Goal: Complete application form

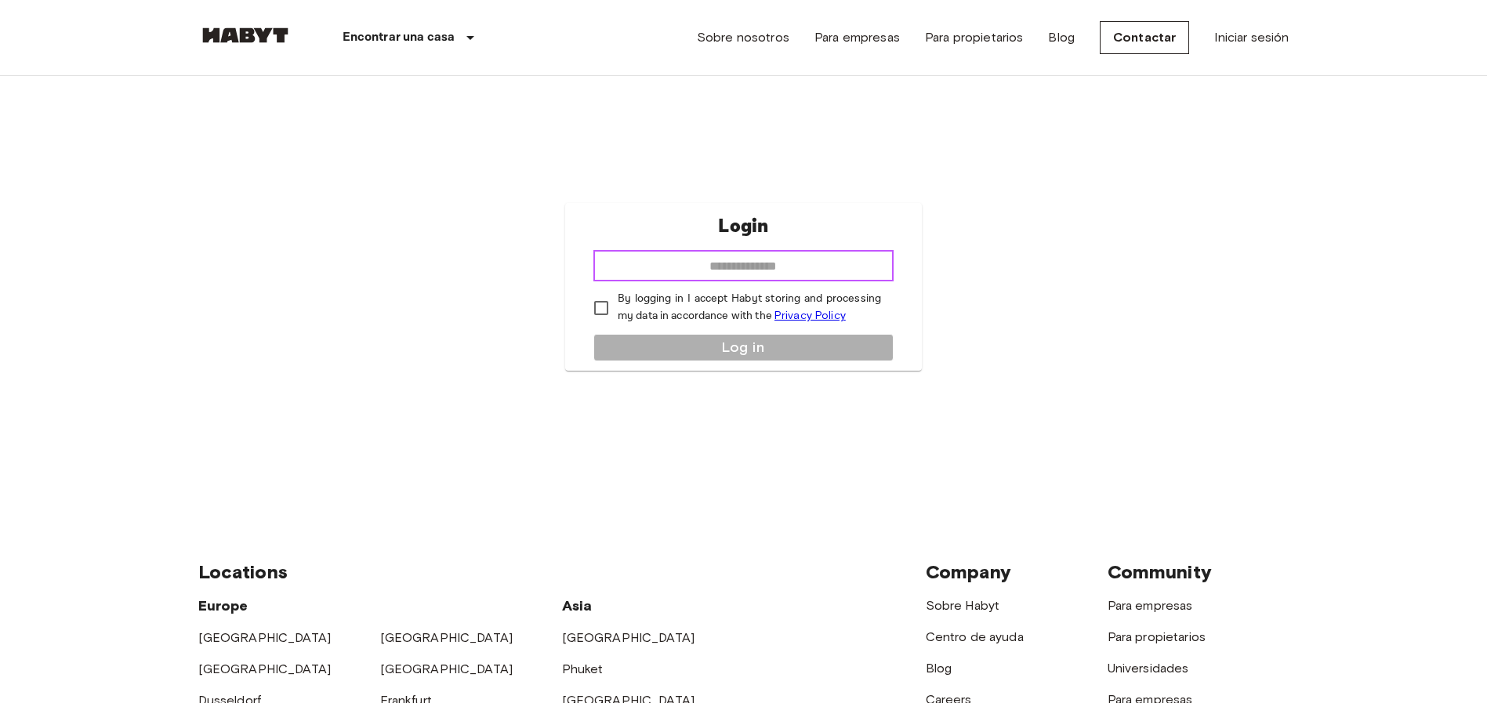
click at [787, 262] on input "email" at bounding box center [743, 265] width 300 height 31
click at [660, 264] on input "email" at bounding box center [743, 265] width 300 height 31
type input "**********"
click at [631, 345] on button "Log in" at bounding box center [743, 347] width 300 height 27
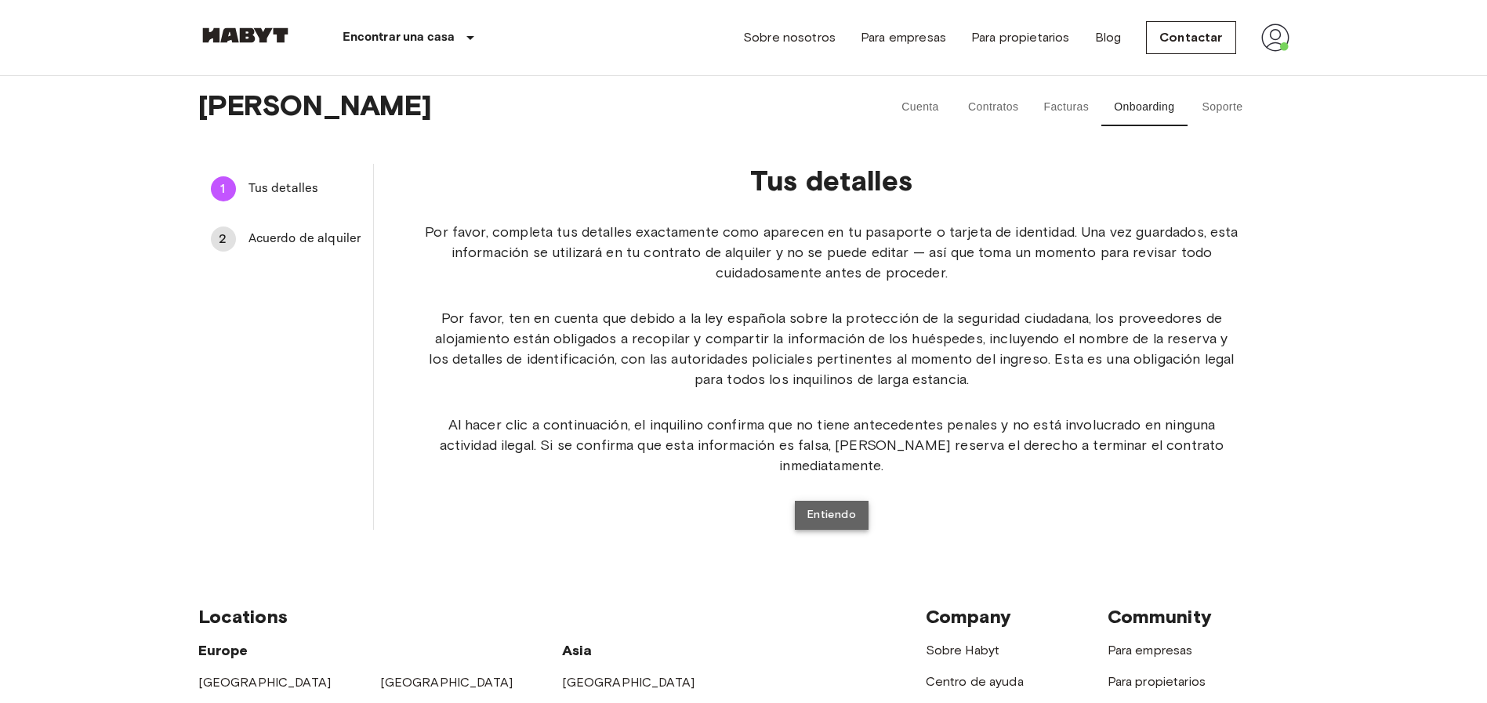
click at [845, 501] on button "Entiendo" at bounding box center [832, 515] width 74 height 29
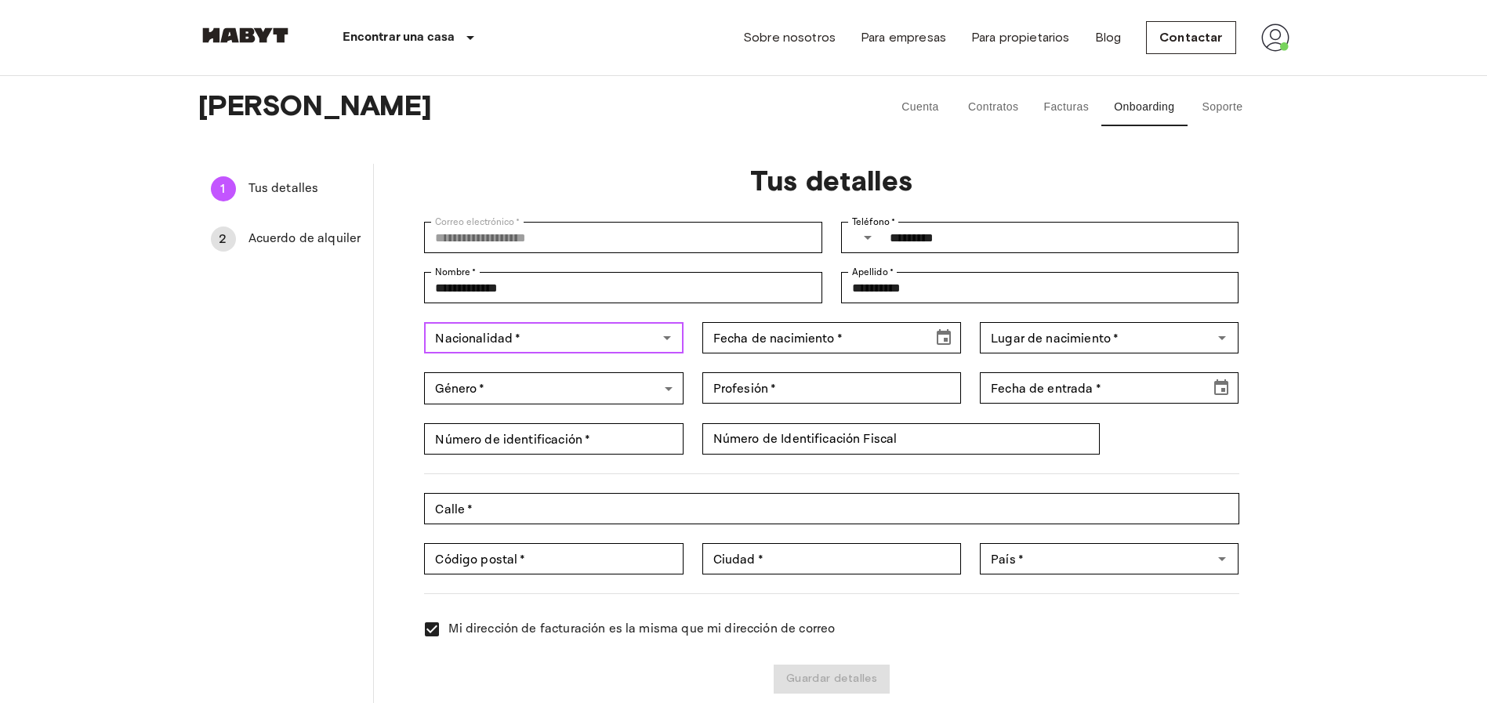
click at [615, 336] on input "Nacionalidad   *" at bounding box center [540, 338] width 223 height 22
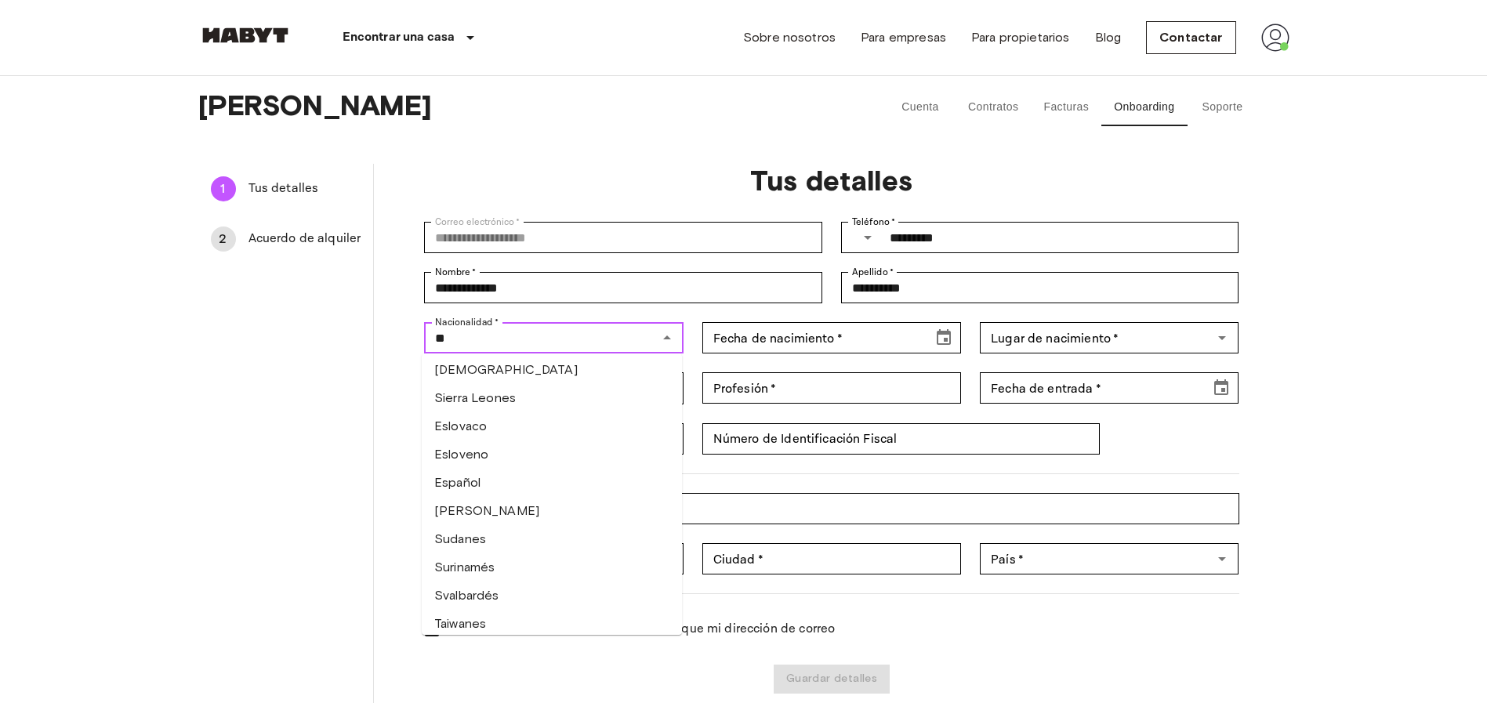
scroll to position [1300, 0]
click at [481, 471] on li "Español" at bounding box center [552, 485] width 260 height 28
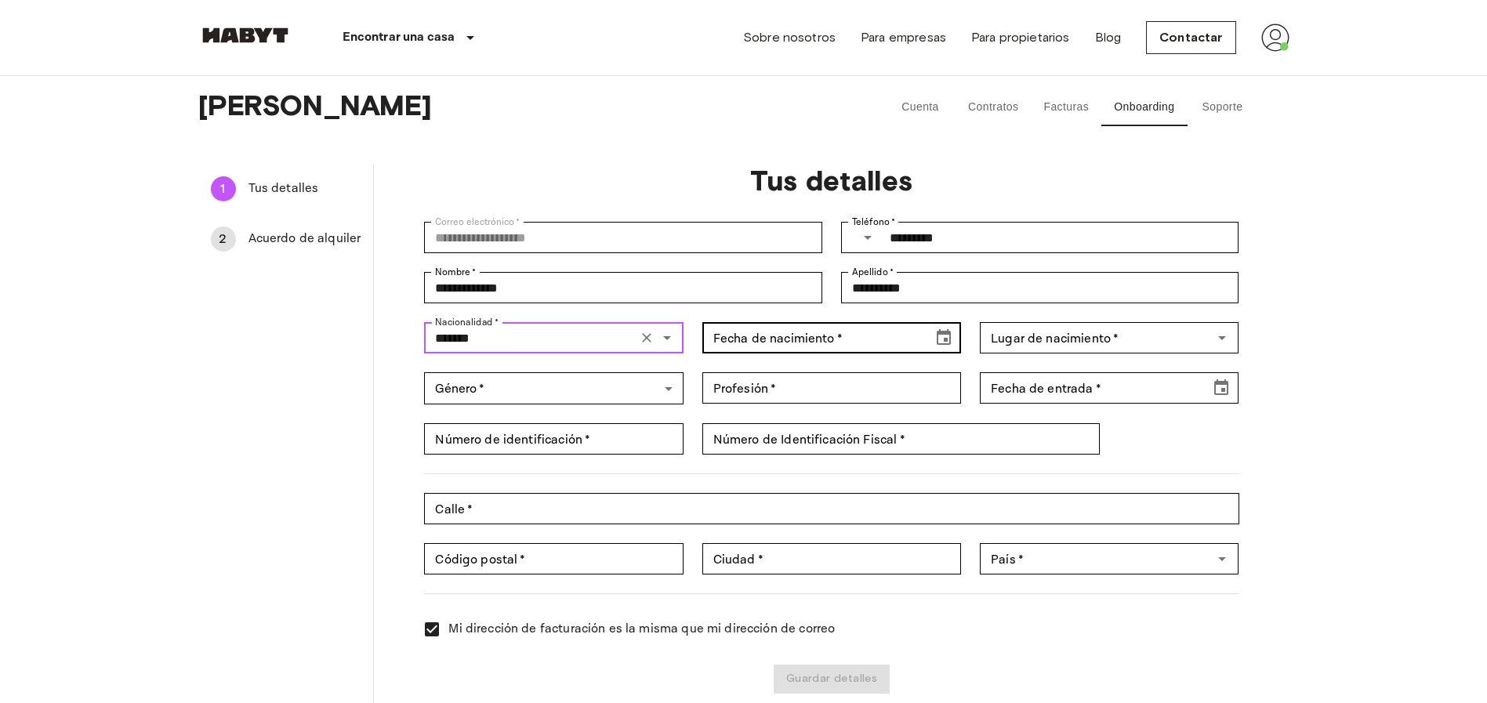
type input "*******"
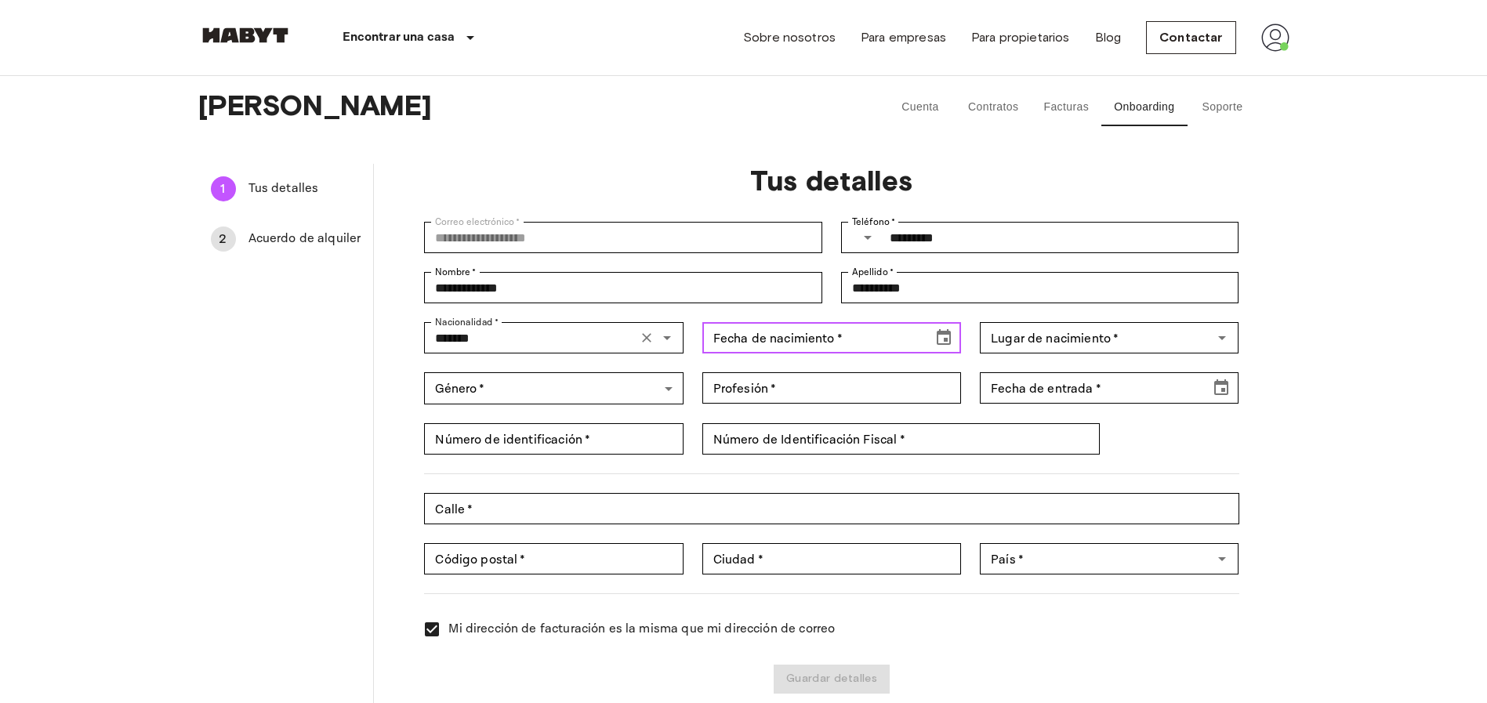
click at [742, 337] on div "Fecha de nacimiento   * Fecha de nacimiento   *" at bounding box center [831, 337] width 259 height 31
type input "**********"
click at [723, 336] on input "**********" at bounding box center [811, 337] width 219 height 31
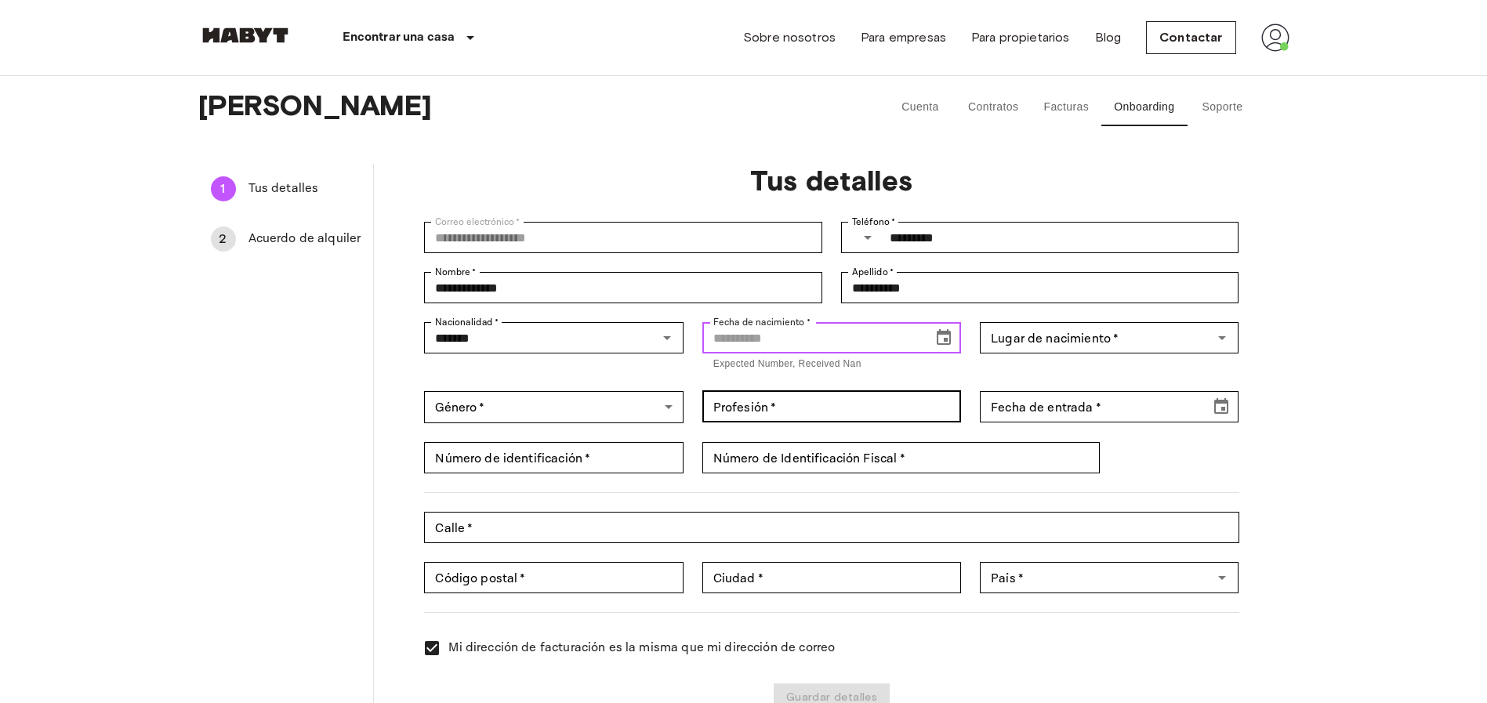
type input "*"
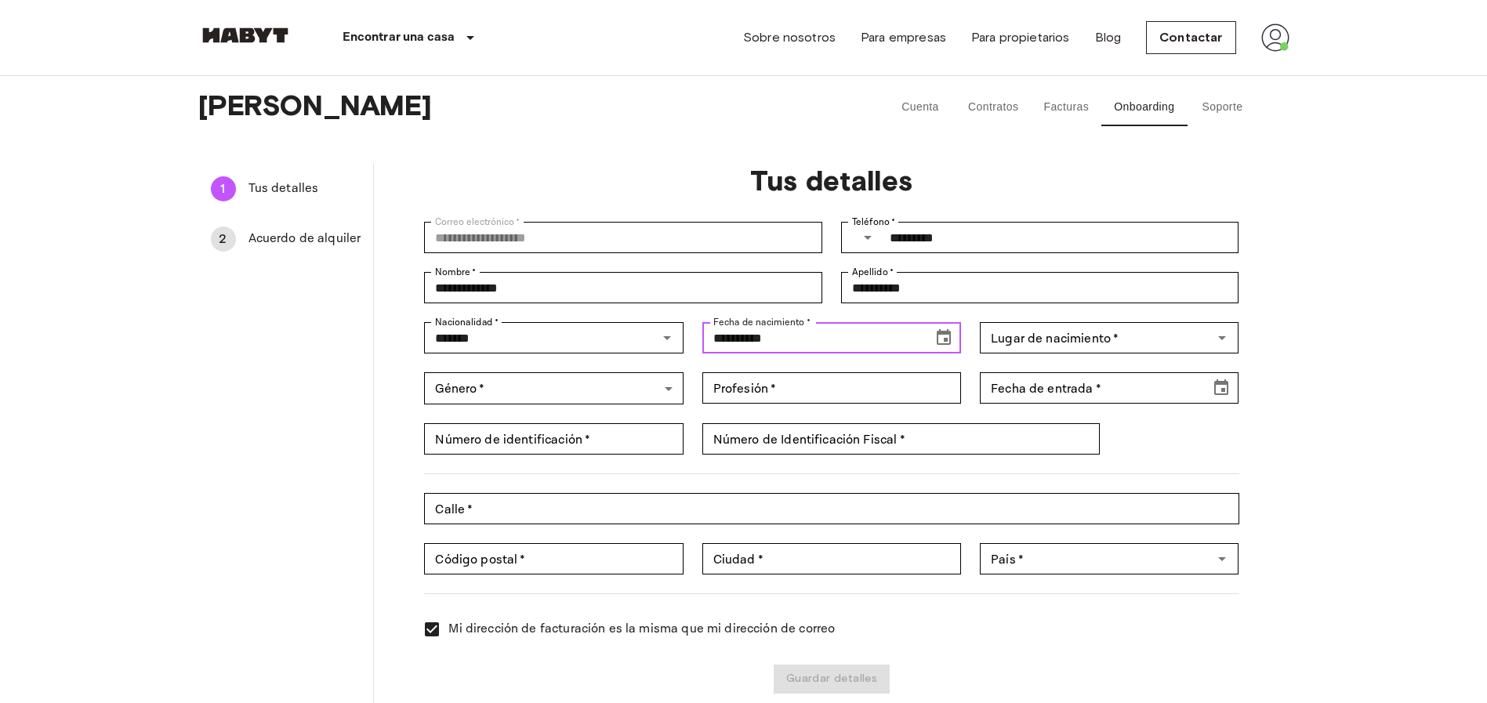
drag, startPoint x: 772, startPoint y: 339, endPoint x: 763, endPoint y: 339, distance: 9.4
click at [763, 339] on input "**********" at bounding box center [811, 337] width 219 height 31
drag, startPoint x: 779, startPoint y: 341, endPoint x: 753, endPoint y: 343, distance: 26.7
click at [753, 343] on input "**********" at bounding box center [811, 337] width 219 height 31
click at [945, 338] on icon "Choose date, selected date is Sep 25, 1901" at bounding box center [944, 337] width 14 height 16
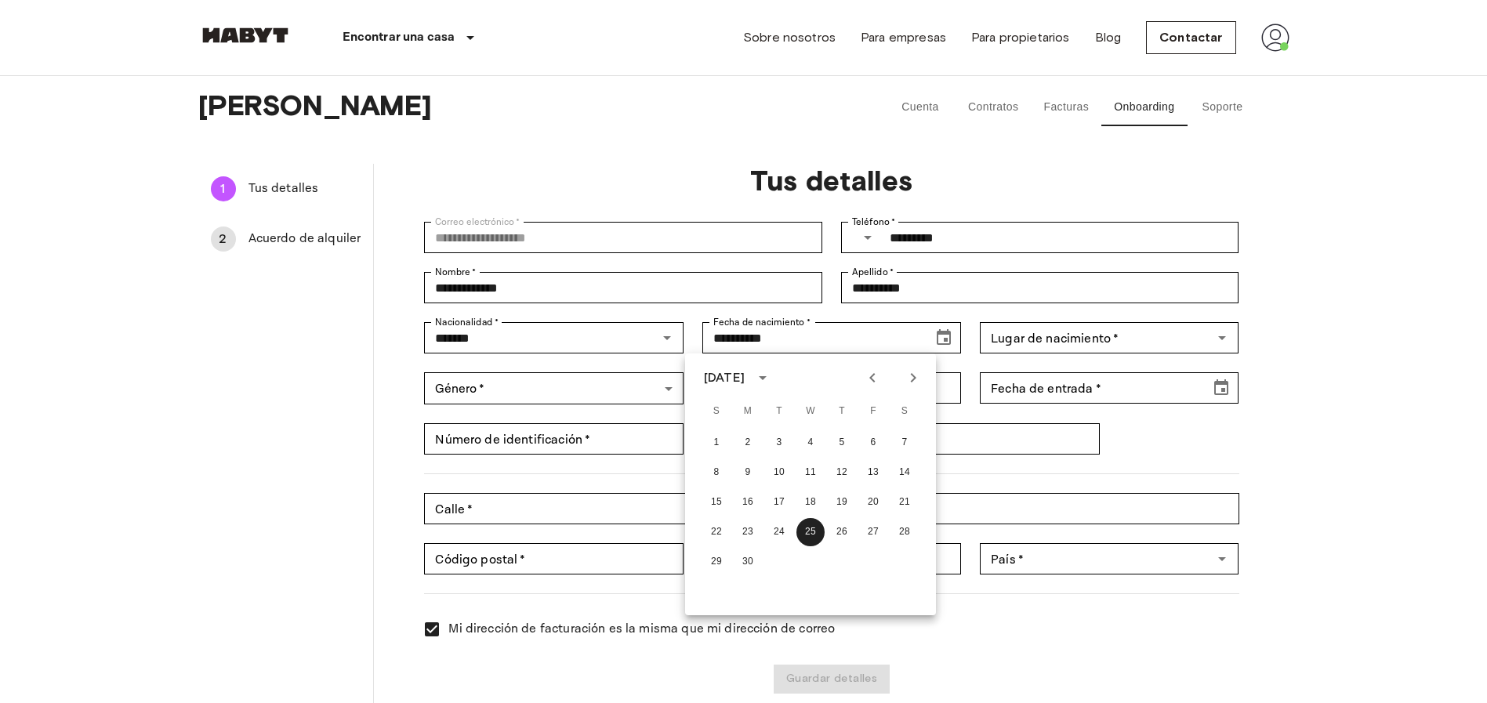
click at [745, 385] on div "September 1901" at bounding box center [724, 377] width 41 height 19
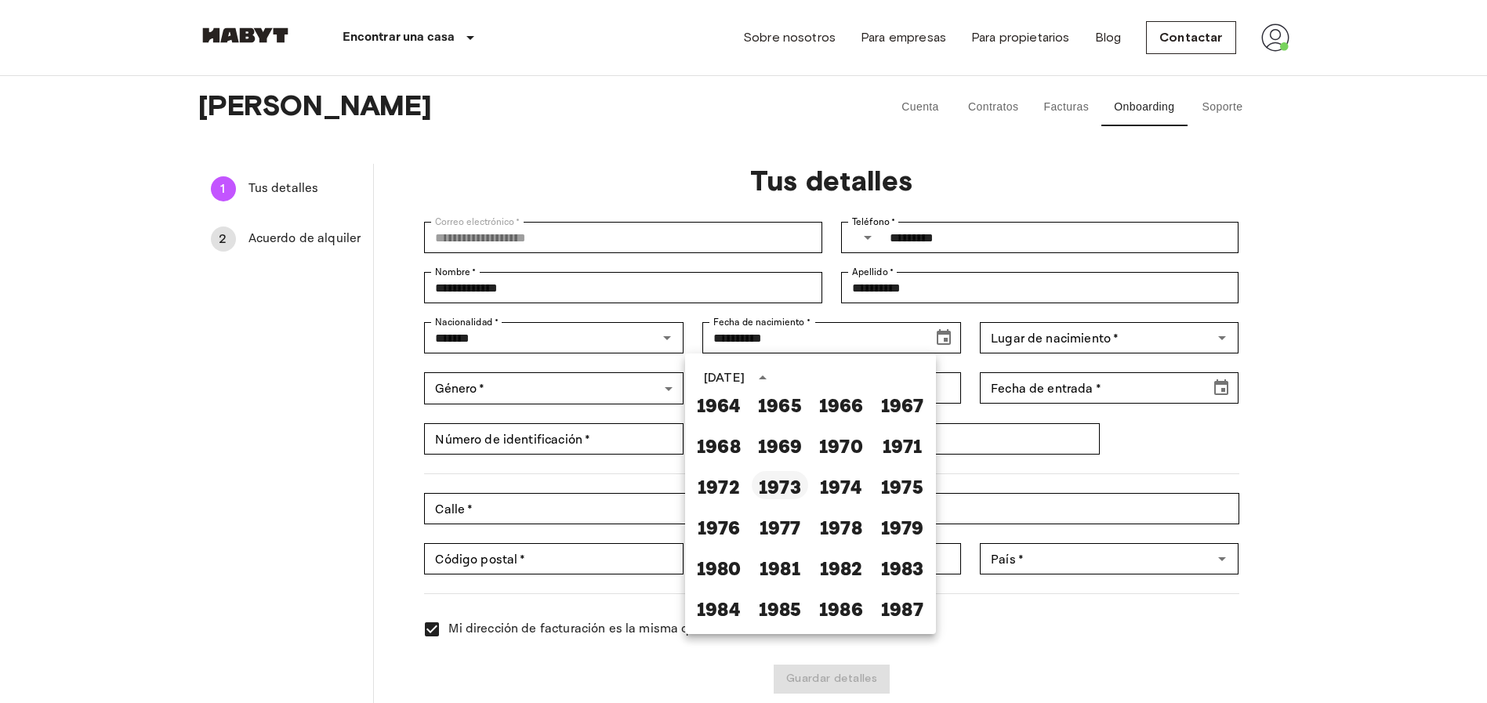
scroll to position [666, 0]
click at [843, 479] on button "1974" at bounding box center [841, 484] width 56 height 28
type input "**********"
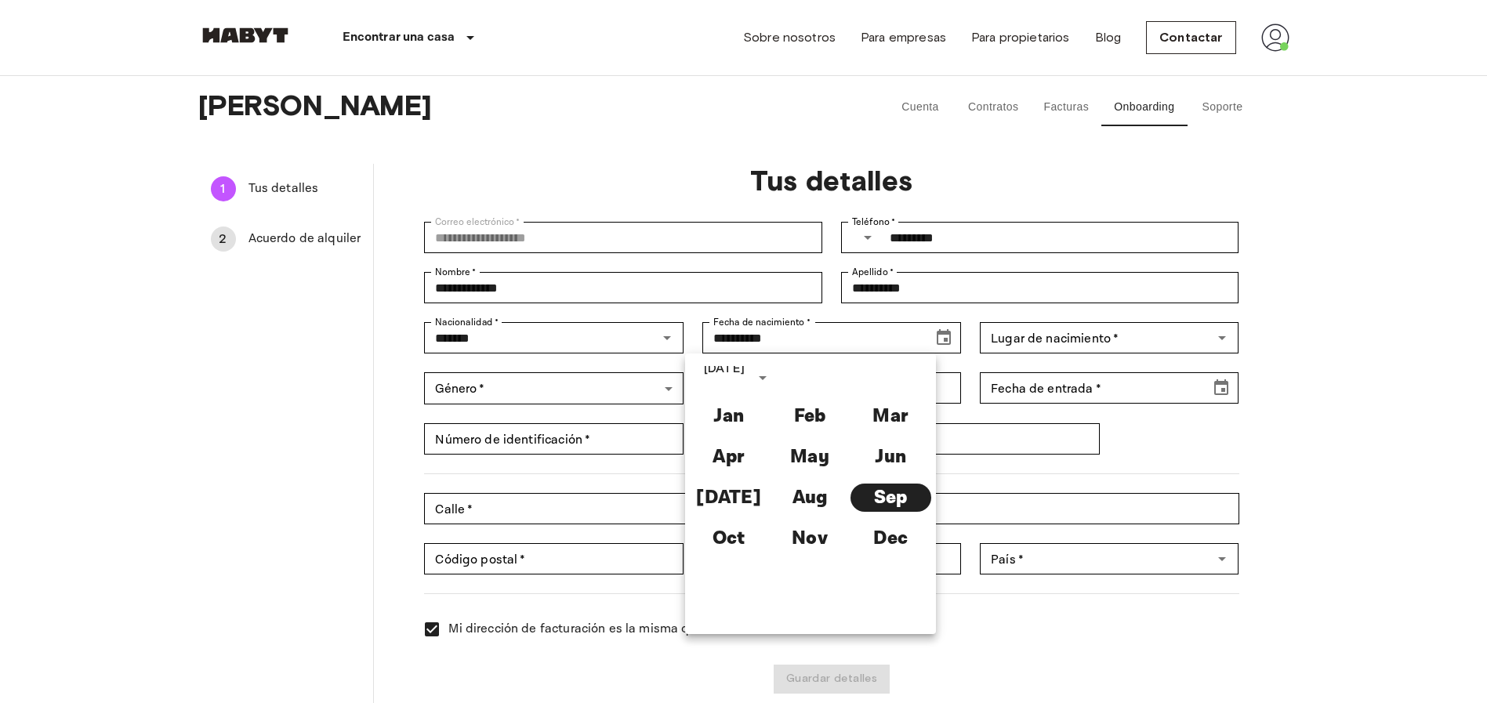
scroll to position [0, 0]
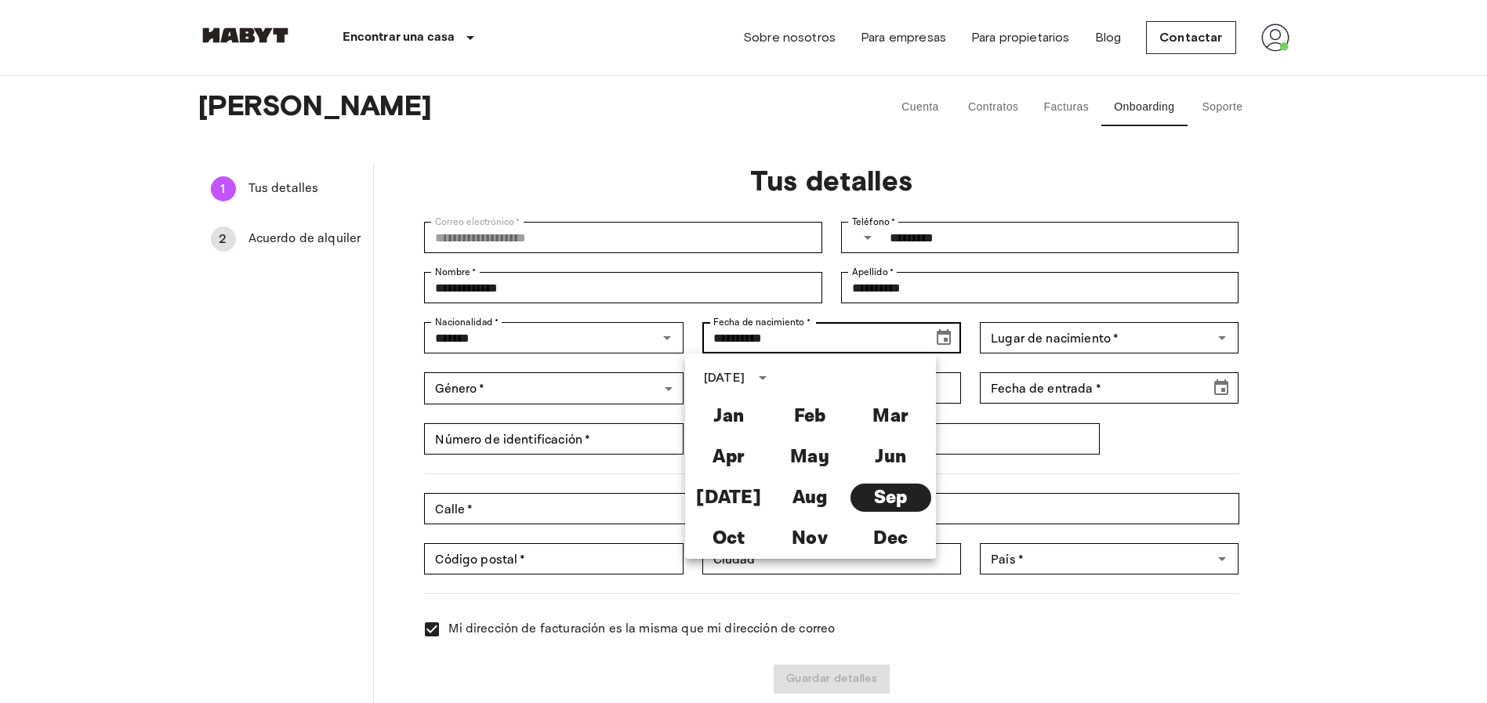
click at [725, 344] on input "**********" at bounding box center [811, 337] width 219 height 31
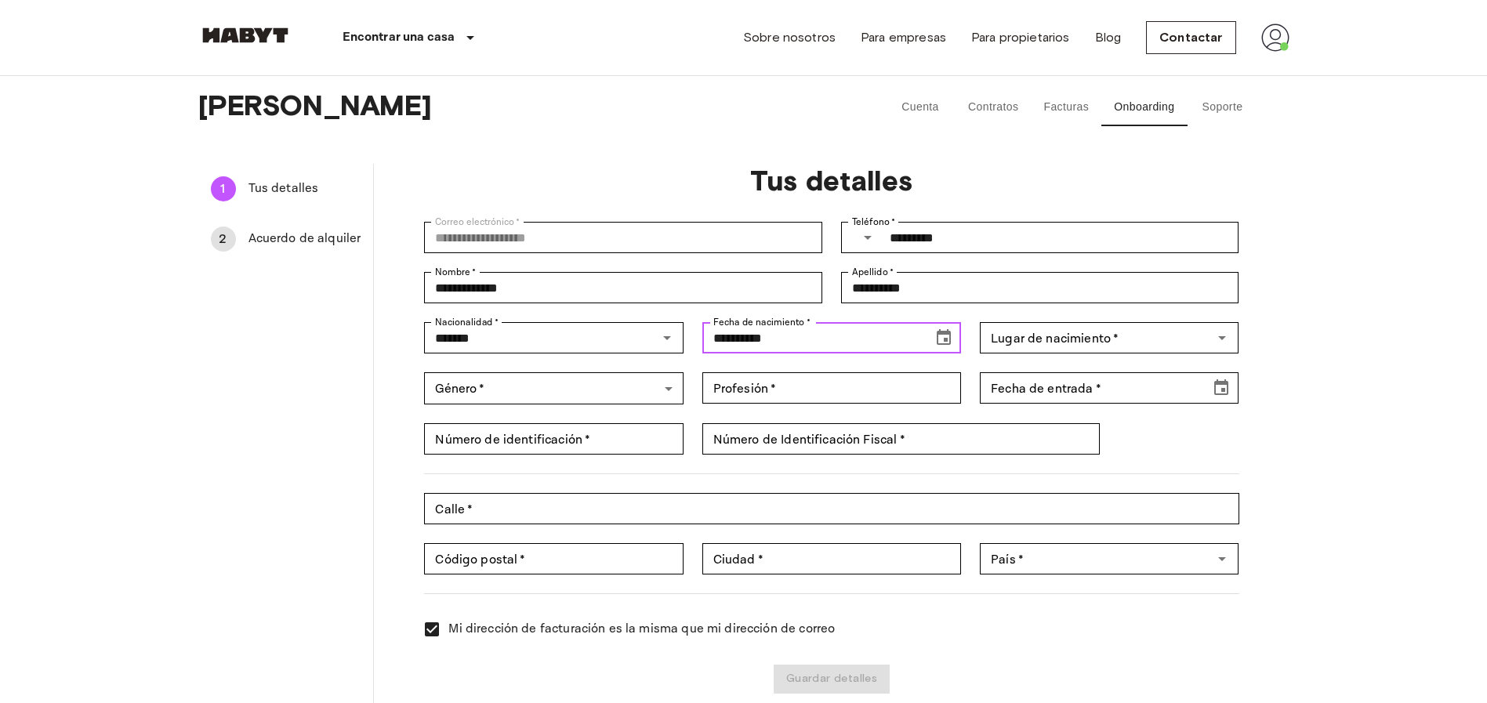
click at [725, 342] on input "**********" at bounding box center [811, 337] width 219 height 31
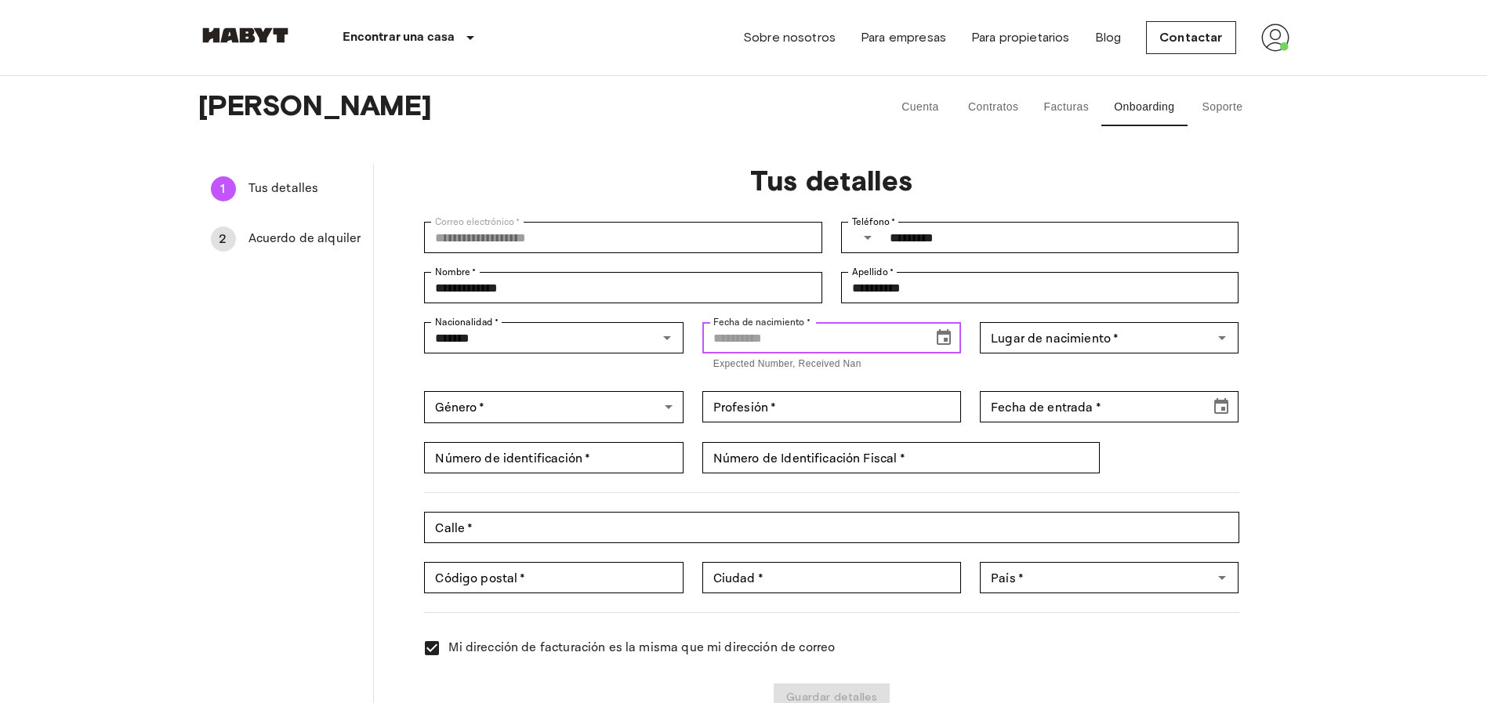
type input "*"
click at [950, 337] on icon "Choose date" at bounding box center [943, 337] width 19 height 19
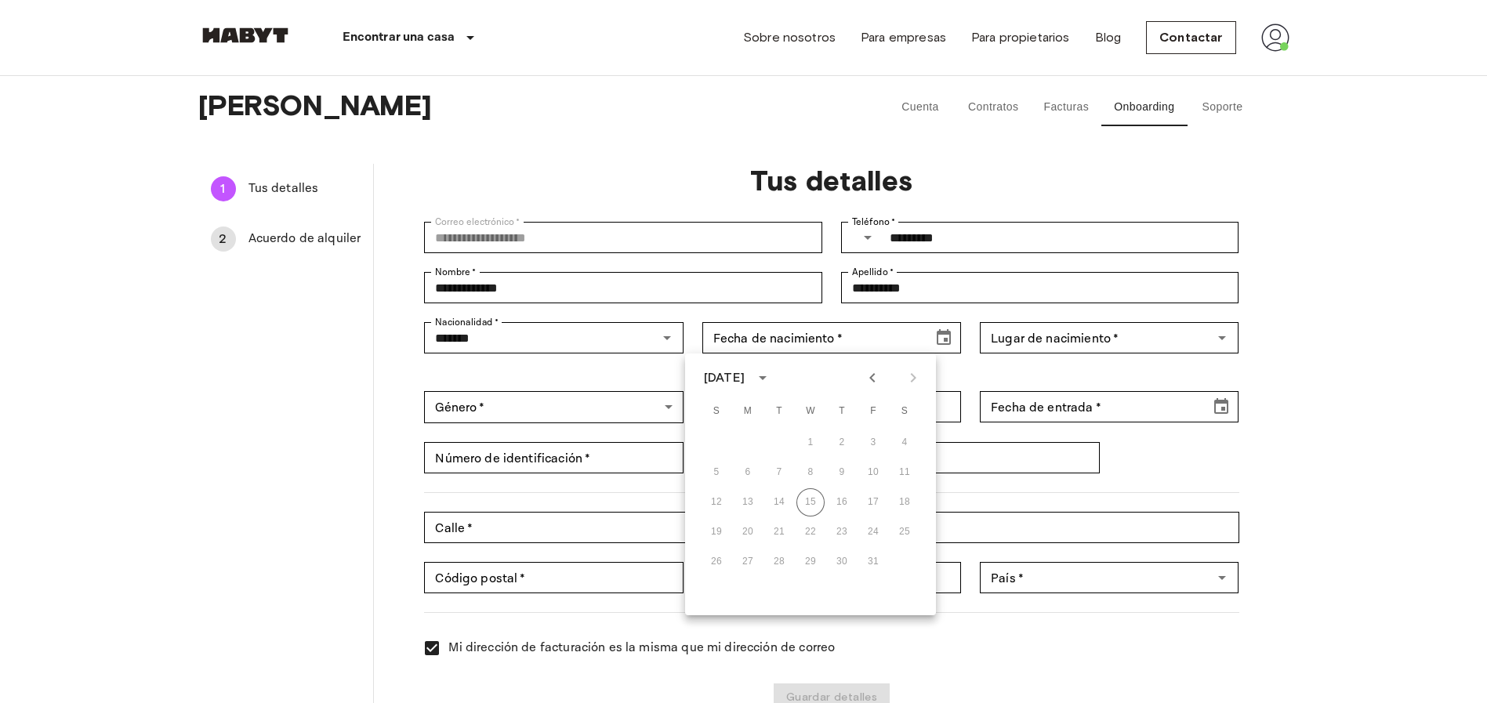
click at [839, 565] on div "26 27 28 29 30 31" at bounding box center [810, 562] width 251 height 28
click at [775, 390] on div "October 2025 S M T W T F S 1 2 3 4 5 6 7 8 9 10 11 12 13 14 15 16 17 18 19 20 2…" at bounding box center [810, 485] width 251 height 262
click at [745, 379] on div "October 2025" at bounding box center [724, 377] width 41 height 19
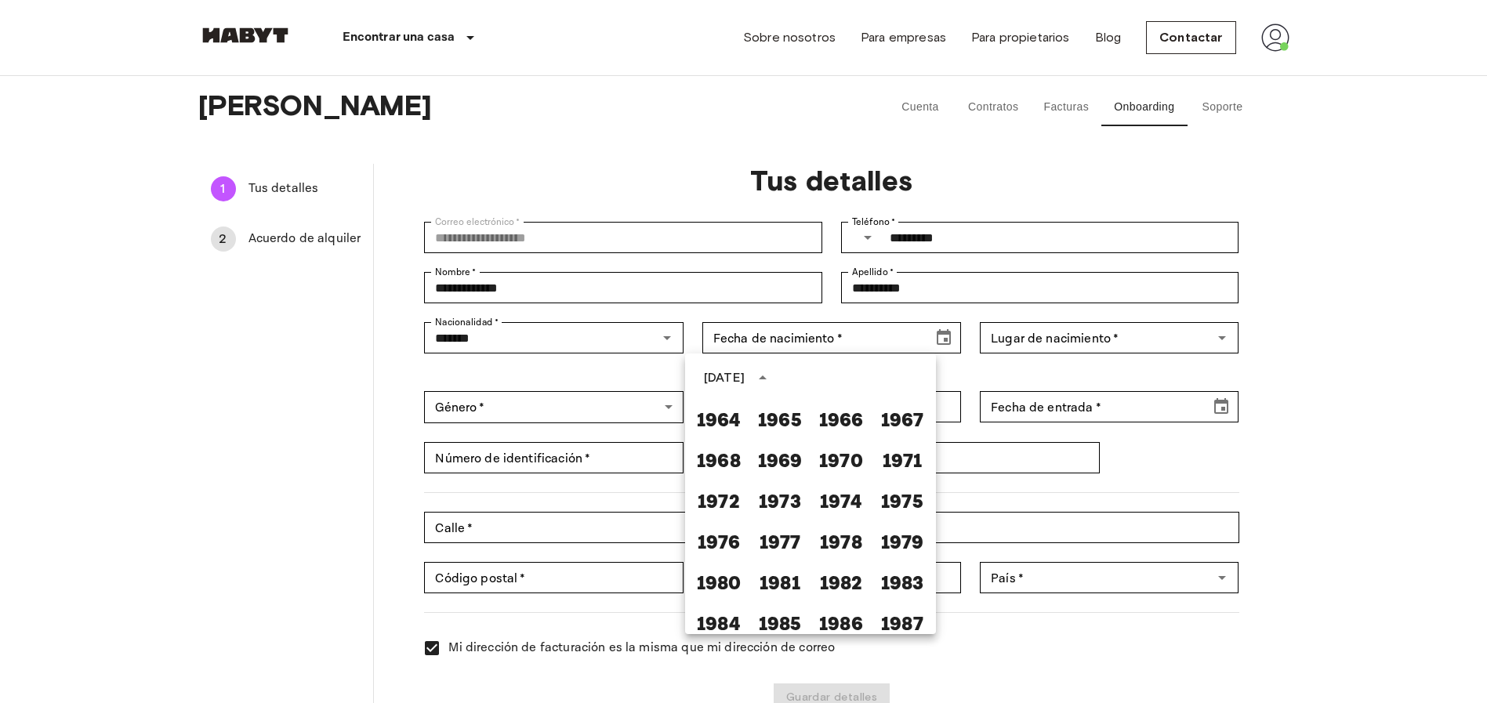
scroll to position [649, 0]
click at [824, 514] on button "1974" at bounding box center [841, 501] width 56 height 28
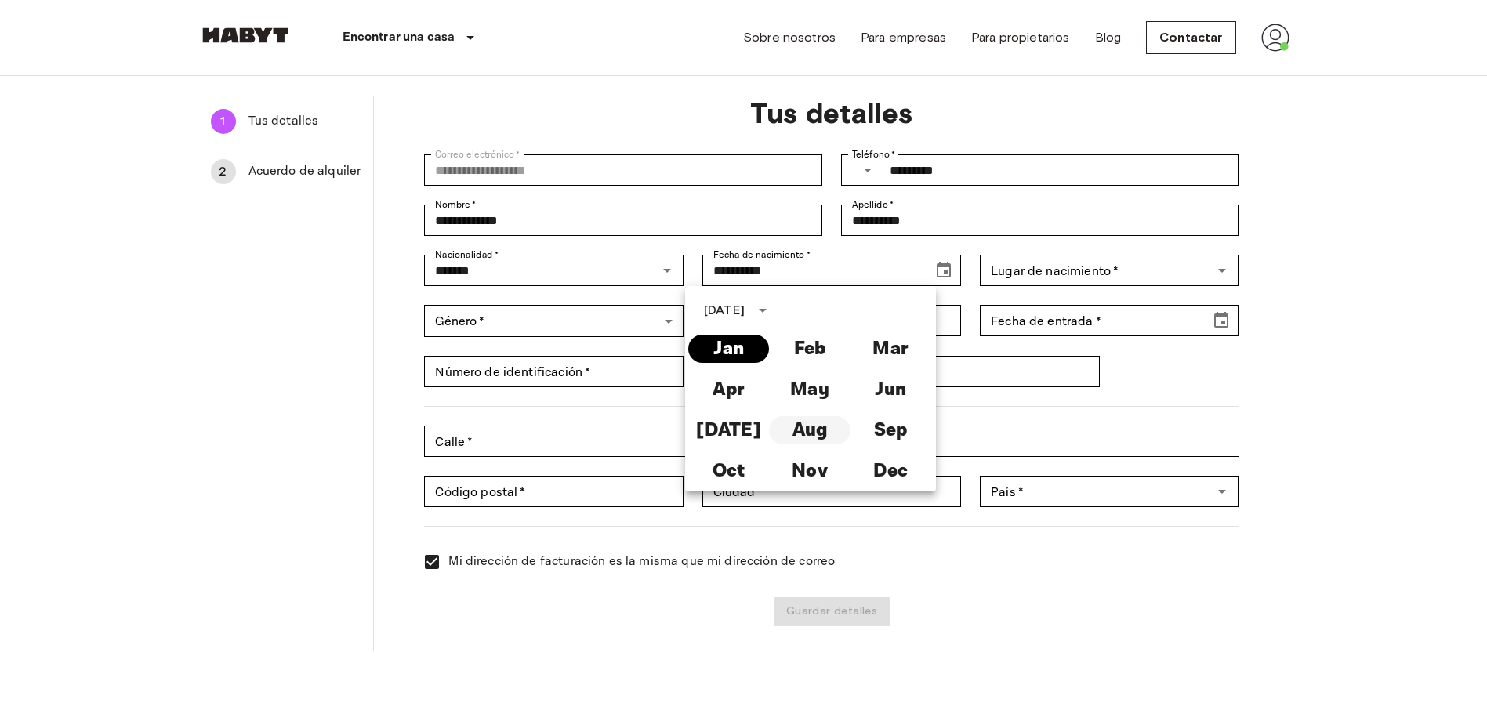
scroll to position [68, 0]
click at [874, 424] on button "Sep" at bounding box center [891, 429] width 81 height 28
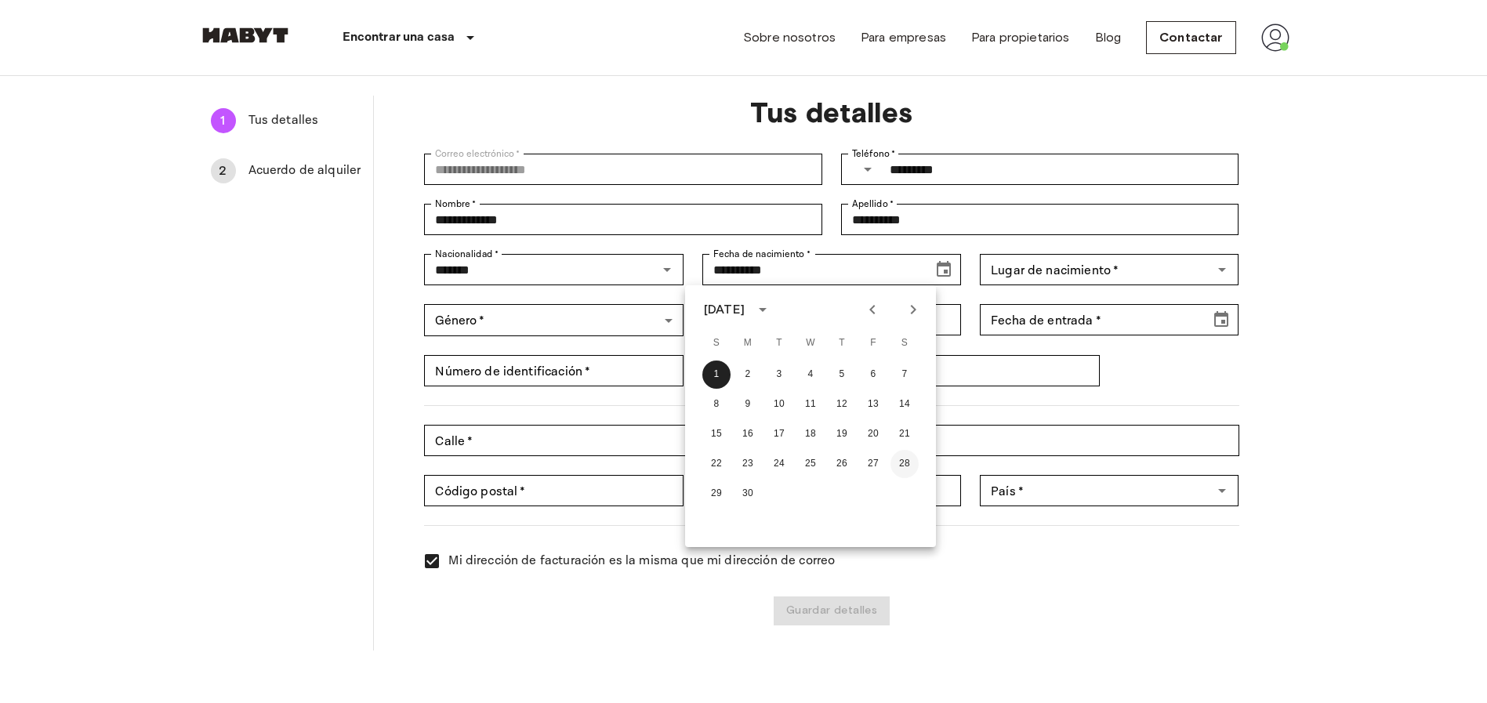
click at [908, 460] on button "28" at bounding box center [905, 464] width 28 height 28
type input "**********"
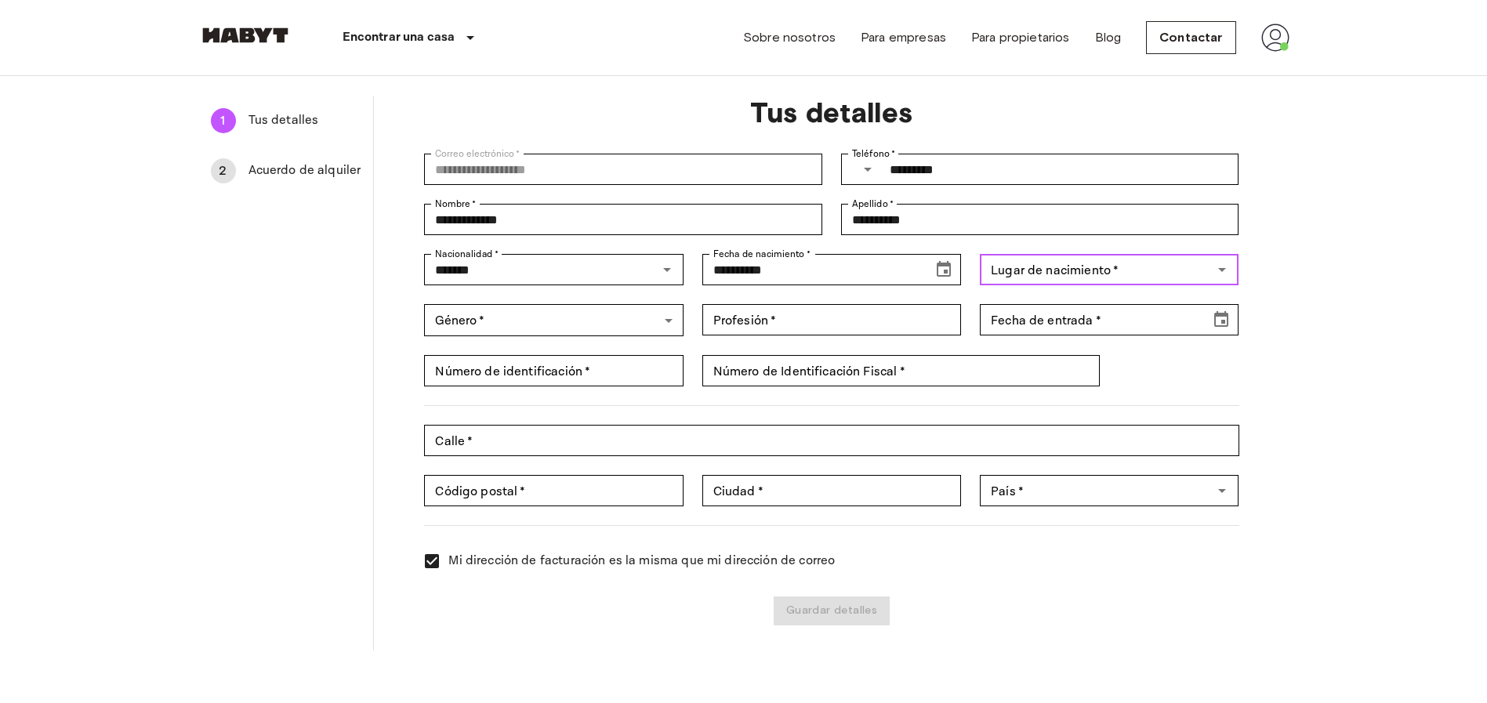
click at [1091, 278] on div "Lugar de nacimiento   * Lugar de nacimiento   *" at bounding box center [1109, 269] width 259 height 31
click at [1059, 310] on li "España" at bounding box center [1109, 306] width 260 height 28
type input "******"
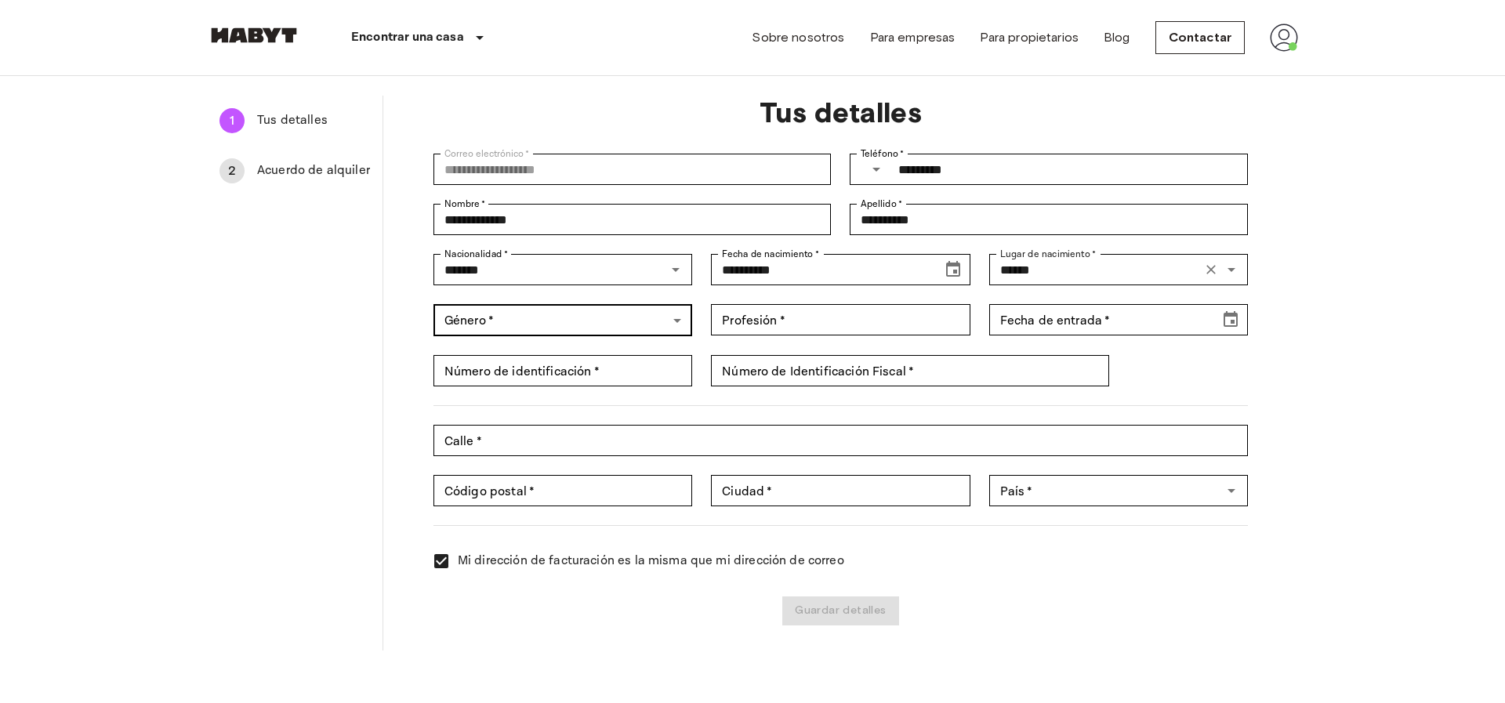
click at [614, 328] on body "**********" at bounding box center [752, 651] width 1505 height 1439
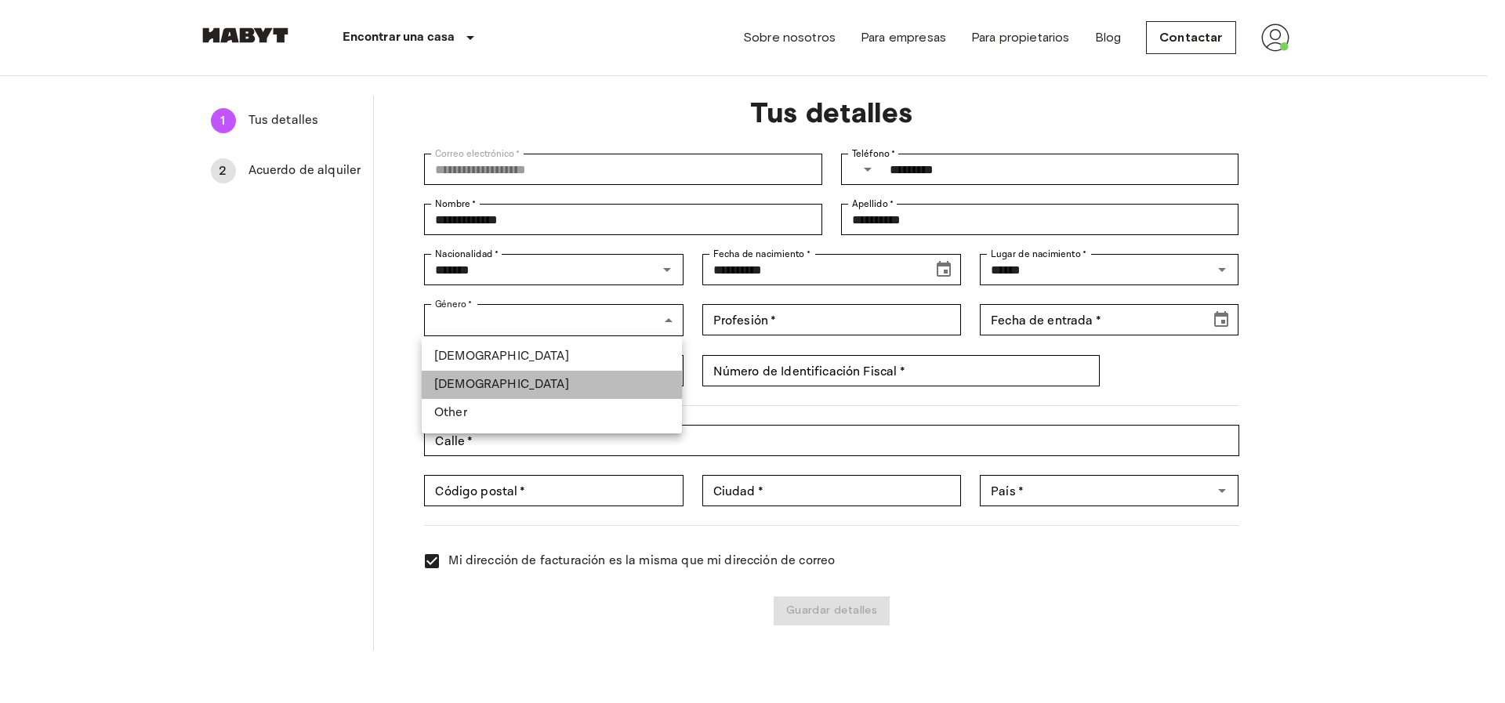
click at [574, 384] on li "Female" at bounding box center [552, 385] width 260 height 28
type input "******"
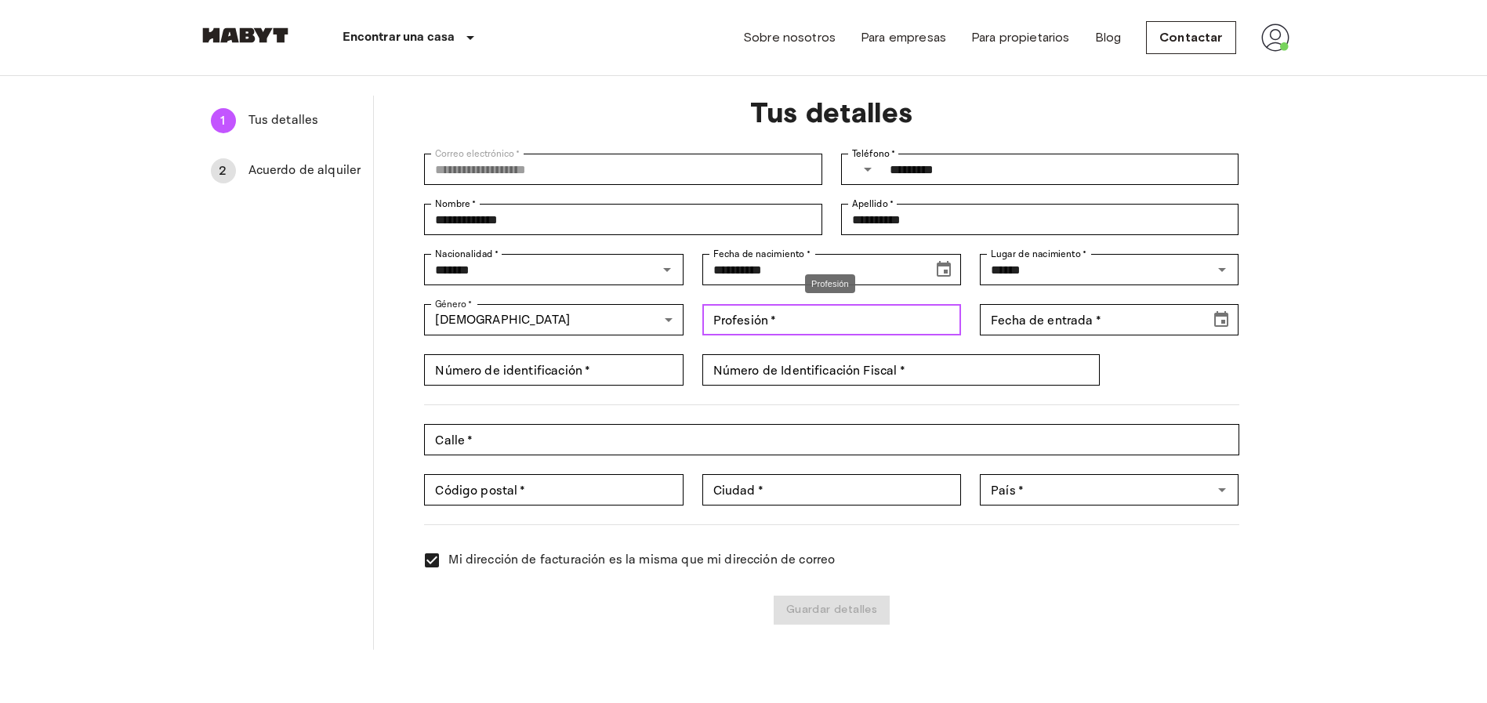
click at [742, 323] on div "Profesión   * Profesión   *" at bounding box center [831, 319] width 259 height 31
type input "**********"
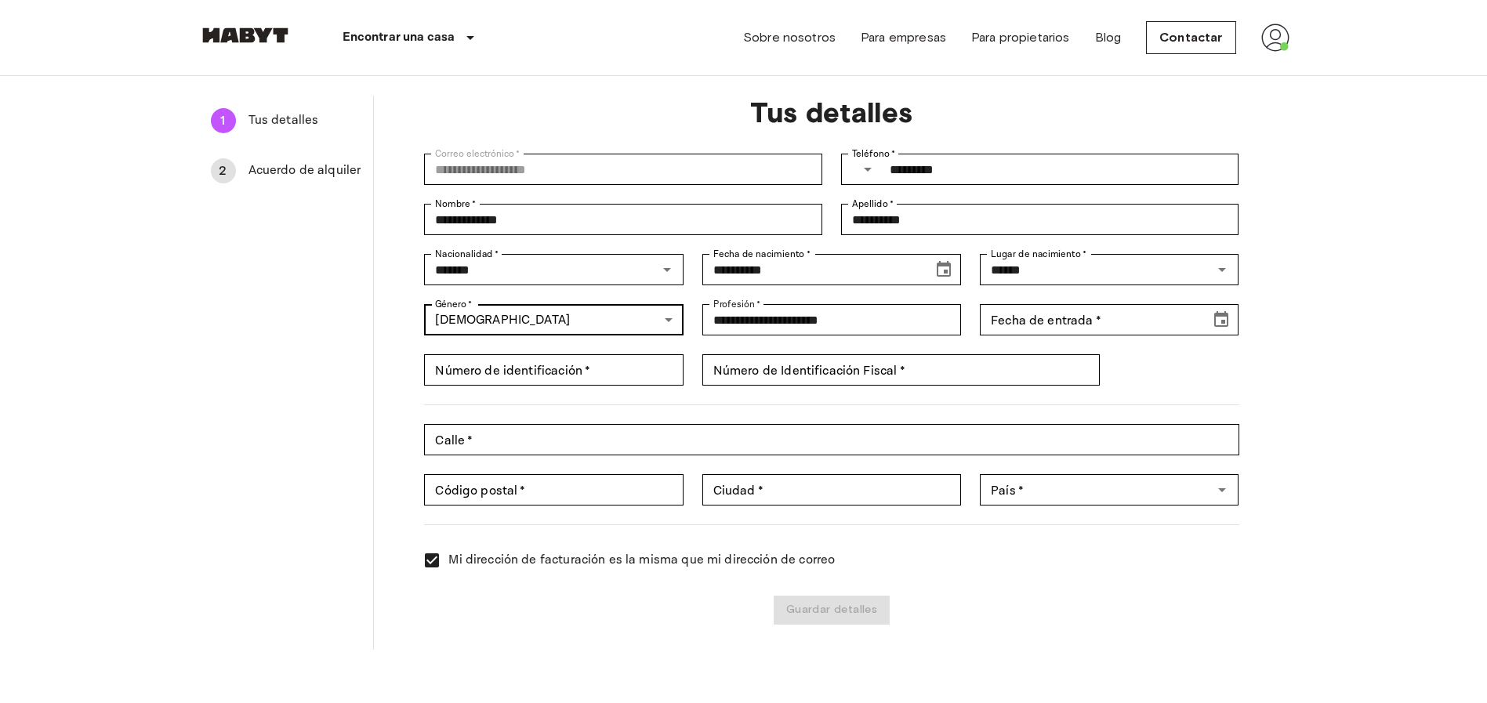
click at [607, 314] on body "**********" at bounding box center [743, 651] width 1487 height 1438
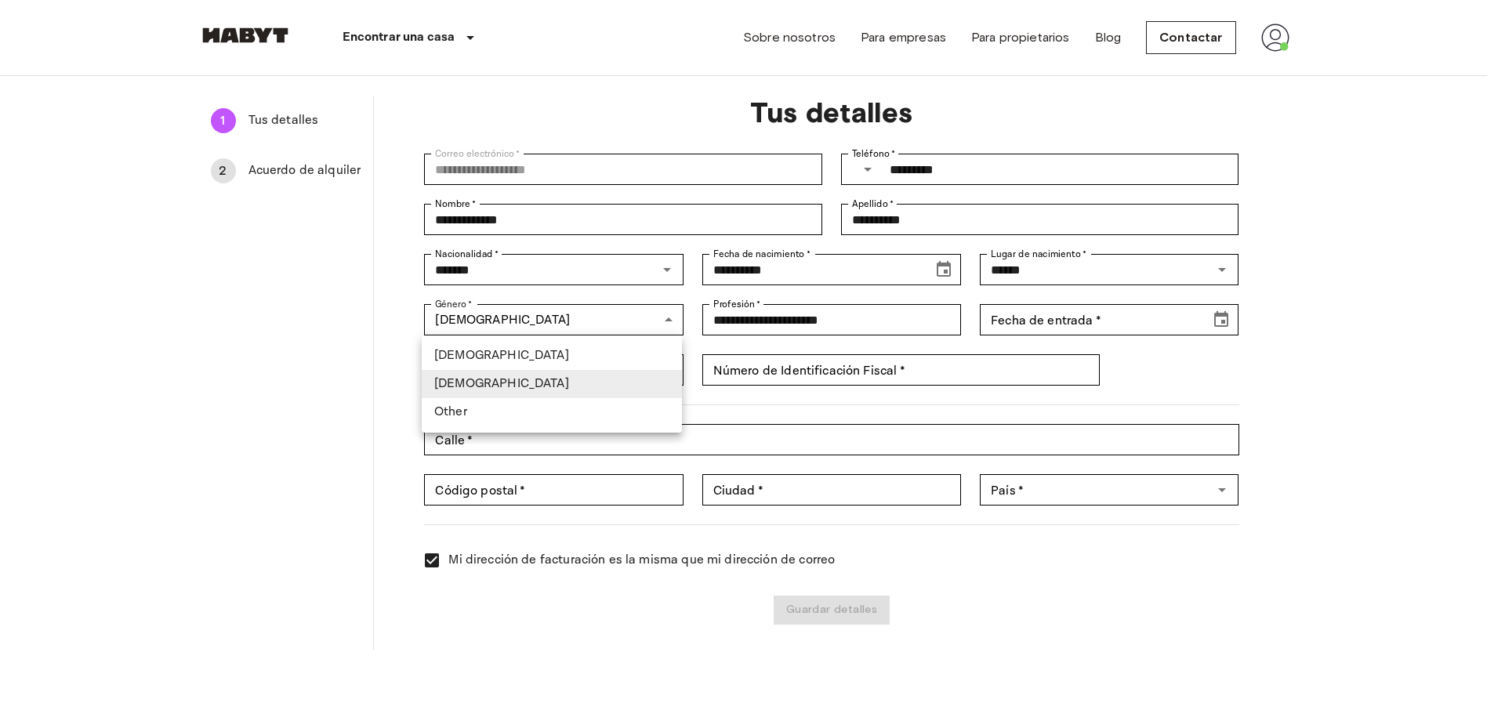
click at [1033, 318] on div at bounding box center [752, 351] width 1505 height 703
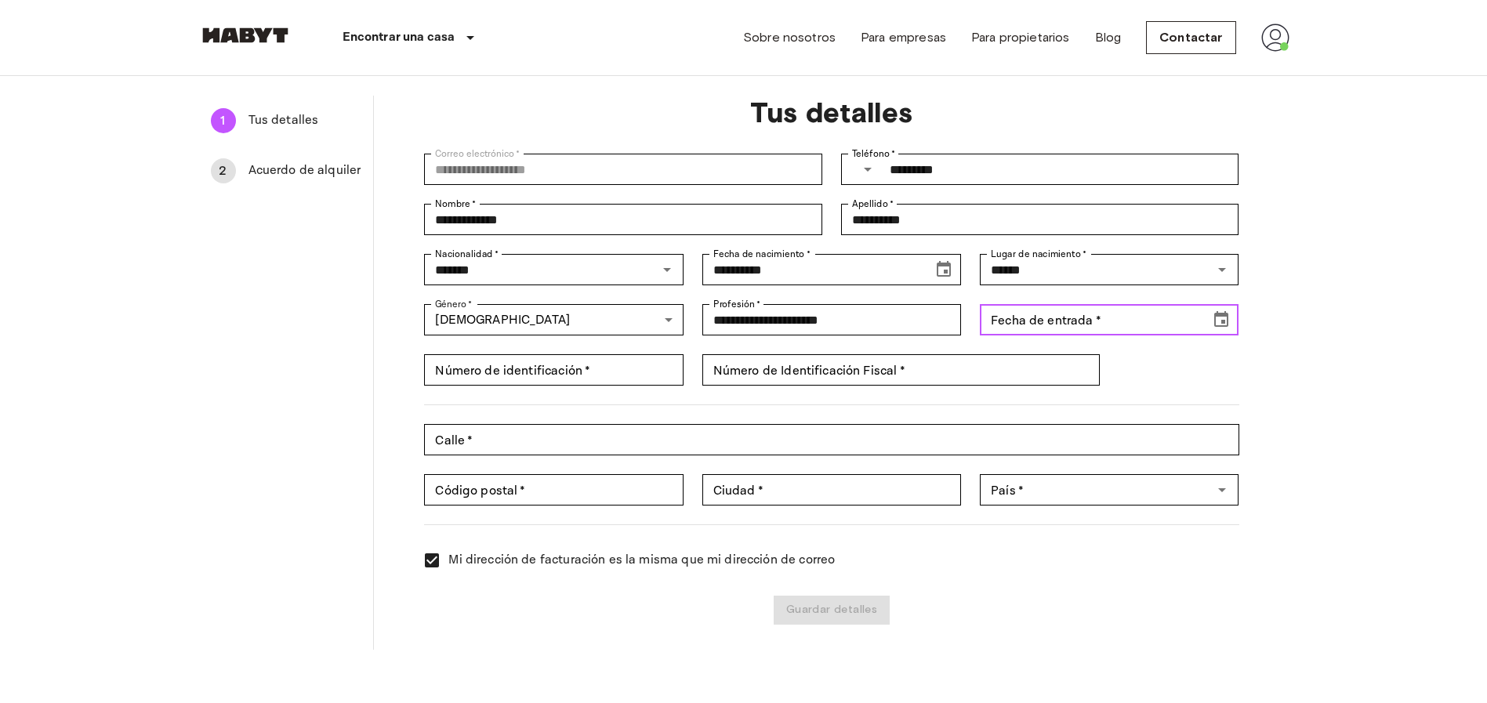
click at [1221, 318] on icon "Choose date" at bounding box center [1221, 319] width 19 height 19
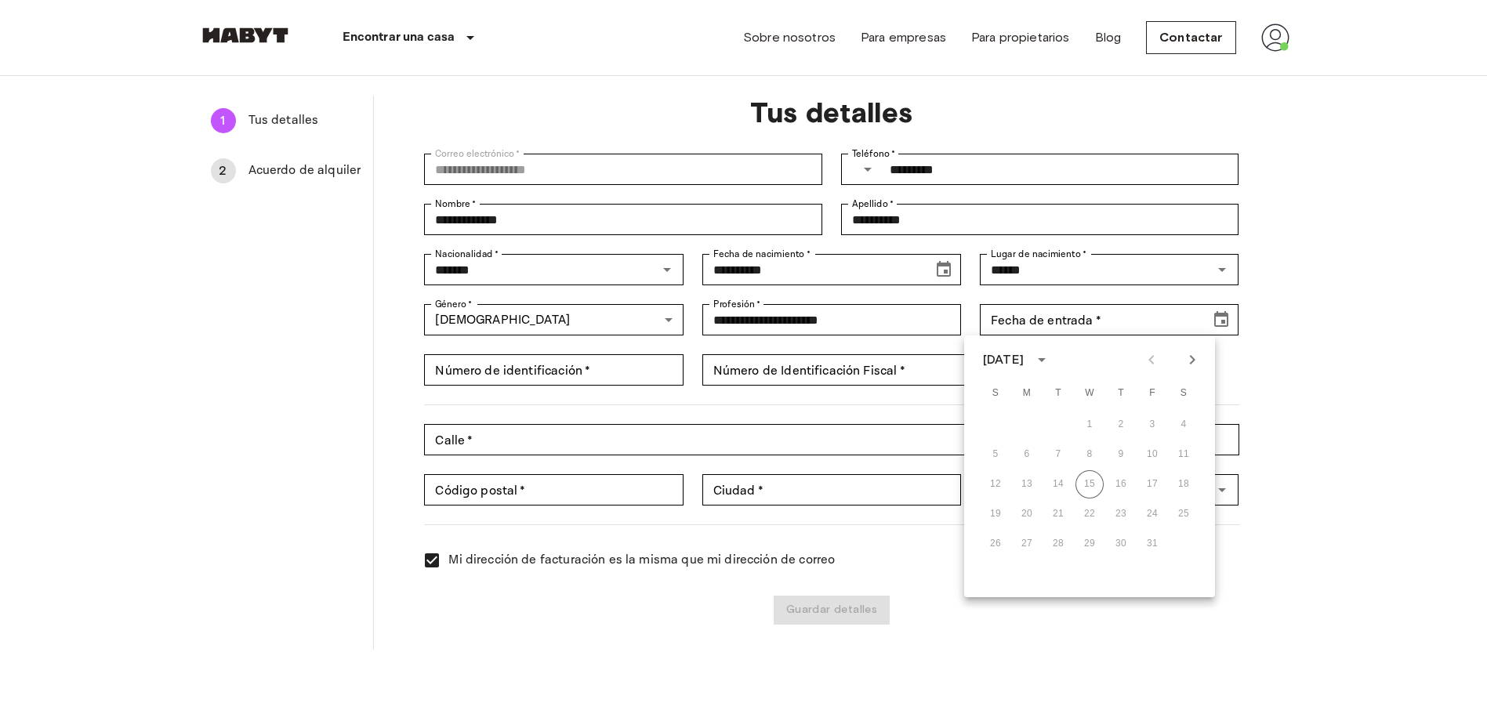
click at [1185, 511] on div "19 20 21 22 23 24 25" at bounding box center [1089, 514] width 251 height 28
click at [1055, 368] on div "[DATE]" at bounding box center [1019, 360] width 72 height 24
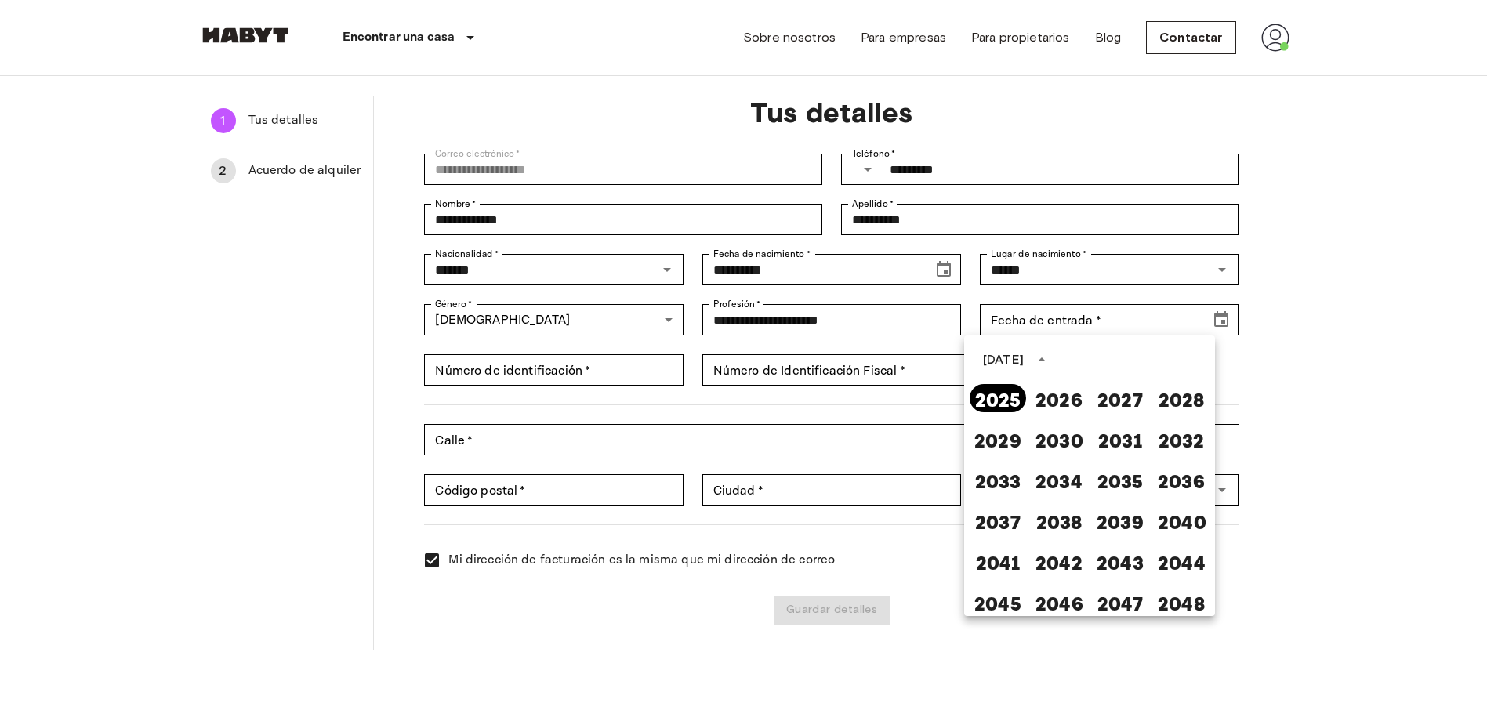
click at [999, 403] on button "2025" at bounding box center [998, 398] width 56 height 28
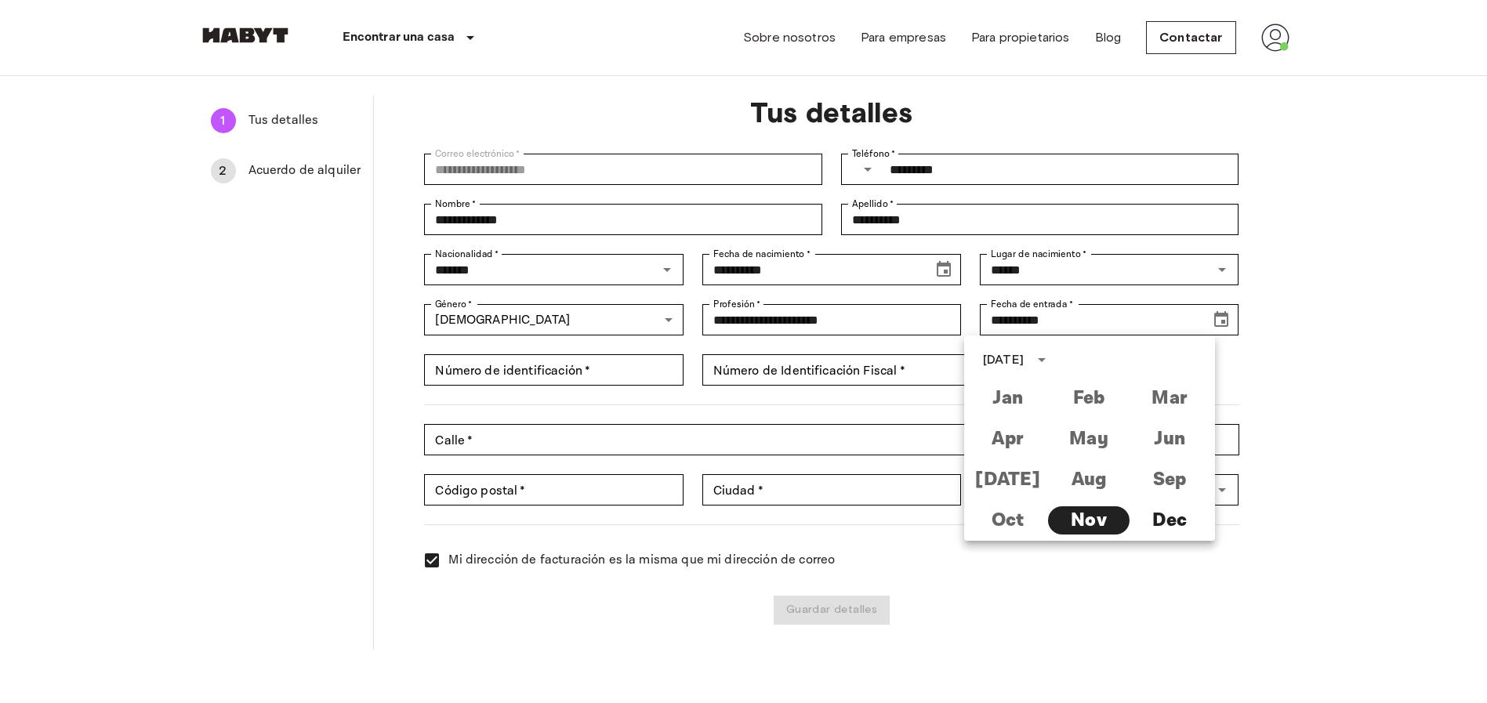
click at [1015, 521] on div "Jan Feb Mar Apr May Jun [DATE] Aug Sep Oct Nov Dec" at bounding box center [1088, 459] width 243 height 163
click at [1000, 519] on div "Jan Feb Mar Apr May Jun [DATE] Aug Sep Oct Nov Dec" at bounding box center [1088, 459] width 243 height 163
click at [1000, 519] on div "Jan Feb Mar Apr May Jun Jul Aug Sep Oct Nov Dec" at bounding box center [1088, 459] width 243 height 163
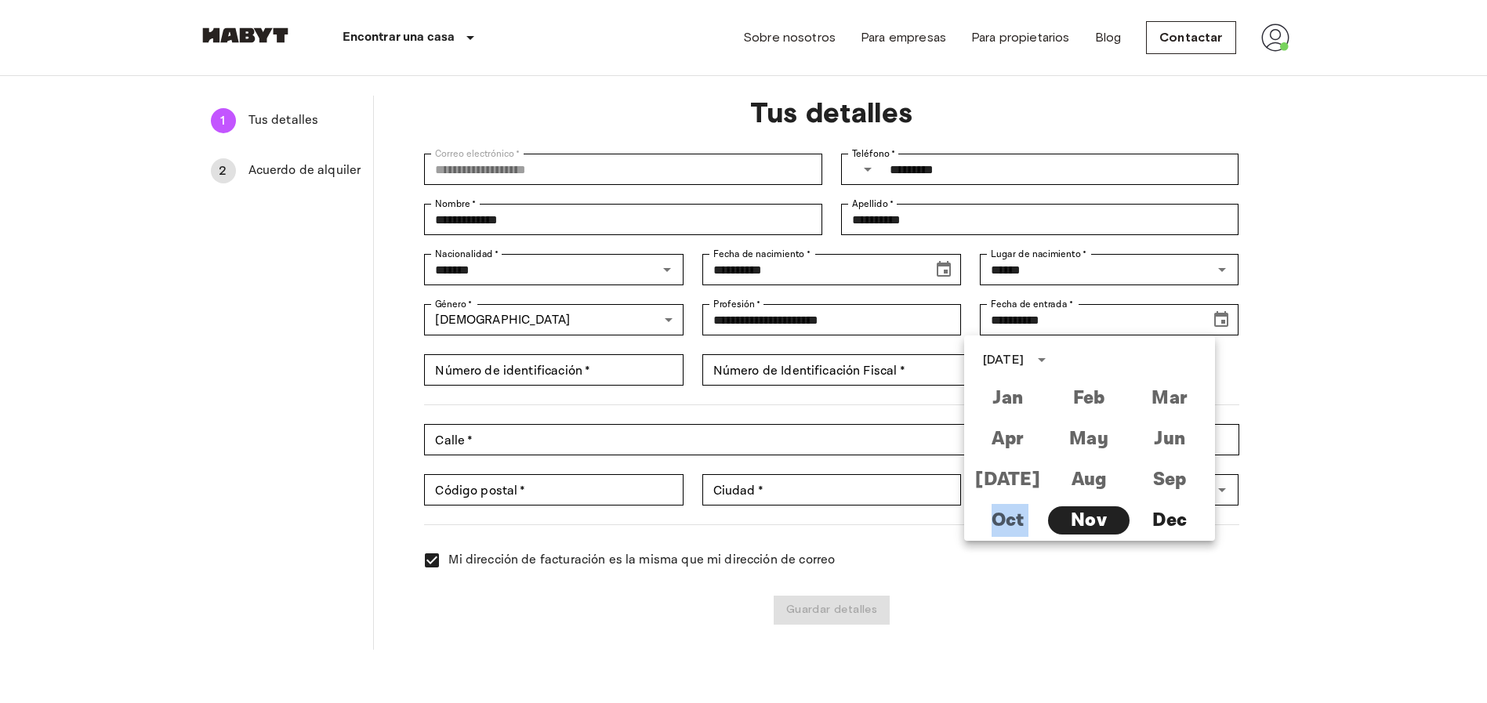
click at [1000, 519] on div "Jan Feb Mar Apr May Jun Jul Aug Sep Oct Nov Dec" at bounding box center [1088, 459] width 243 height 163
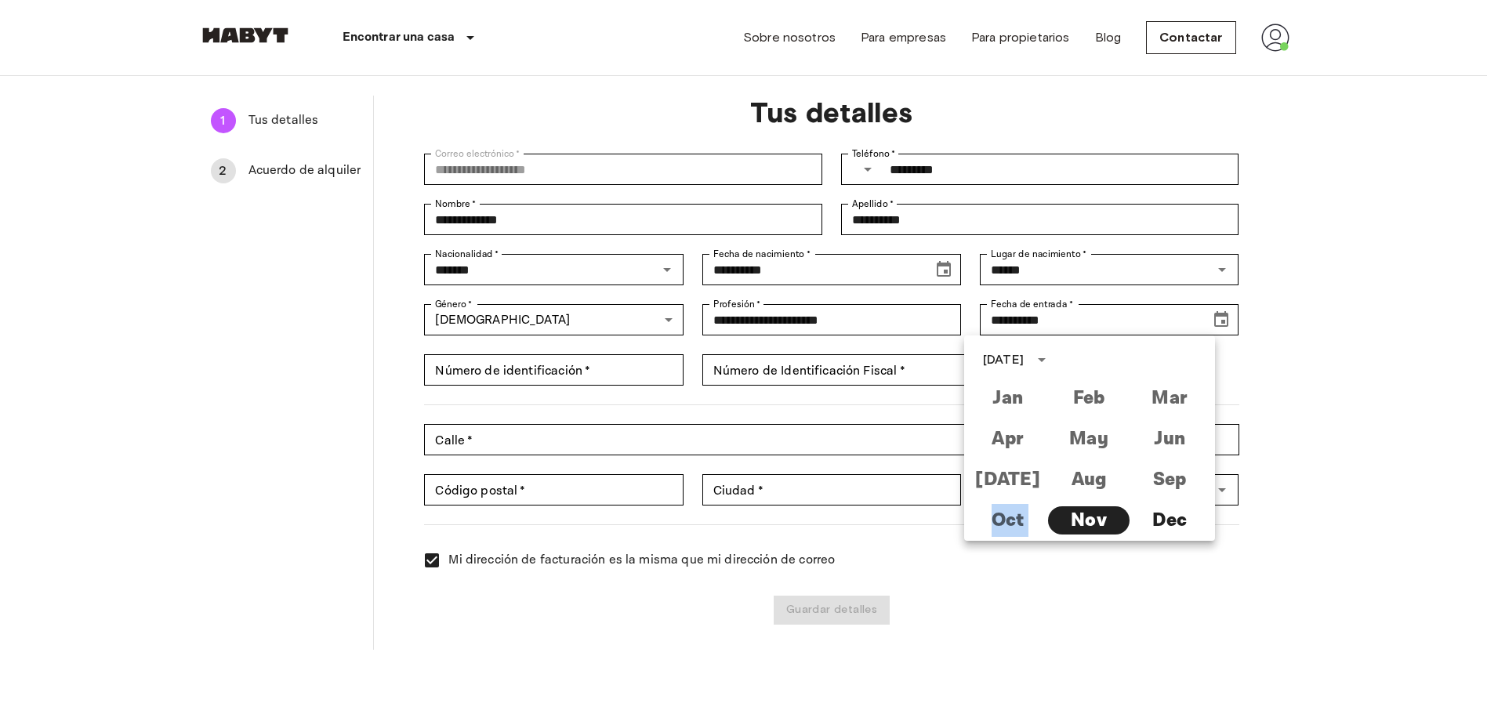
click at [1000, 519] on div "Jan Feb Mar Apr May Jun Jul Aug Sep Oct Nov Dec" at bounding box center [1088, 459] width 243 height 163
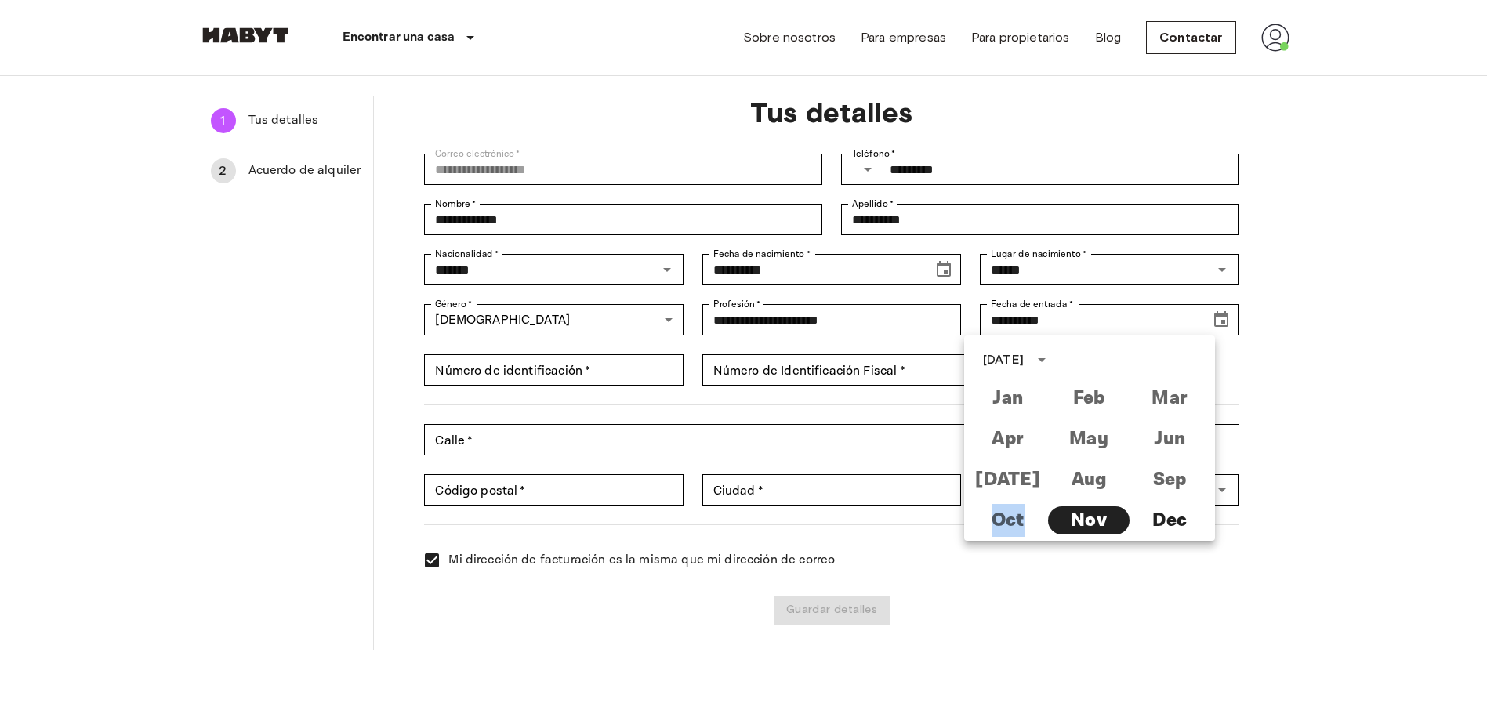
click at [1000, 519] on div "Jan Feb Mar Apr May Jun Jul Aug Sep Oct Nov Dec" at bounding box center [1088, 459] width 243 height 163
click at [1278, 365] on div "**********" at bounding box center [831, 373] width 915 height 554
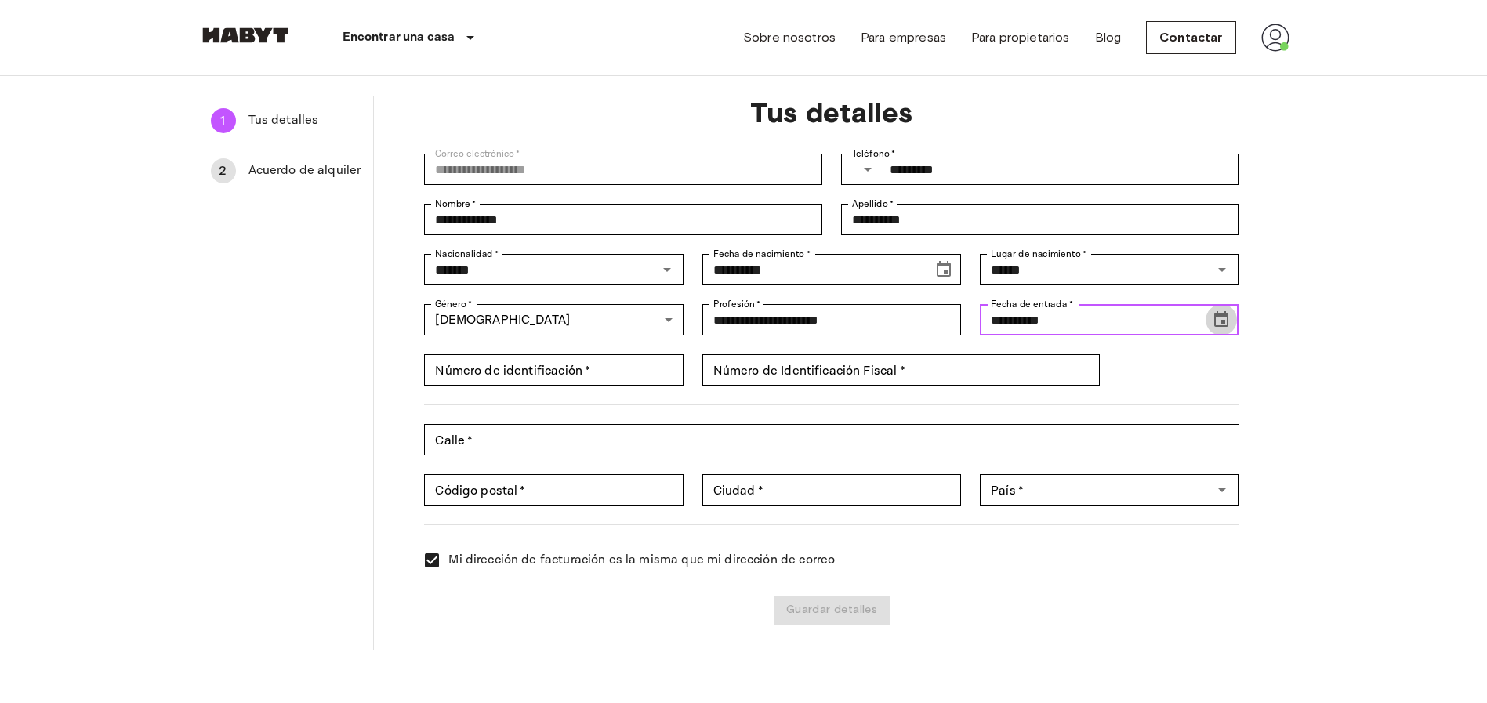
click at [1227, 321] on icon "Choose date, selected date is Nov 1, 2025" at bounding box center [1221, 319] width 19 height 19
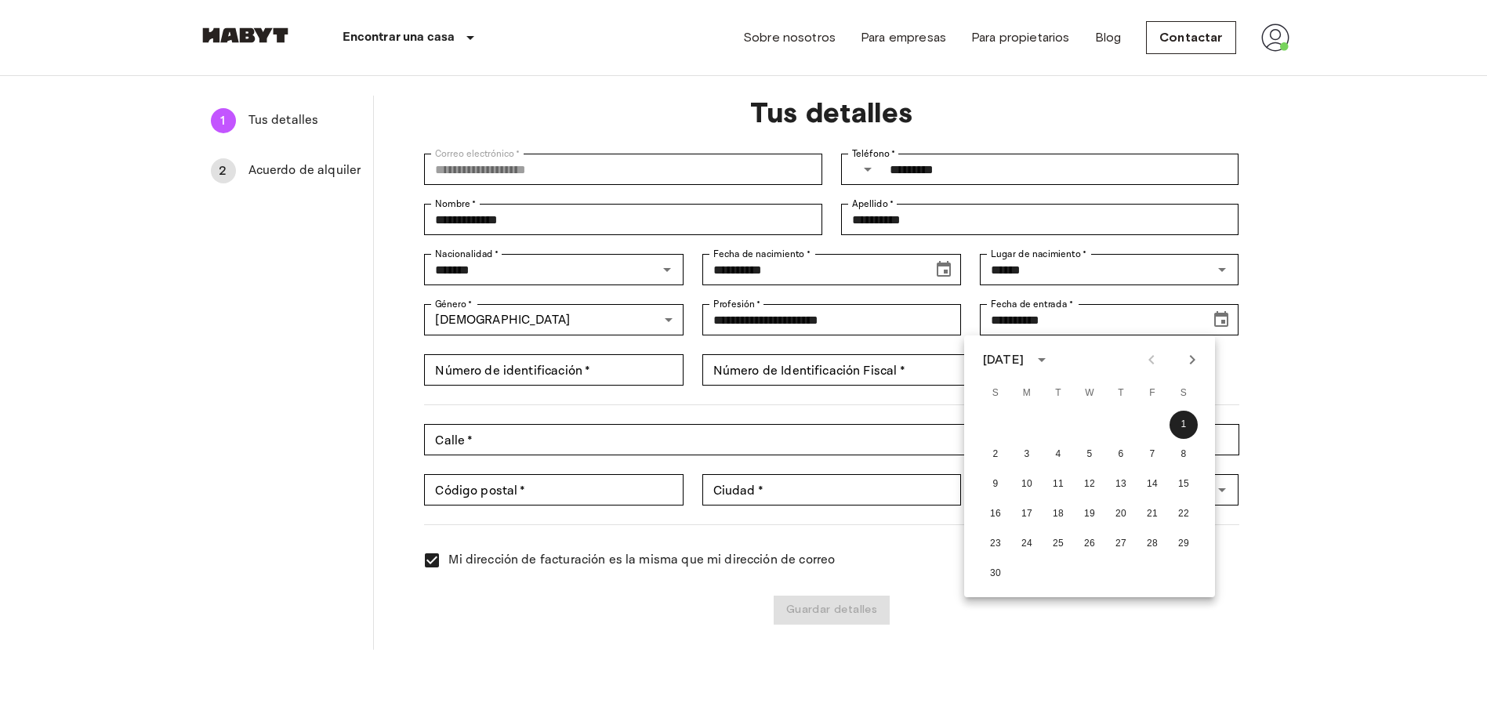
click at [1149, 362] on div at bounding box center [1171, 359] width 67 height 27
click at [1051, 363] on icon "calendar view is open, switch to year view" at bounding box center [1041, 359] width 19 height 19
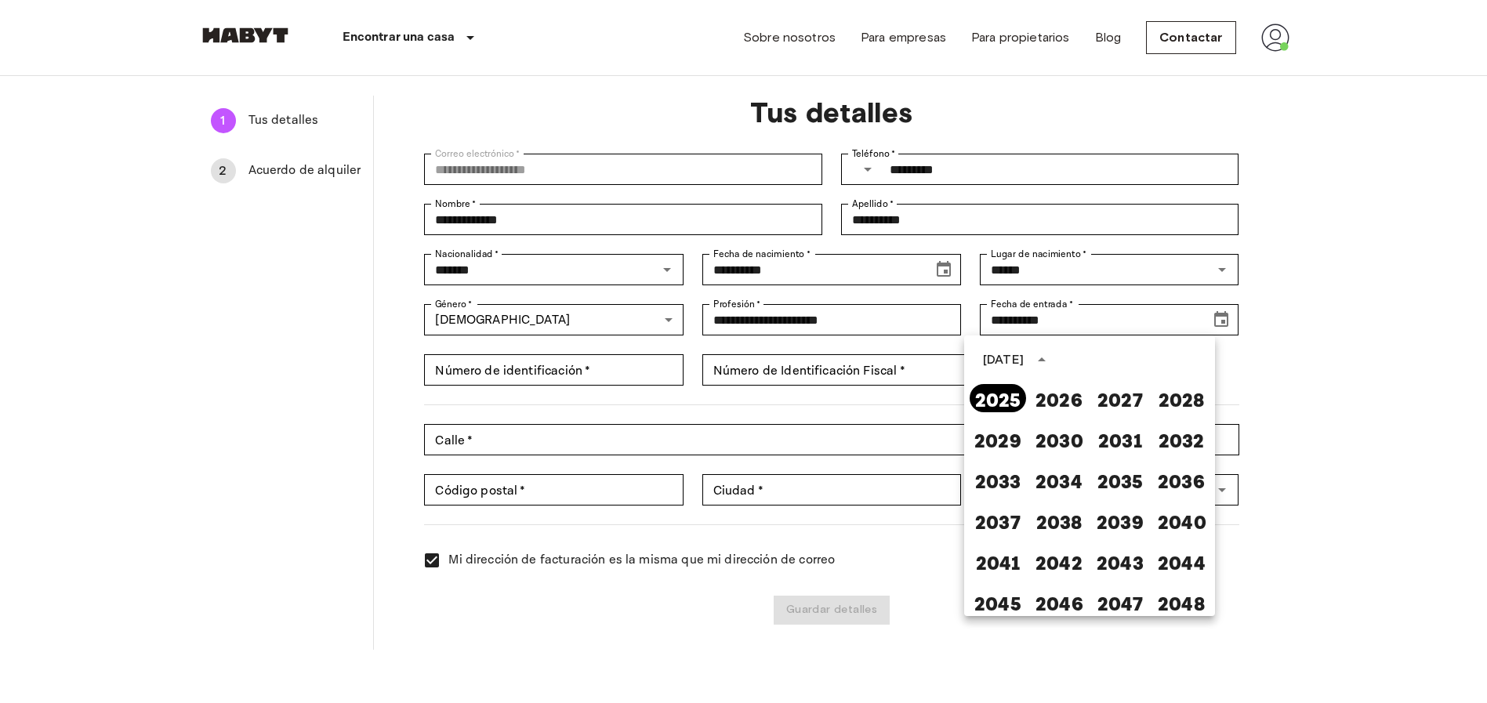
click at [996, 403] on button "2025" at bounding box center [998, 398] width 56 height 28
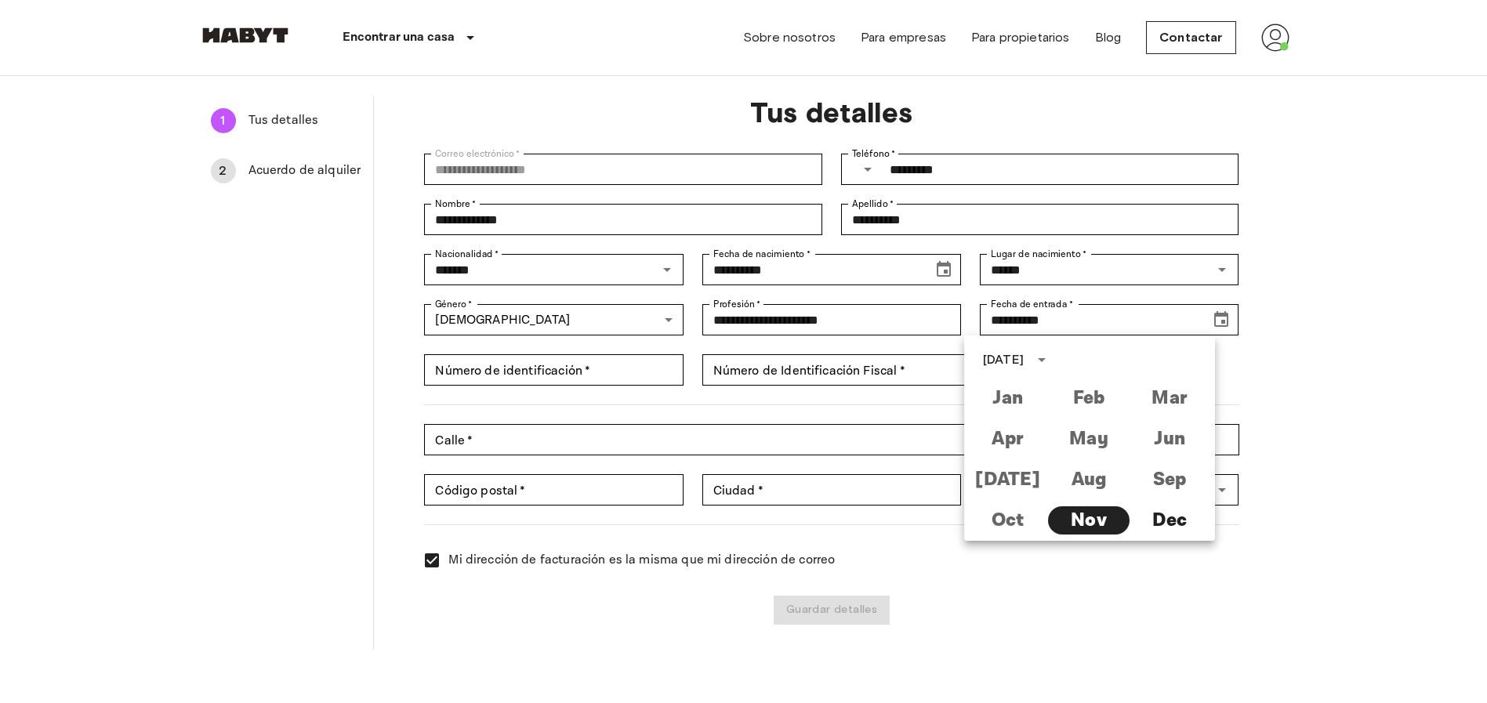
click at [1004, 521] on div "Jan Feb Mar Apr May Jun Jul Aug Sep Oct Nov Dec" at bounding box center [1088, 459] width 243 height 163
click at [1156, 519] on button "Dec" at bounding box center [1170, 520] width 81 height 28
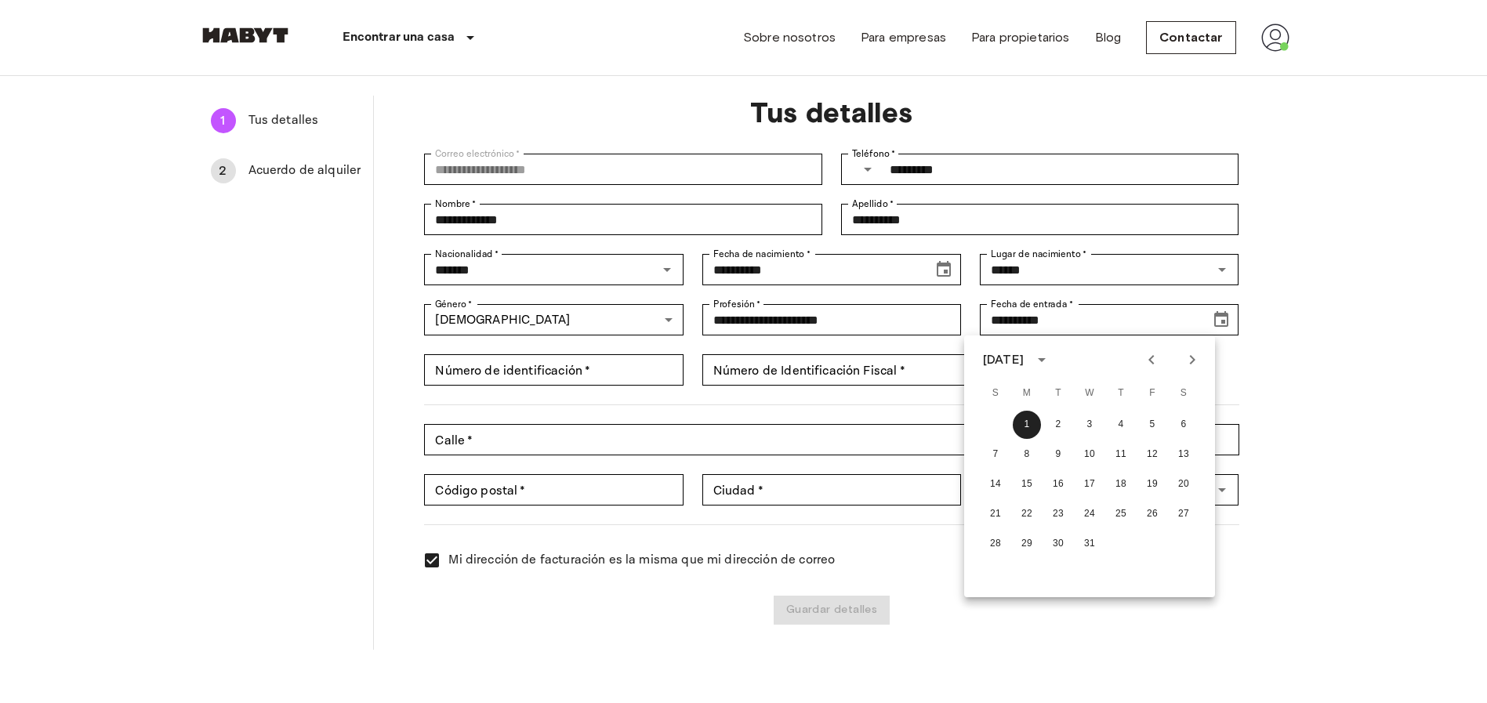
click at [1051, 365] on icon "calendar view is open, switch to year view" at bounding box center [1041, 359] width 19 height 19
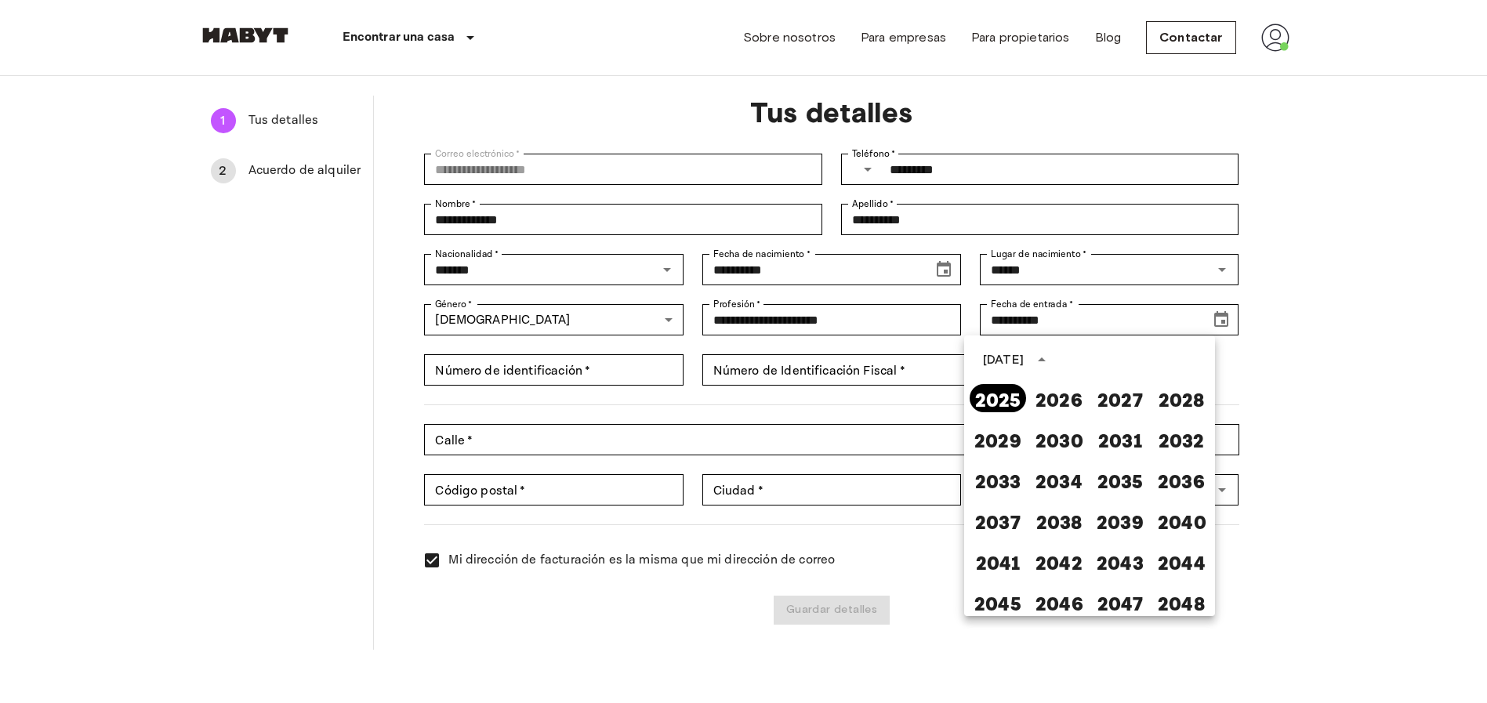
click at [990, 402] on button "2025" at bounding box center [998, 398] width 56 height 28
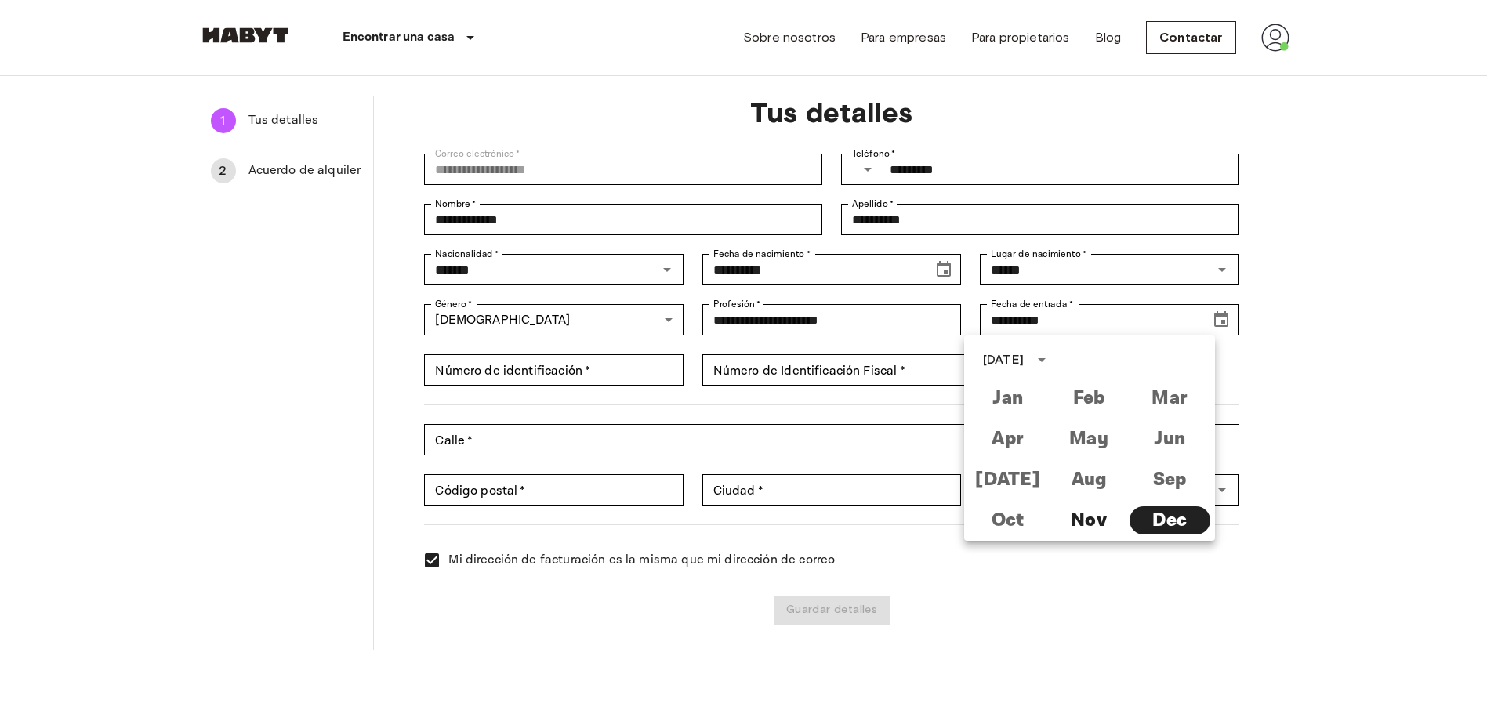
click at [1007, 520] on div "Jan Feb Mar Apr May Jun Jul Aug Sep Oct Nov Dec" at bounding box center [1088, 459] width 243 height 163
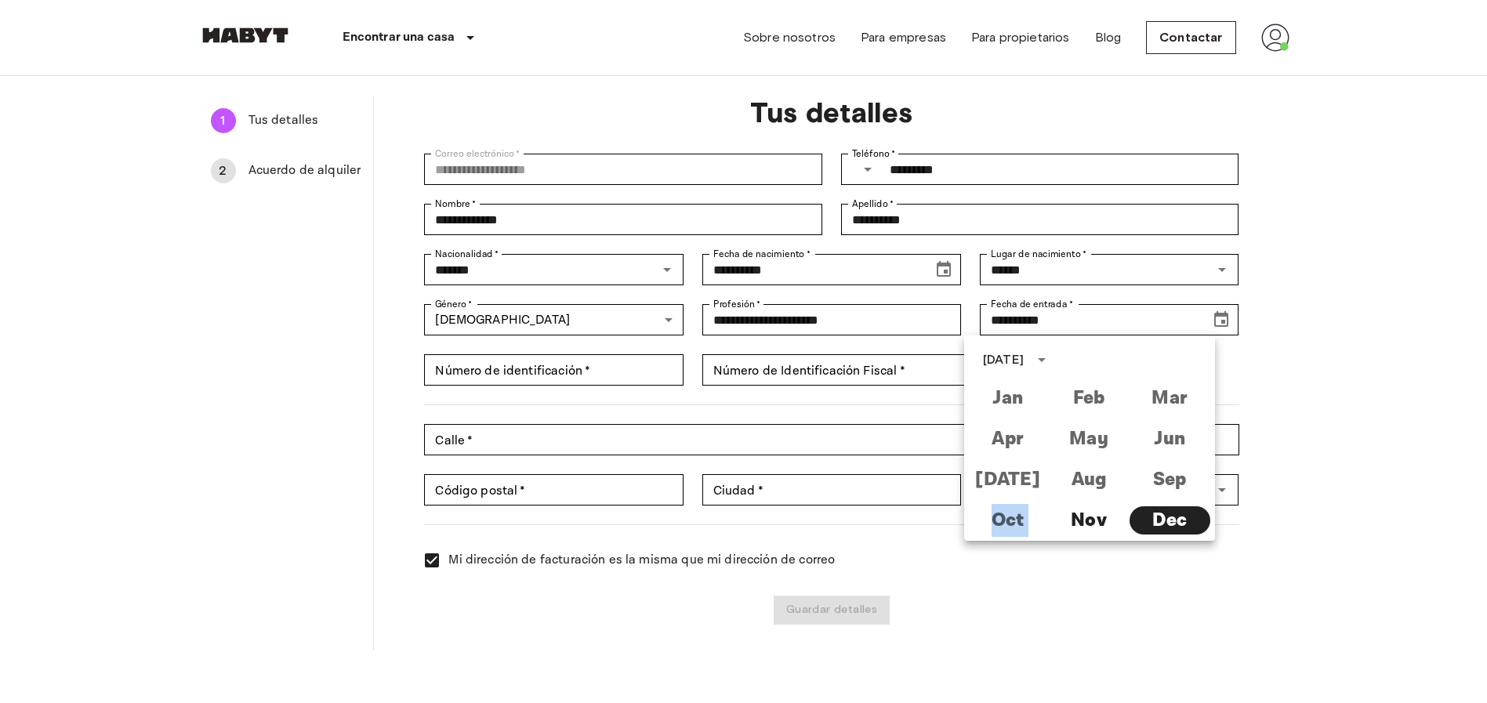
click at [1007, 520] on div "Jan Feb Mar Apr May Jun Jul Aug Sep Oct Nov Dec" at bounding box center [1088, 459] width 243 height 163
click at [1084, 521] on button "Nov" at bounding box center [1088, 520] width 81 height 28
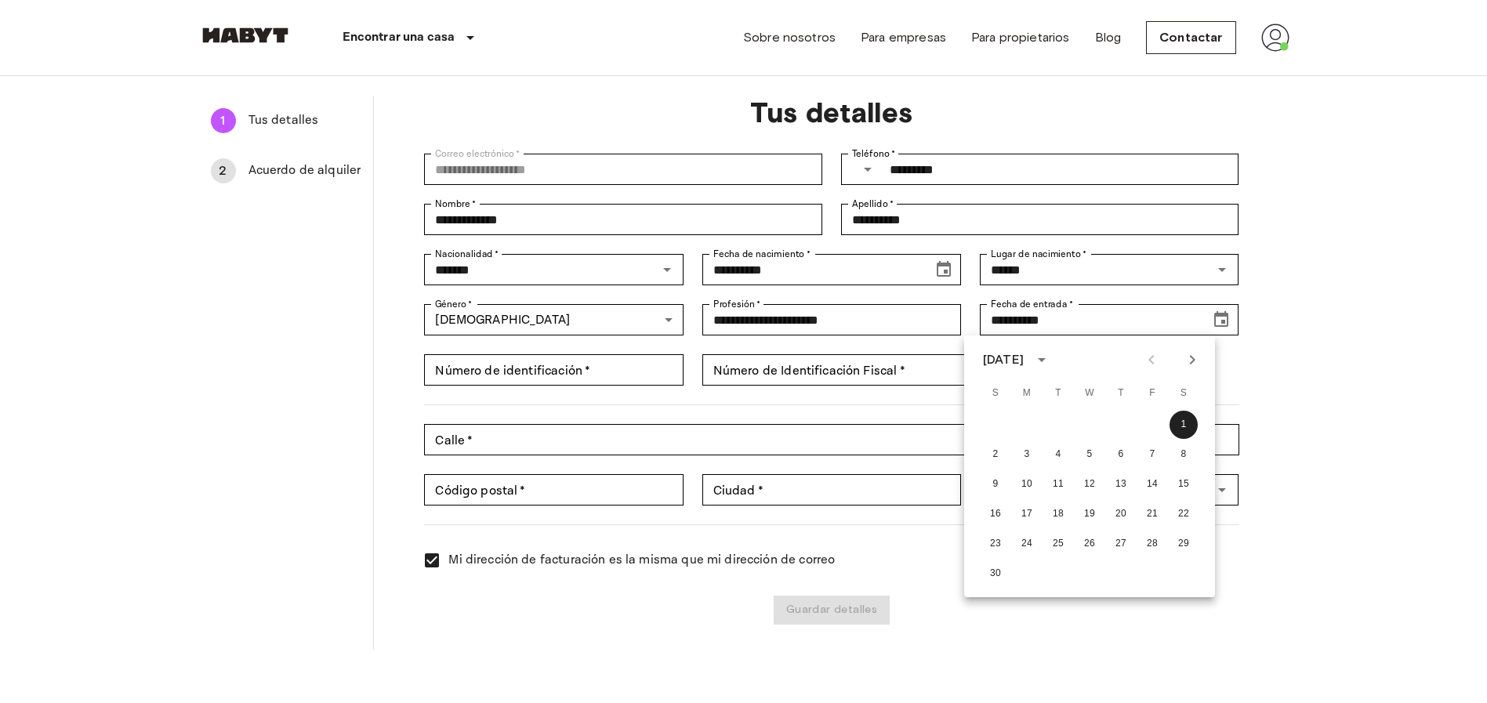
click at [1290, 412] on div "**********" at bounding box center [744, 335] width 1129 height 655
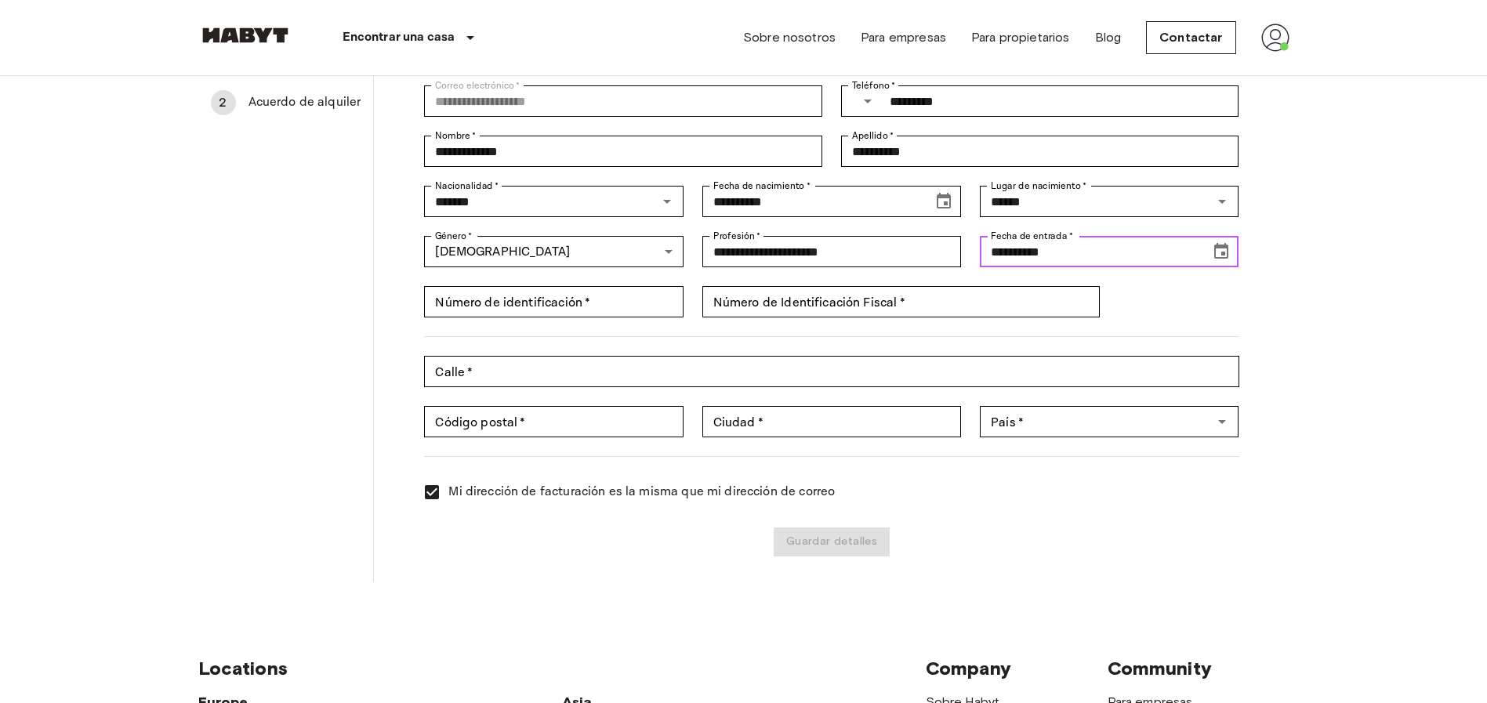
scroll to position [0, 0]
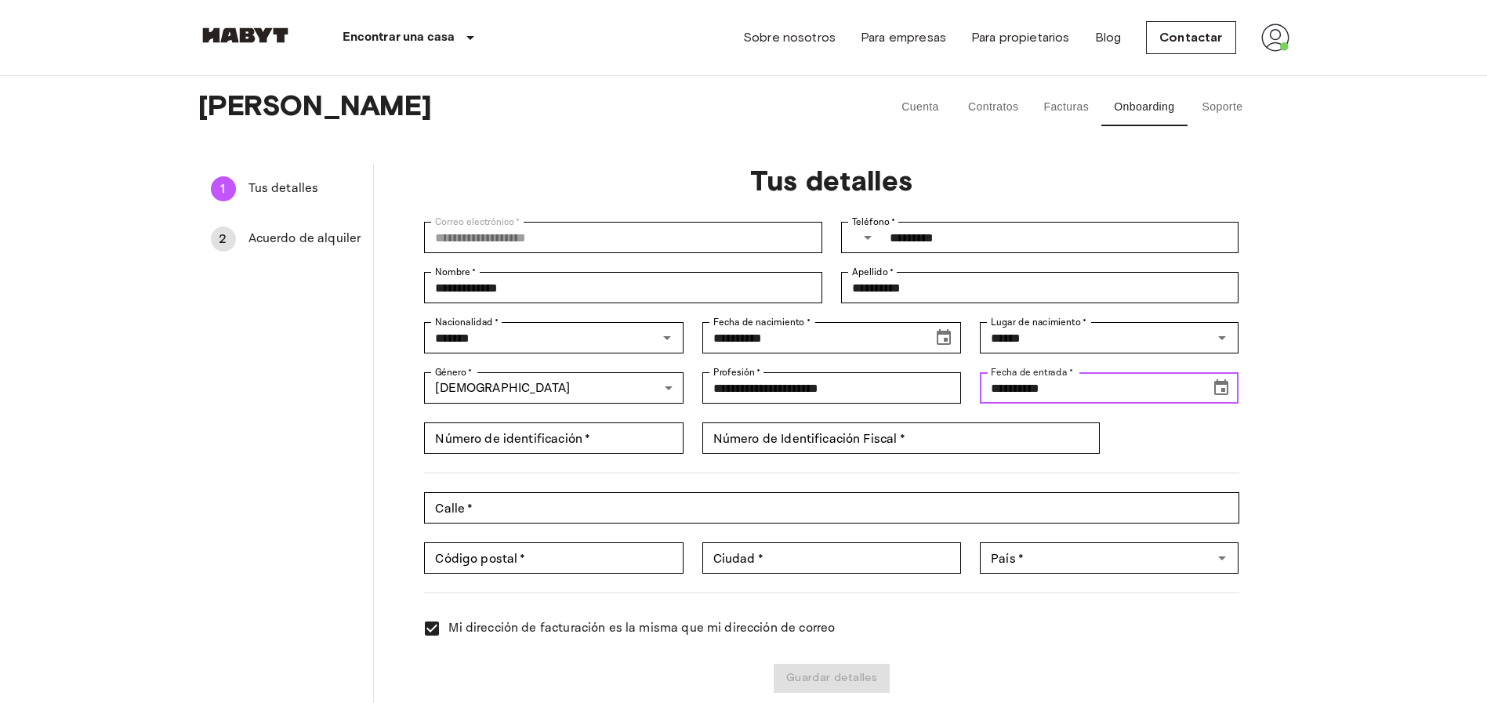
click at [1016, 386] on input "**********" at bounding box center [1089, 387] width 219 height 31
type input "**********"
drag, startPoint x: 1063, startPoint y: 380, endPoint x: 980, endPoint y: 388, distance: 83.5
click at [980, 388] on input "**********" at bounding box center [1089, 387] width 219 height 31
drag, startPoint x: 1053, startPoint y: 383, endPoint x: 1027, endPoint y: 386, distance: 26.1
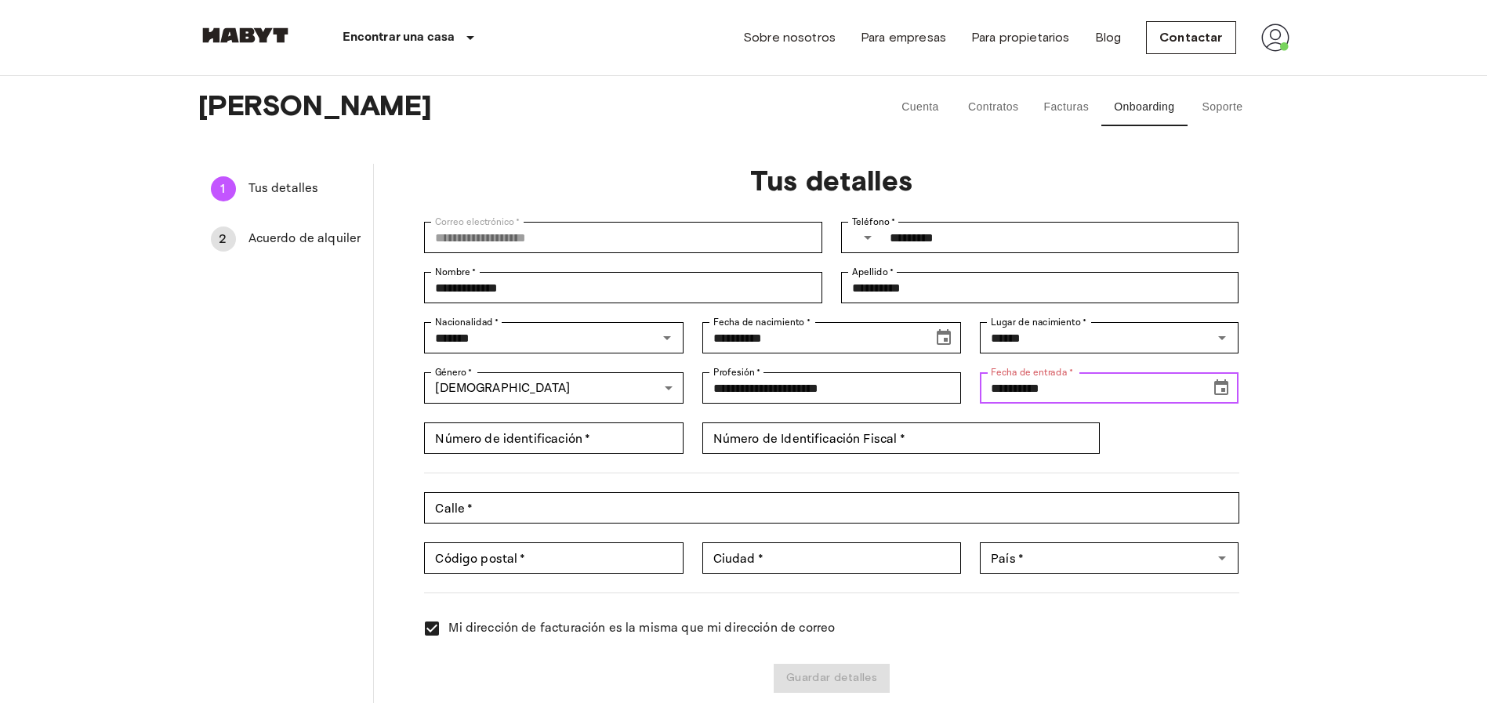
click at [1027, 386] on input "**********" at bounding box center [1089, 387] width 219 height 31
type input "**********"
drag, startPoint x: 1076, startPoint y: 394, endPoint x: 949, endPoint y: 416, distance: 129.7
click at [949, 416] on div "**********" at bounding box center [821, 448] width 833 height 490
click at [1221, 387] on icon "Choose date, selected date is Oct 24, 1919" at bounding box center [1221, 388] width 19 height 19
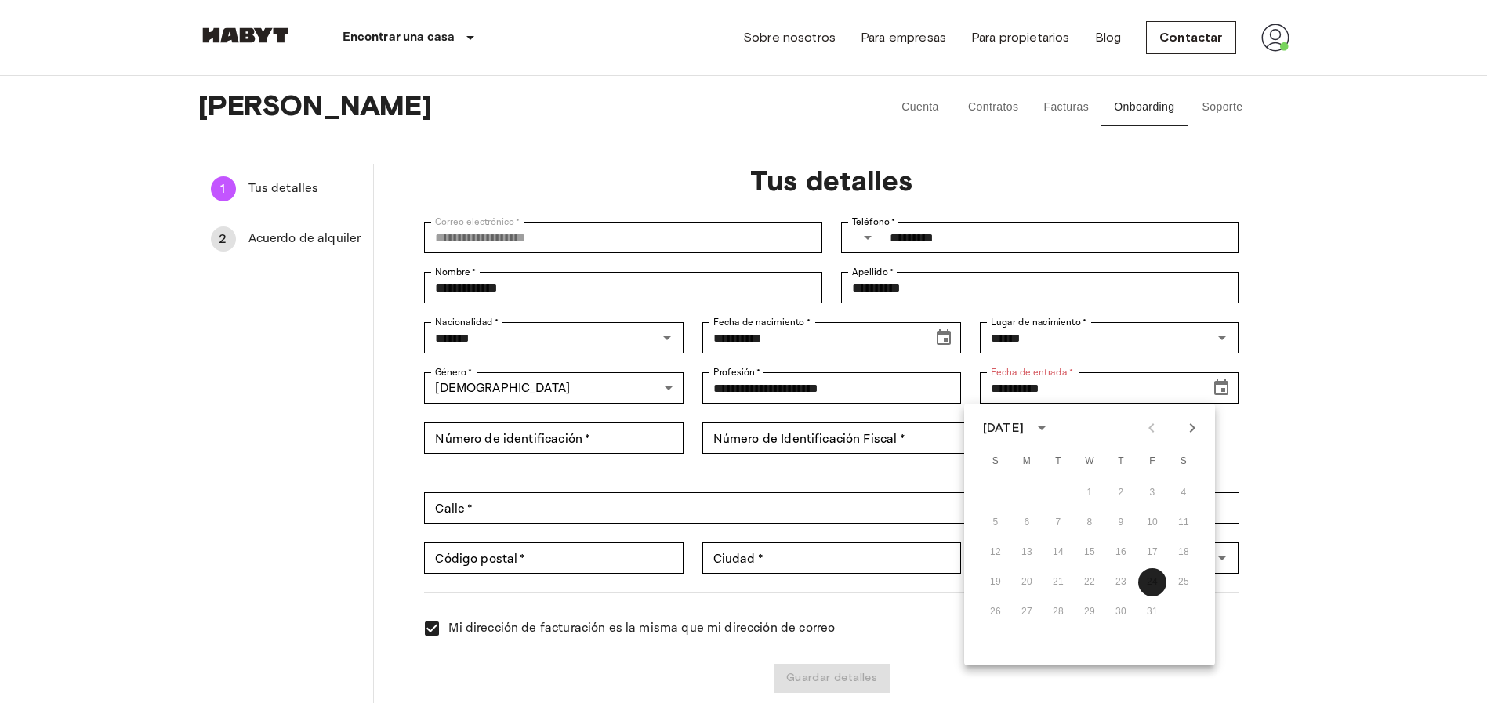
click at [1152, 580] on div "19 20 21 22 23 24 25" at bounding box center [1089, 582] width 251 height 28
click at [1188, 432] on icon "Next month" at bounding box center [1192, 428] width 19 height 19
click at [1188, 495] on div "1" at bounding box center [1089, 493] width 251 height 28
click at [996, 528] on div "2 3 4 5 6 7 8" at bounding box center [1089, 523] width 251 height 28
click at [1024, 424] on div "November 1919" at bounding box center [1003, 428] width 41 height 19
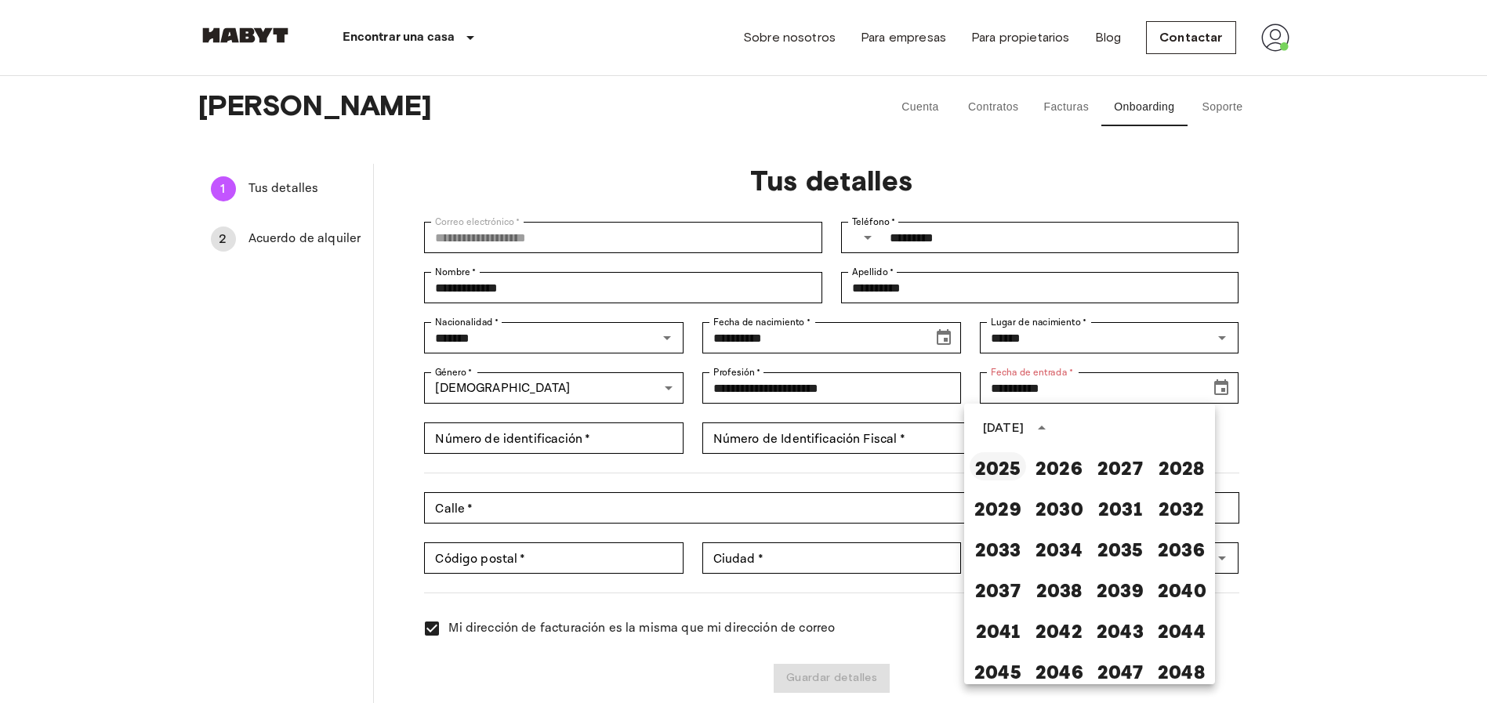
click at [996, 464] on button "2025" at bounding box center [998, 466] width 56 height 28
type input "**********"
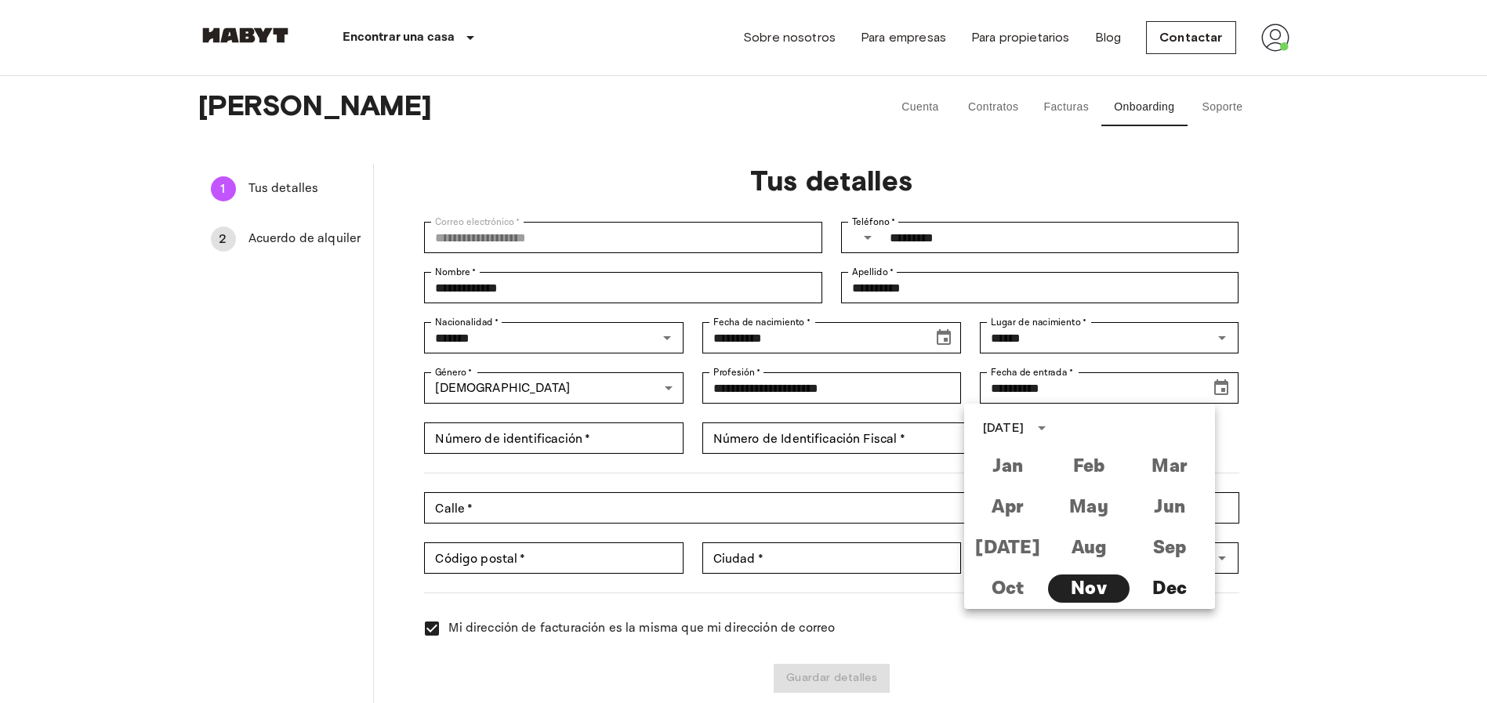
click at [1024, 427] on div "November 2025" at bounding box center [1003, 428] width 41 height 19
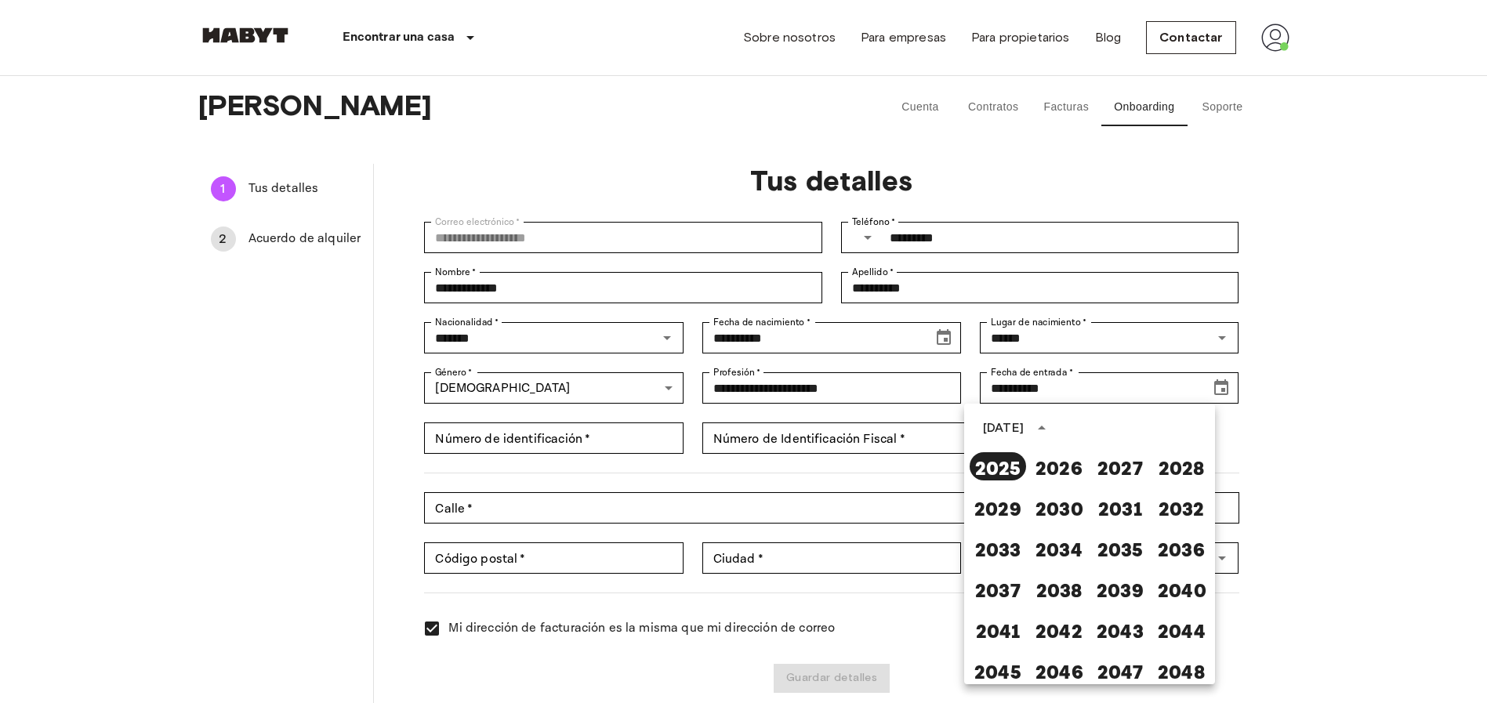
click at [1055, 427] on button "year view is open, switch to calendar view" at bounding box center [1042, 428] width 27 height 27
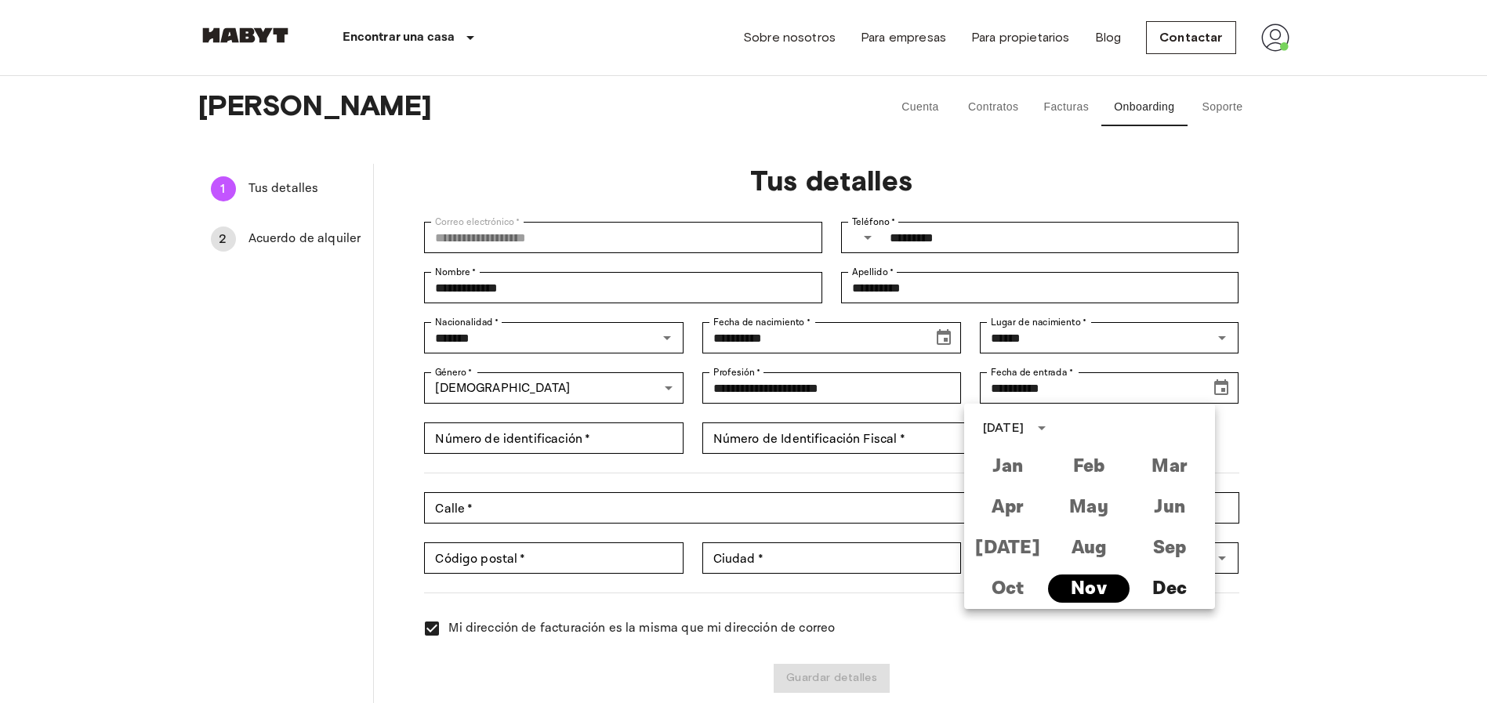
click at [1093, 581] on button "Nov" at bounding box center [1088, 589] width 81 height 28
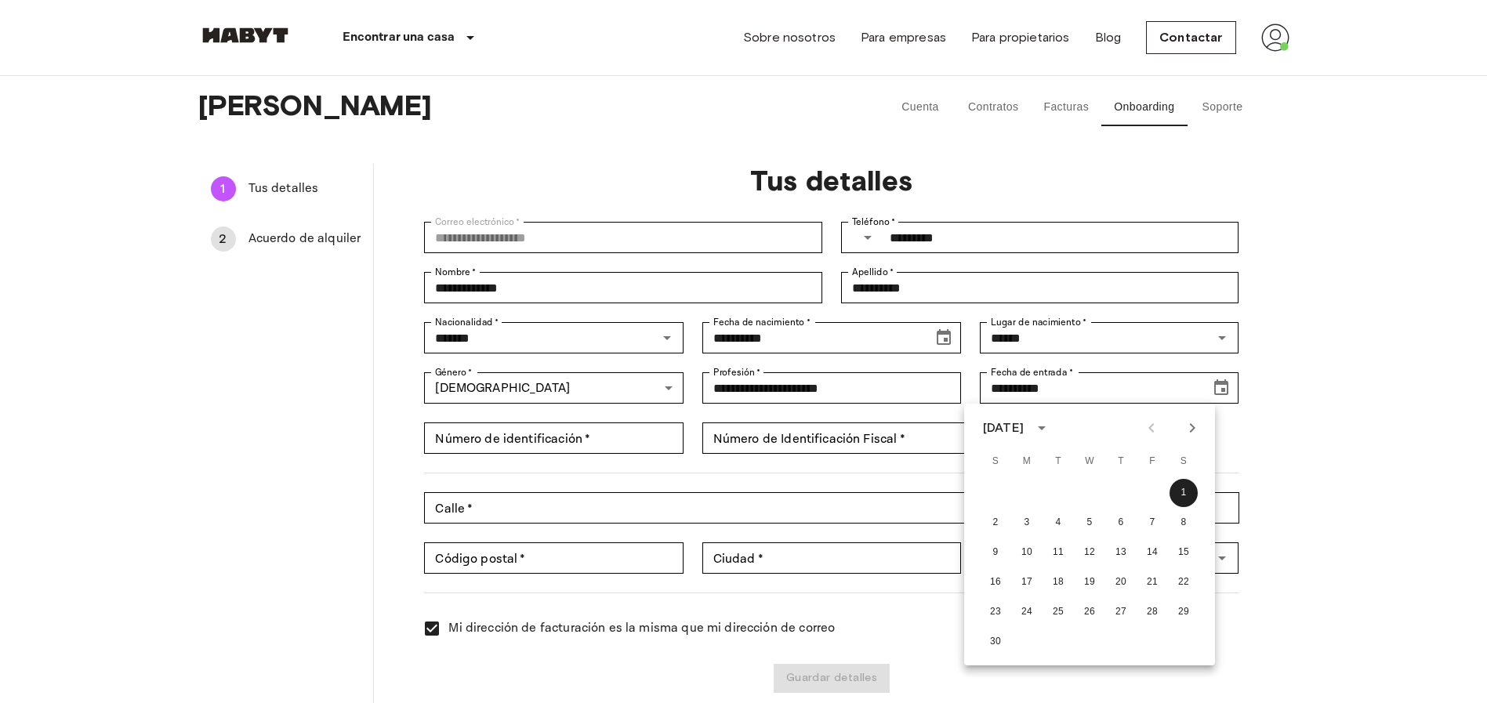
click at [1157, 431] on div at bounding box center [1171, 428] width 67 height 27
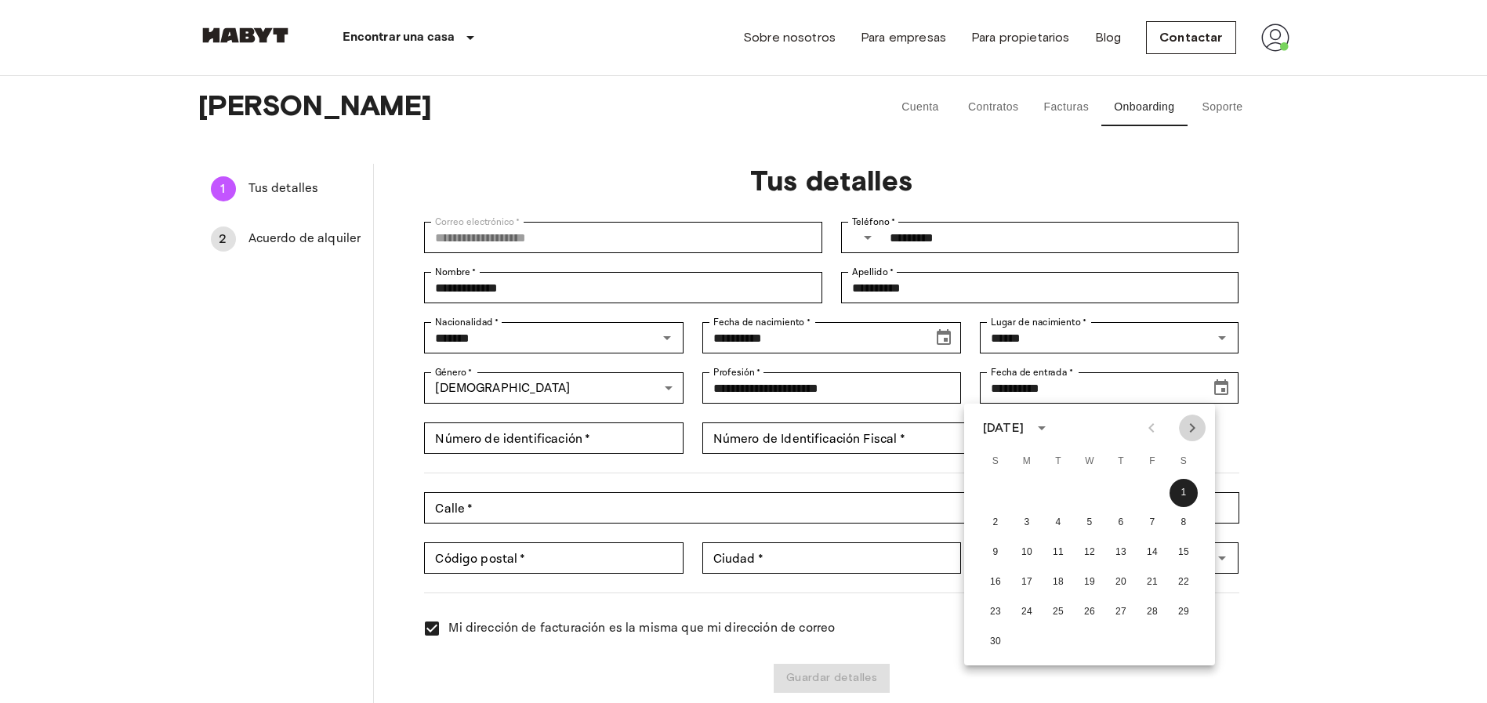
click at [1193, 430] on icon "Next month" at bounding box center [1192, 428] width 19 height 19
click at [1152, 429] on icon "Previous month" at bounding box center [1151, 428] width 19 height 19
click at [1152, 429] on div at bounding box center [1171, 428] width 67 height 27
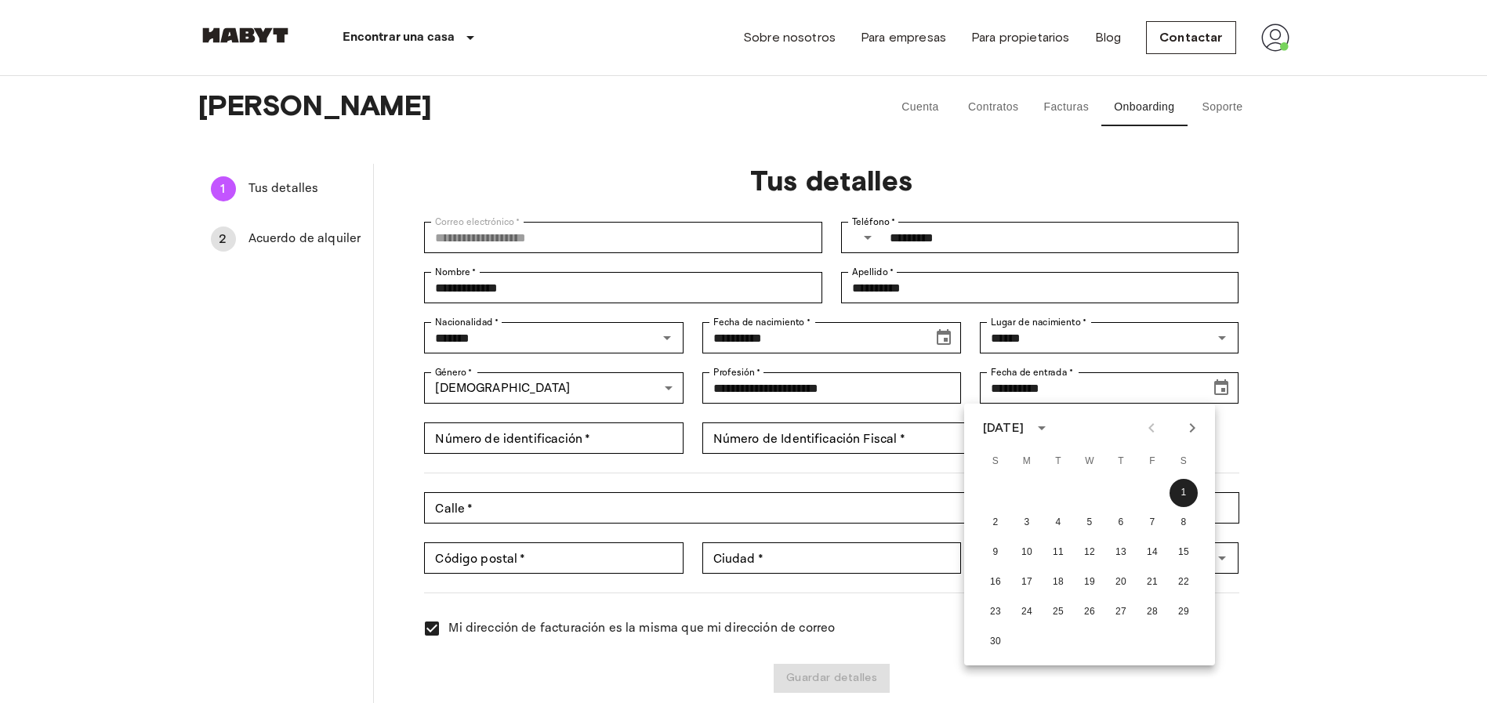
click at [1152, 429] on div at bounding box center [1171, 428] width 67 height 27
click at [1305, 445] on div "**********" at bounding box center [744, 403] width 1129 height 655
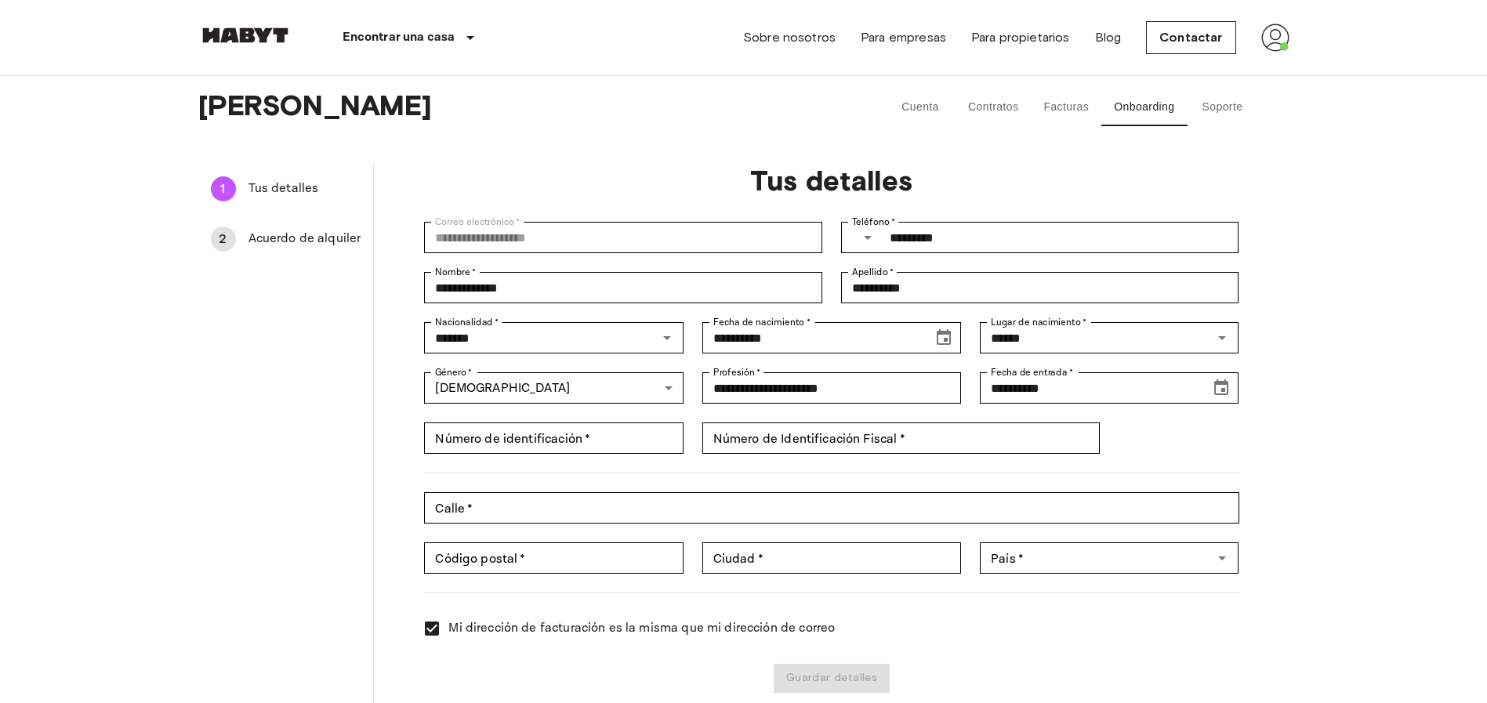
drag, startPoint x: 106, startPoint y: 255, endPoint x: 0, endPoint y: 228, distance: 109.1
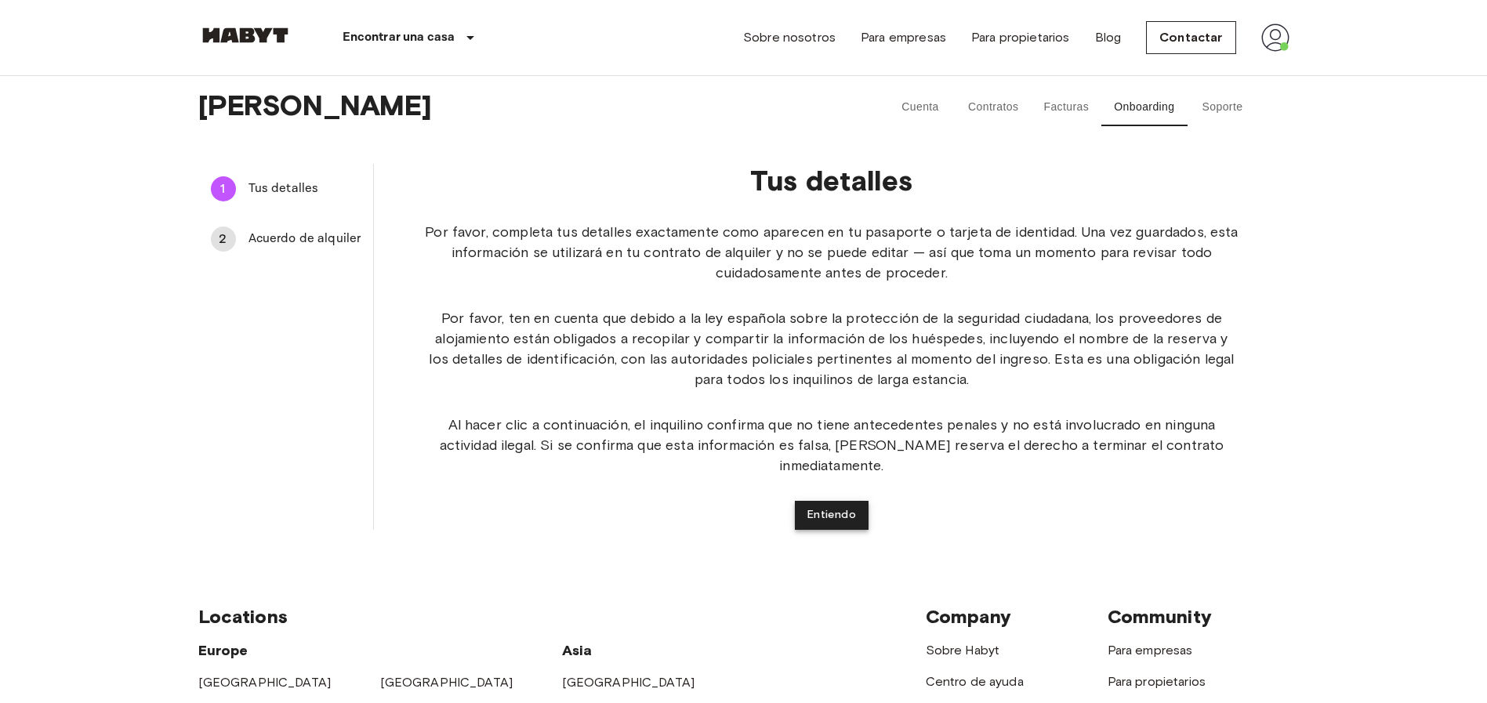
click at [834, 501] on button "Entiendo" at bounding box center [832, 515] width 74 height 29
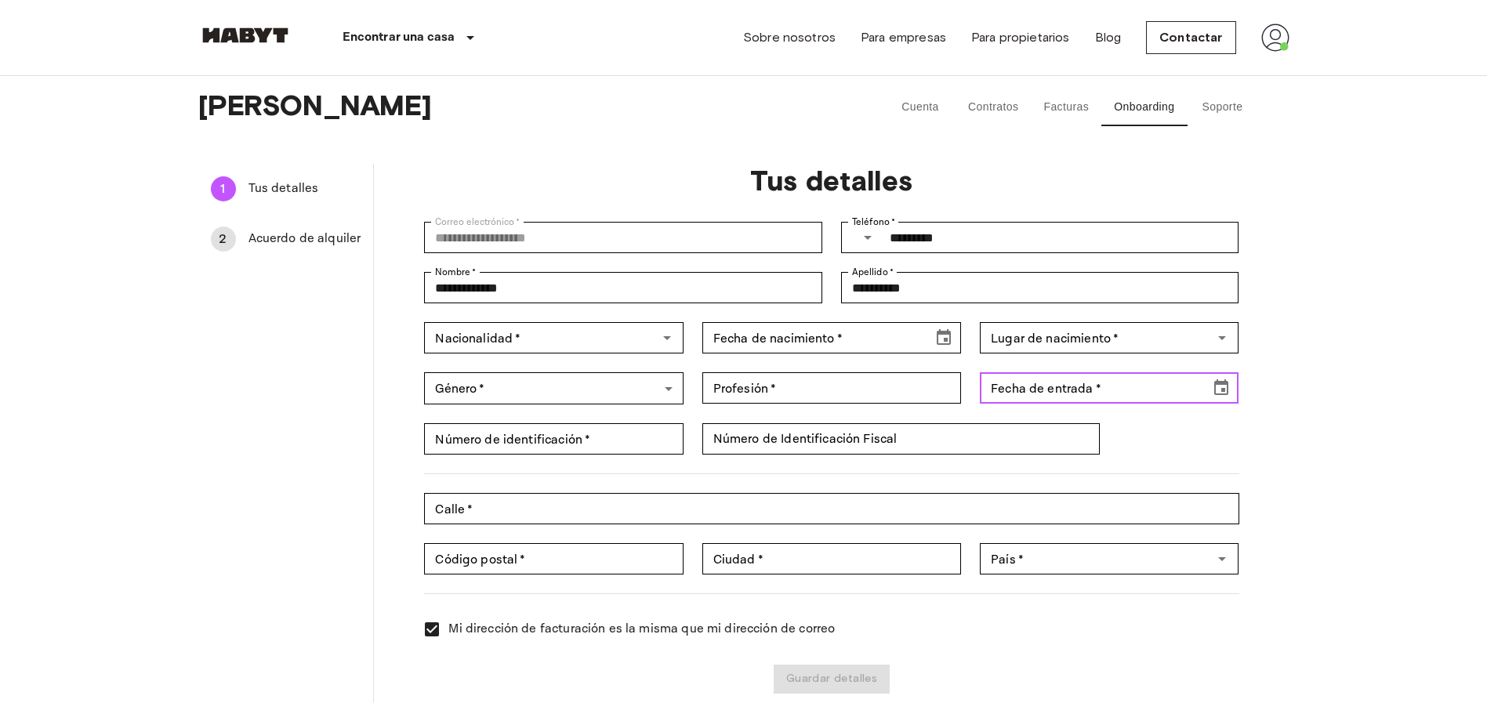
click at [1237, 387] on button "Choose date" at bounding box center [1221, 387] width 31 height 31
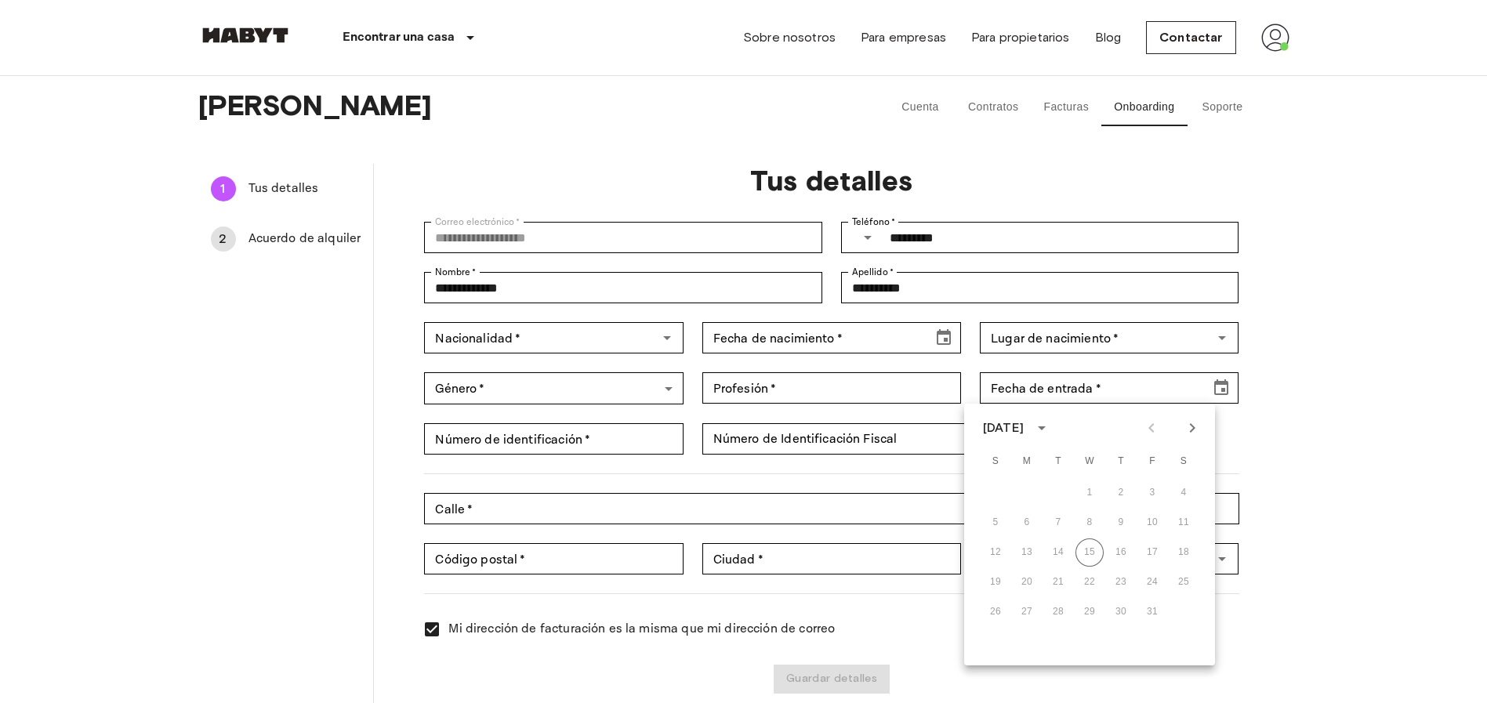
drag, startPoint x: 996, startPoint y: 622, endPoint x: 206, endPoint y: 318, distance: 846.4
click at [206, 317] on ul "1 Tus detalles 2 Acuerdo de alquiler" at bounding box center [286, 441] width 176 height 555
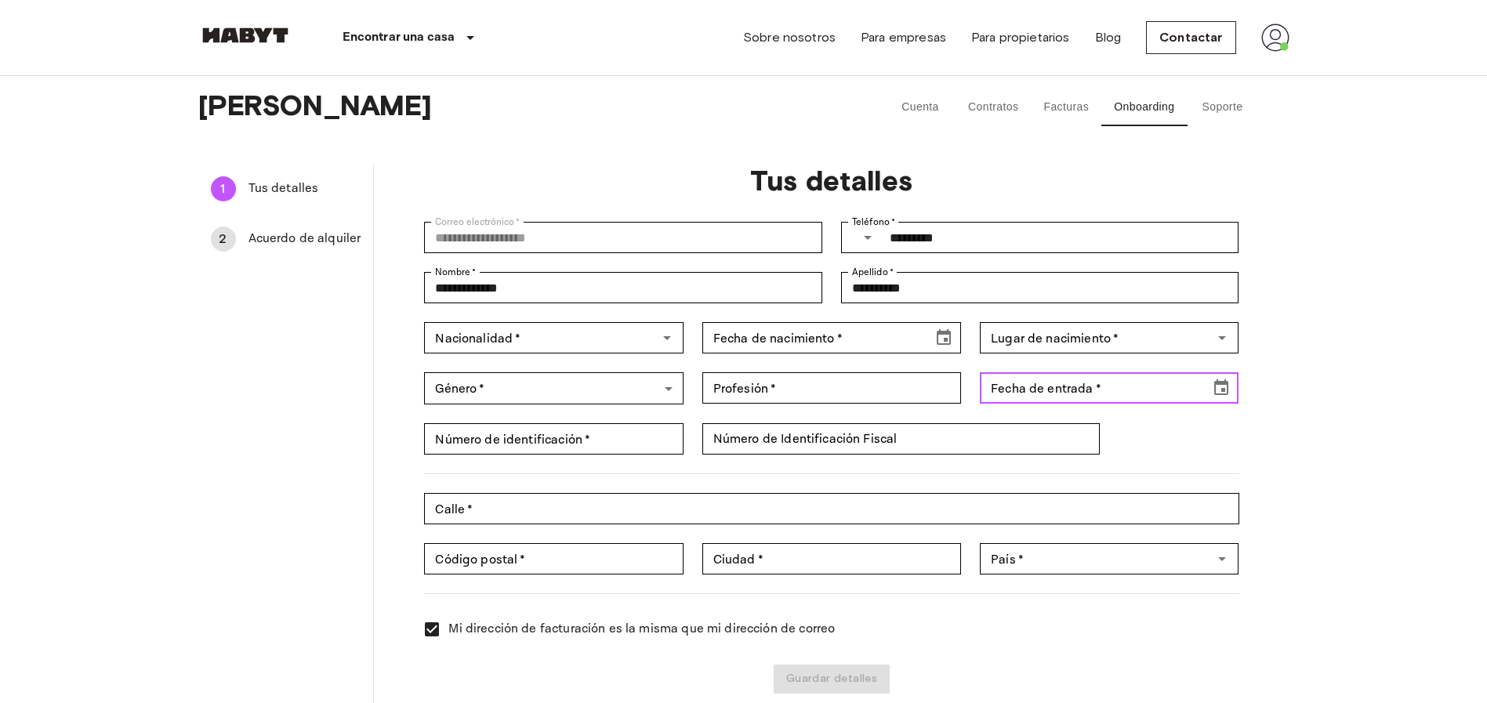
click at [1121, 383] on input "Fecha de entrada   *" at bounding box center [1089, 387] width 219 height 31
click at [1226, 386] on icon "Choose date" at bounding box center [1221, 388] width 19 height 19
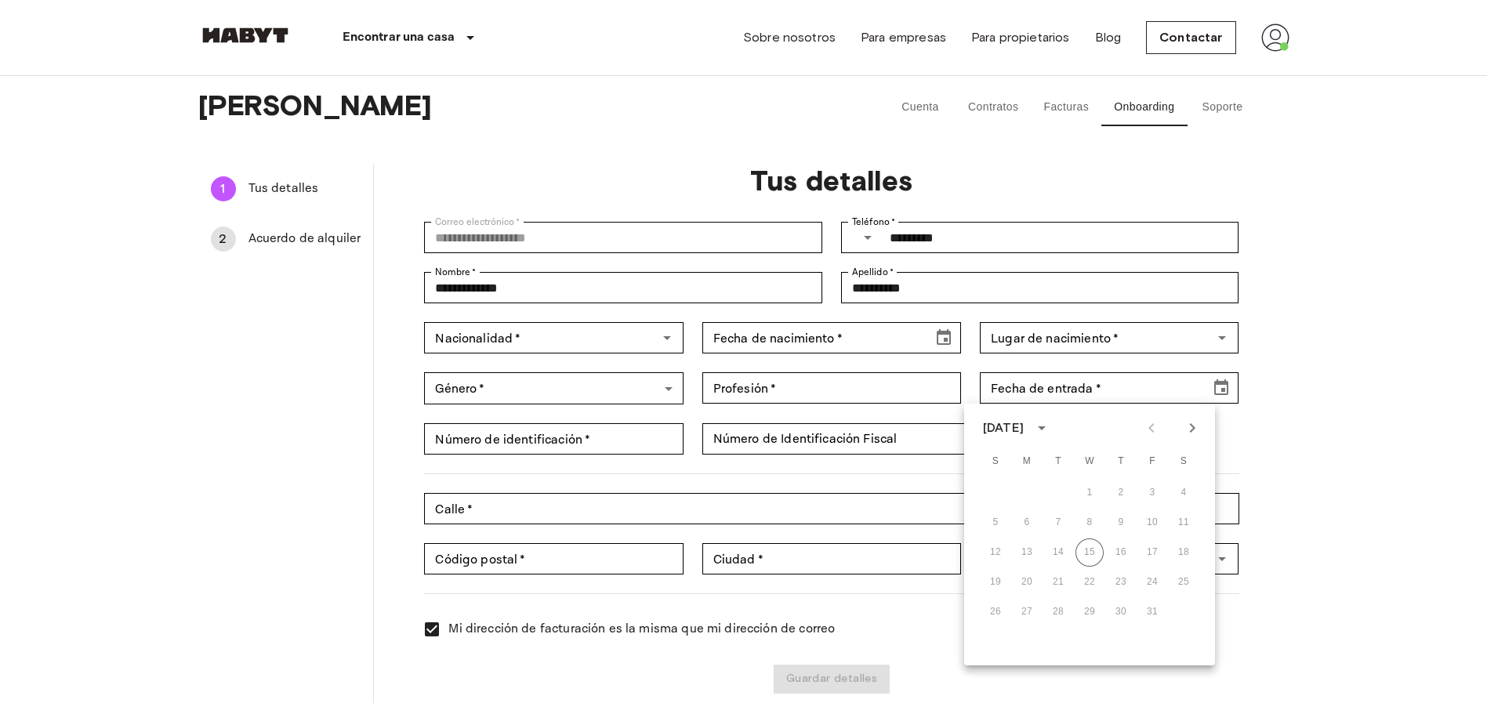
click at [992, 613] on div "26 27 28 29 30 31" at bounding box center [1089, 612] width 251 height 28
click at [1112, 548] on div "12 13 14 15 16 17 18" at bounding box center [1089, 553] width 251 height 28
click at [1188, 438] on button "Next month" at bounding box center [1192, 428] width 27 height 27
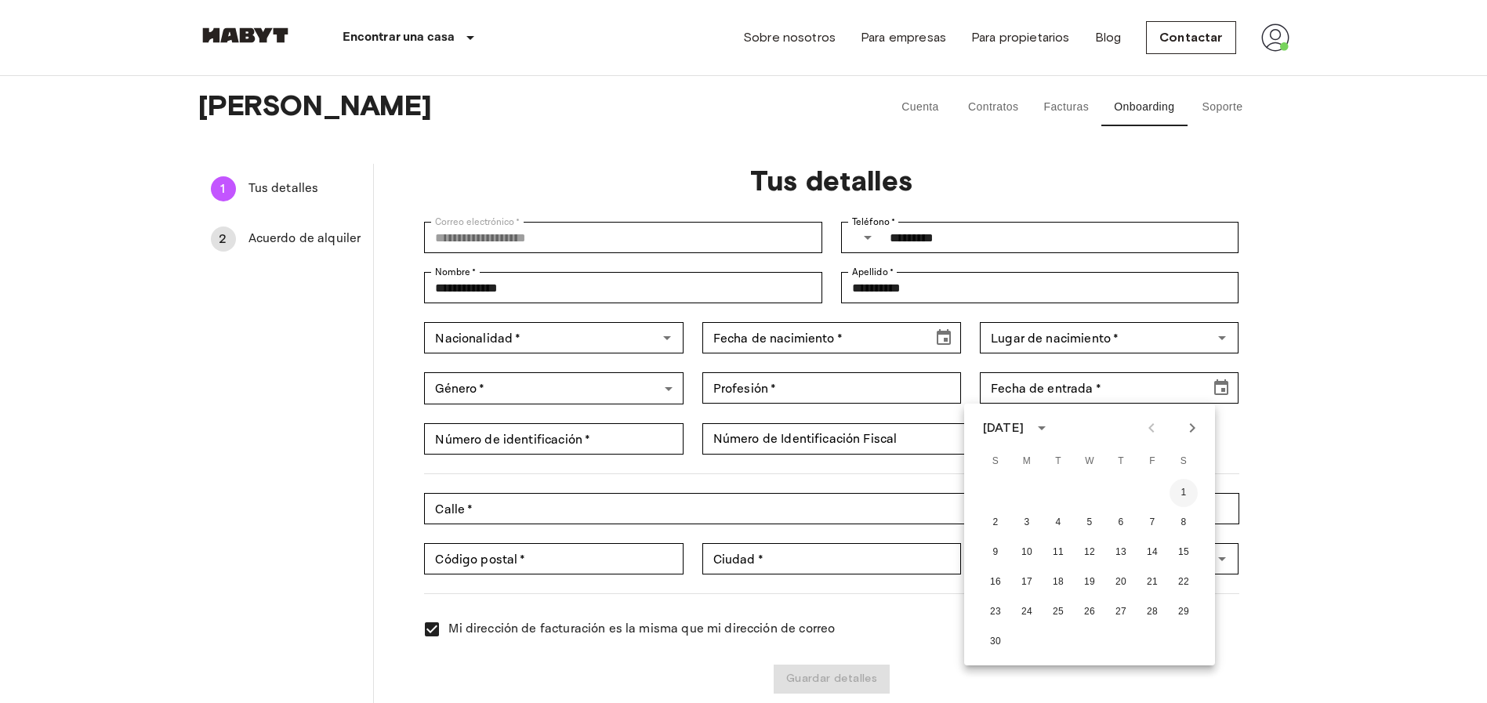
click at [1185, 498] on button "1" at bounding box center [1184, 493] width 28 height 28
type input "**********"
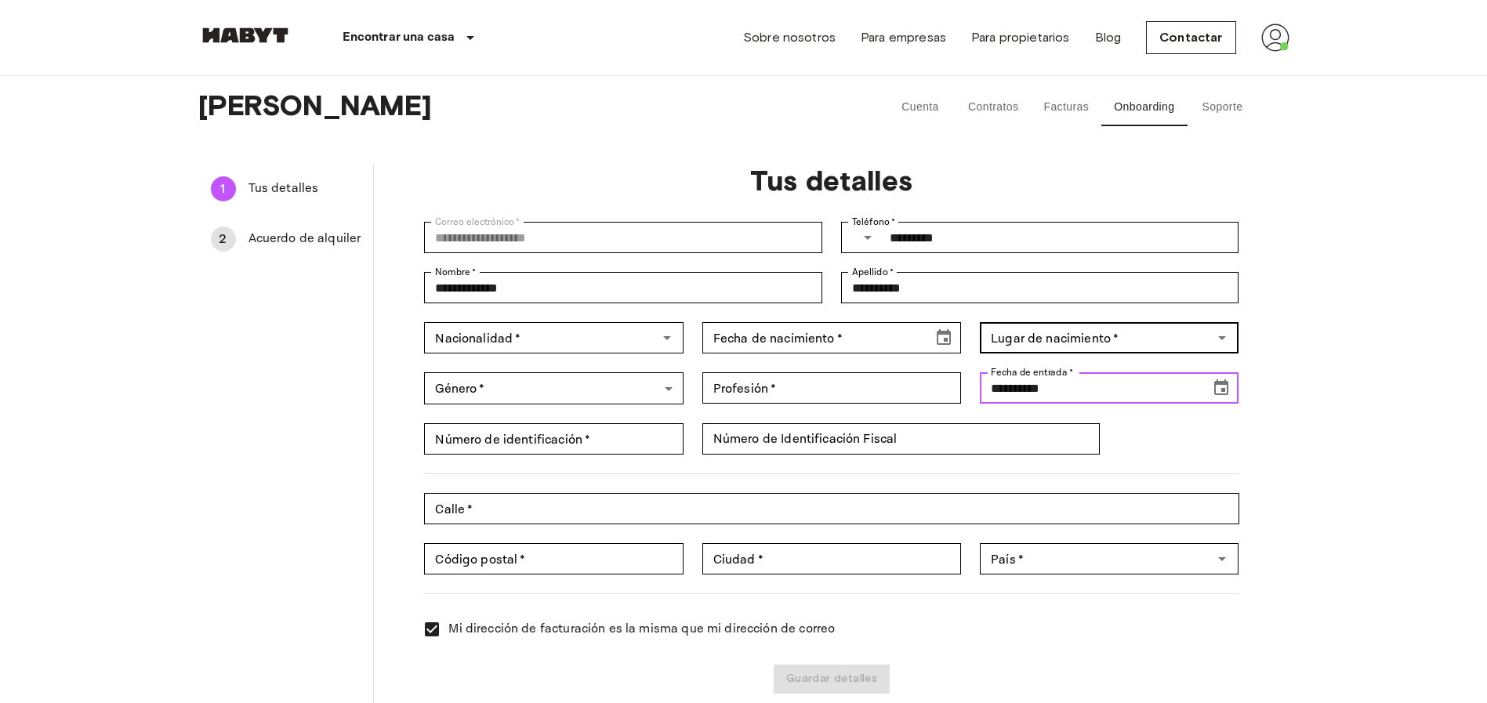
drag, startPoint x: 1215, startPoint y: 346, endPoint x: 1203, endPoint y: 348, distance: 12.8
click at [1214, 343] on icon "Open" at bounding box center [1222, 337] width 19 height 19
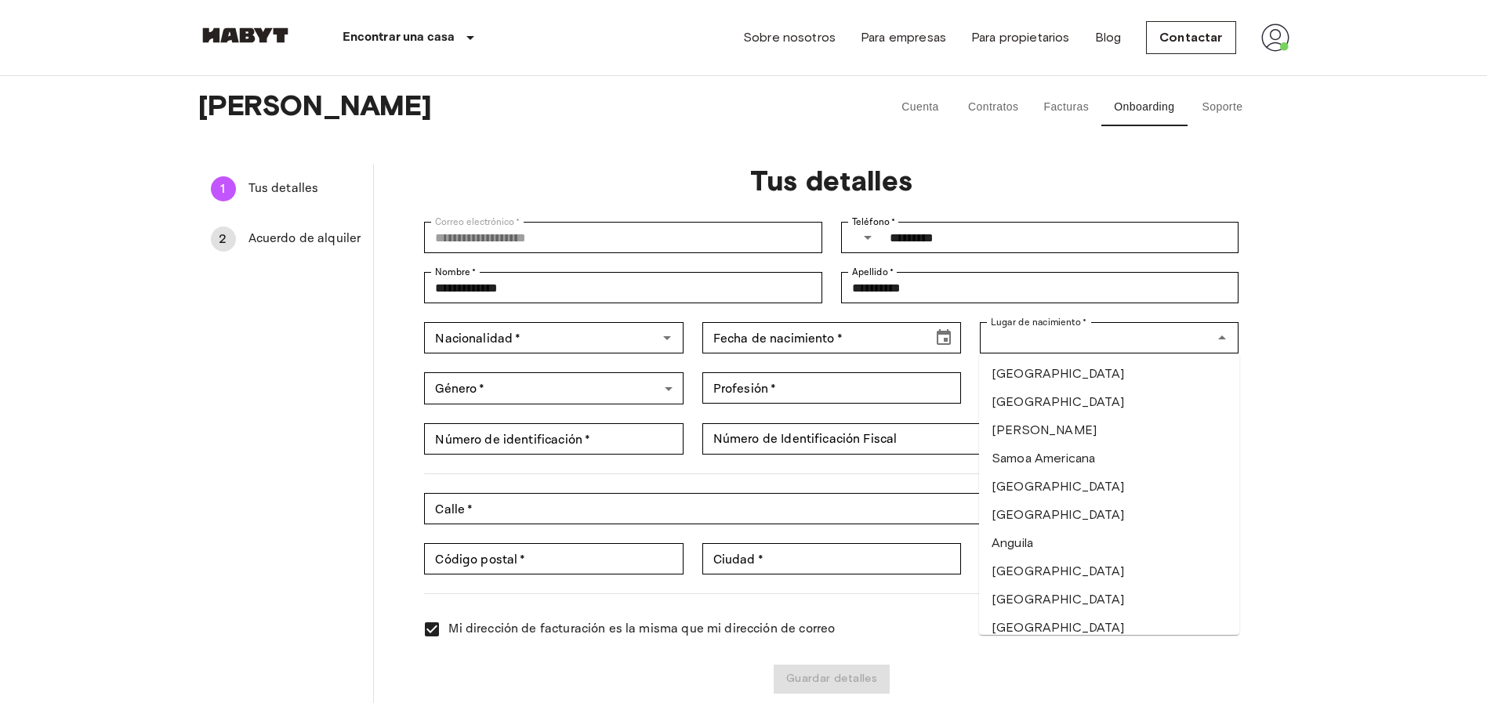
click at [1293, 366] on div "**********" at bounding box center [744, 403] width 1129 height 655
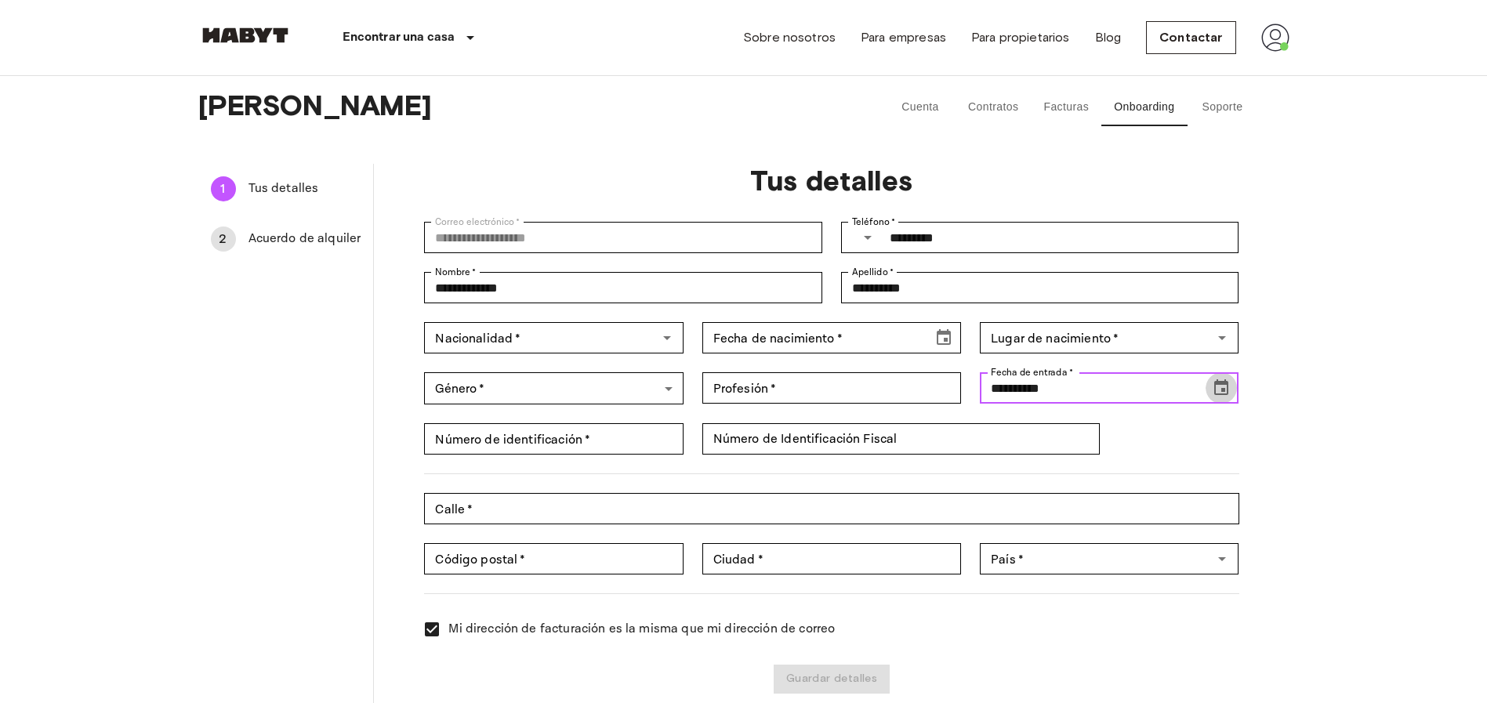
drag, startPoint x: 1216, startPoint y: 386, endPoint x: 1227, endPoint y: 389, distance: 11.2
click at [1217, 386] on icon "Choose date, selected date is Nov 1, 2025" at bounding box center [1221, 388] width 19 height 19
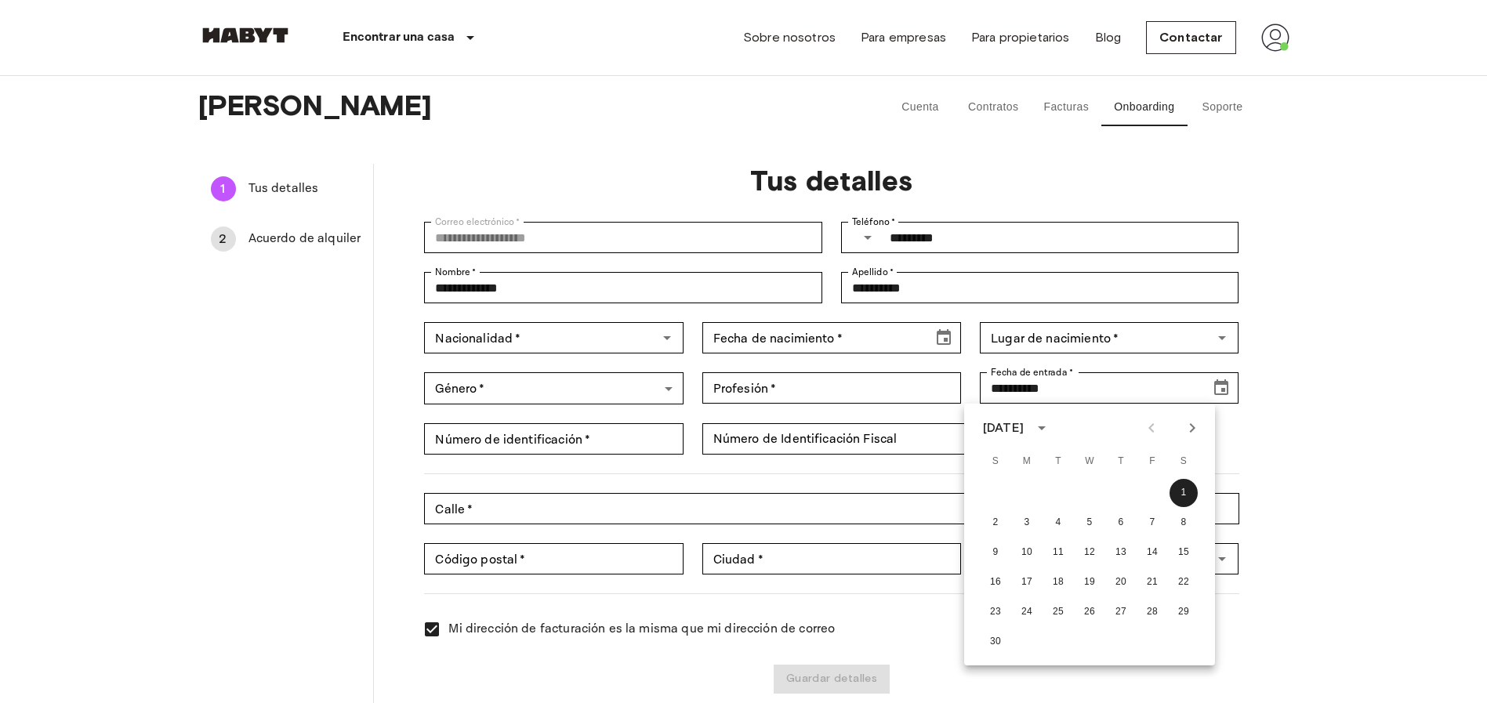
click at [1151, 431] on div at bounding box center [1171, 428] width 67 height 27
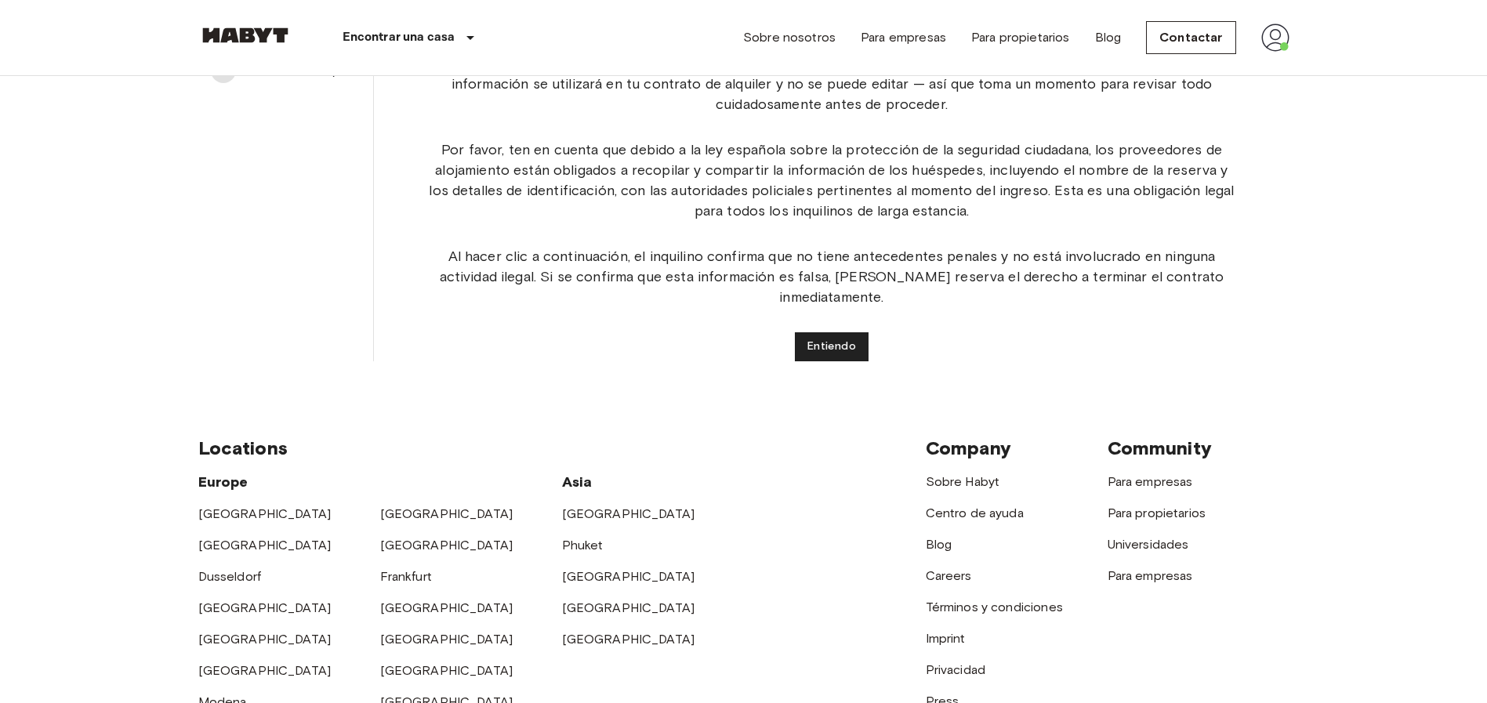
scroll to position [183, 0]
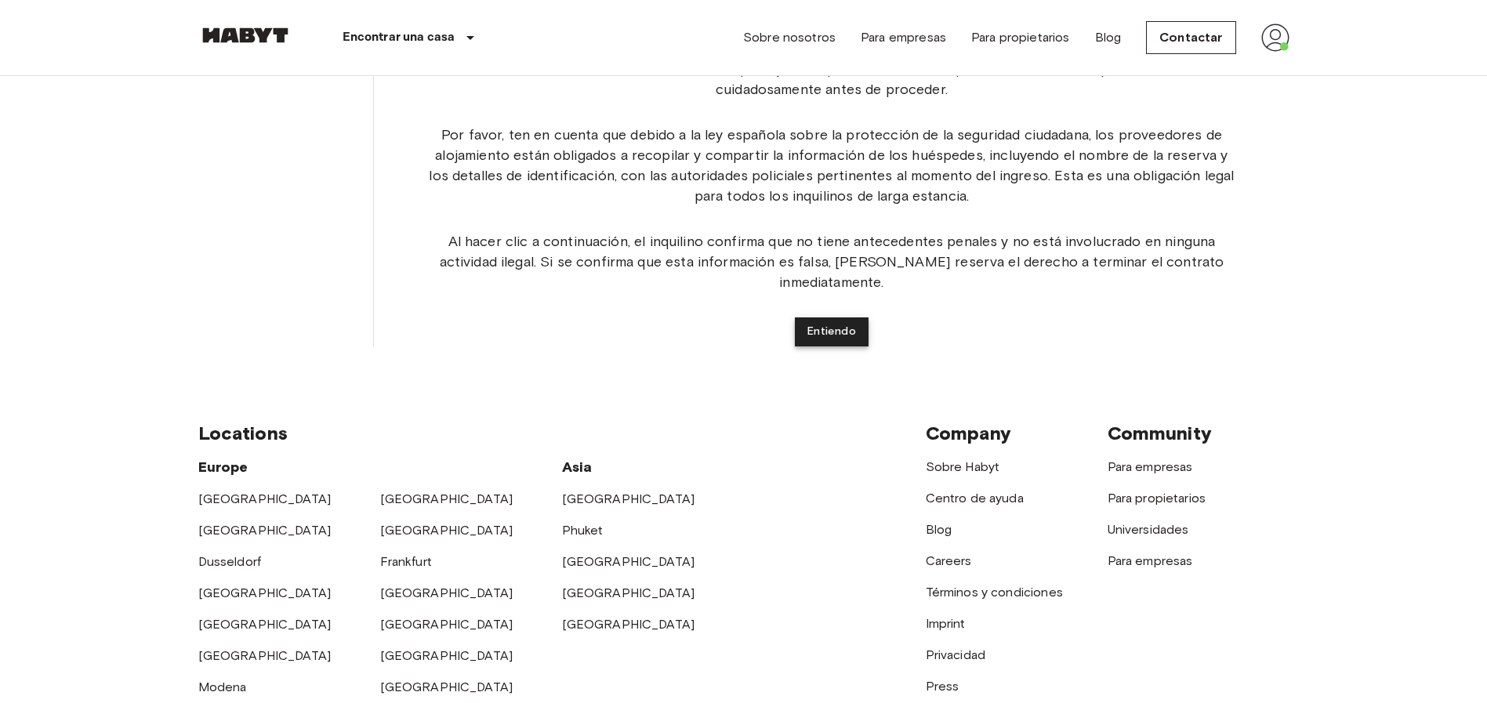
click at [843, 317] on button "Entiendo" at bounding box center [832, 331] width 74 height 29
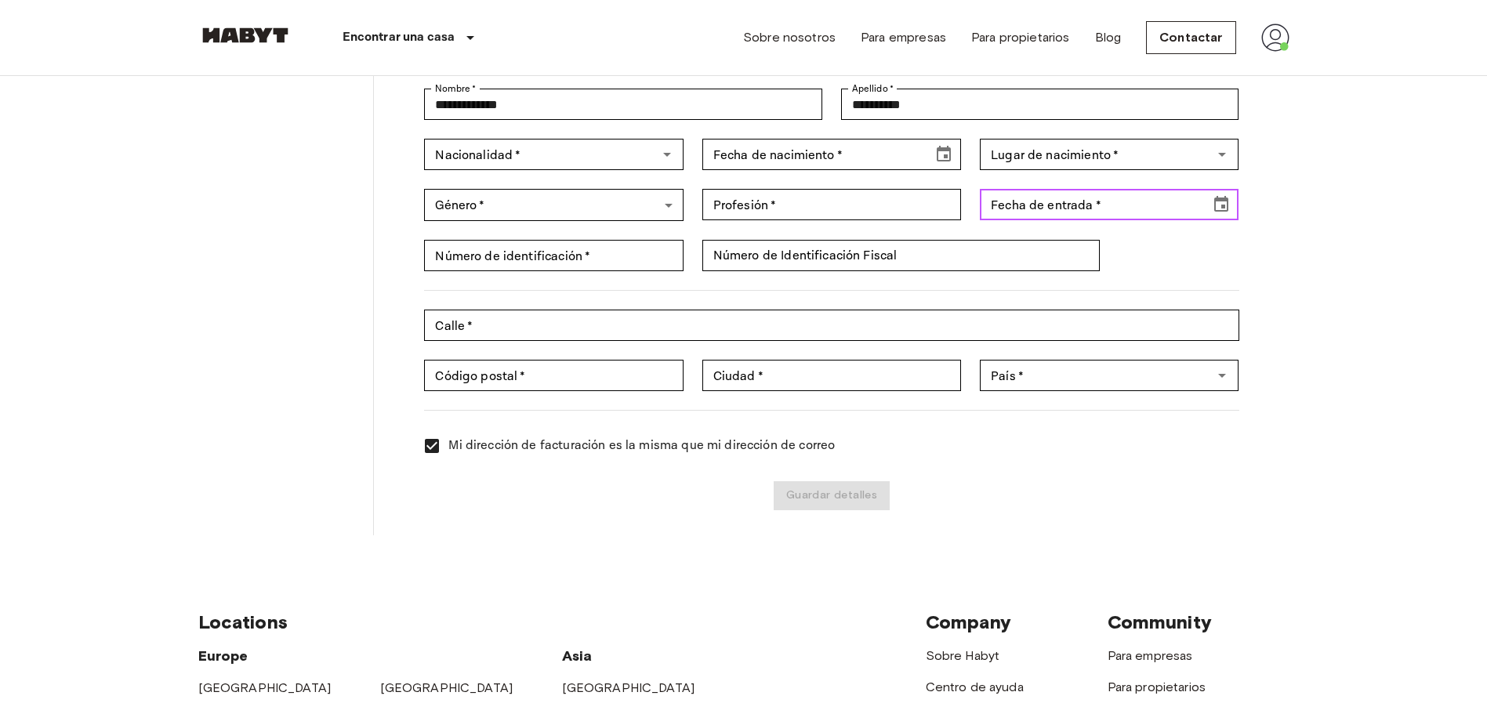
click at [1221, 212] on icon "Choose date" at bounding box center [1221, 204] width 19 height 19
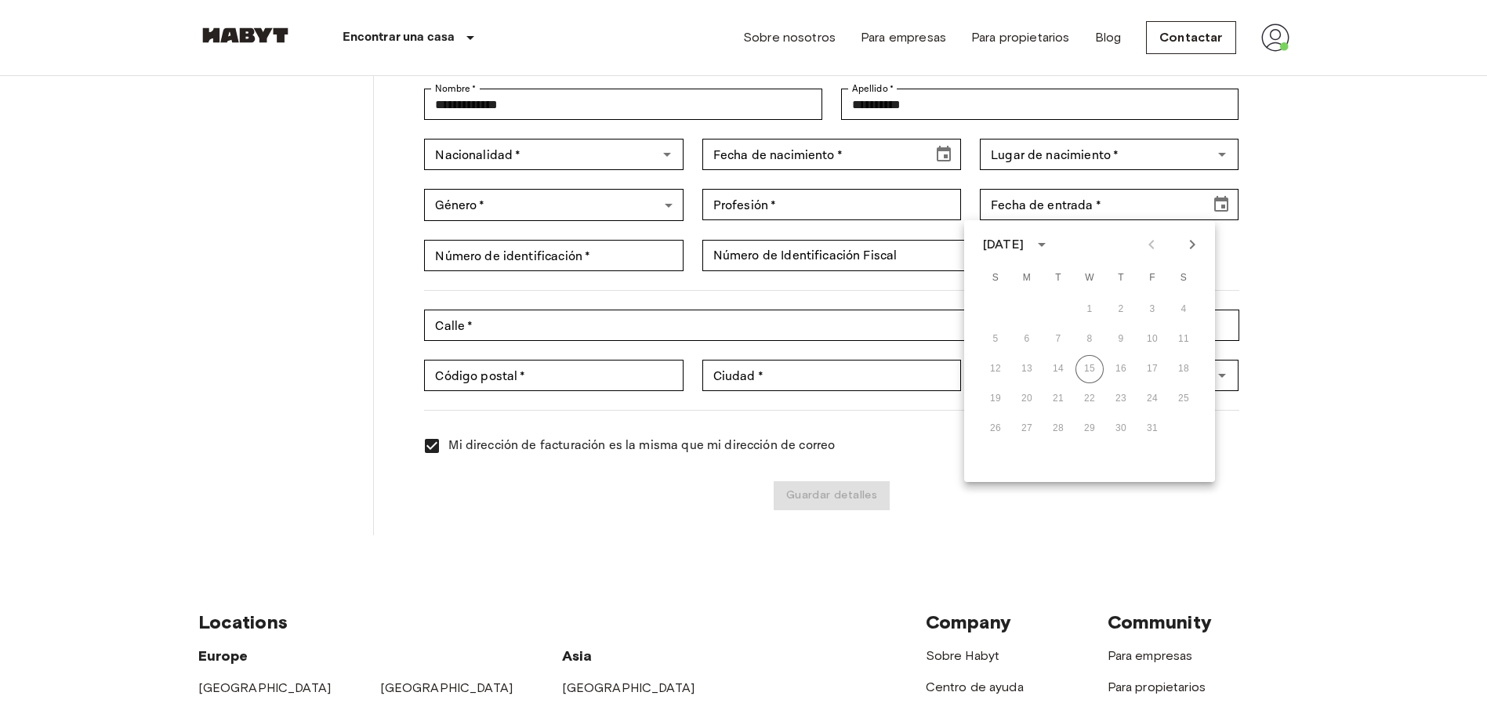
click at [996, 423] on div "26 27 28 29 30 31" at bounding box center [1089, 429] width 251 height 28
click at [1200, 251] on icon "Next month" at bounding box center [1192, 244] width 19 height 19
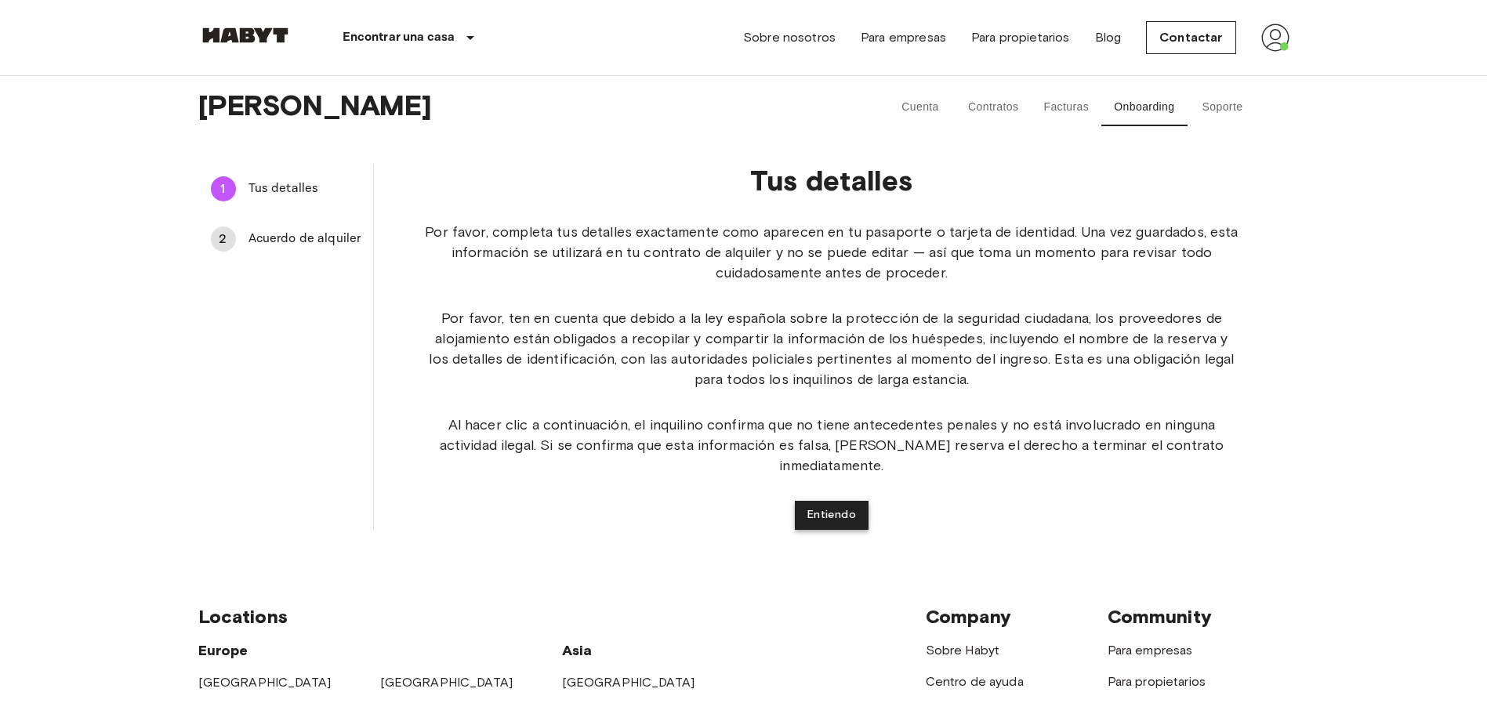
click at [847, 504] on button "Entiendo" at bounding box center [832, 515] width 74 height 29
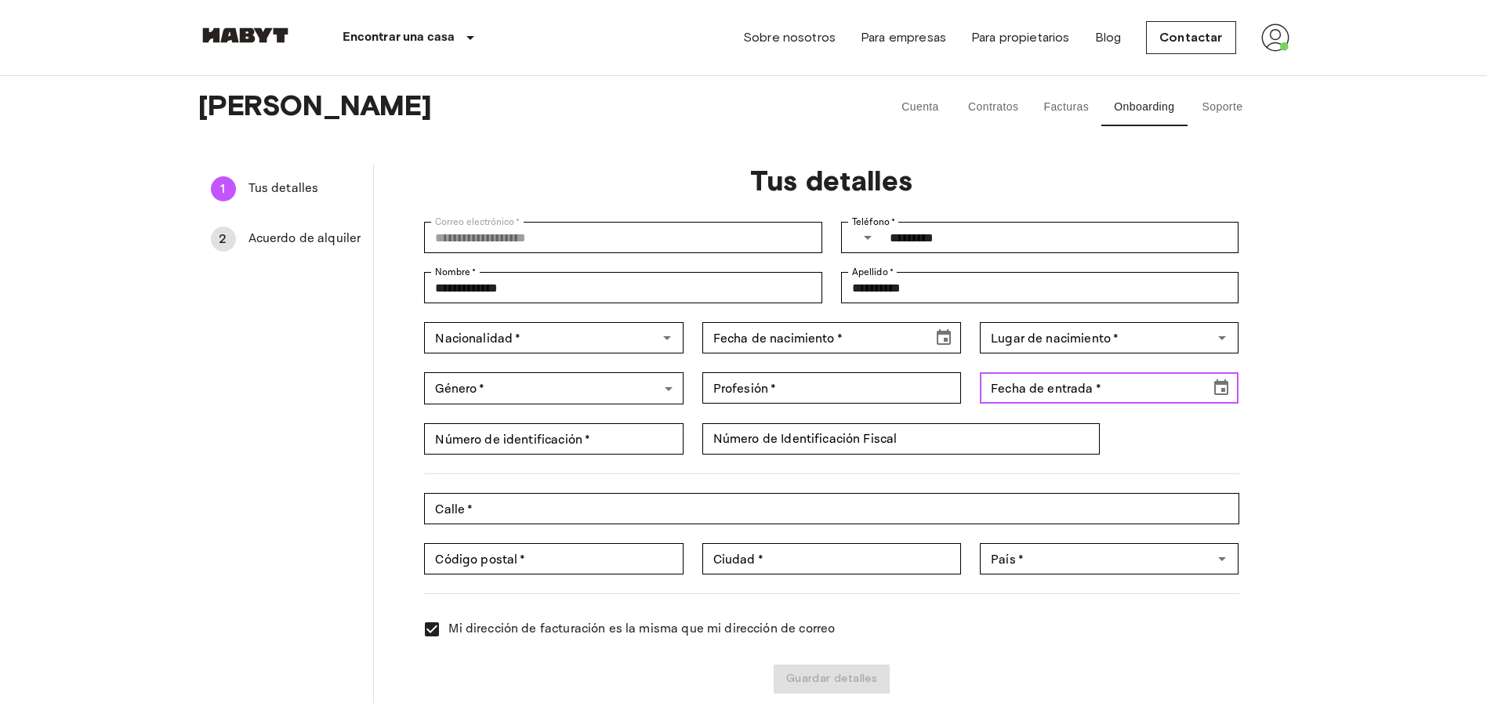
click at [1041, 389] on div "Fecha de entrada   * Fecha de entrada   *" at bounding box center [1109, 387] width 259 height 31
click at [1227, 381] on icon "Choose date" at bounding box center [1221, 387] width 14 height 16
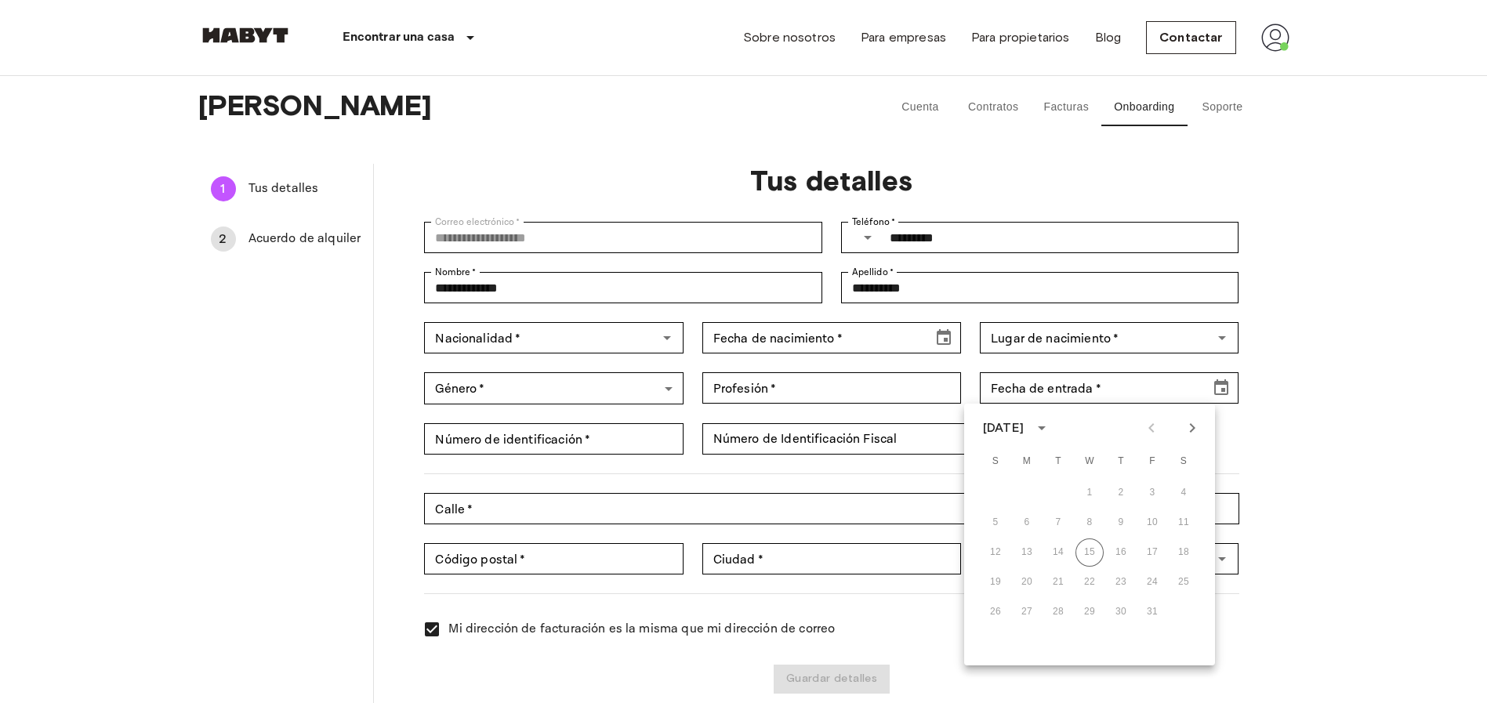
click at [1187, 579] on div "19 20 21 22 23 24 25" at bounding box center [1089, 582] width 251 height 28
click at [996, 614] on div "26 27 28 29 30 31" at bounding box center [1089, 612] width 251 height 28
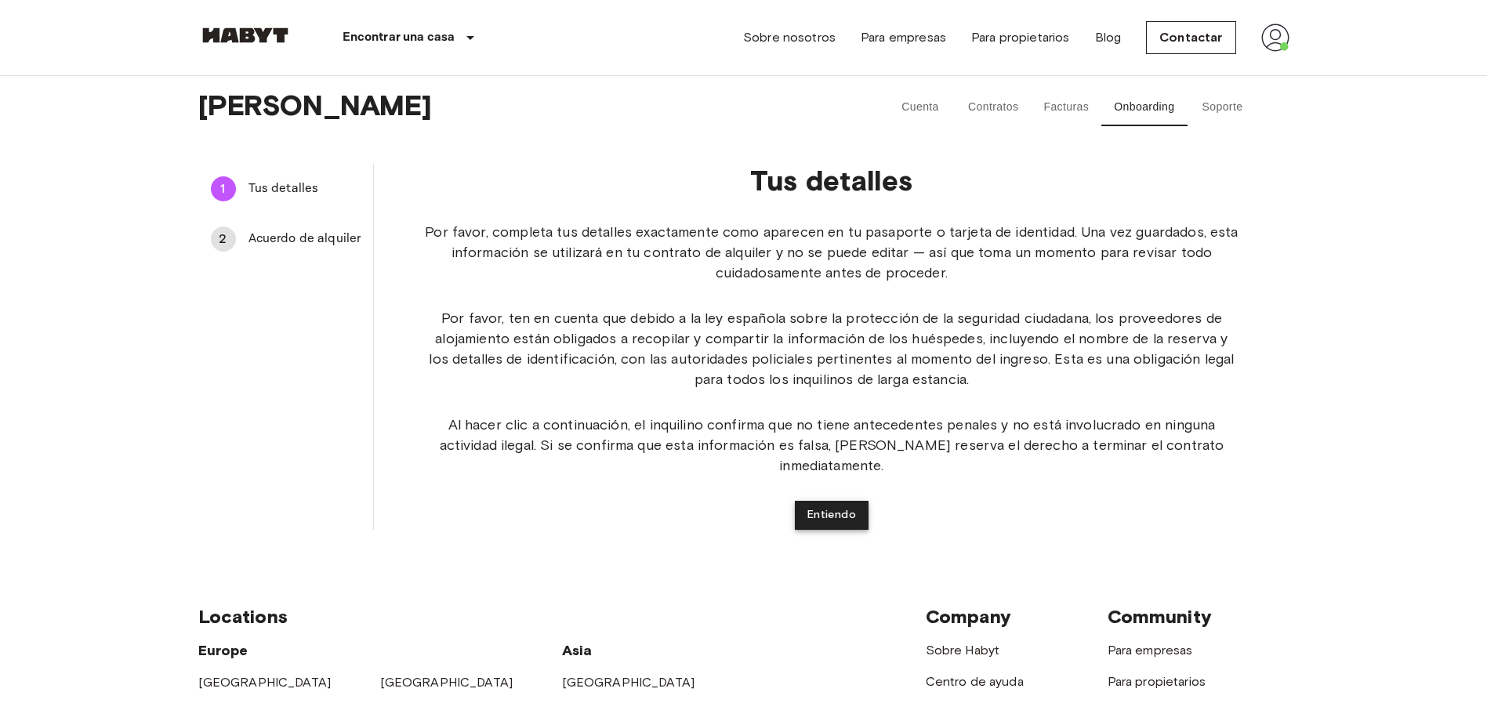
click at [808, 501] on button "Entiendo" at bounding box center [832, 515] width 74 height 29
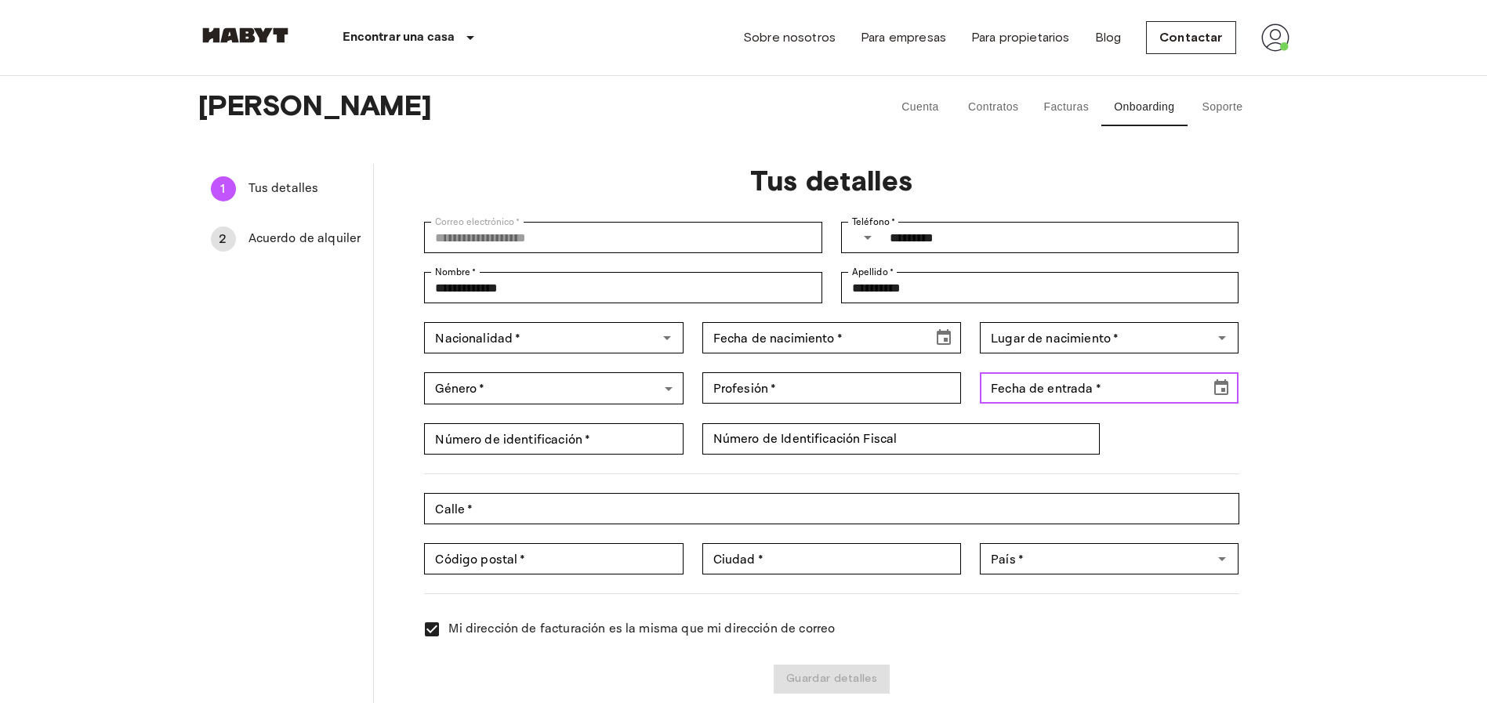
click at [1049, 394] on div "Fecha de entrada   * Fecha de entrada   *" at bounding box center [1109, 387] width 259 height 31
click at [1228, 386] on icon "Choose date" at bounding box center [1221, 387] width 14 height 16
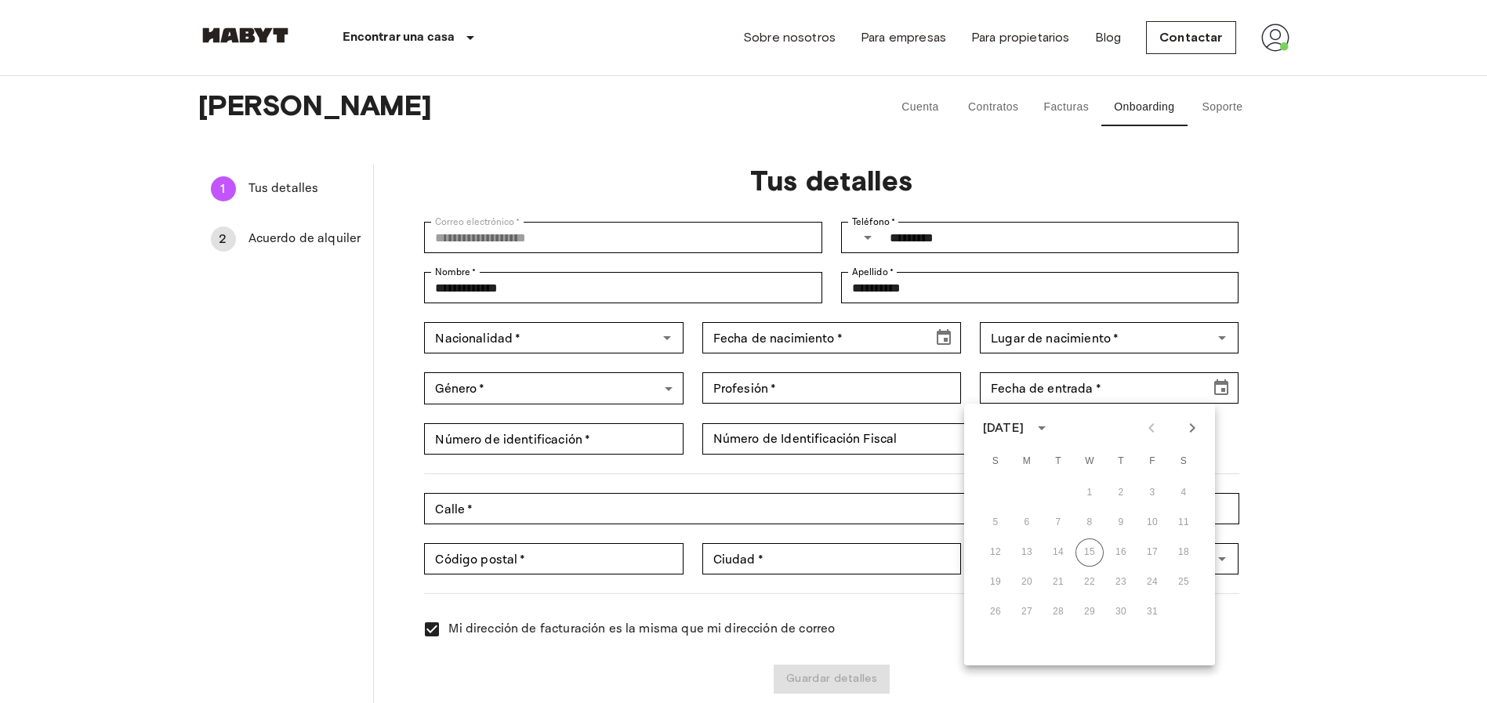
click at [1184, 577] on div "19 20 21 22 23 24 25" at bounding box center [1089, 582] width 251 height 28
click at [985, 615] on div "26 27 28 29 30 31" at bounding box center [1089, 612] width 251 height 28
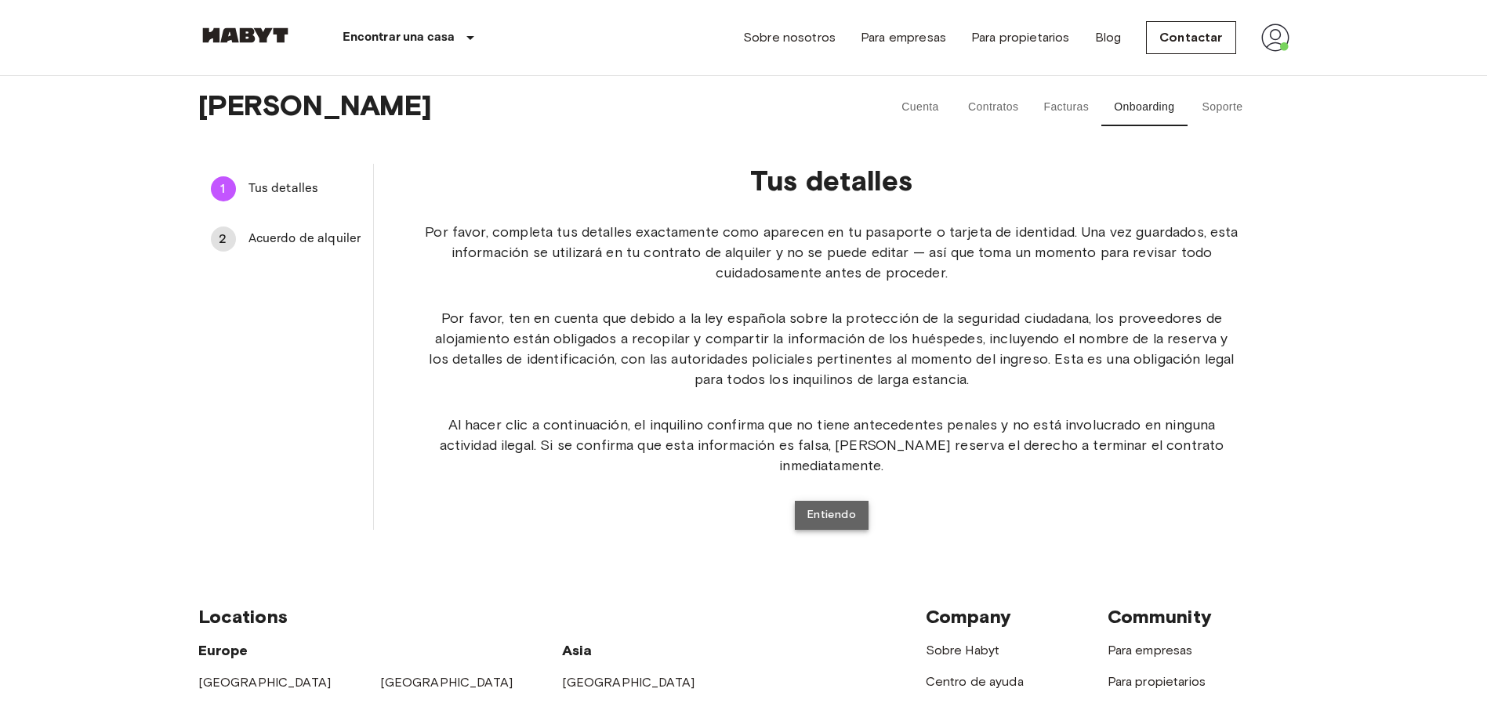
click at [833, 501] on button "Entiendo" at bounding box center [832, 515] width 74 height 29
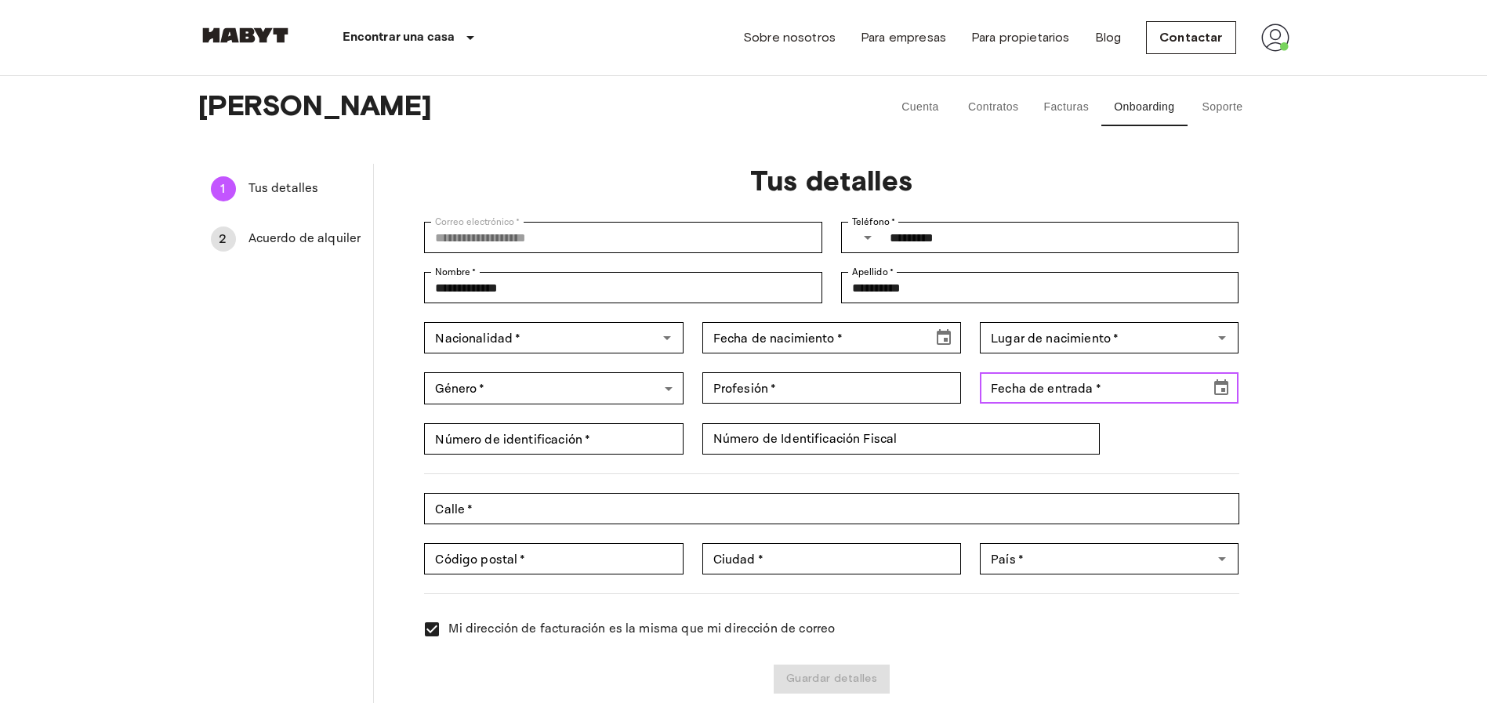
click at [1034, 390] on input "Fecha de entrada   *" at bounding box center [1089, 387] width 219 height 31
click at [1218, 389] on icon "Choose date, selected date is Oct 26, 1902" at bounding box center [1221, 388] width 19 height 19
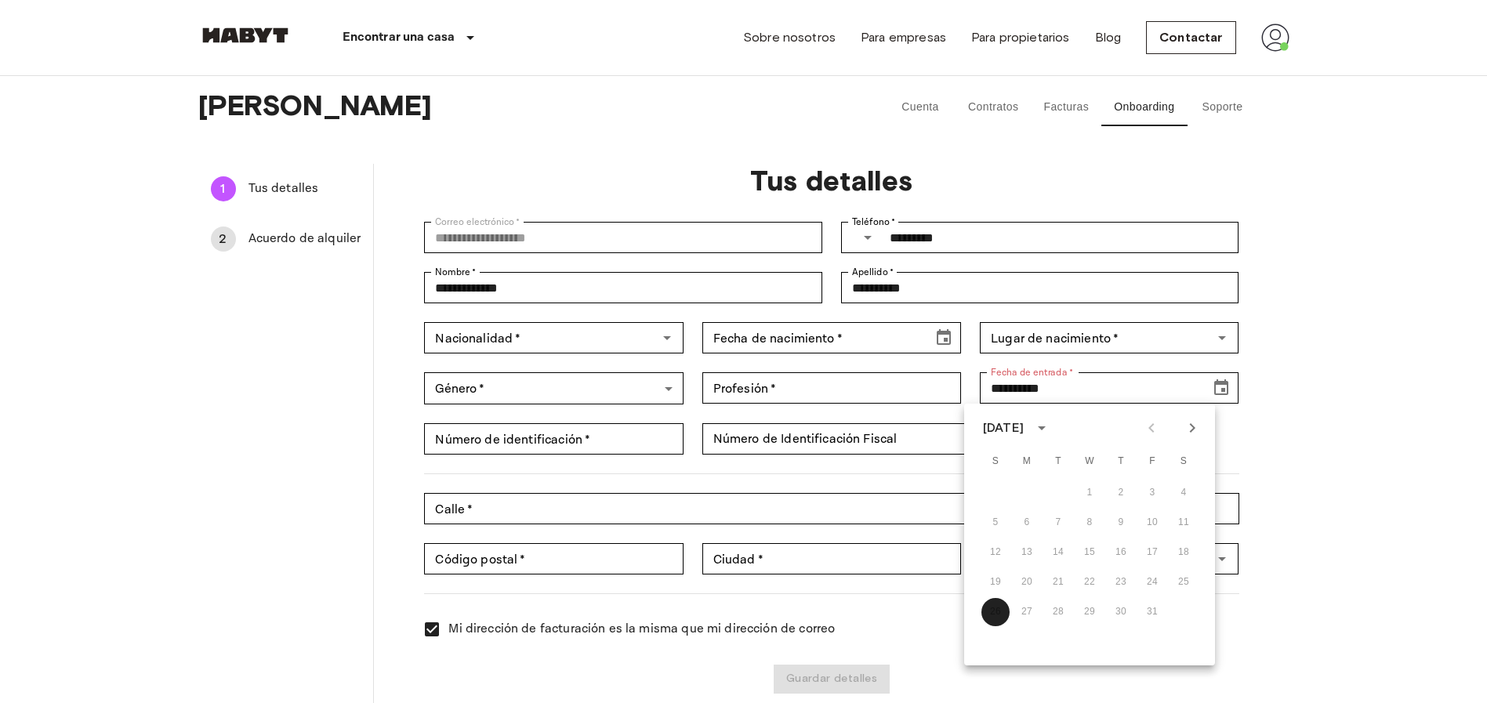
click at [1051, 426] on icon "calendar view is open, switch to year view" at bounding box center [1041, 428] width 19 height 19
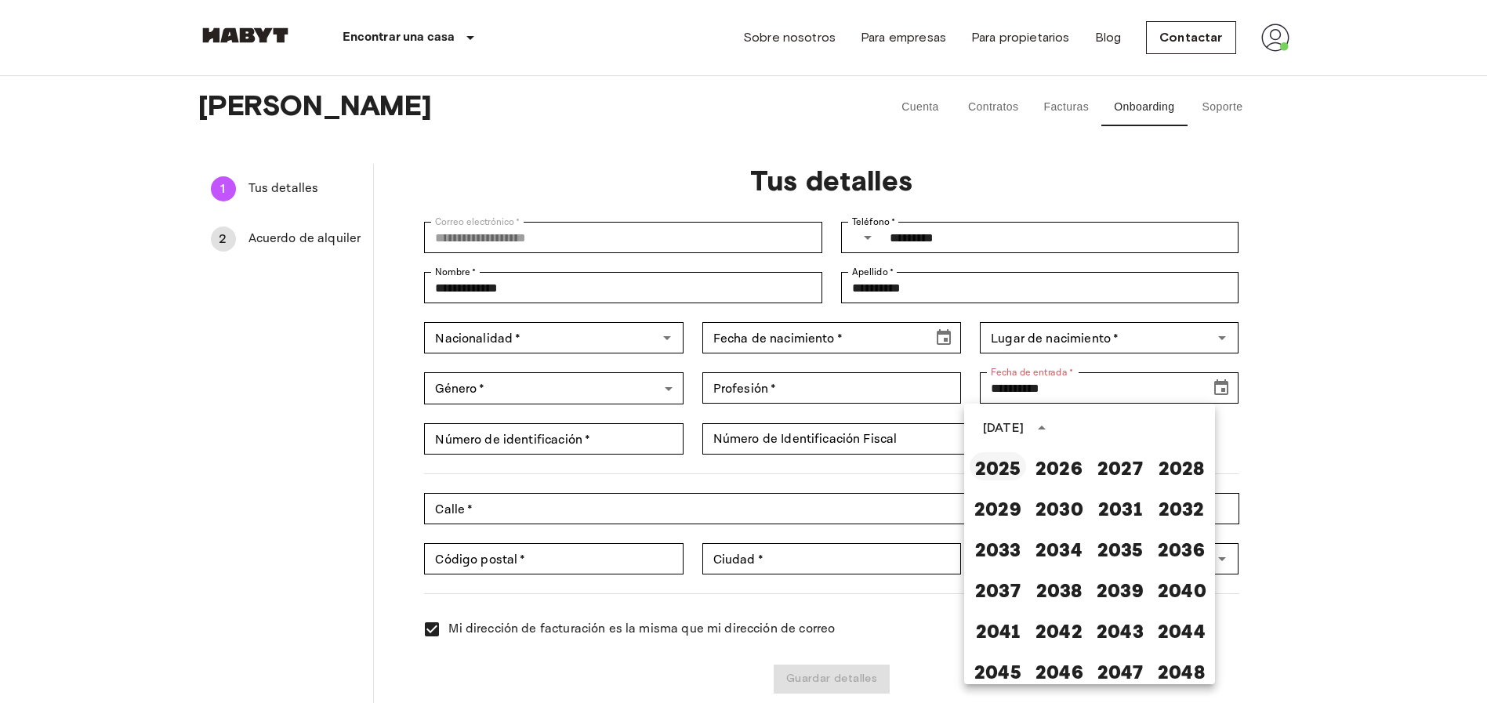
click at [983, 470] on button "2025" at bounding box center [998, 466] width 56 height 28
type input "**********"
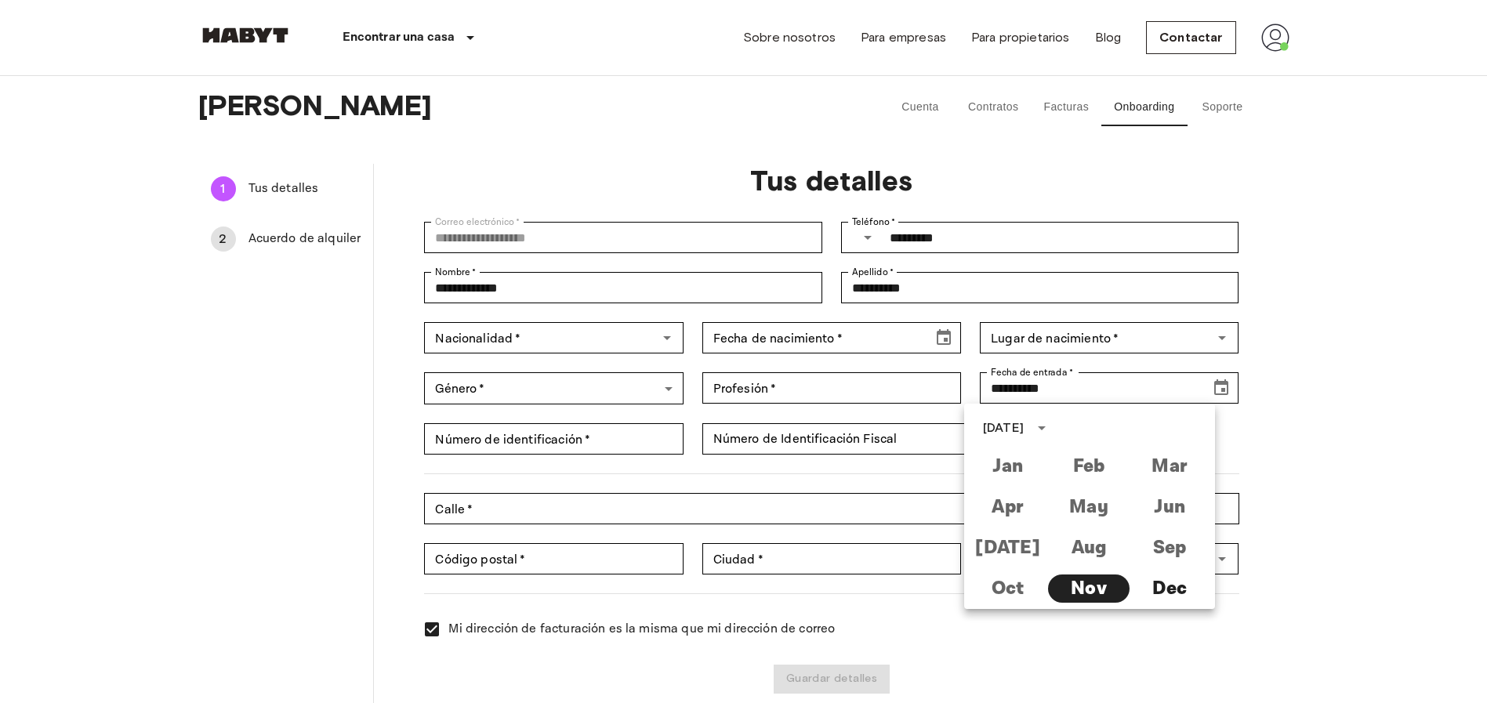
click at [1007, 583] on div "Jan Feb Mar Apr May Jun Jul Aug Sep Oct Nov Dec" at bounding box center [1088, 527] width 243 height 163
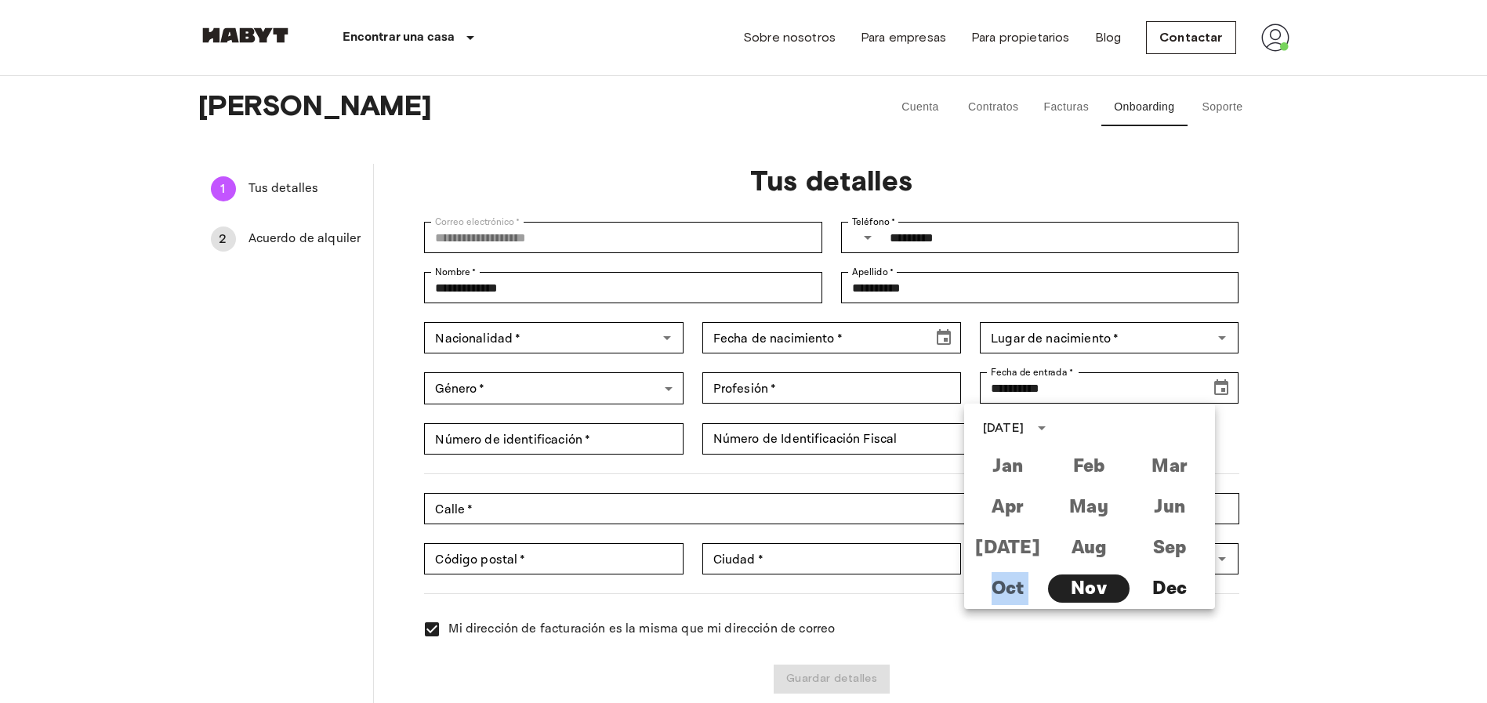
click at [1007, 583] on div "Jan Feb Mar Apr May Jun Jul Aug Sep Oct Nov Dec" at bounding box center [1088, 527] width 243 height 163
click at [296, 238] on span "Acuerdo de alquiler" at bounding box center [305, 239] width 113 height 19
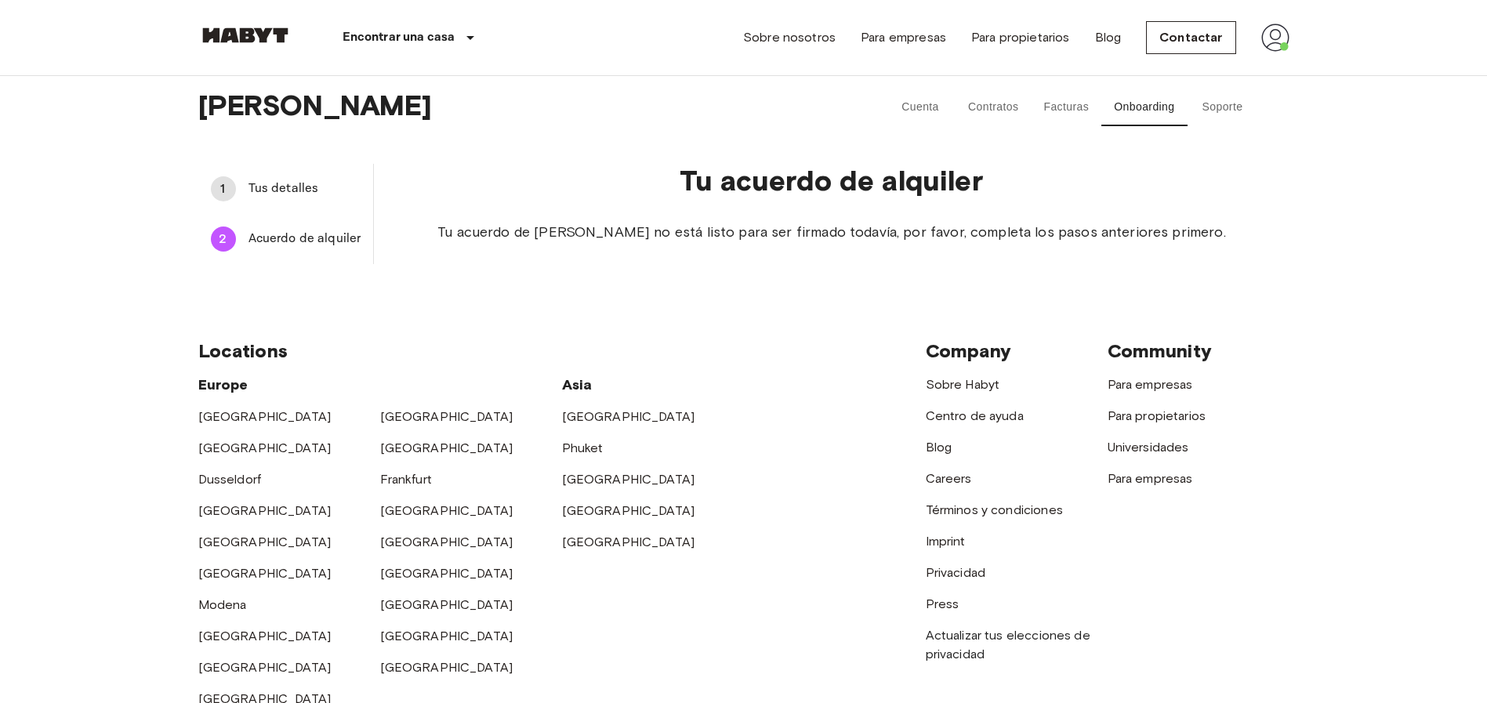
click at [293, 198] on span "Tus detalles" at bounding box center [305, 189] width 113 height 19
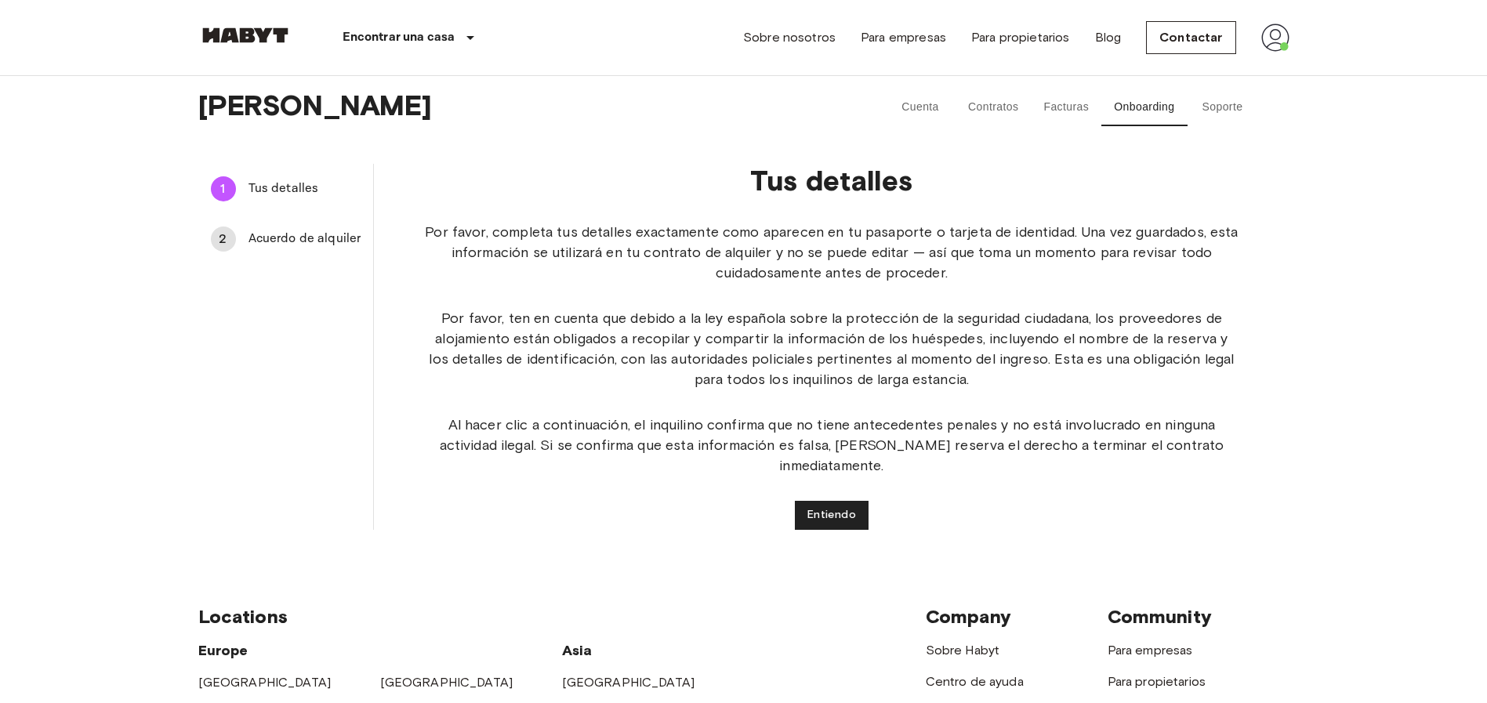
click at [1062, 104] on button "Facturas" at bounding box center [1066, 108] width 71 height 38
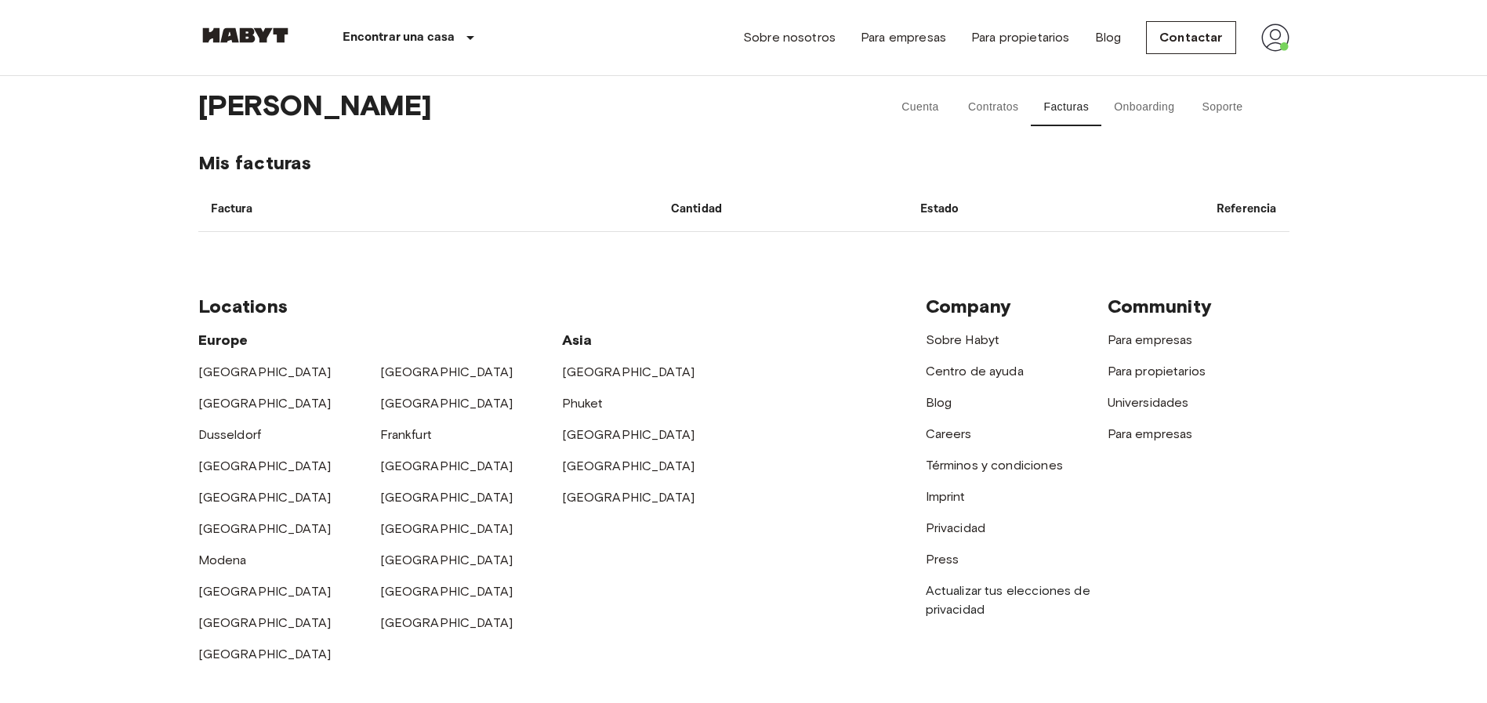
click at [1120, 107] on button "Onboarding" at bounding box center [1143, 108] width 85 height 38
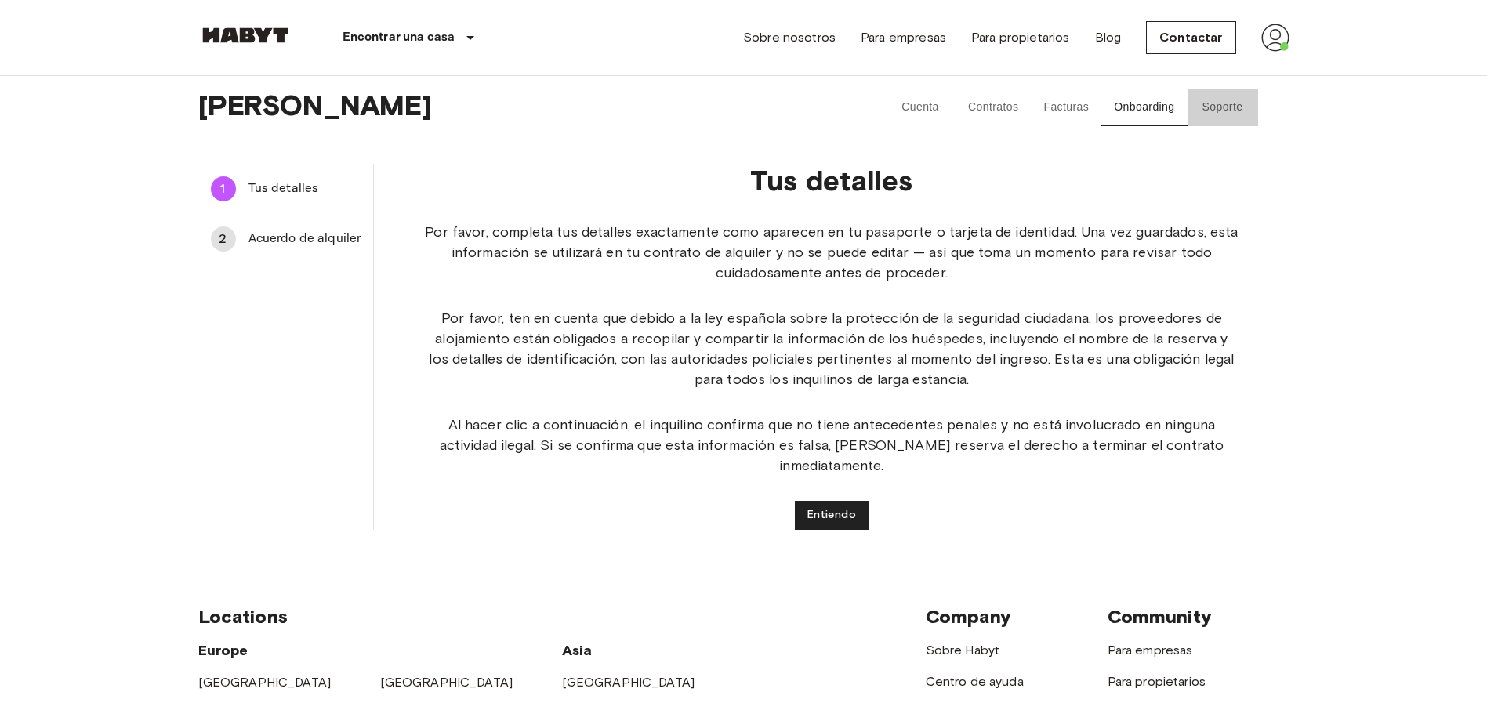
click at [1217, 106] on button "Soporte" at bounding box center [1223, 108] width 71 height 38
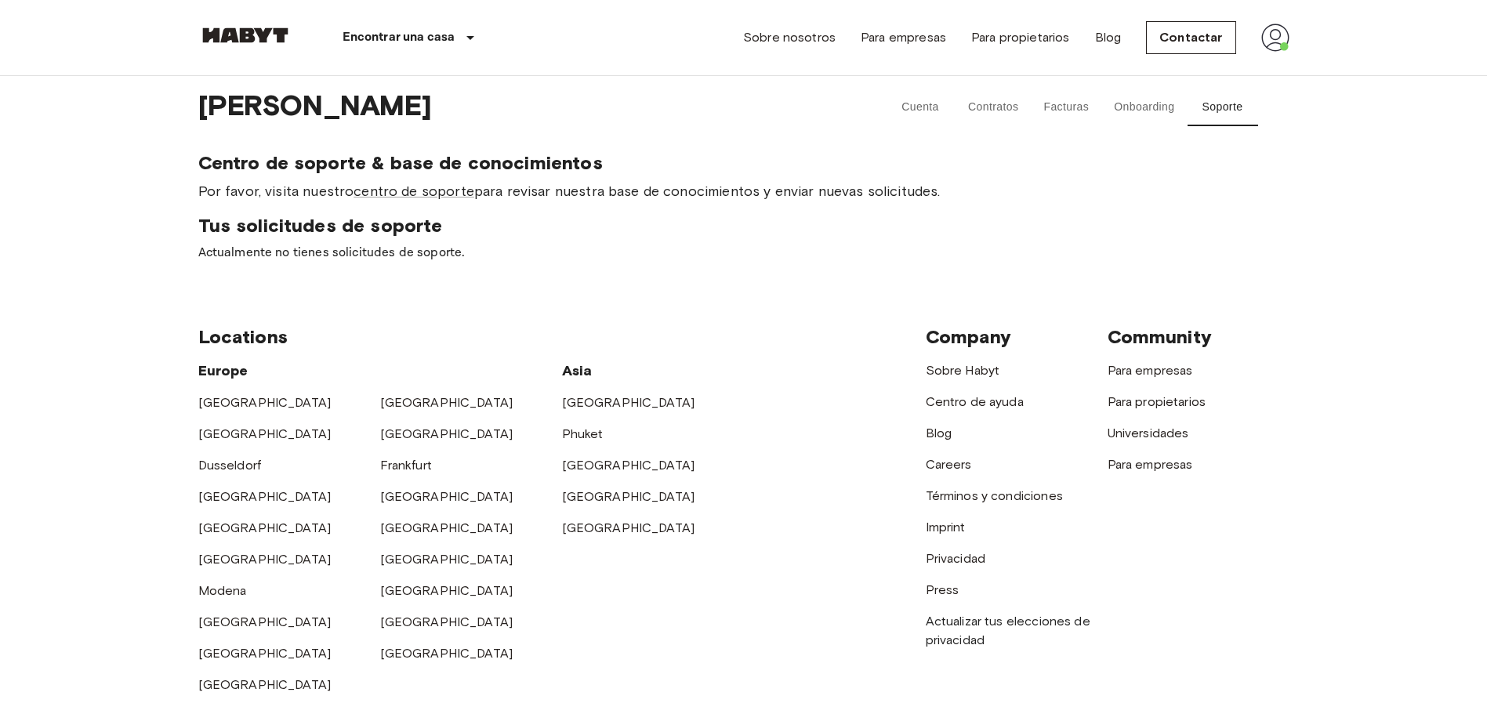
click at [1134, 107] on button "Onboarding" at bounding box center [1143, 108] width 85 height 38
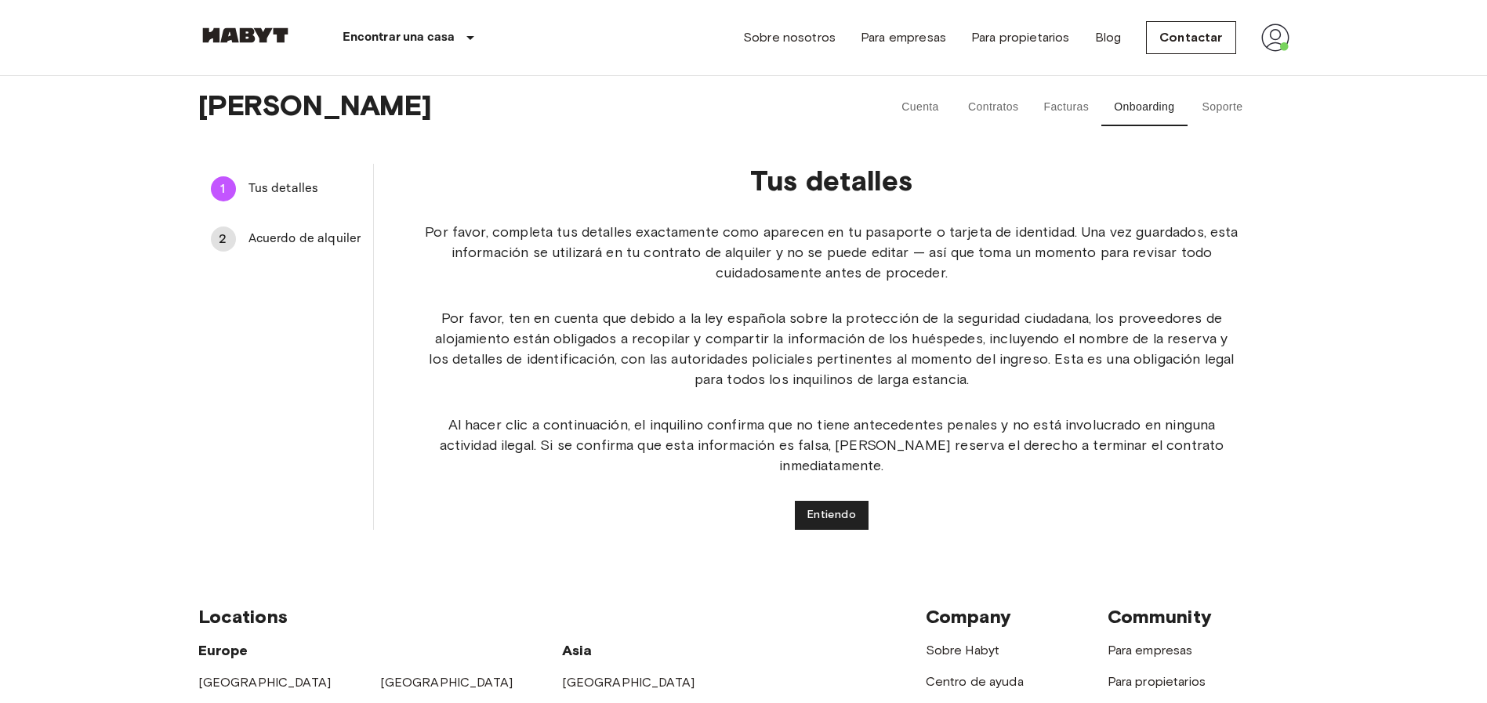
click at [1268, 39] on img at bounding box center [1275, 38] width 28 height 28
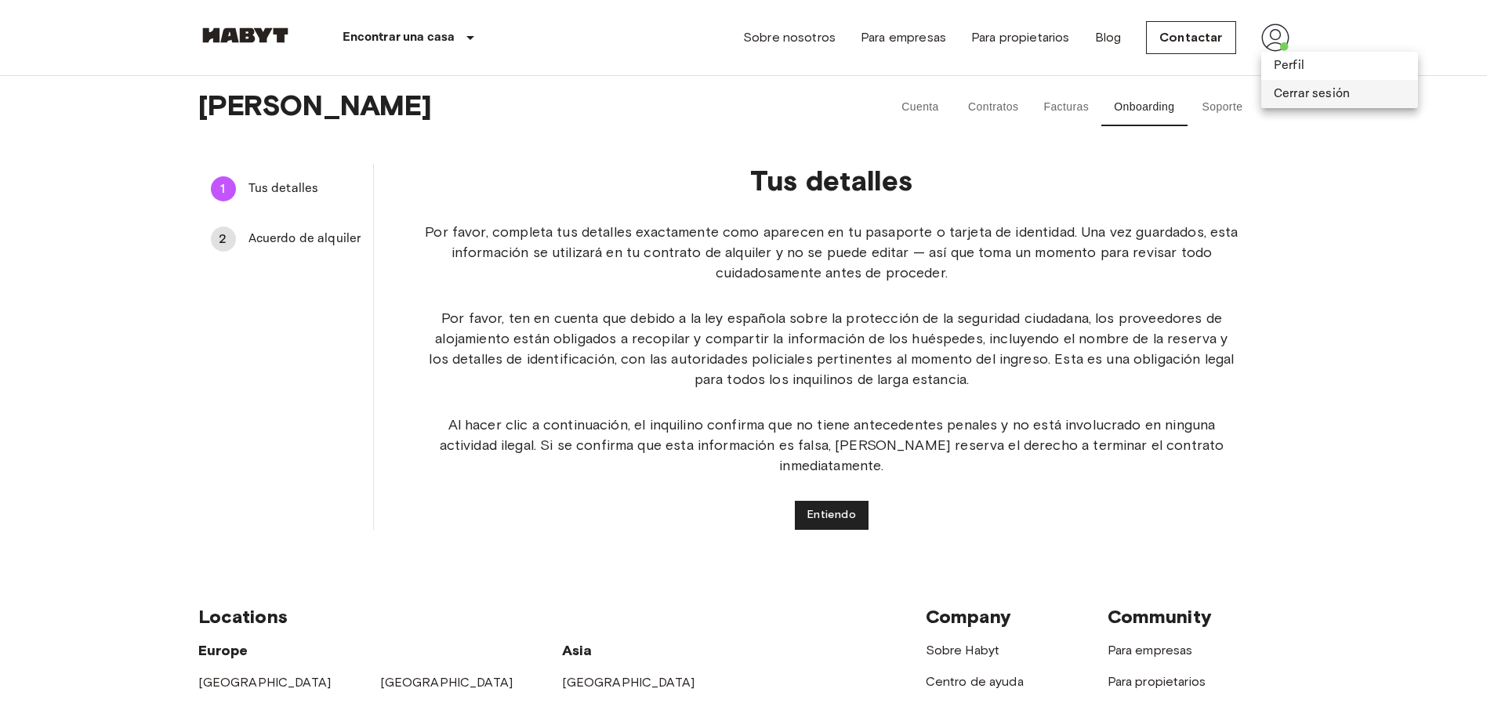
click at [1286, 99] on li "Cerrar sesión" at bounding box center [1339, 94] width 157 height 28
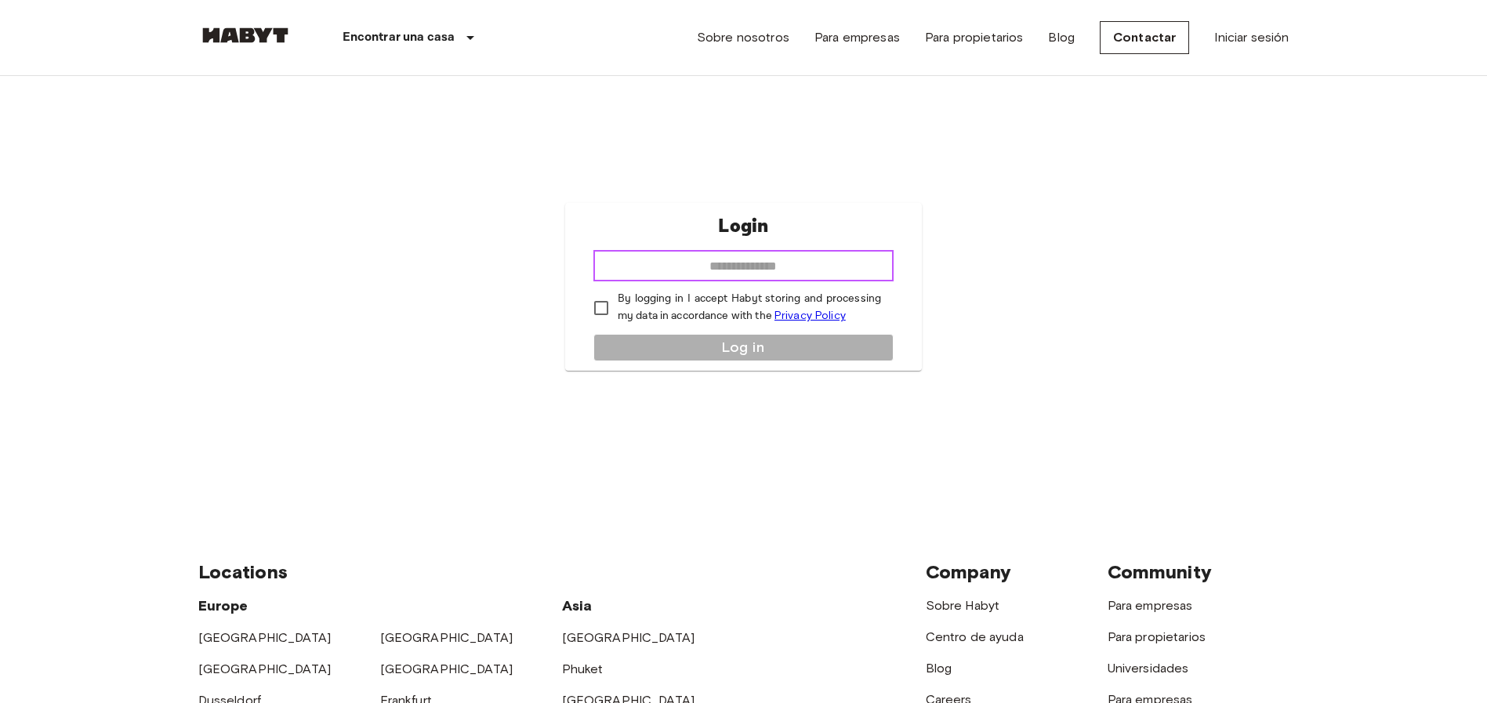
drag, startPoint x: 0, startPoint y: 0, endPoint x: 706, endPoint y: 259, distance: 752.2
click at [706, 259] on input "email" at bounding box center [743, 265] width 300 height 31
type input "**********"
click at [617, 342] on button "Log in" at bounding box center [743, 347] width 300 height 27
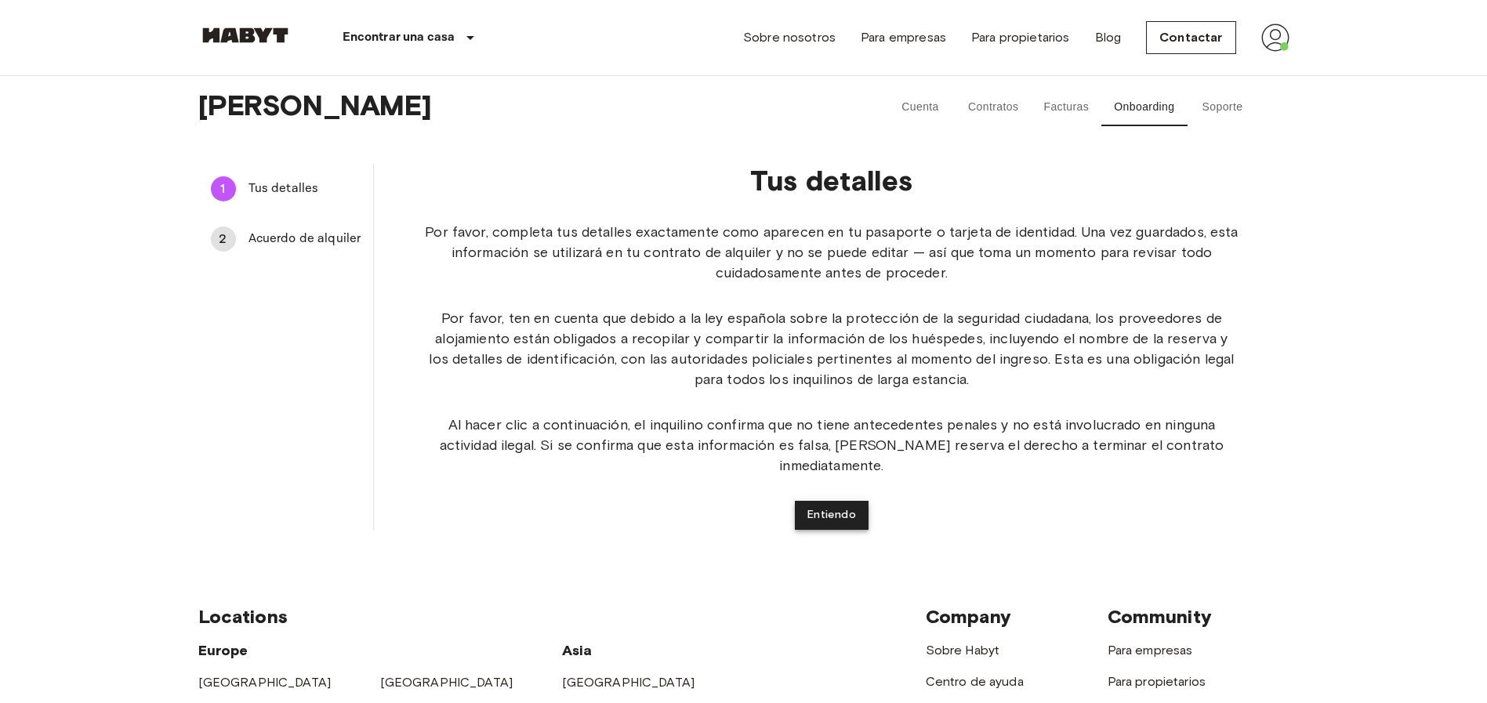
click at [829, 501] on button "Entiendo" at bounding box center [832, 515] width 74 height 29
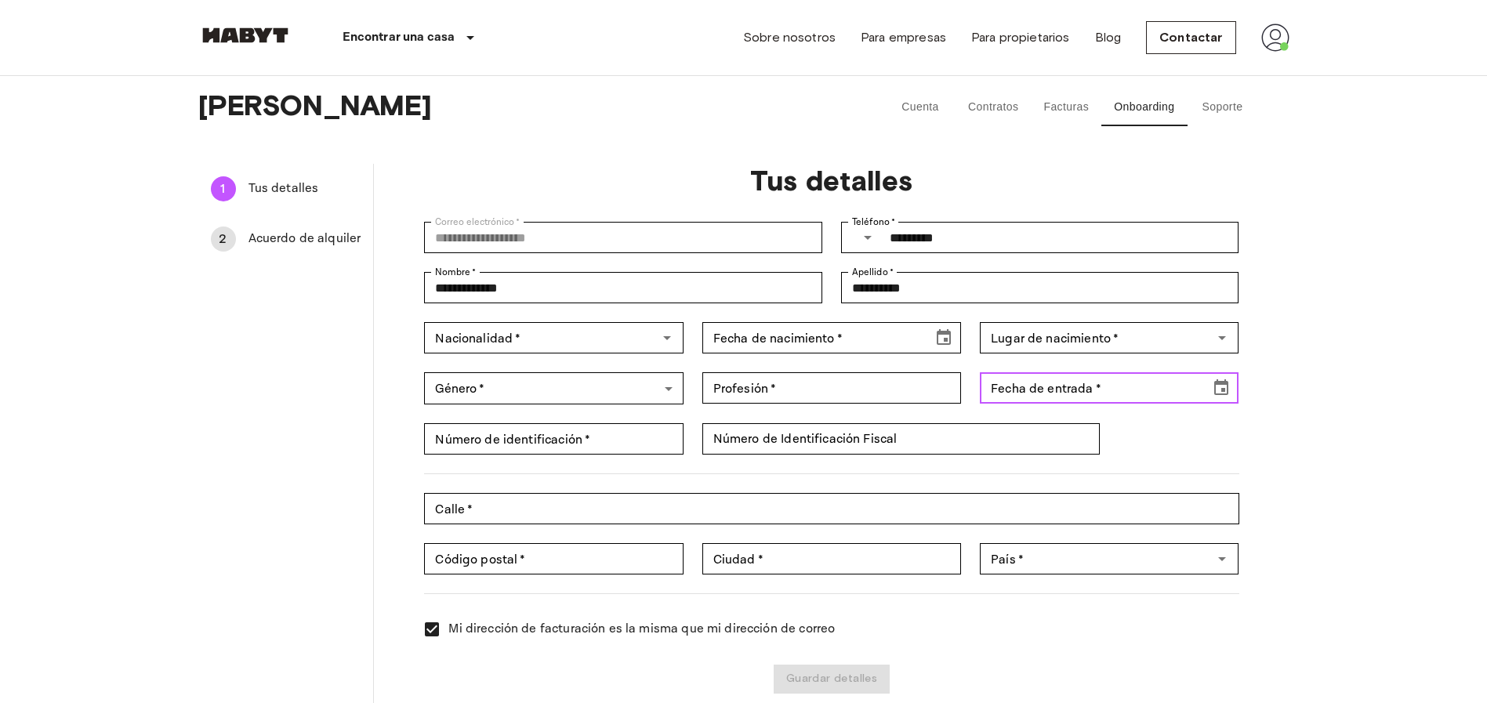
click at [1069, 387] on div "Fecha de entrada   * Fecha de entrada   *" at bounding box center [1109, 387] width 259 height 31
click at [1228, 381] on icon "Choose date" at bounding box center [1221, 387] width 14 height 16
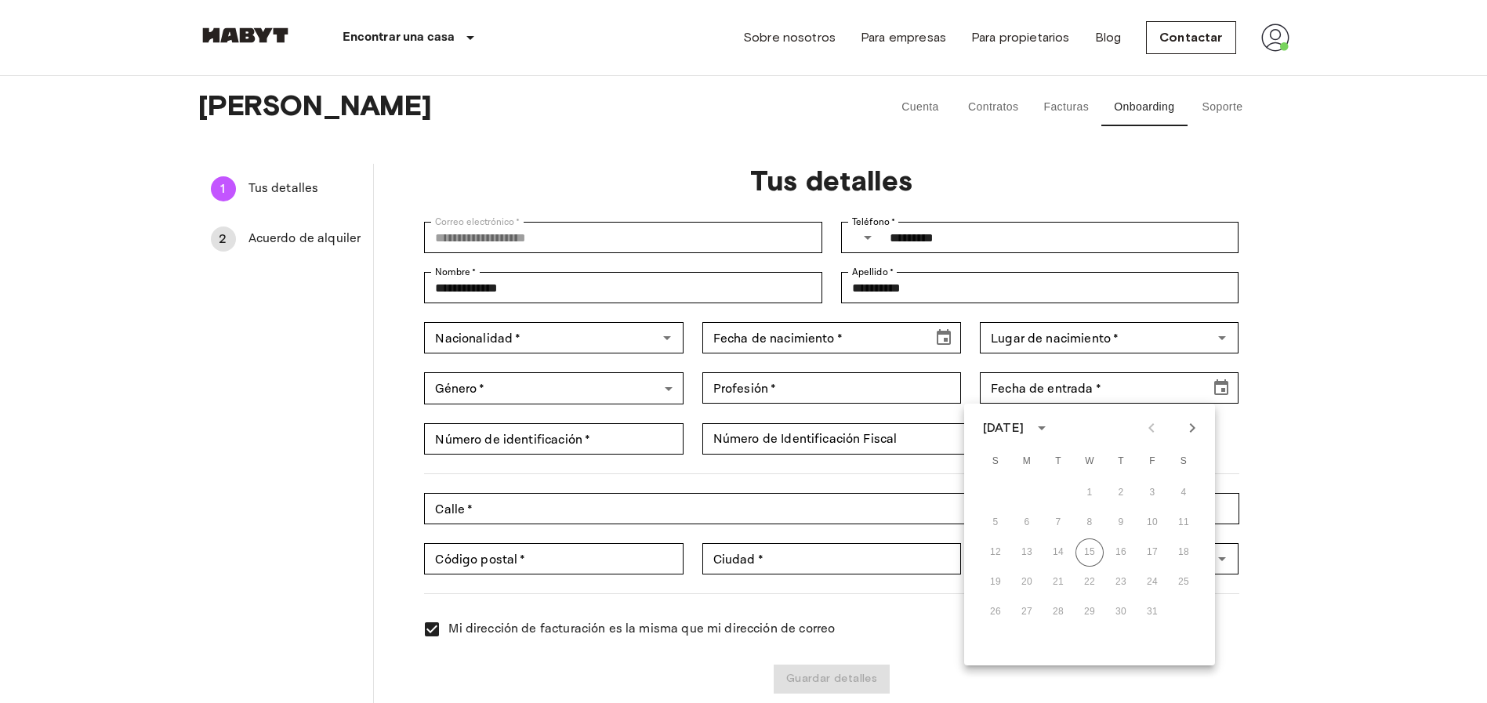
click at [993, 606] on div "26 27 28 29 30 31" at bounding box center [1089, 612] width 251 height 28
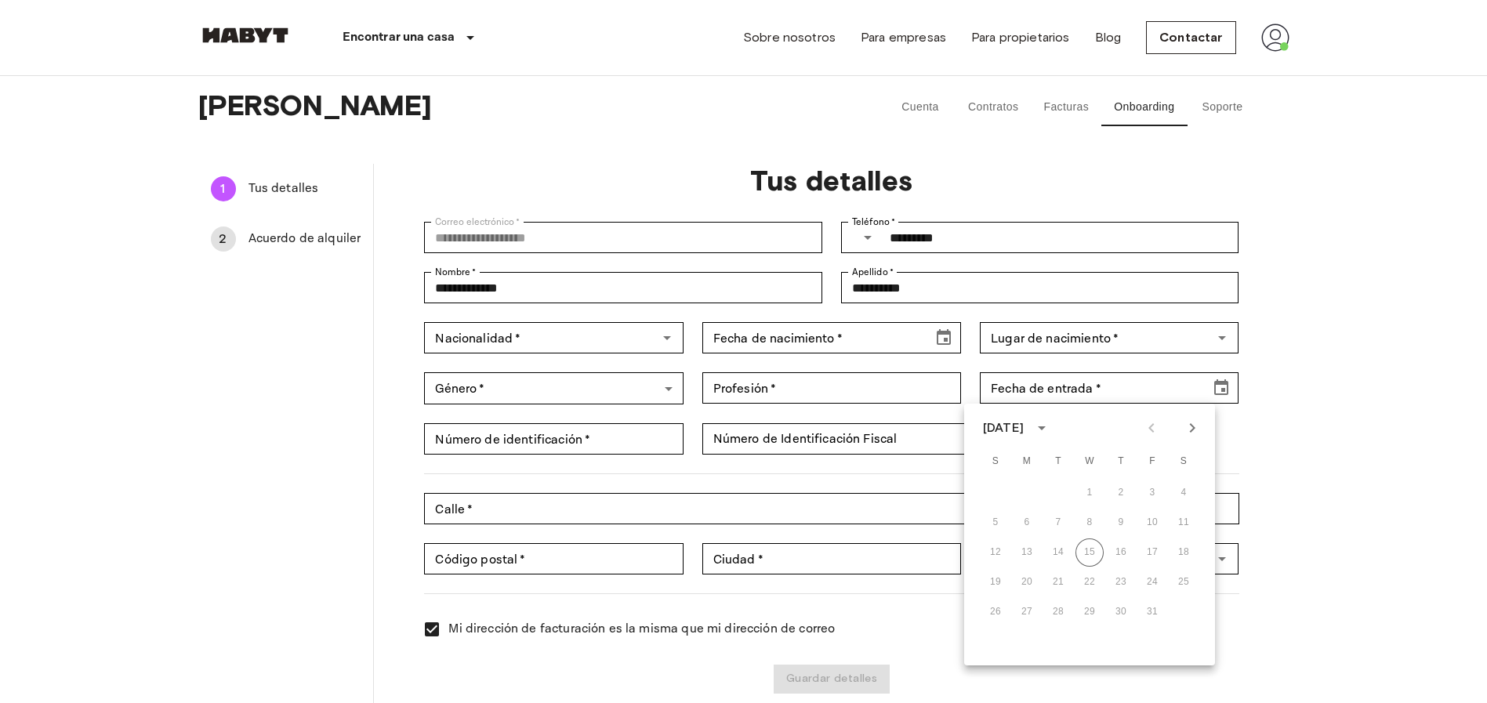
click at [993, 606] on div "26 27 28 29 30 31" at bounding box center [1089, 612] width 251 height 28
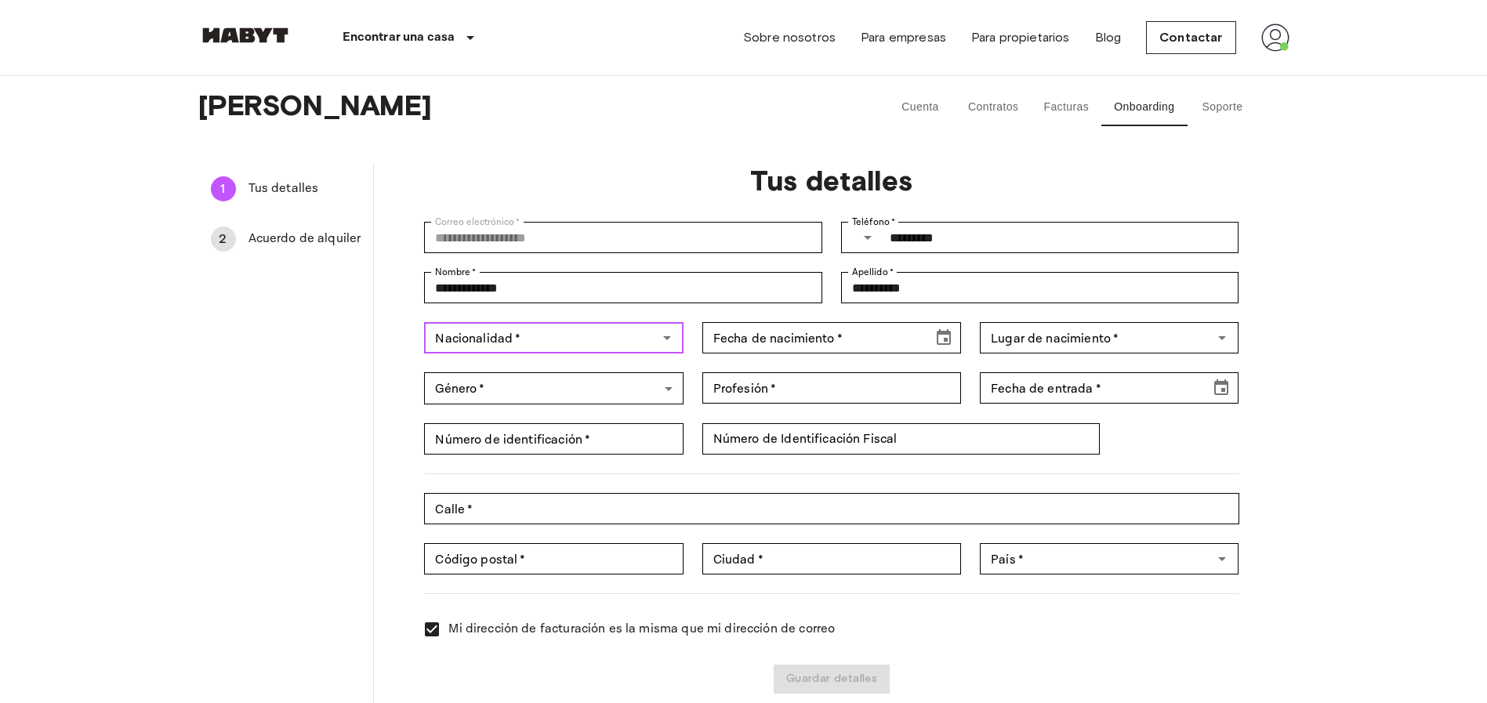
click at [556, 346] on input "Nacionalidad   *" at bounding box center [540, 338] width 223 height 22
click at [478, 463] on li "Español" at bounding box center [552, 458] width 260 height 28
type input "*******"
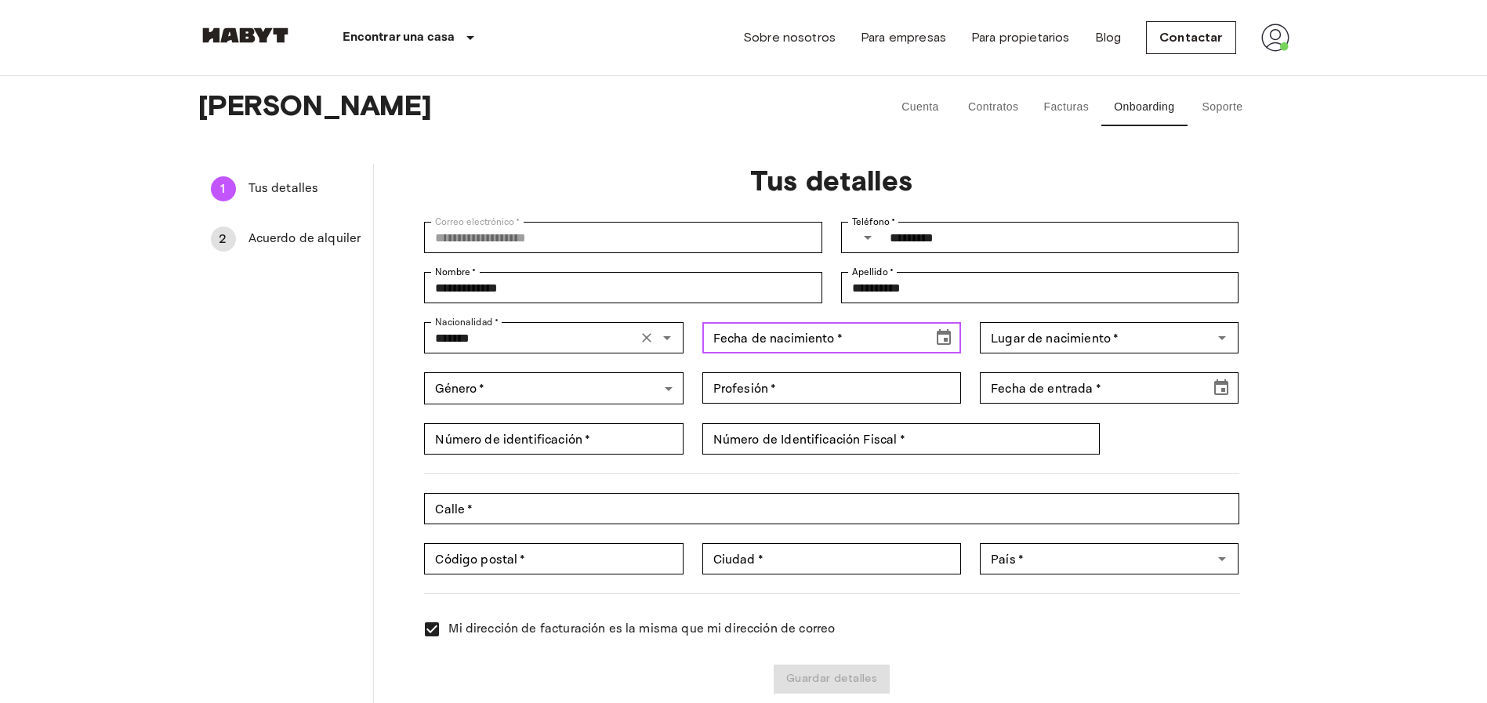
click at [747, 350] on input "Fecha de nacimiento   *" at bounding box center [811, 337] width 219 height 31
click at [941, 337] on icon "Choose date" at bounding box center [943, 337] width 19 height 19
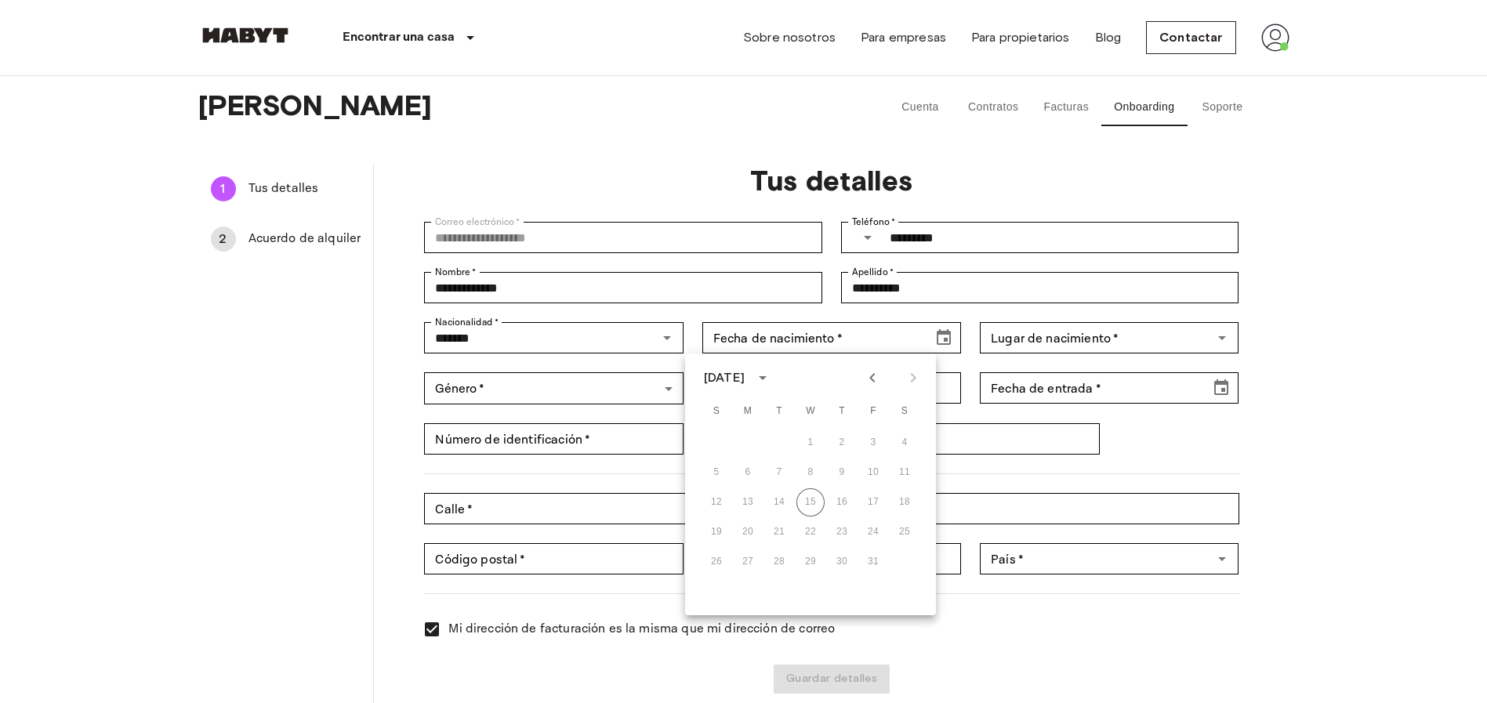
click at [745, 377] on div "[DATE]" at bounding box center [724, 377] width 41 height 19
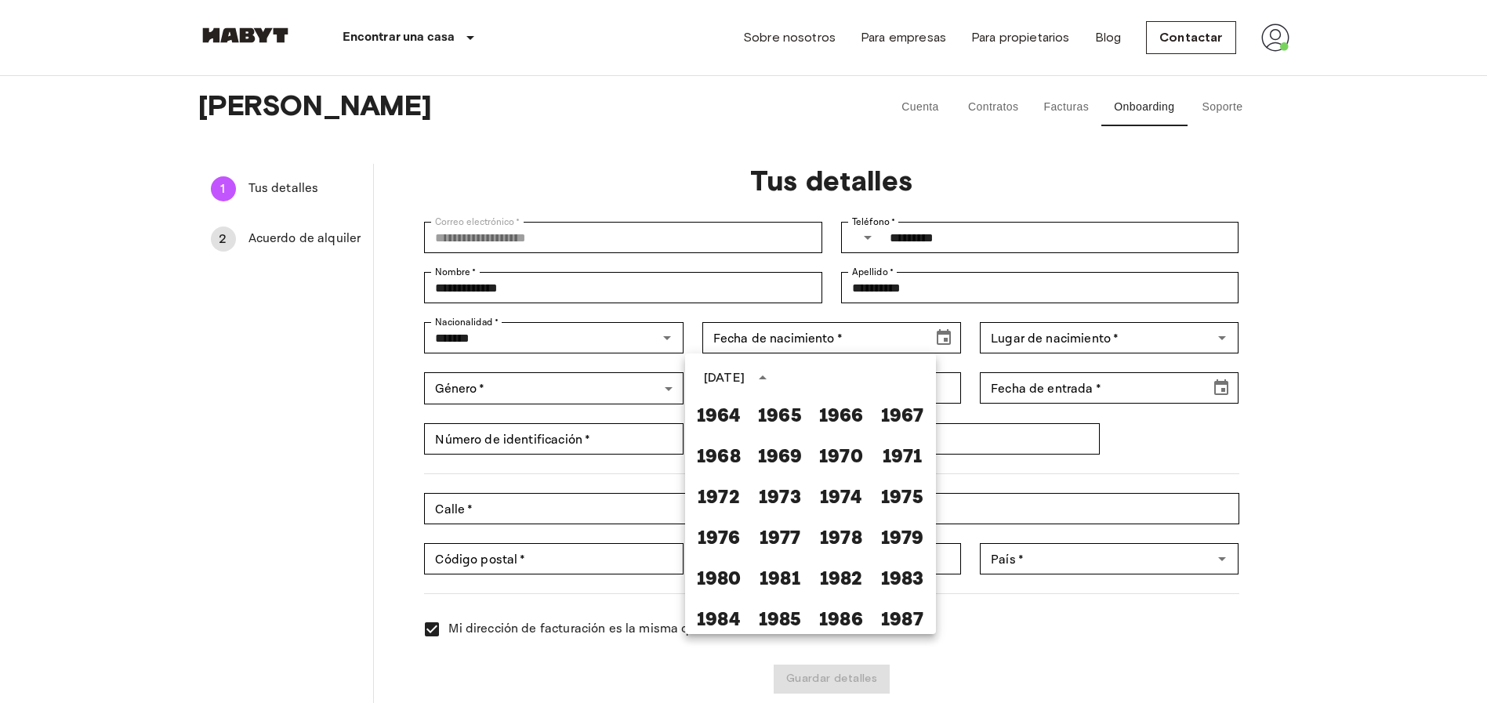
scroll to position [655, 0]
click at [839, 500] on button "1974" at bounding box center [841, 495] width 56 height 28
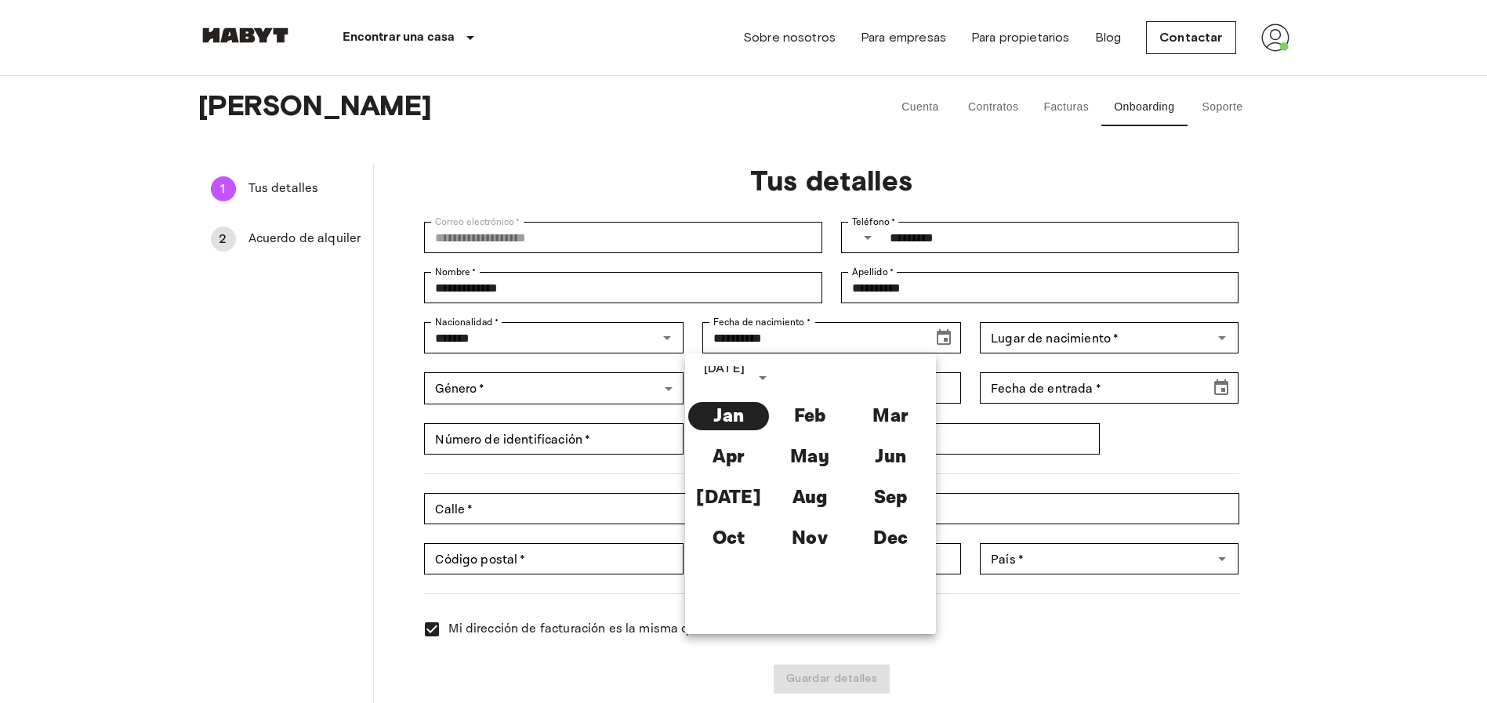
scroll to position [0, 0]
click at [891, 499] on button "Sep" at bounding box center [891, 498] width 81 height 28
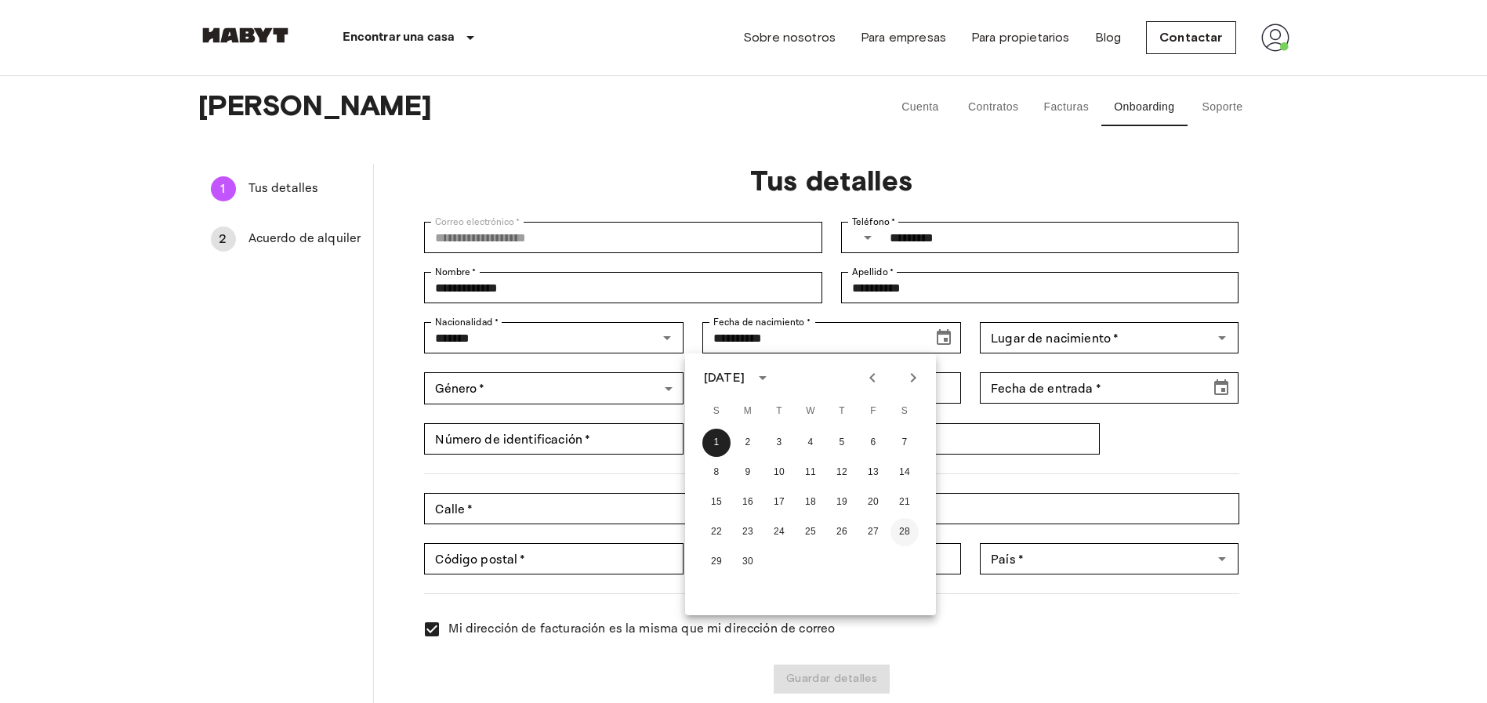
click at [902, 532] on button "28" at bounding box center [905, 532] width 28 height 28
type input "**********"
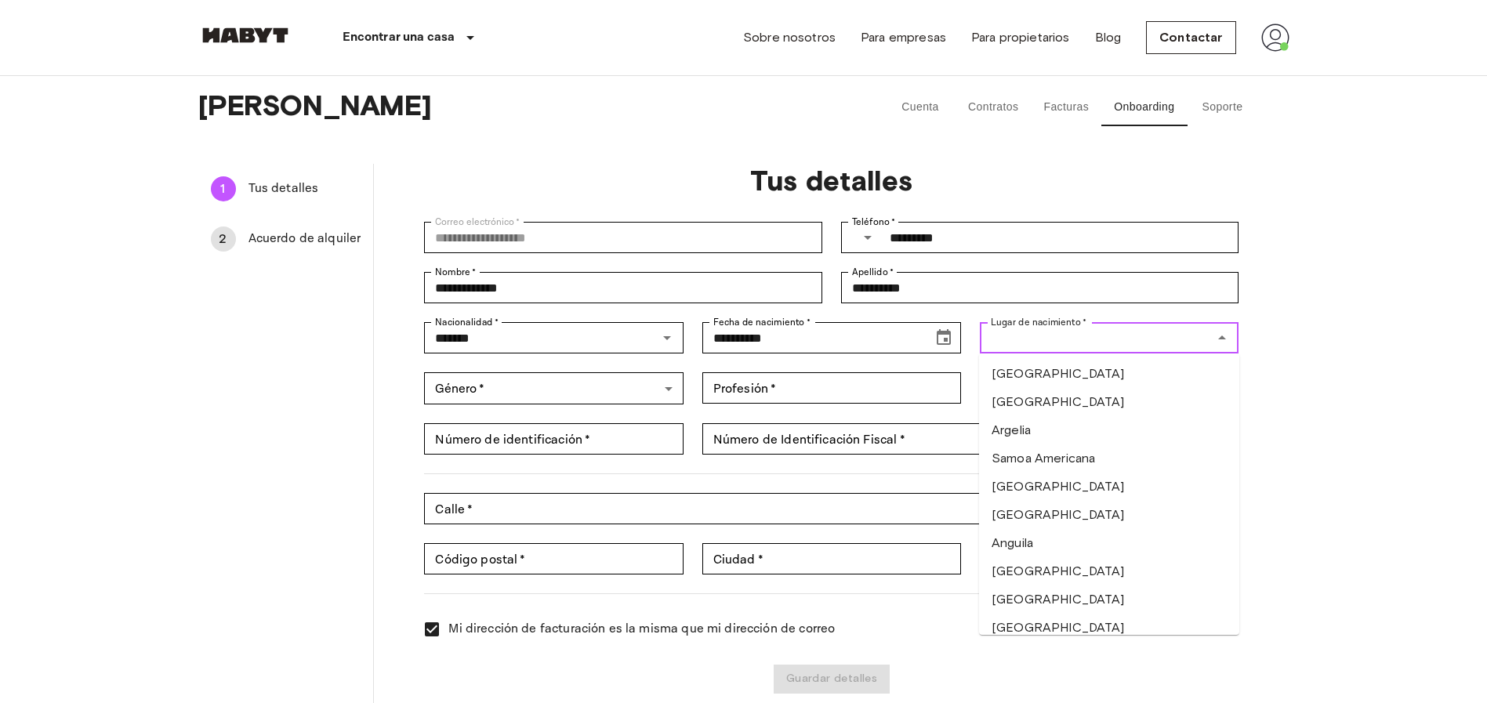
click at [1033, 336] on div "Lugar de nacimiento   * Lugar de nacimiento   *" at bounding box center [1109, 337] width 259 height 31
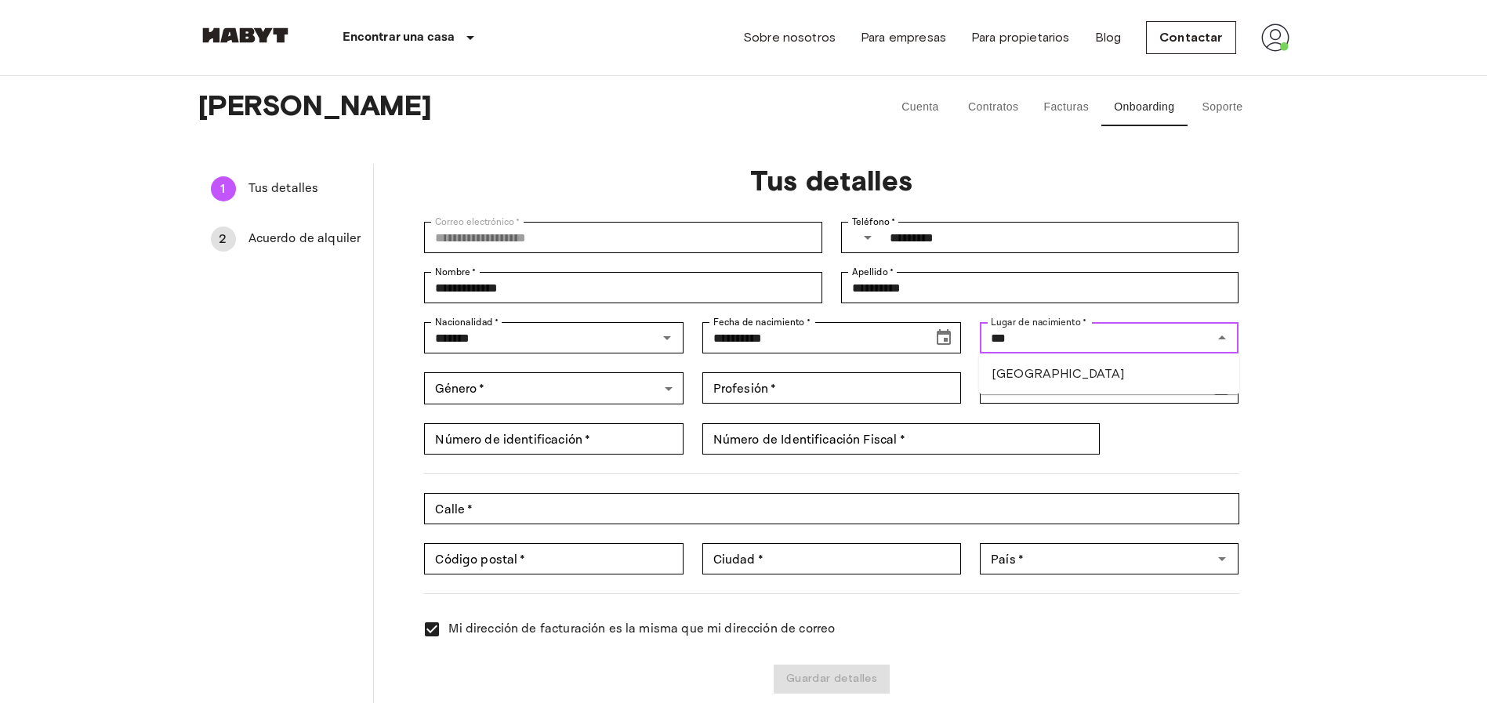
click at [1024, 377] on li "España" at bounding box center [1109, 374] width 260 height 28
type input "******"
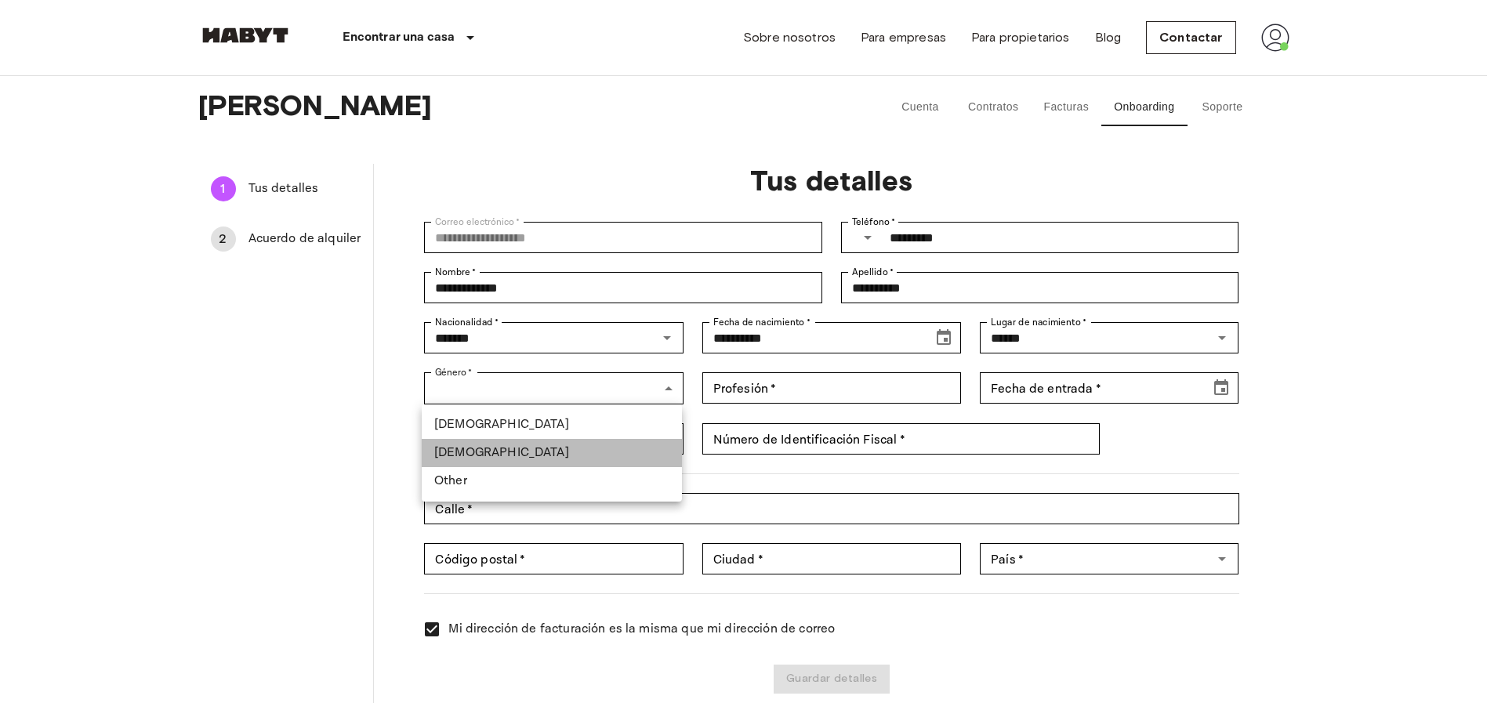
click at [473, 450] on li "Female" at bounding box center [552, 453] width 260 height 28
type input "******"
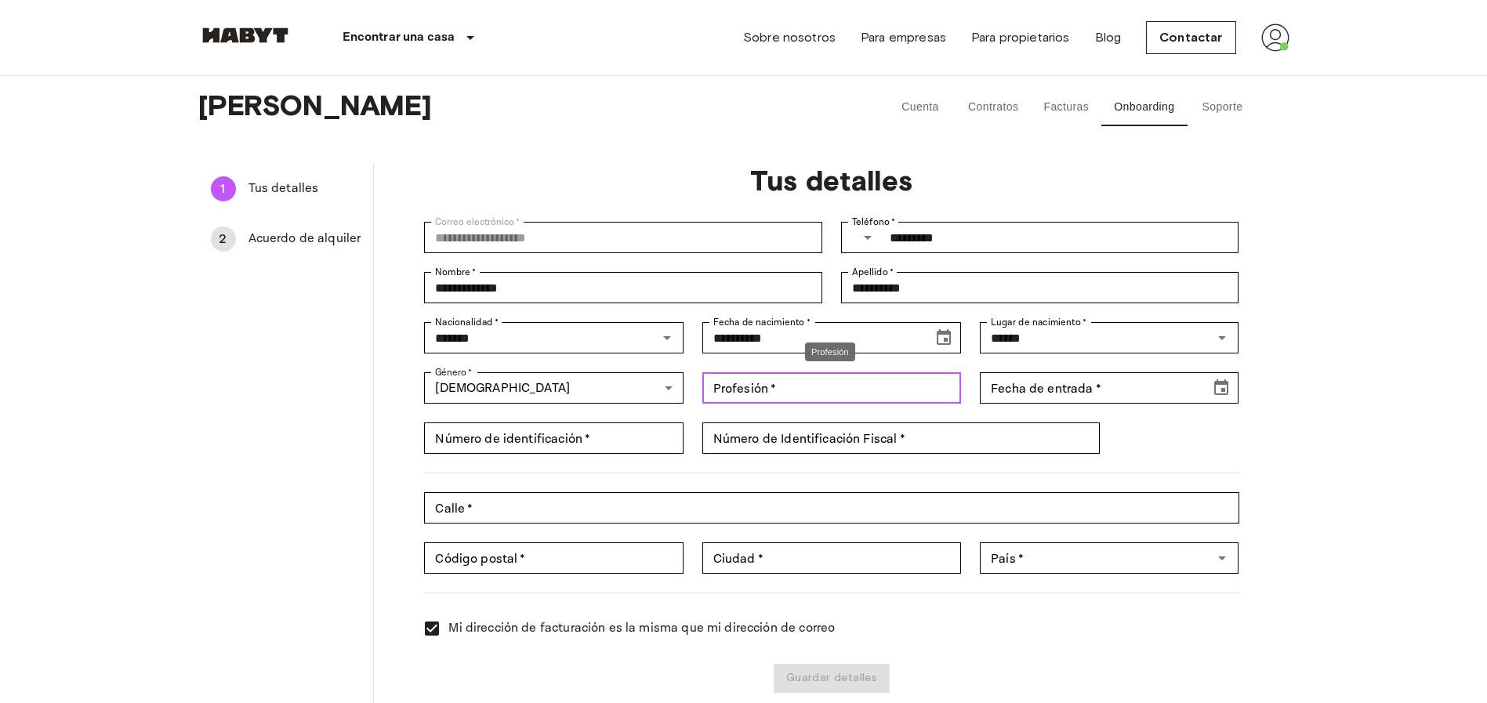
click at [726, 379] on div "Profesión   * Profesión   *" at bounding box center [831, 387] width 259 height 31
type input "**********"
click at [1058, 388] on div "Fecha de entrada   * Fecha de entrada   *" at bounding box center [1109, 387] width 259 height 31
click at [1221, 379] on icon "Choose date" at bounding box center [1221, 388] width 19 height 19
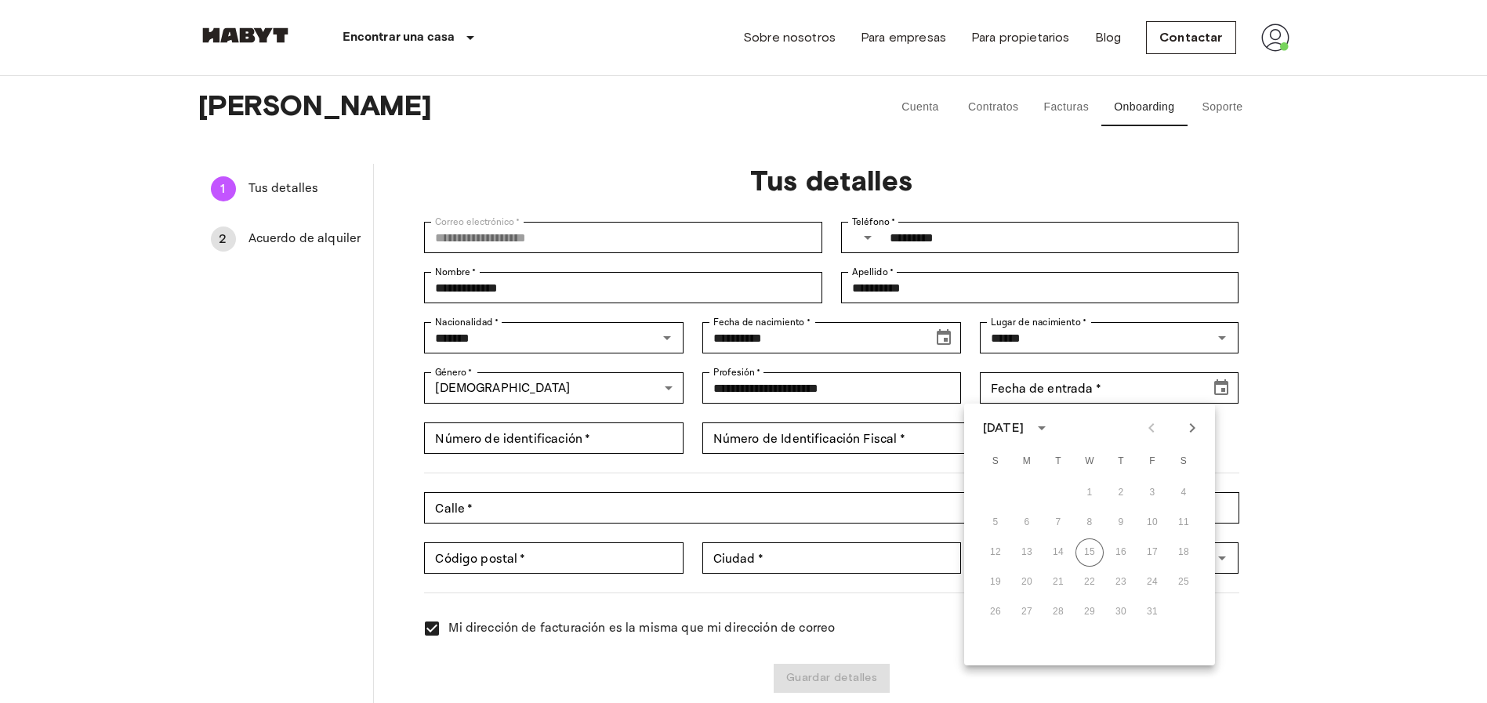
click at [1051, 440] on div "[DATE] S M T W T F S 1 2 3 4 5 6 7 8 9 10 11 12 13 14 15 16 17 18 19 20 21 22 2…" at bounding box center [1089, 535] width 251 height 262
click at [1024, 427] on div "[DATE]" at bounding box center [1003, 428] width 41 height 19
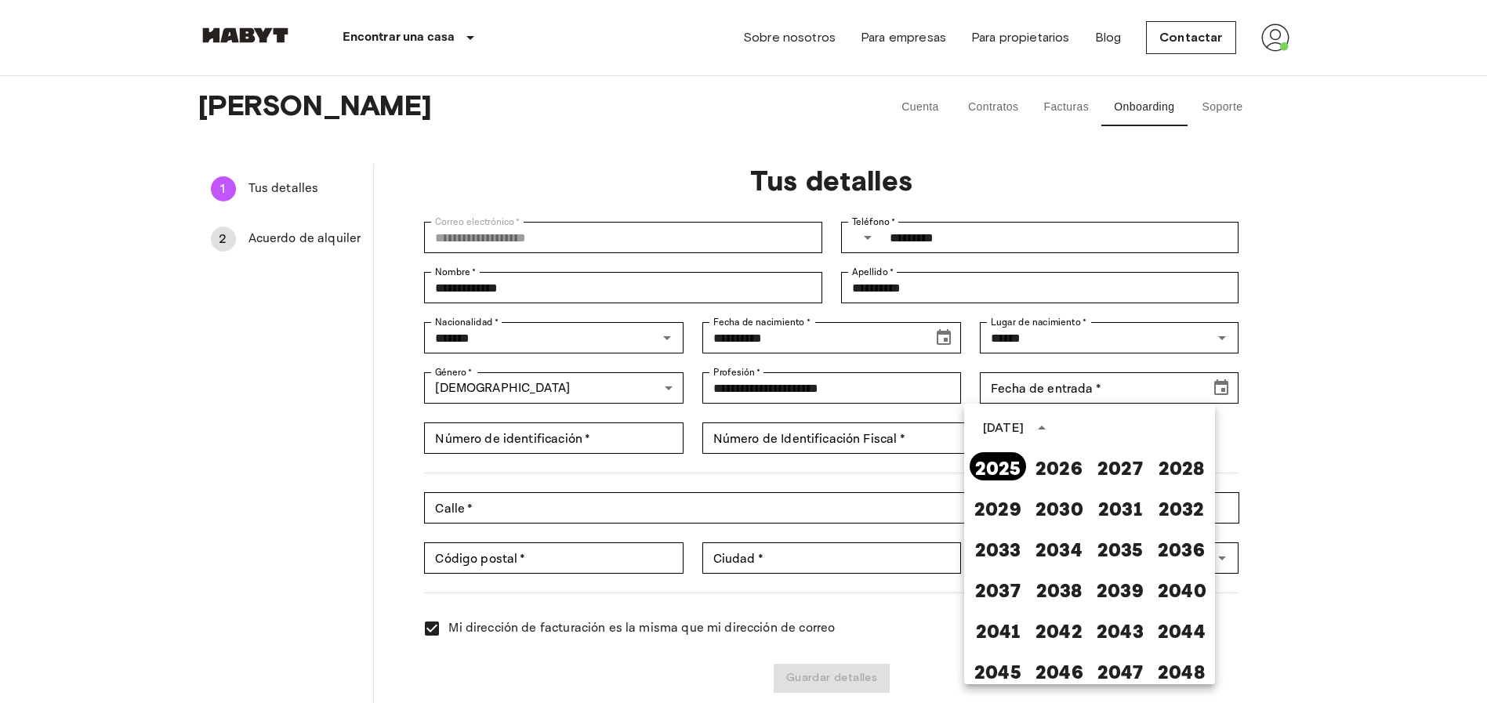
click at [997, 471] on button "2025" at bounding box center [998, 466] width 56 height 28
type input "**********"
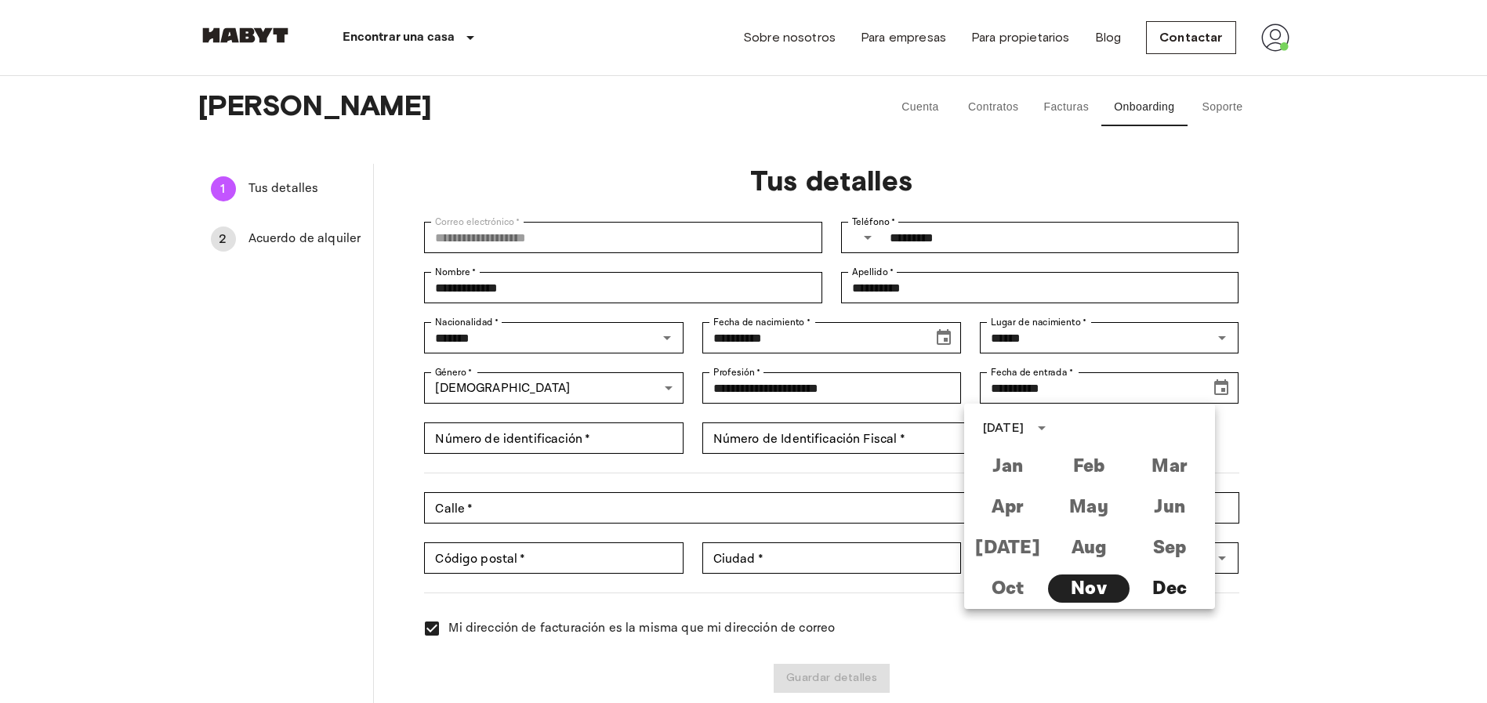
click at [995, 579] on div "Jan Feb Mar Apr May Jun Jul Aug Sep Oct Nov Dec" at bounding box center [1088, 527] width 243 height 163
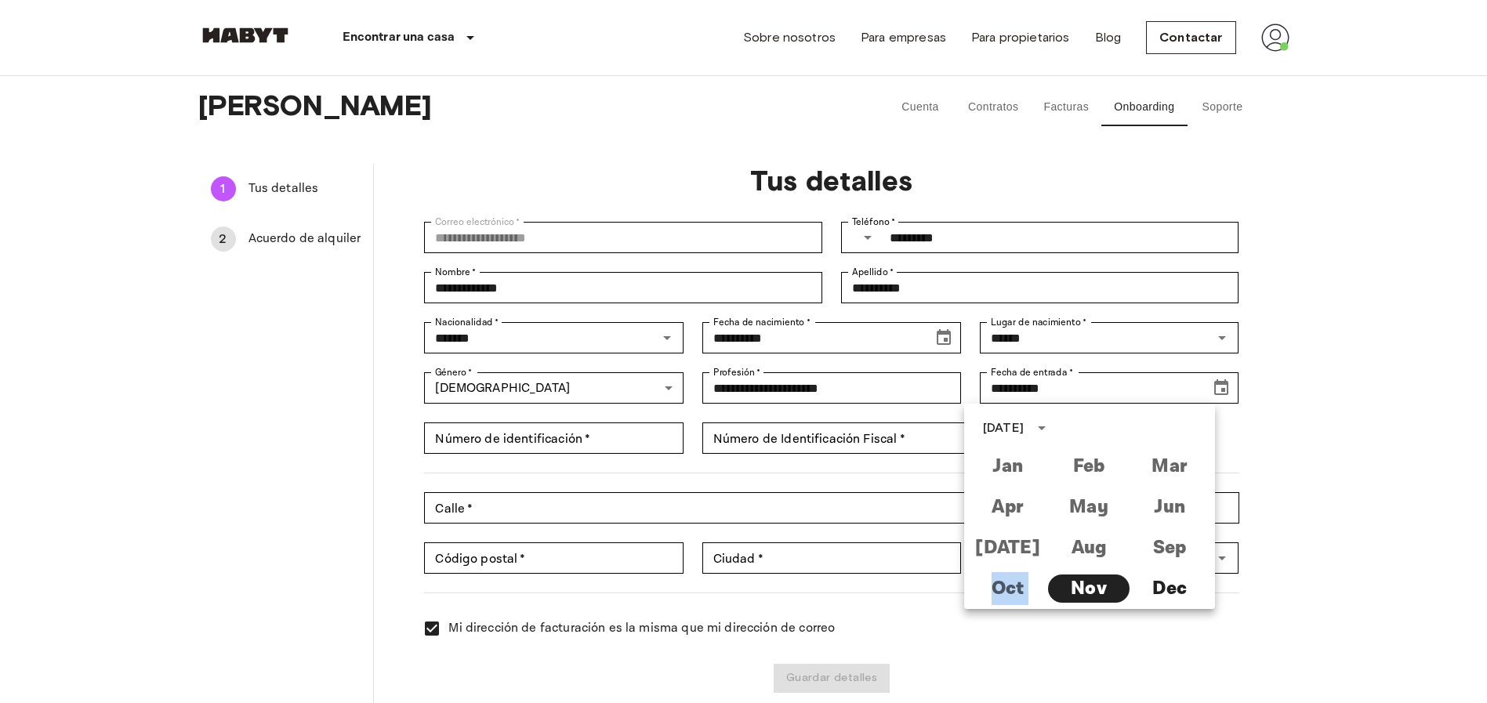
click at [995, 579] on div "Jan Feb Mar Apr May Jun Jul Aug Sep Oct Nov Dec" at bounding box center [1088, 527] width 243 height 163
click at [1301, 430] on div "**********" at bounding box center [744, 403] width 1129 height 655
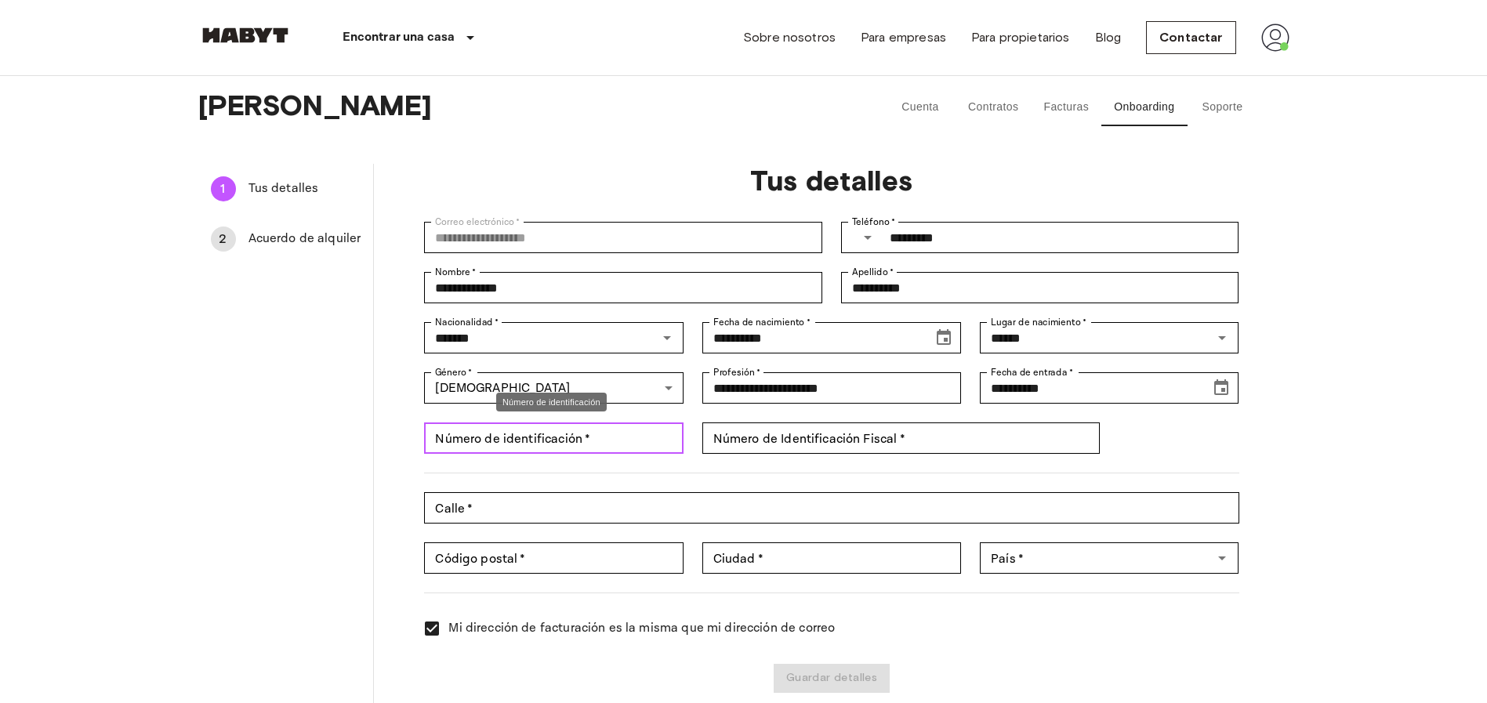
click at [543, 443] on div "Número de identificación   * Número de identificación   *" at bounding box center [553, 438] width 259 height 31
click at [1221, 385] on icon "Choose date, selected date is Nov 1, 2025" at bounding box center [1221, 388] width 19 height 19
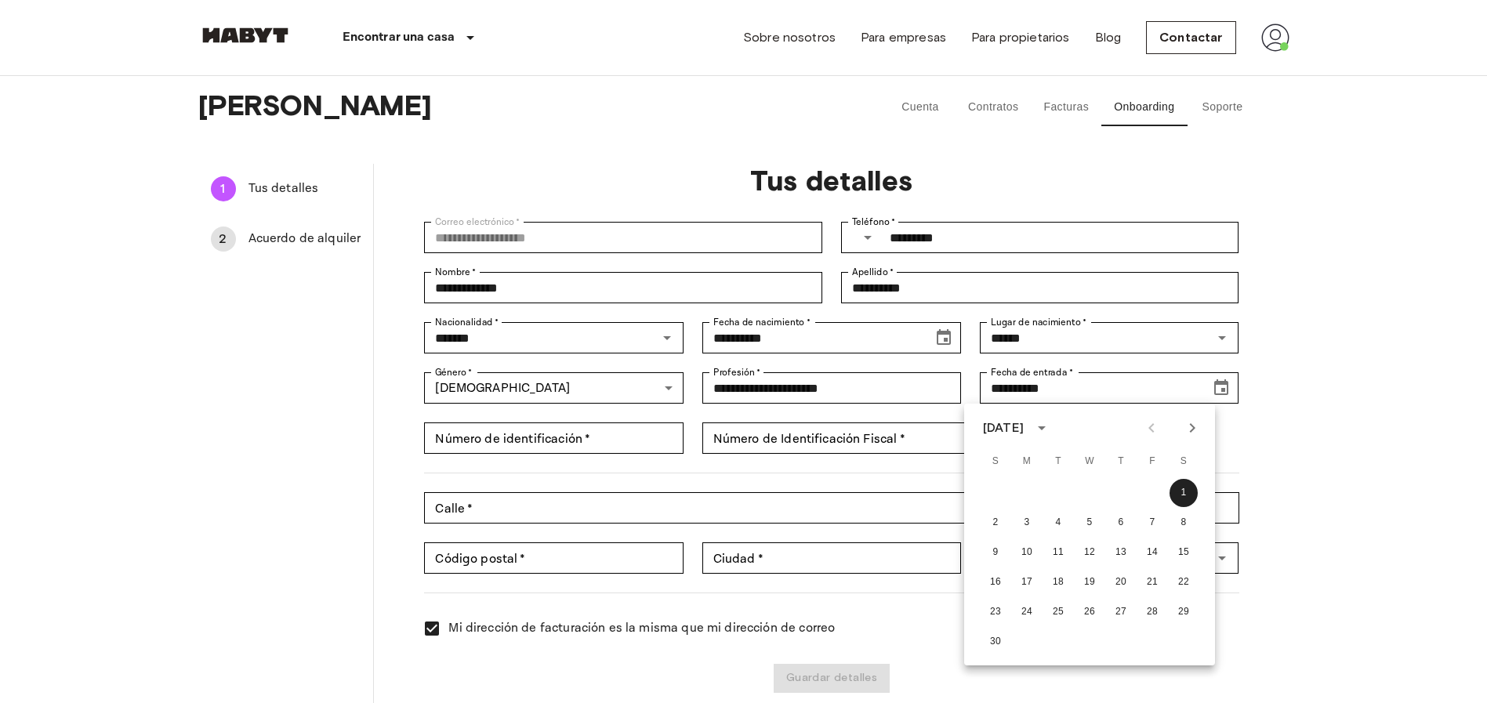
click at [1148, 426] on div at bounding box center [1171, 428] width 67 height 27
click at [1304, 383] on div "**********" at bounding box center [744, 403] width 1129 height 655
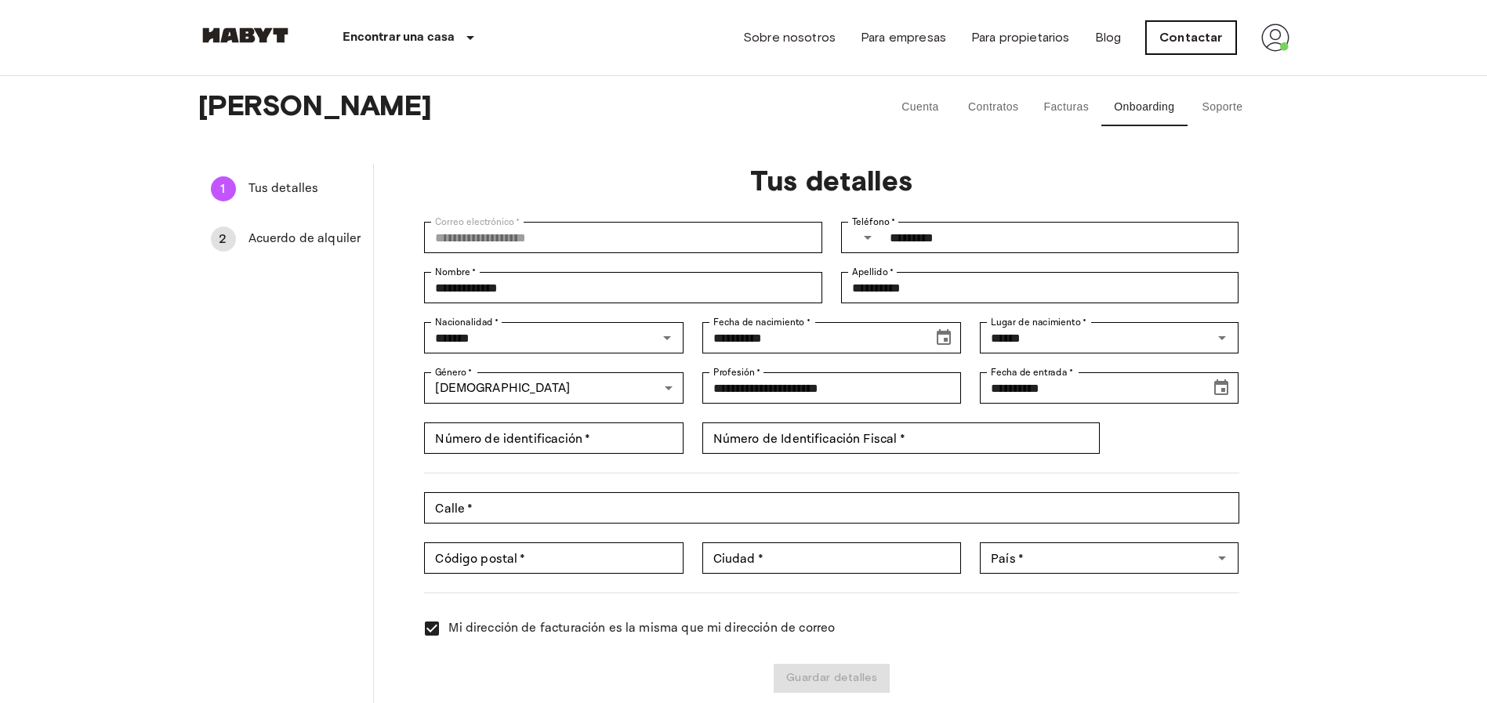
click at [1199, 44] on link "Contactar" at bounding box center [1190, 37] width 89 height 33
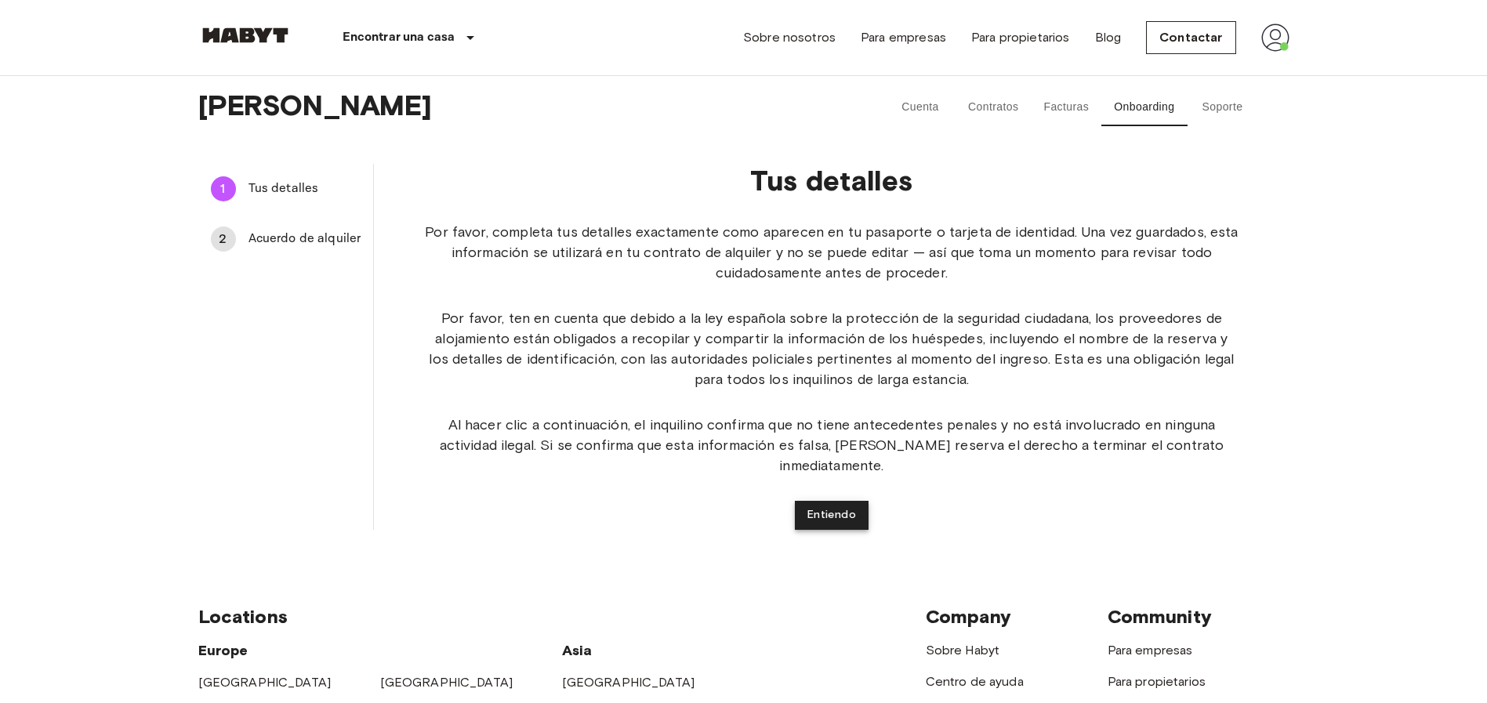
click at [833, 501] on button "Entiendo" at bounding box center [832, 515] width 74 height 29
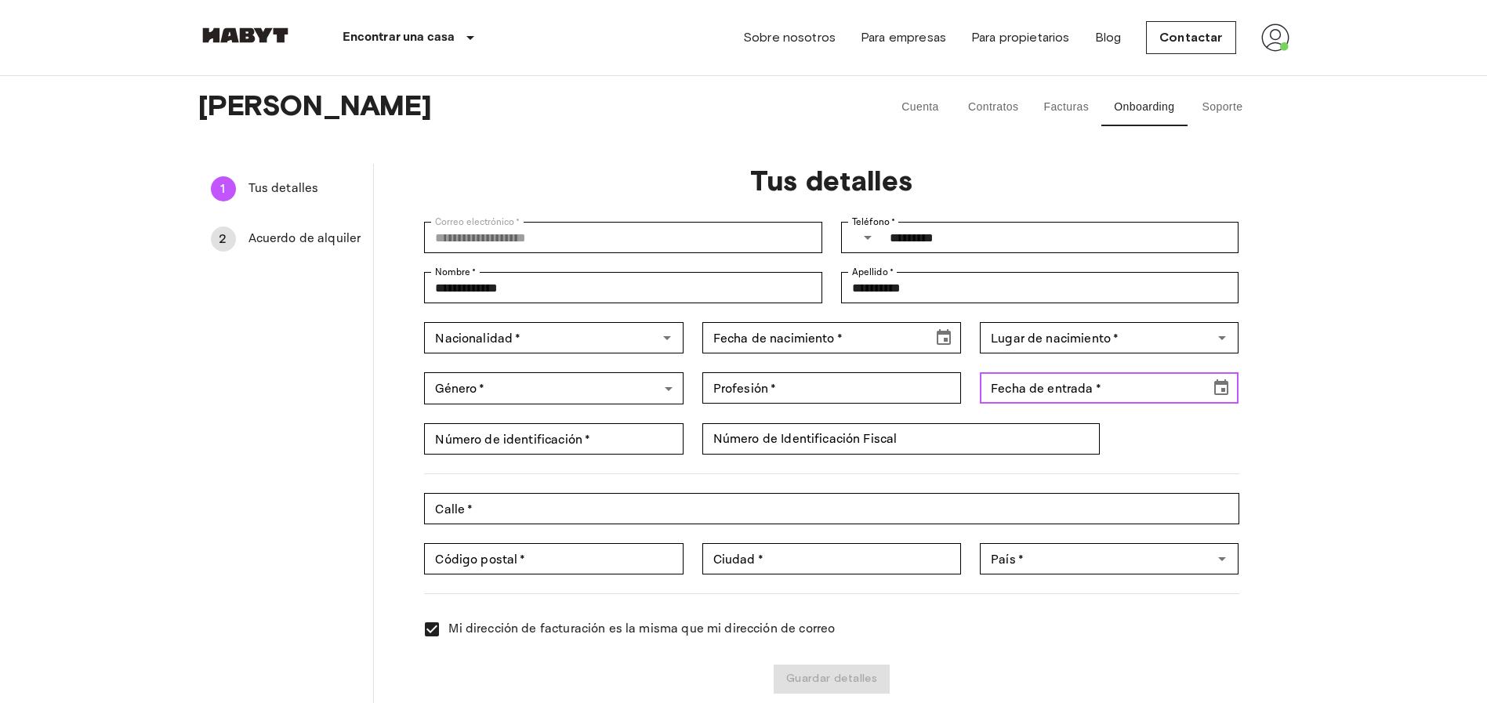
click at [1027, 390] on input "Fecha de entrada   *" at bounding box center [1089, 387] width 219 height 31
click at [1222, 383] on icon "Choose date" at bounding box center [1221, 387] width 14 height 16
click at [1066, 399] on input "Fecha de entrada   *" at bounding box center [1089, 387] width 219 height 31
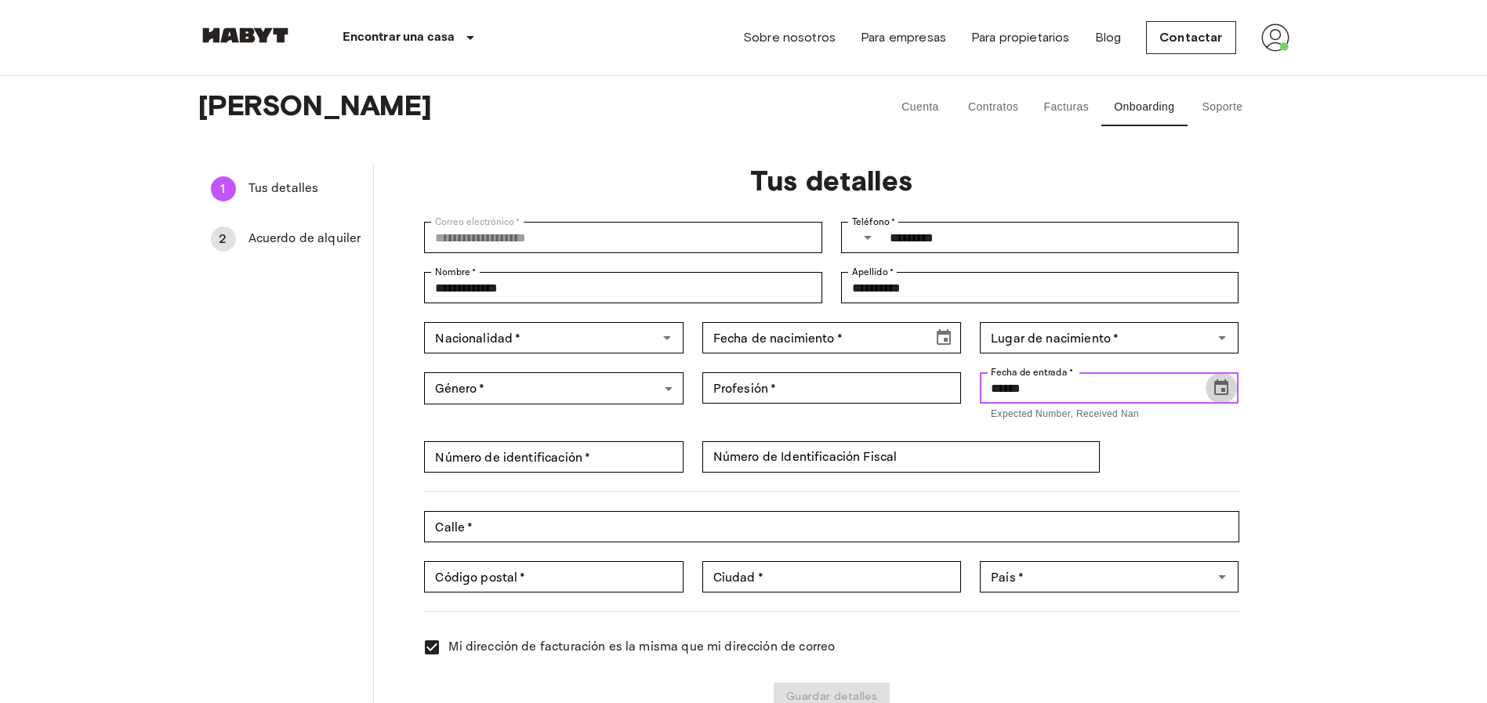
click at [1221, 390] on icon "Choose date" at bounding box center [1221, 388] width 19 height 19
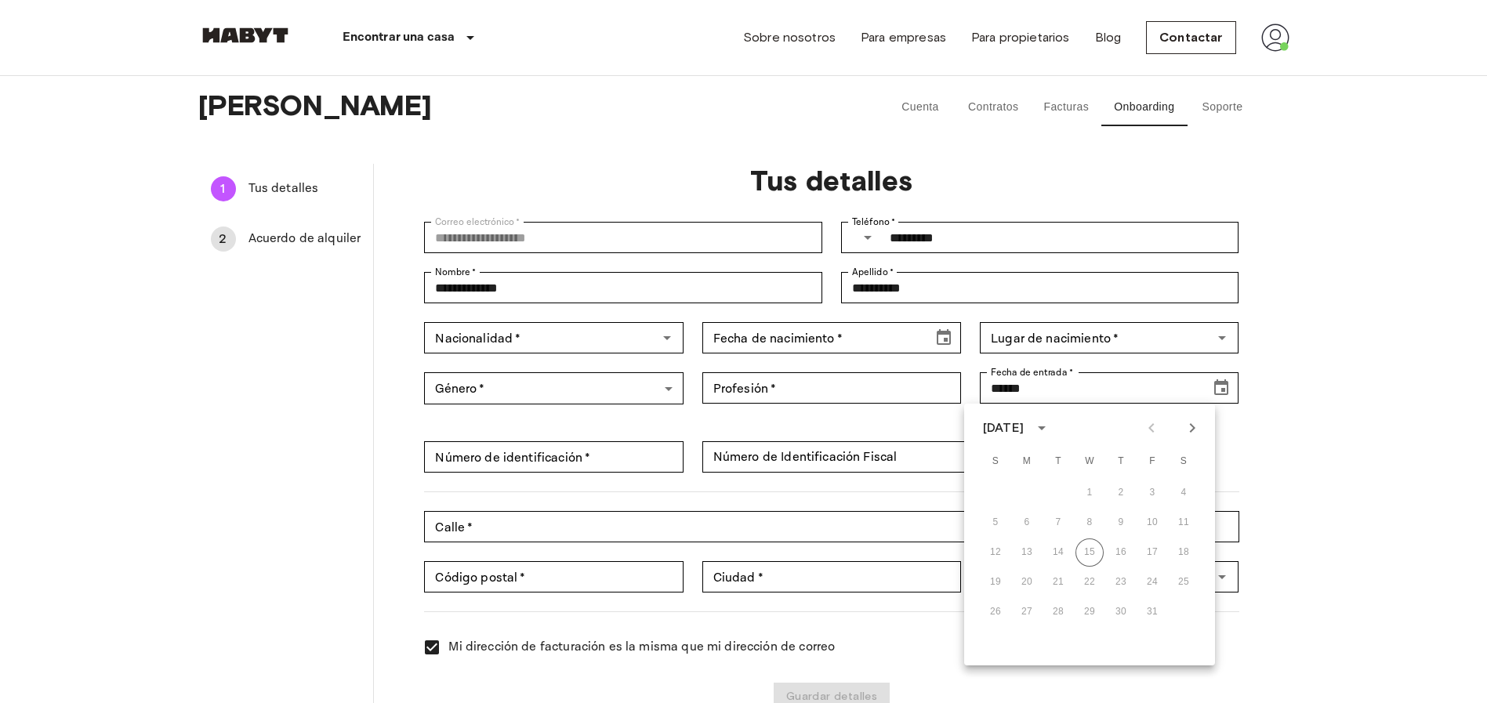
click at [1024, 433] on div "[DATE]" at bounding box center [1003, 428] width 41 height 19
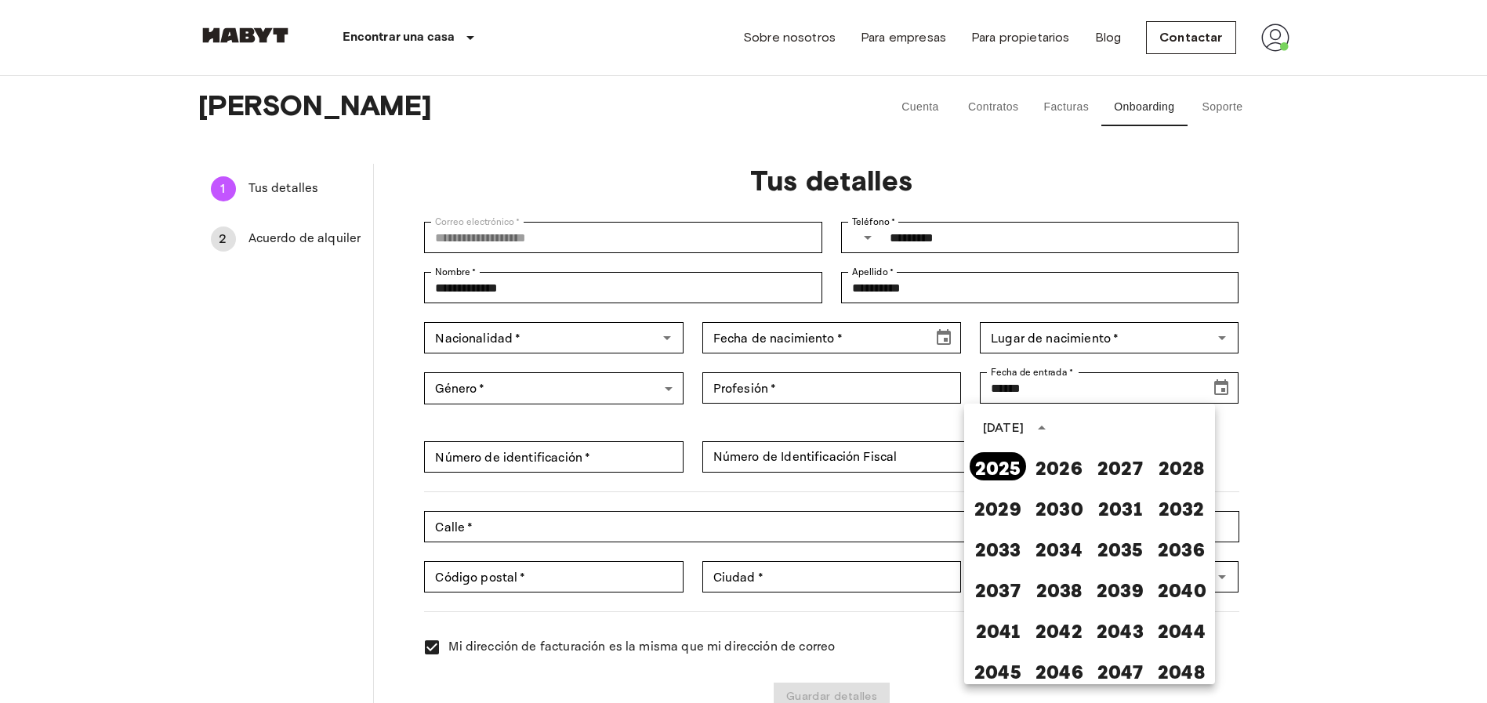
click at [1001, 472] on button "2025" at bounding box center [998, 466] width 56 height 28
type input "**********"
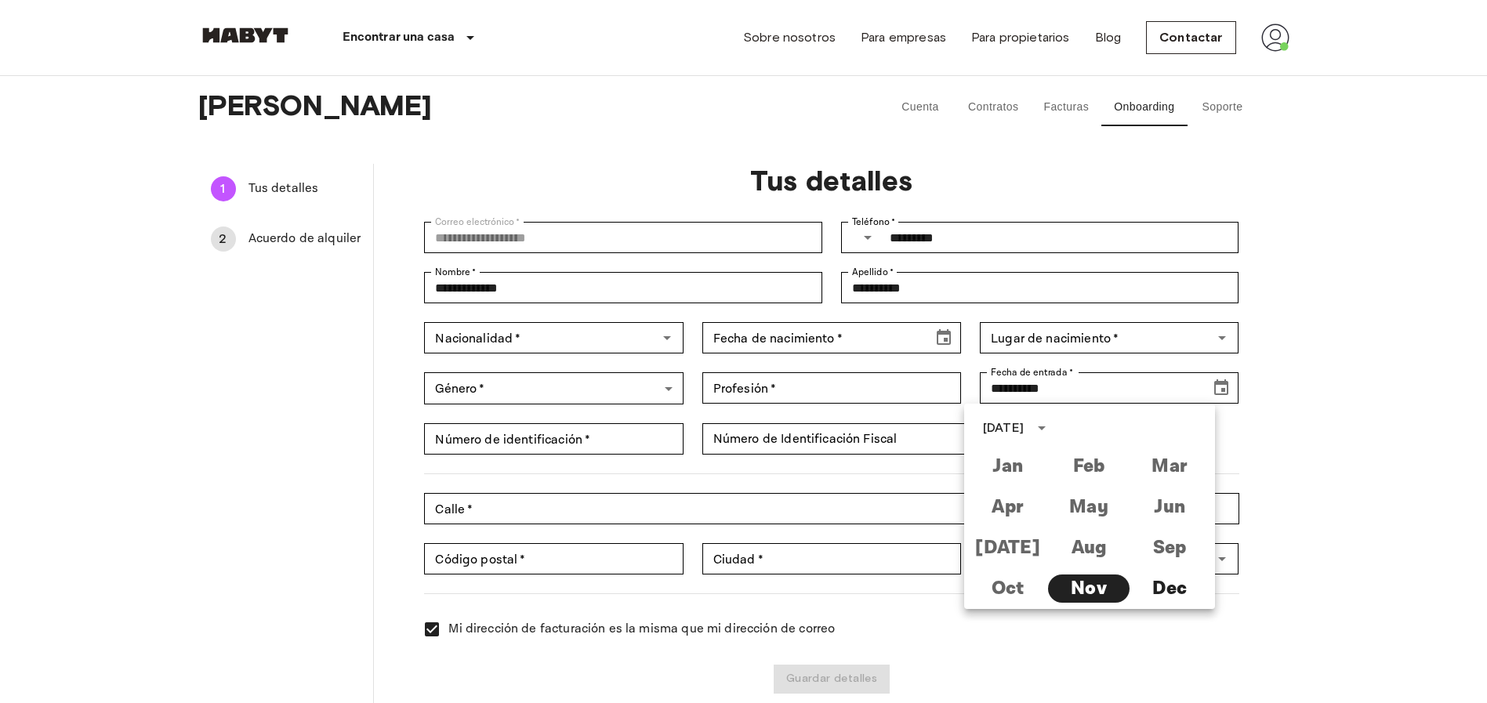
click at [1270, 360] on div "**********" at bounding box center [831, 441] width 915 height 555
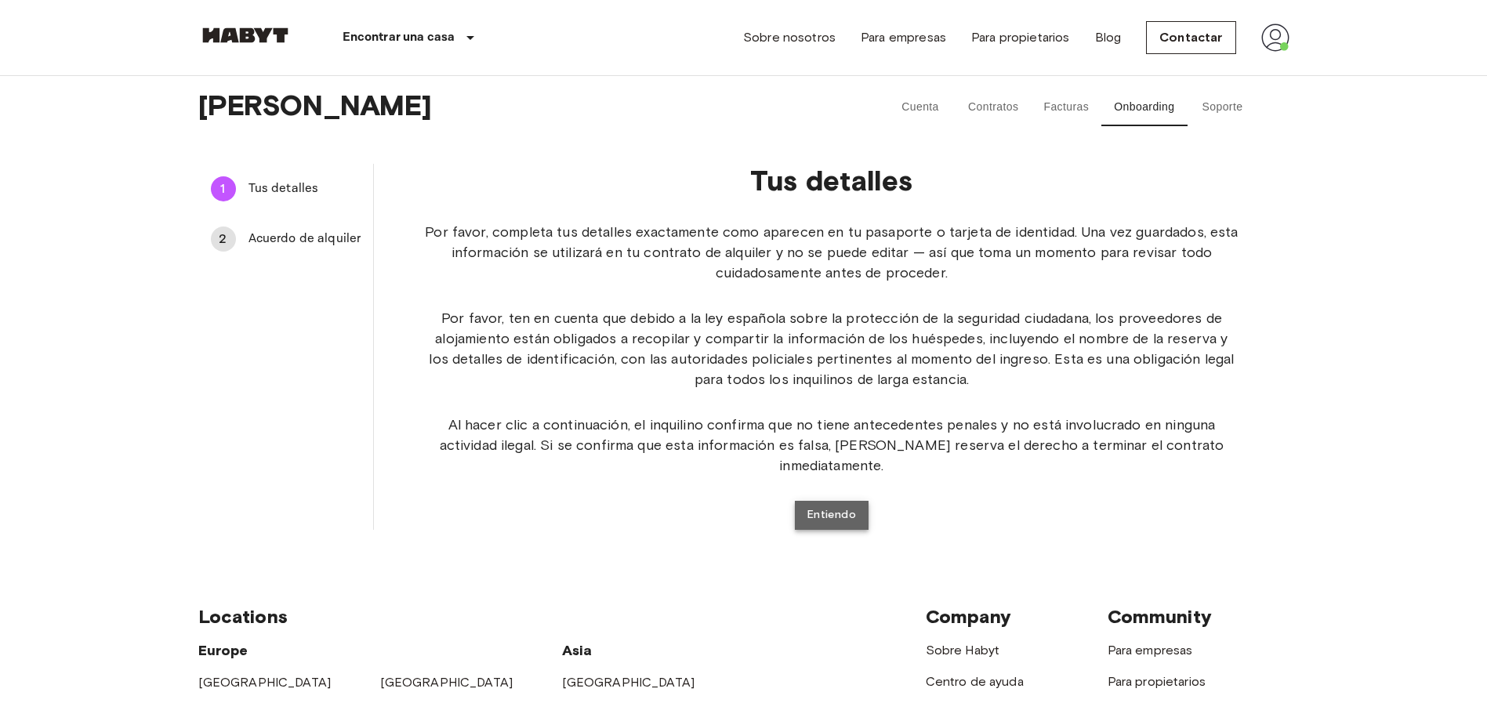
click at [813, 501] on button "Entiendo" at bounding box center [832, 515] width 74 height 29
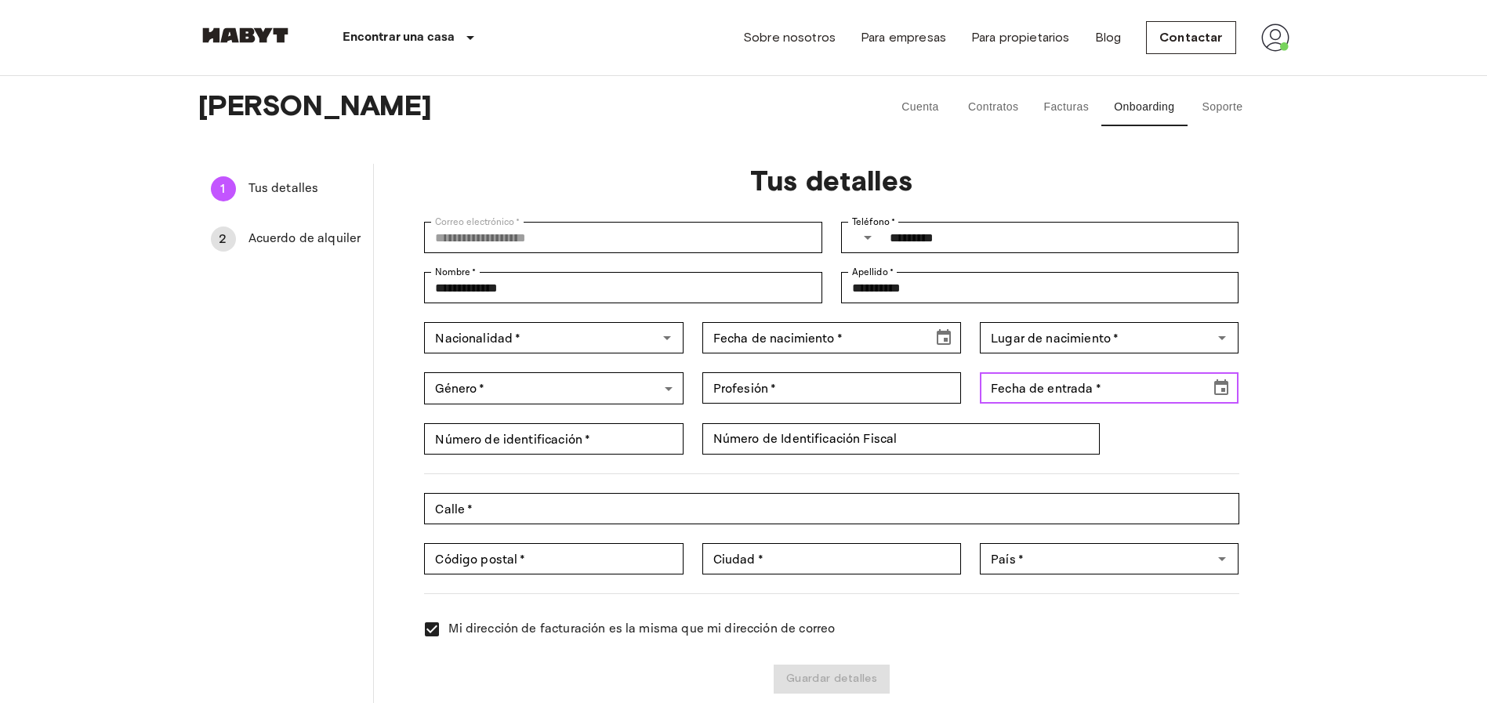
click at [1106, 391] on input "Fecha de entrada   *" at bounding box center [1089, 387] width 219 height 31
click at [1222, 387] on icon "Choose date" at bounding box center [1221, 388] width 19 height 19
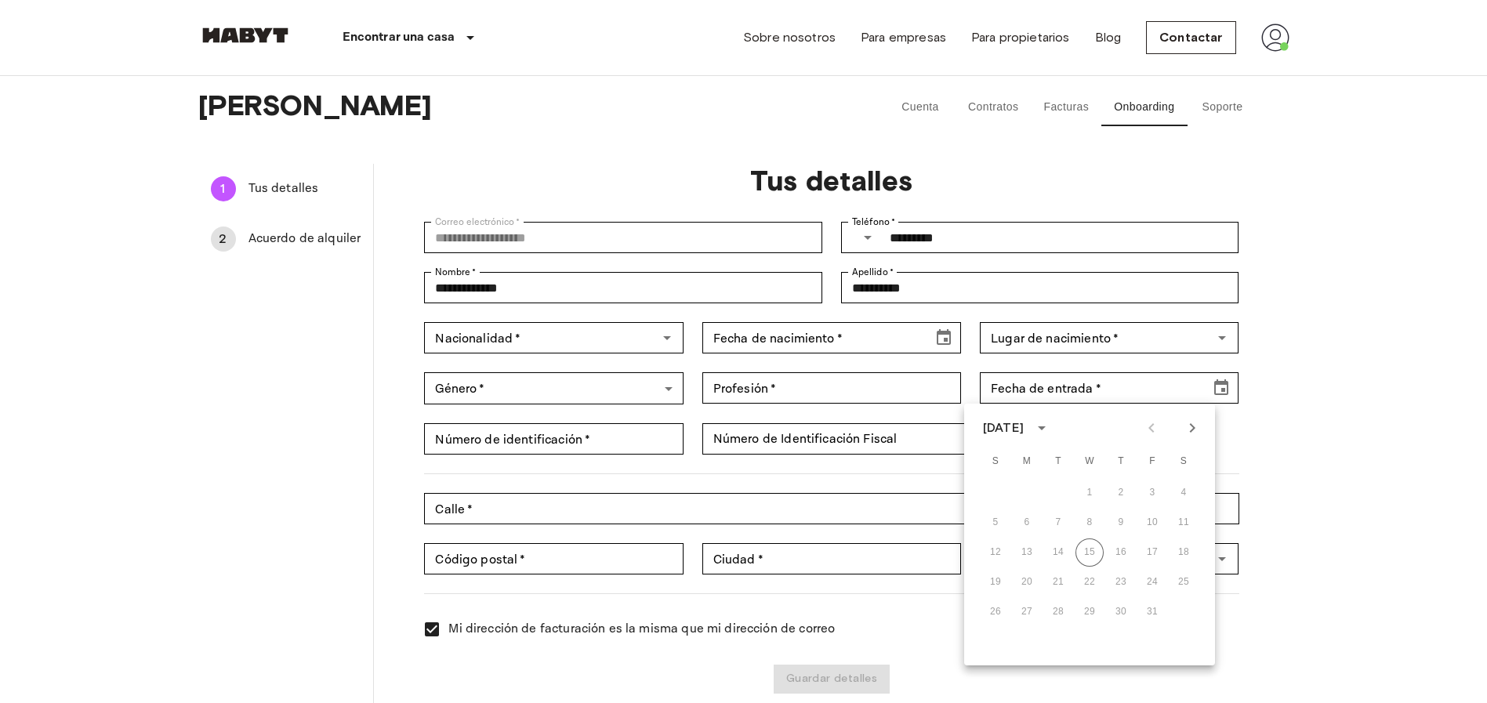
click at [1002, 608] on div "26 27 28 29 30 31" at bounding box center [1089, 612] width 251 height 28
click at [1292, 454] on div "**********" at bounding box center [744, 403] width 1129 height 655
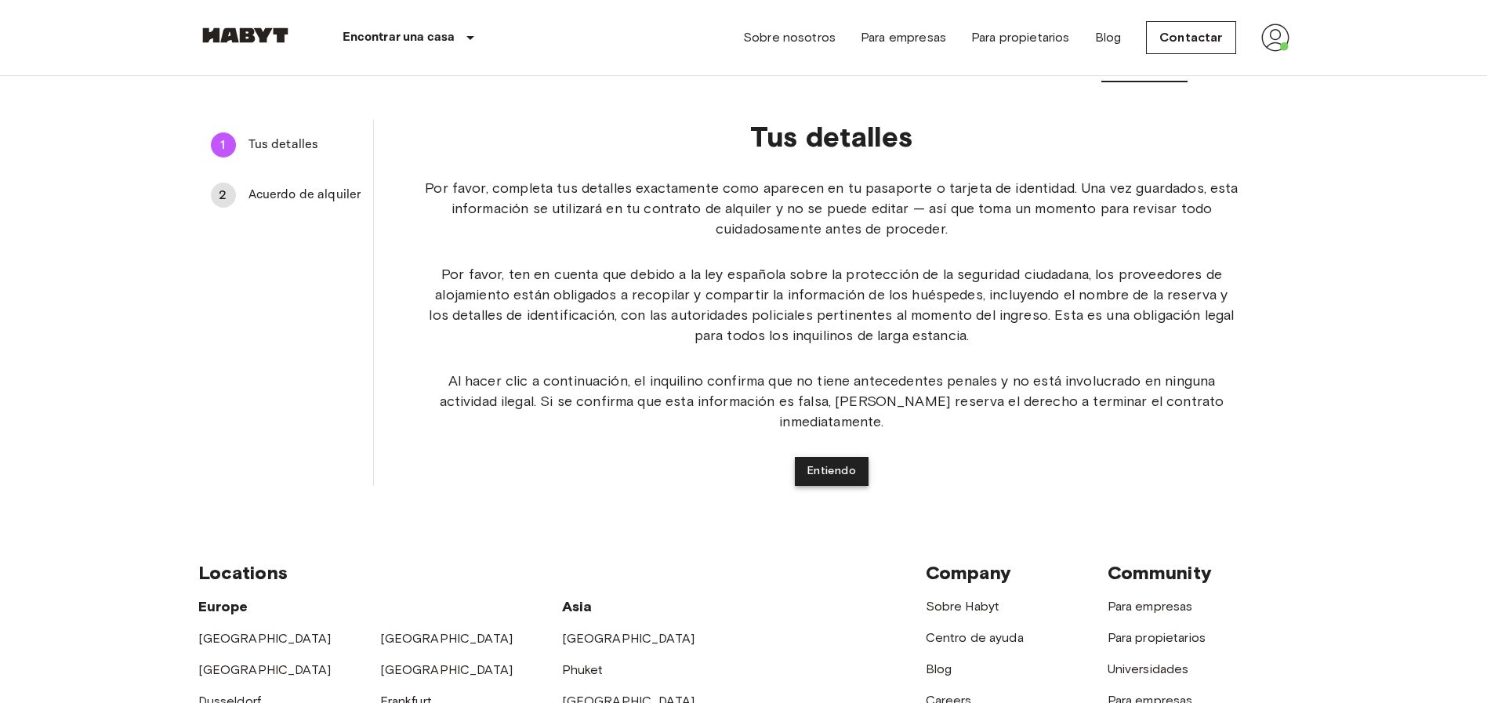
scroll to position [45, 0]
click at [833, 456] on button "Entiendo" at bounding box center [832, 470] width 74 height 29
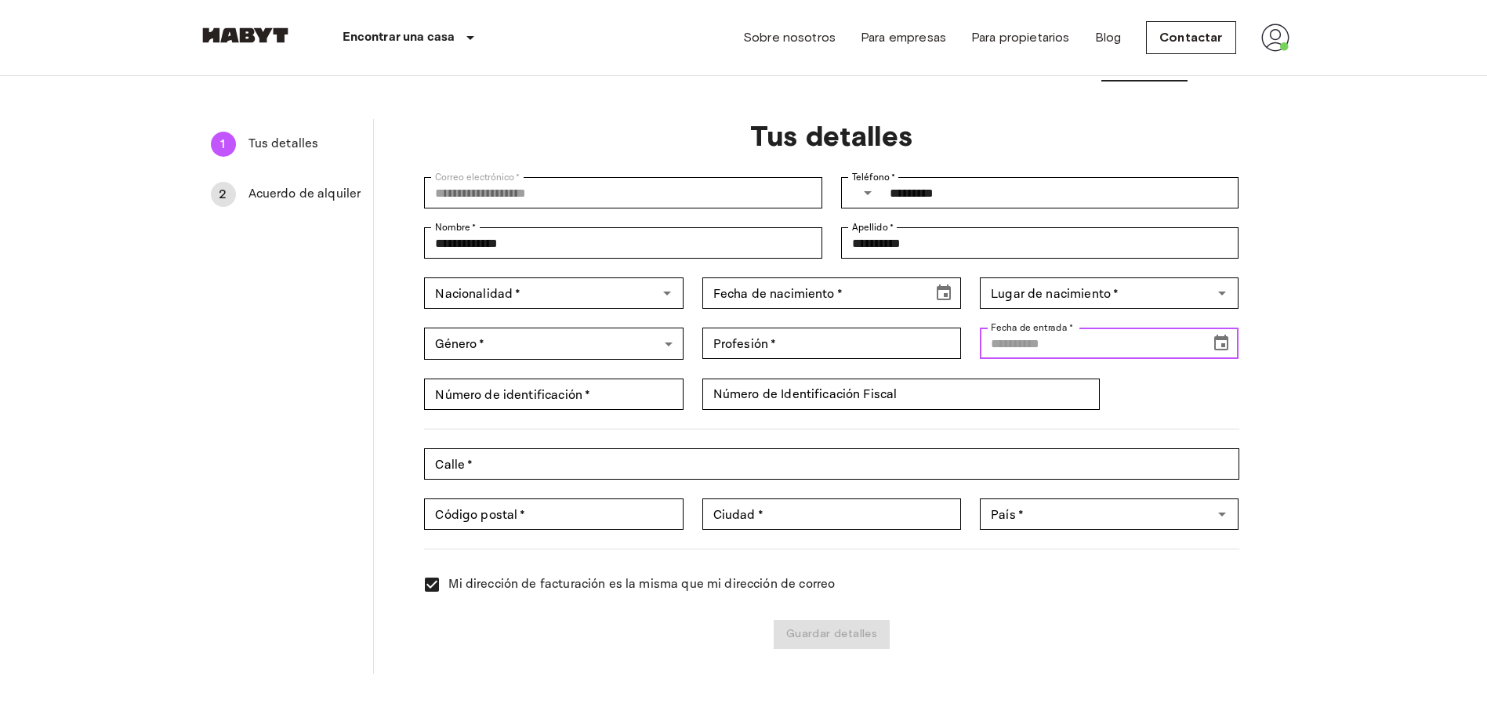
click at [1034, 344] on div "Fecha de entrada   * Fecha de entrada   *" at bounding box center [1109, 343] width 259 height 31
click at [1231, 345] on icon "Choose date" at bounding box center [1221, 343] width 19 height 19
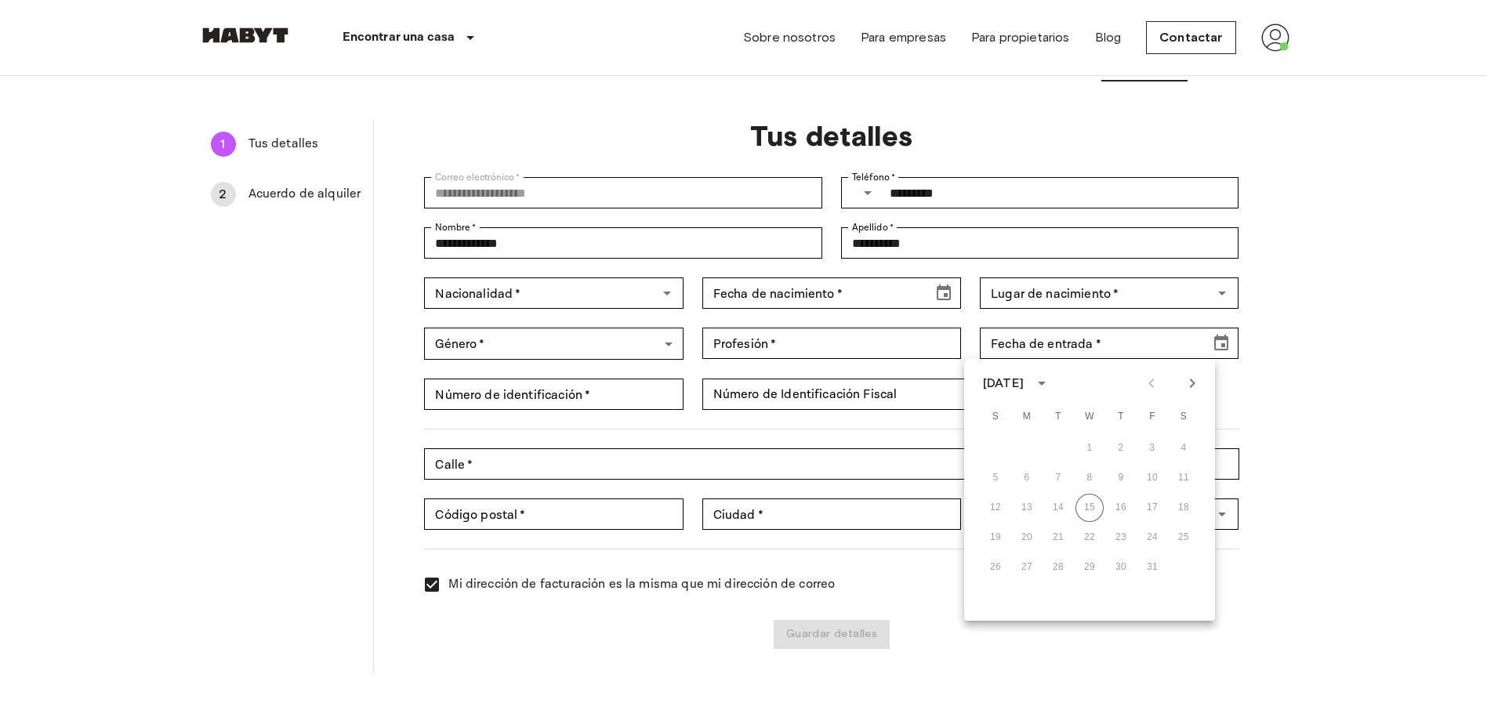
click at [989, 564] on div "26 27 28 29 30 31" at bounding box center [1089, 567] width 251 height 28
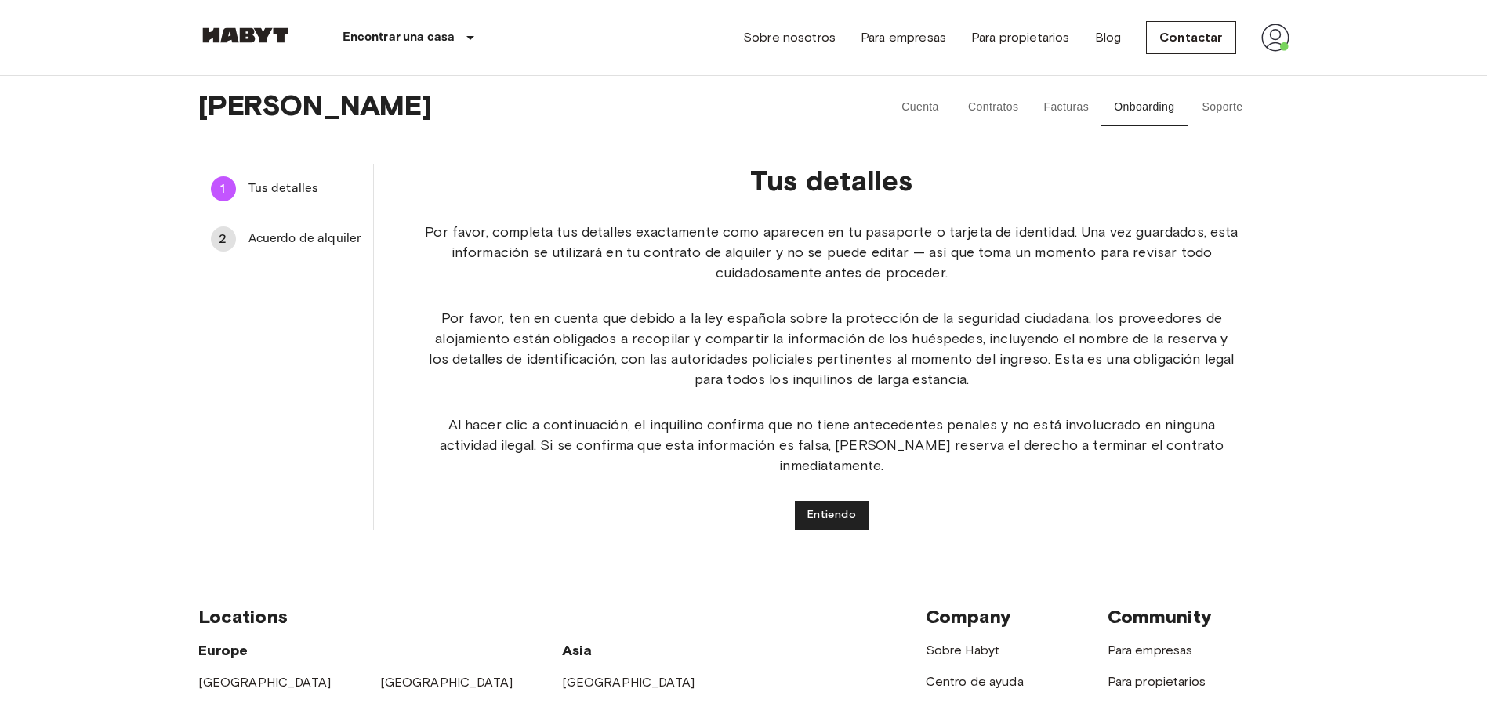
click at [1282, 35] on img at bounding box center [1275, 38] width 28 height 28
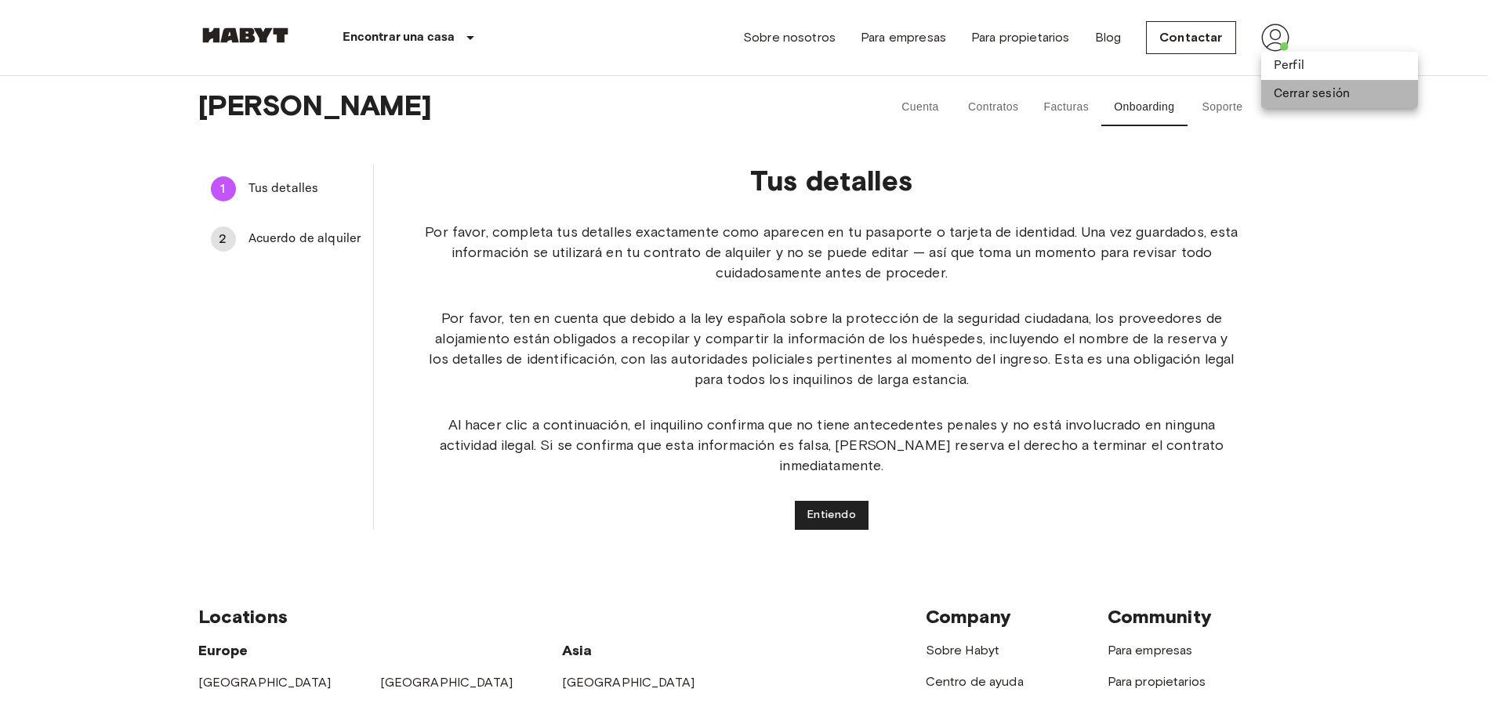
click at [1281, 88] on li "Cerrar sesión" at bounding box center [1339, 94] width 157 height 28
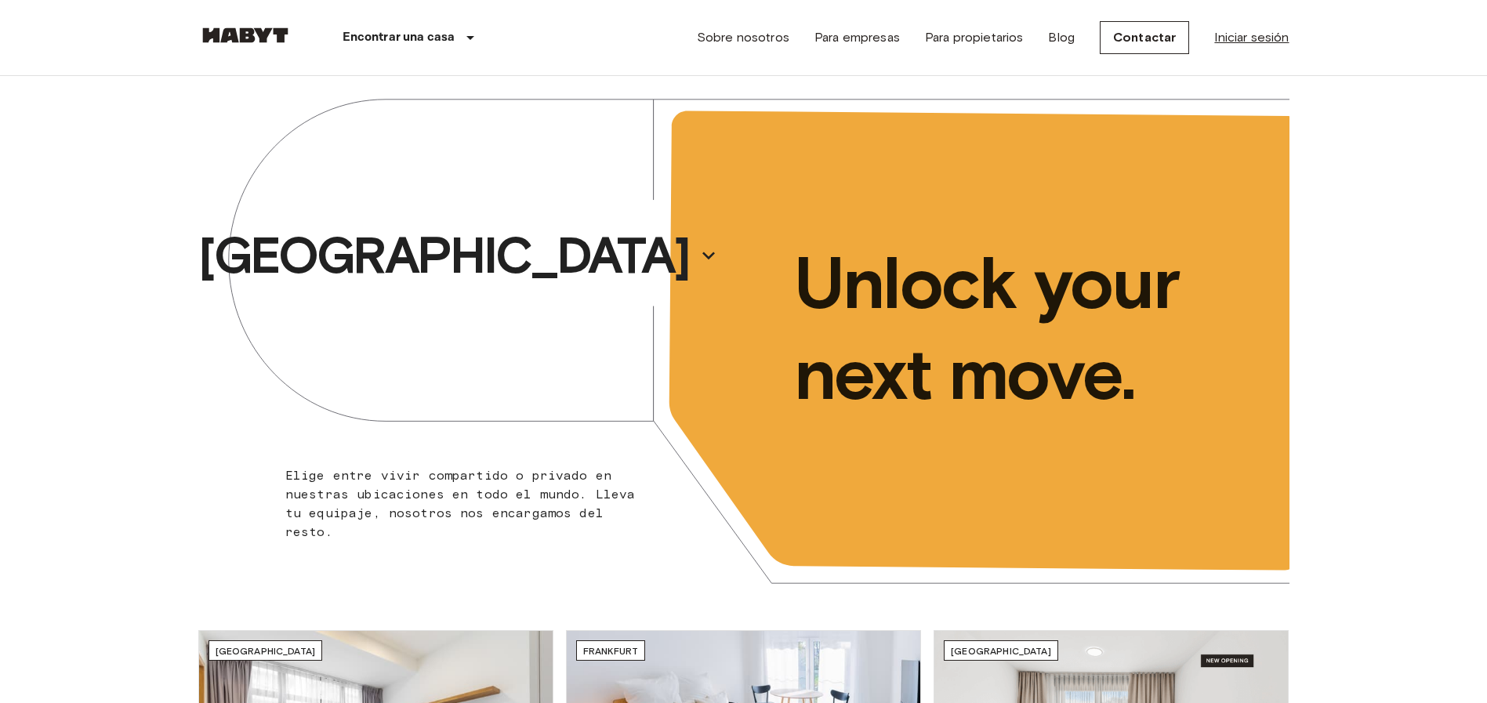
click at [1242, 38] on link "Iniciar sesión" at bounding box center [1251, 37] width 74 height 19
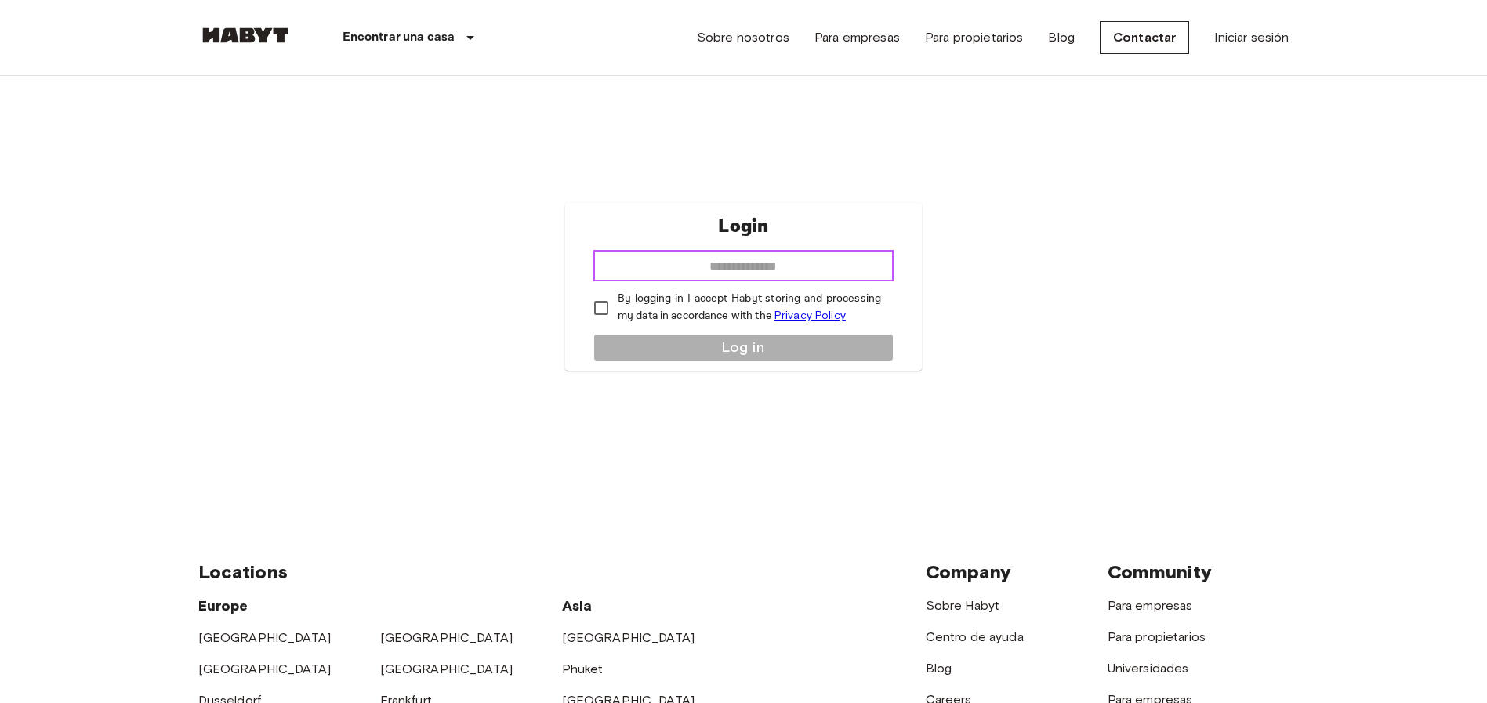
click at [825, 255] on input "email" at bounding box center [743, 265] width 300 height 31
type input "**********"
click at [636, 343] on button "Log in" at bounding box center [743, 347] width 300 height 27
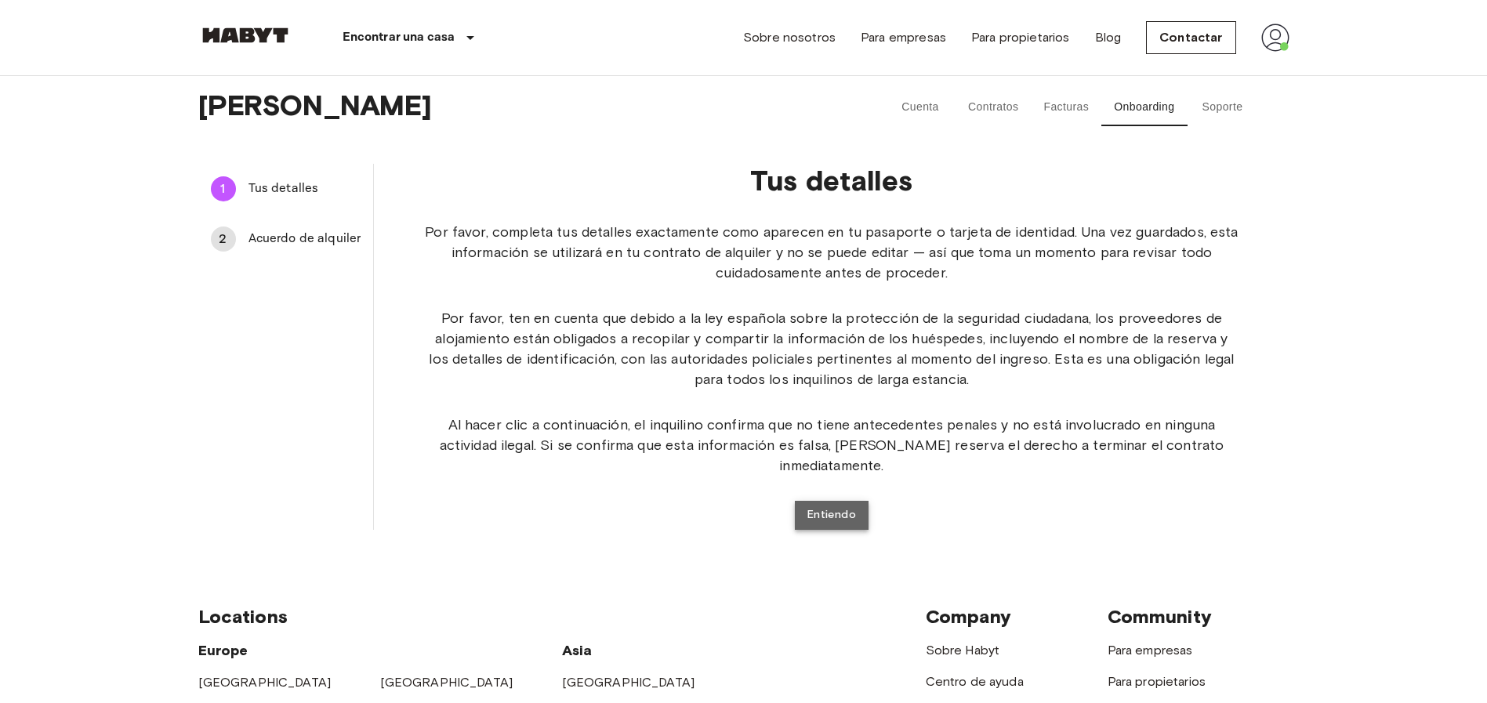
click at [843, 501] on button "Entiendo" at bounding box center [832, 515] width 74 height 29
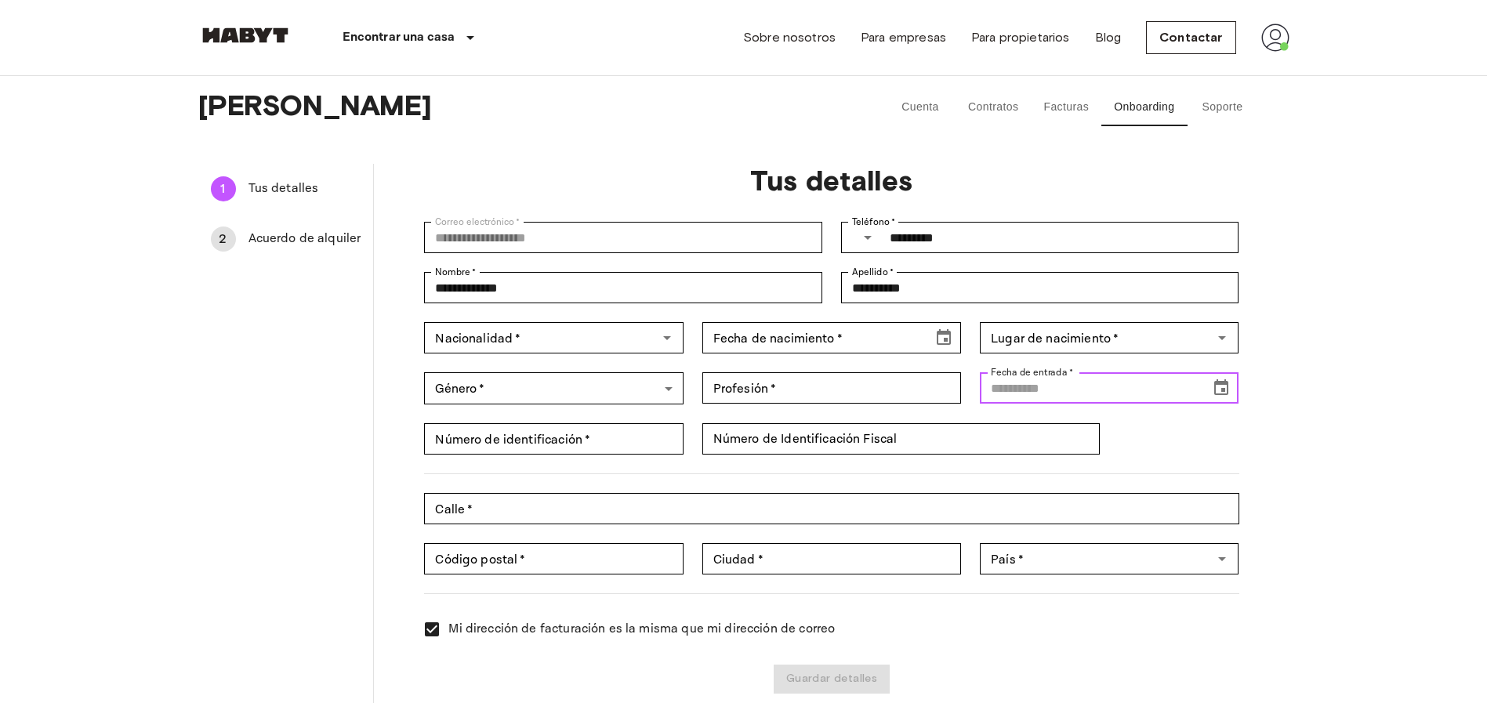
click at [1019, 386] on div "Fecha de entrada   * Fecha de entrada   *" at bounding box center [1109, 387] width 259 height 31
click at [1219, 381] on icon "Choose date" at bounding box center [1221, 387] width 14 height 16
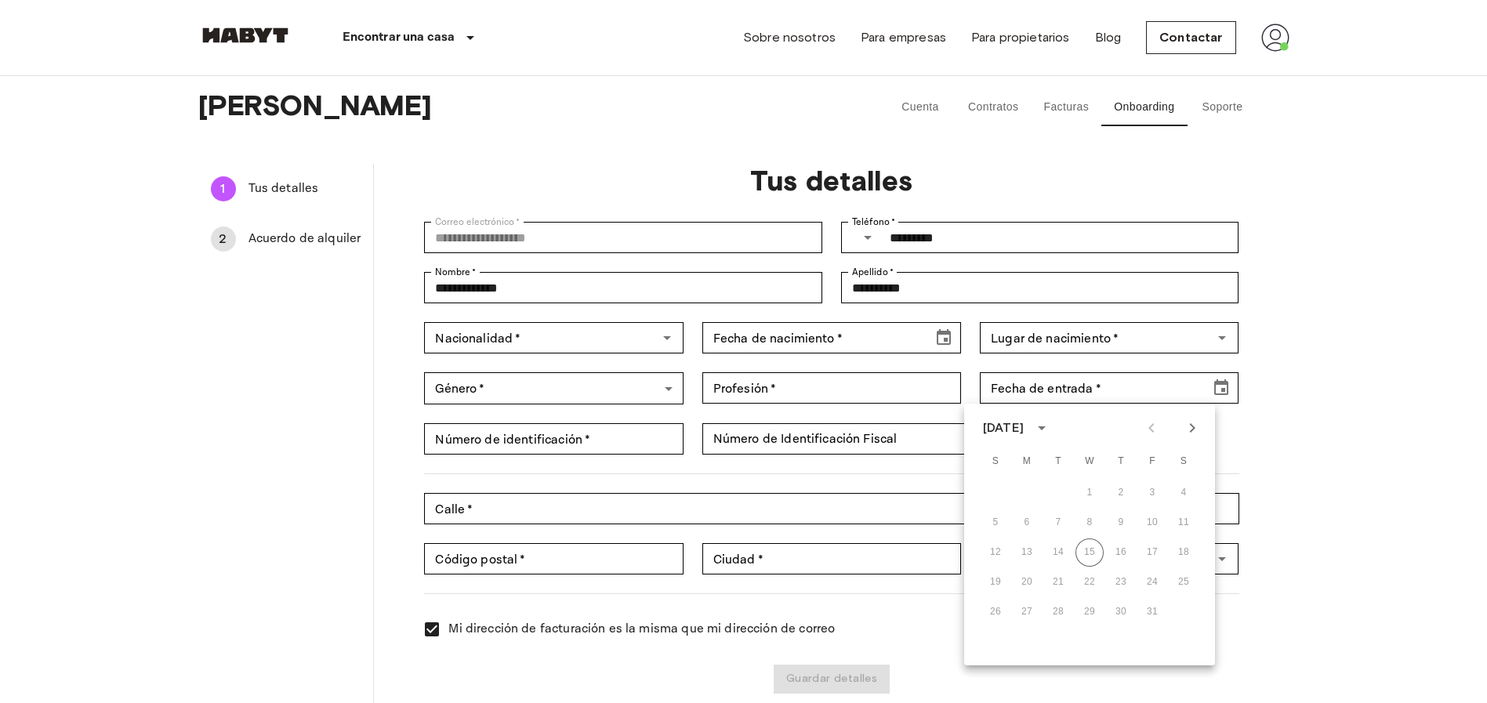
click at [996, 604] on div "26 27 28 29 30 31" at bounding box center [1089, 612] width 251 height 28
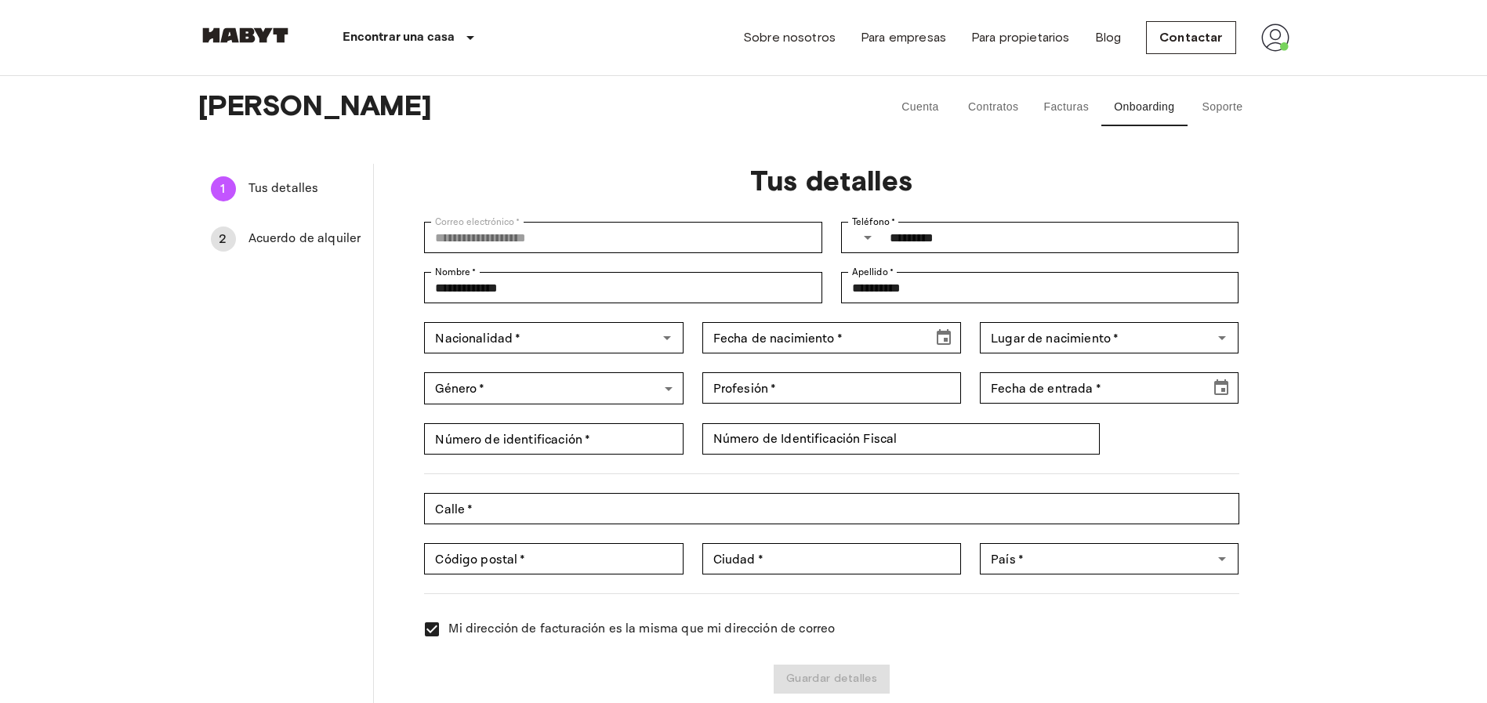
click at [1274, 39] on img at bounding box center [1275, 38] width 28 height 28
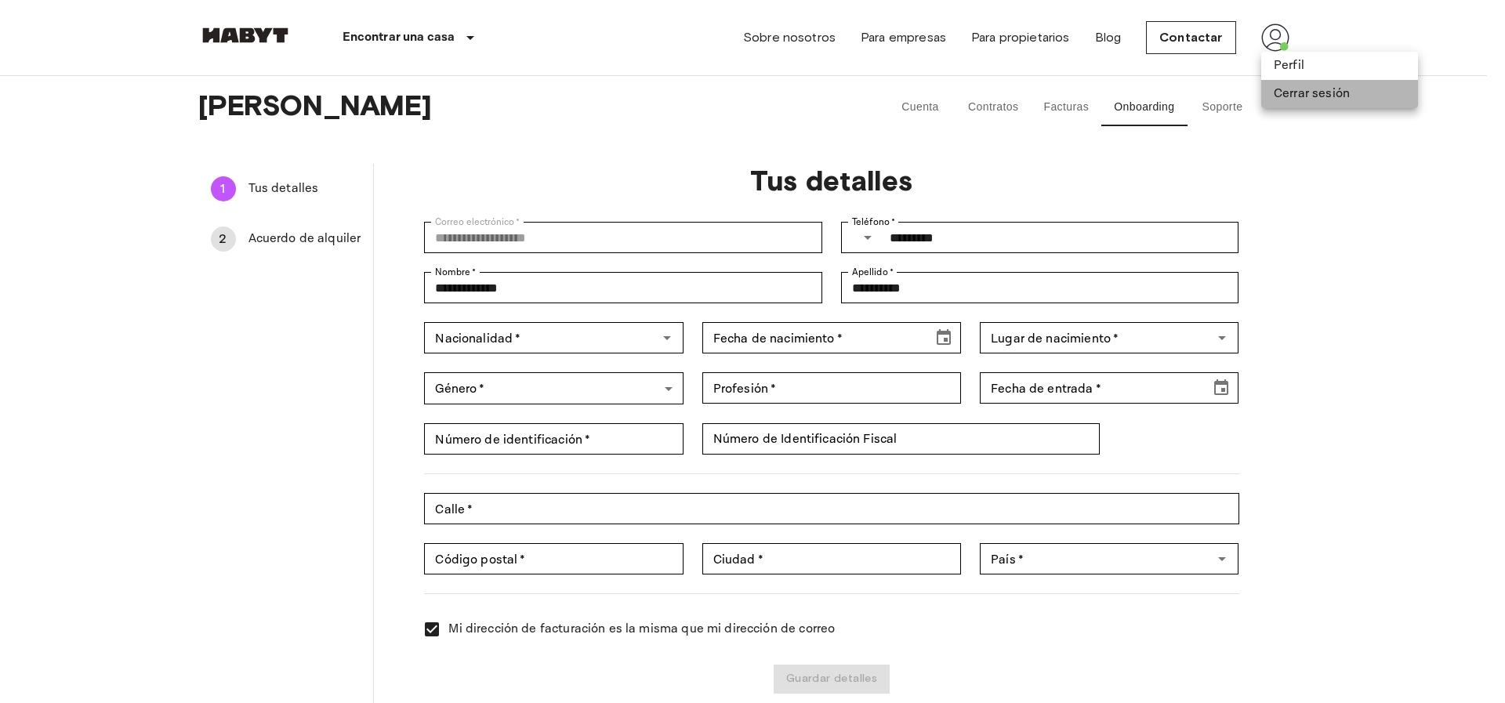
click at [1282, 97] on li "Cerrar sesión" at bounding box center [1339, 94] width 157 height 28
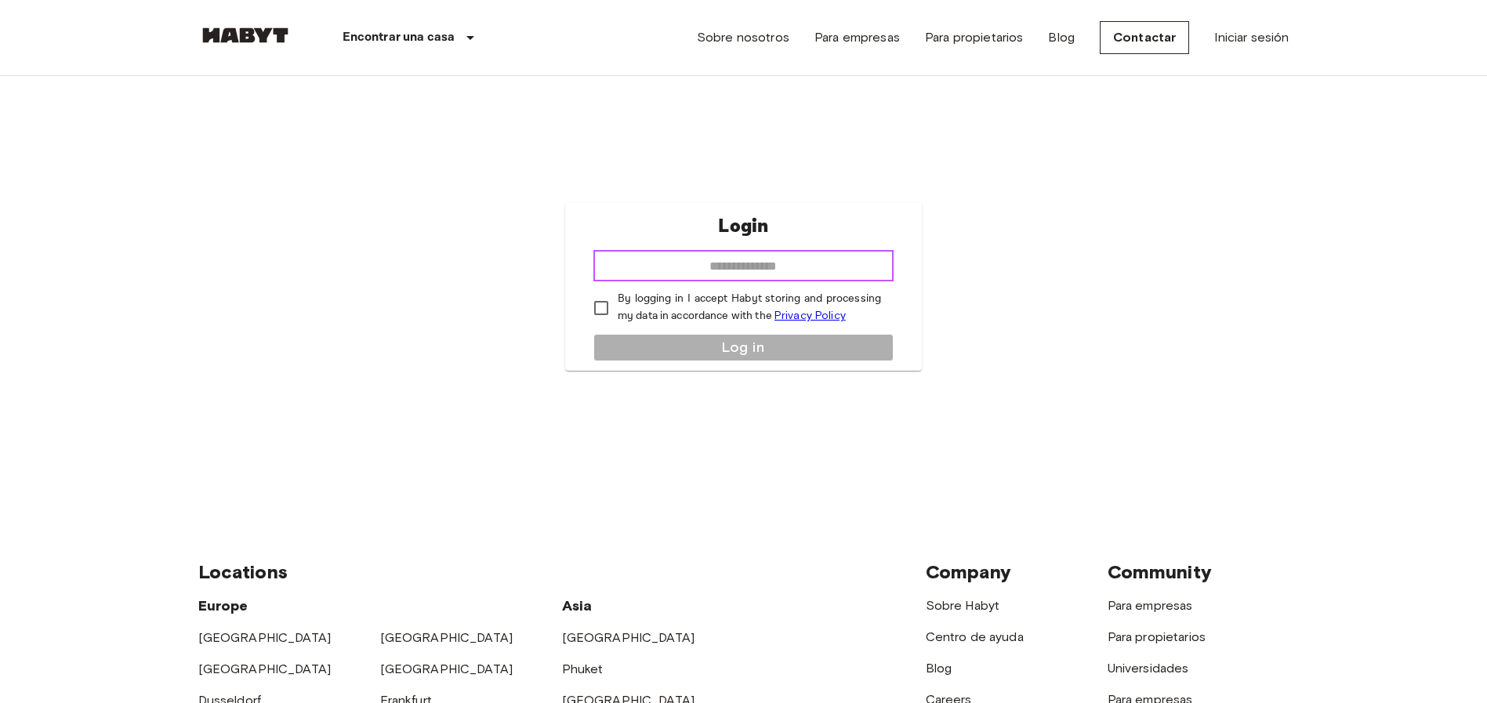
click at [720, 273] on input "email" at bounding box center [743, 265] width 300 height 31
type input "**********"
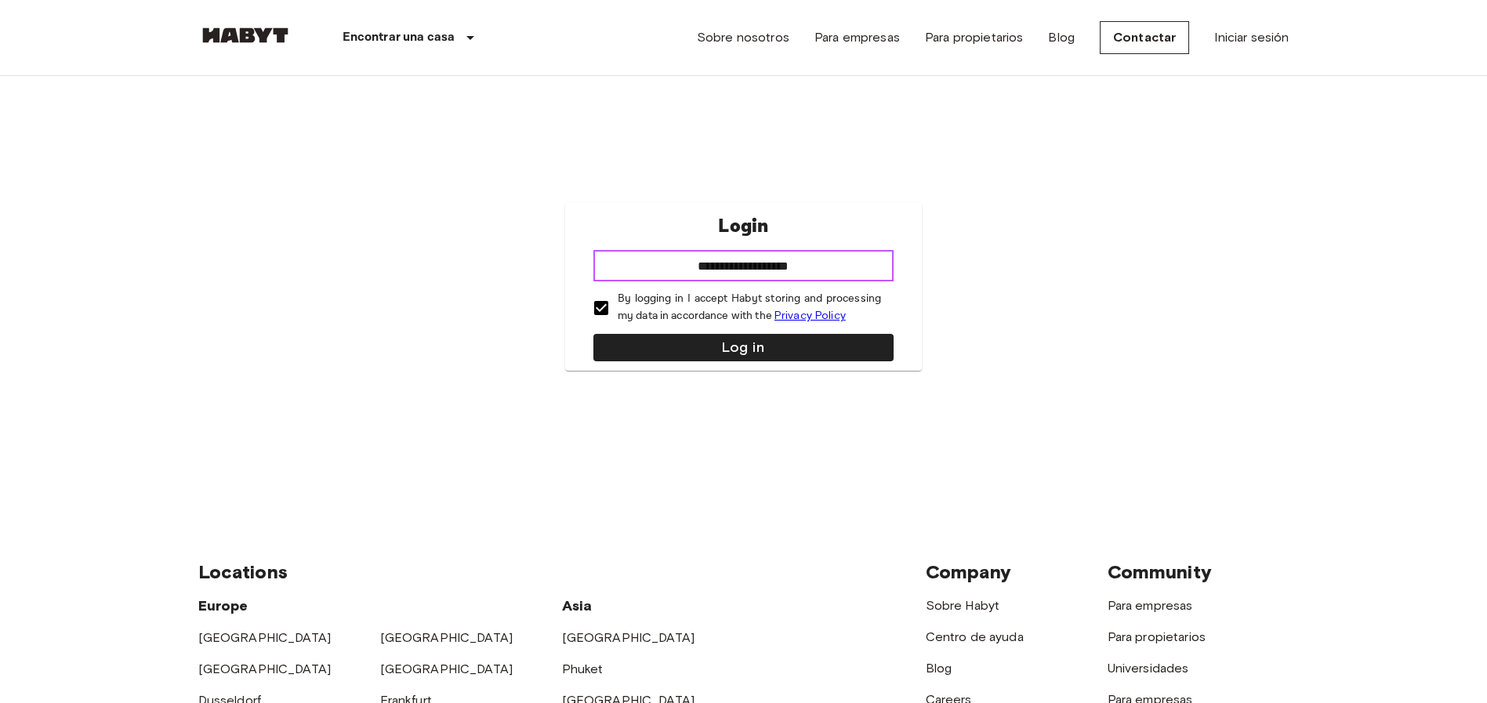
click at [653, 262] on input "**********" at bounding box center [743, 265] width 300 height 31
click at [836, 261] on input "**********" at bounding box center [743, 265] width 300 height 31
click at [643, 269] on input "**********" at bounding box center [743, 265] width 300 height 31
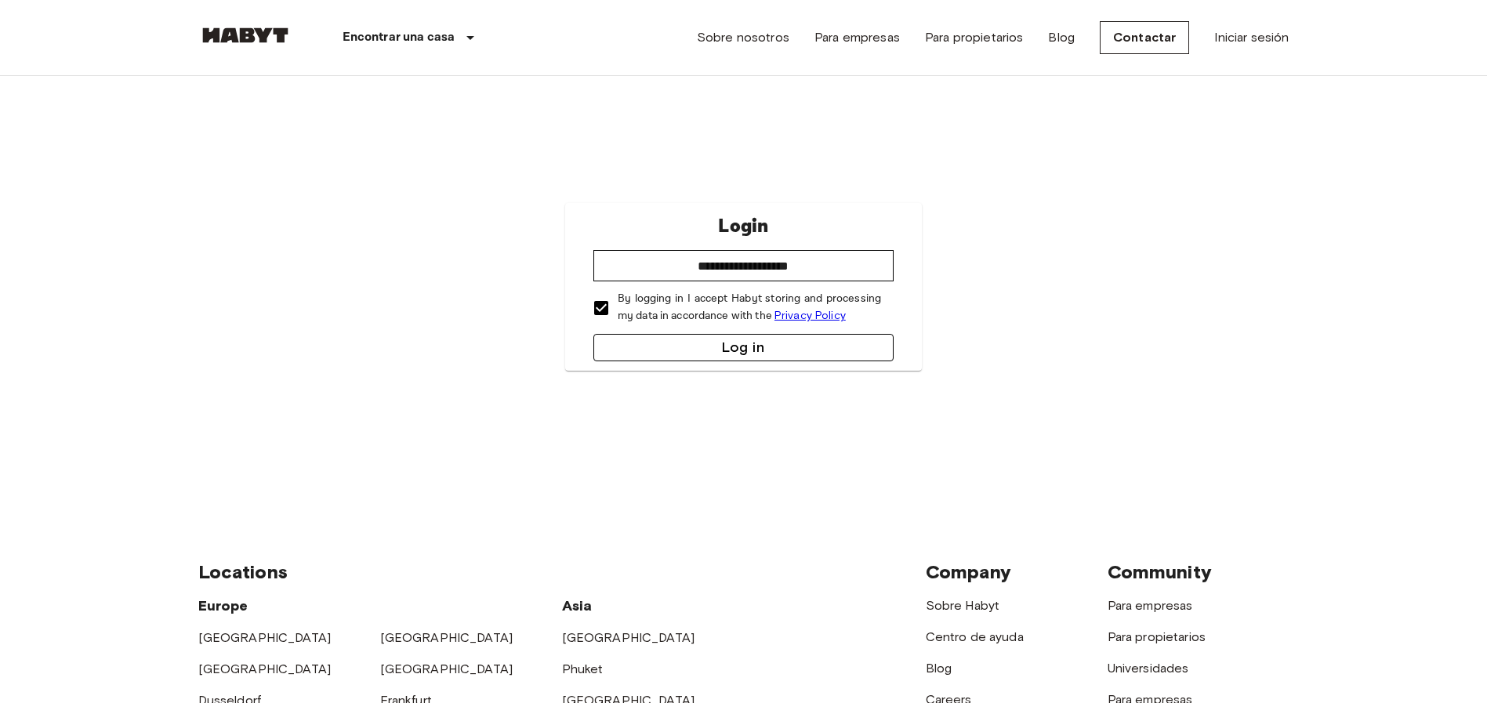
click at [724, 348] on button "Log in" at bounding box center [743, 347] width 300 height 27
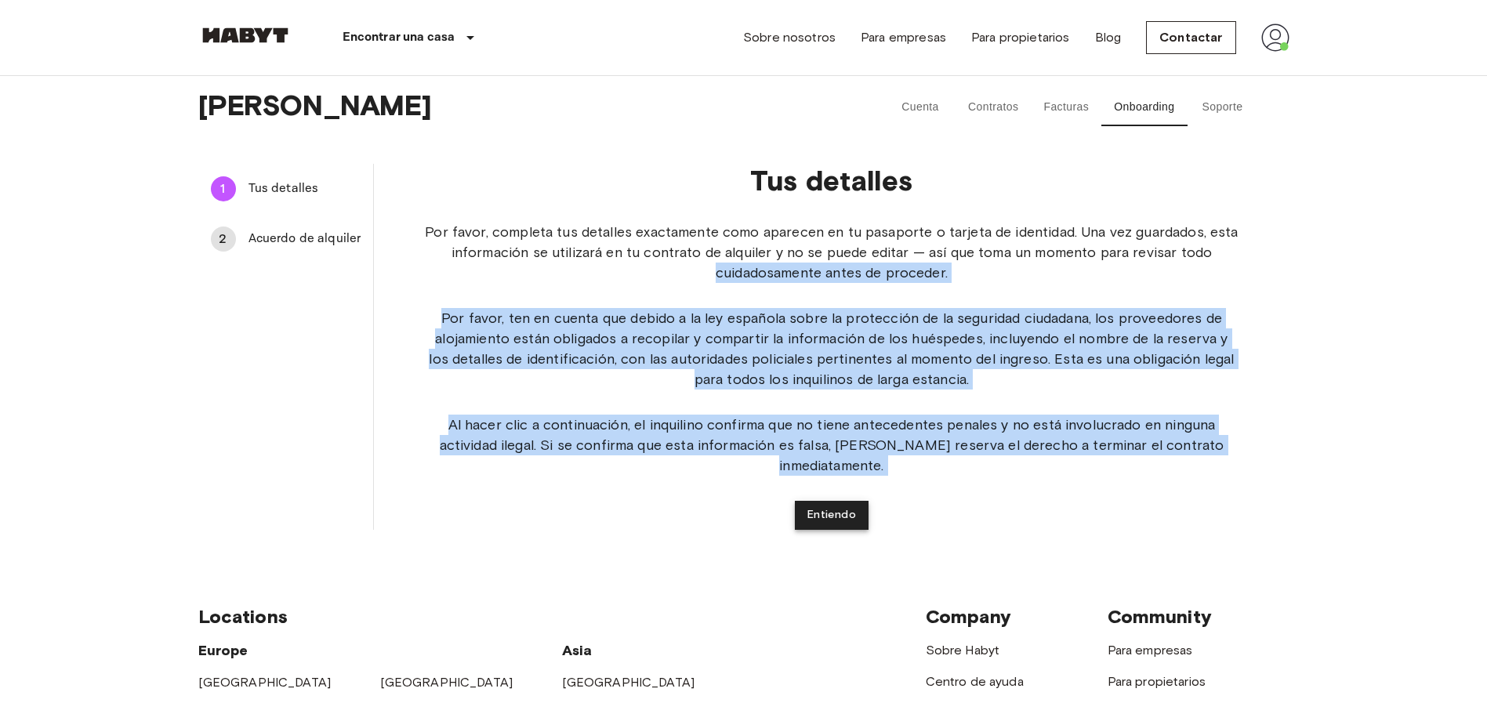
drag, startPoint x: 0, startPoint y: 0, endPoint x: 842, endPoint y: 492, distance: 975.3
click at [842, 492] on div "Tus detalles Por favor, completa tus detalles exactamente como aparecen en tu p…" at bounding box center [831, 347] width 915 height 366
click at [842, 501] on button "Entiendo" at bounding box center [832, 515] width 74 height 29
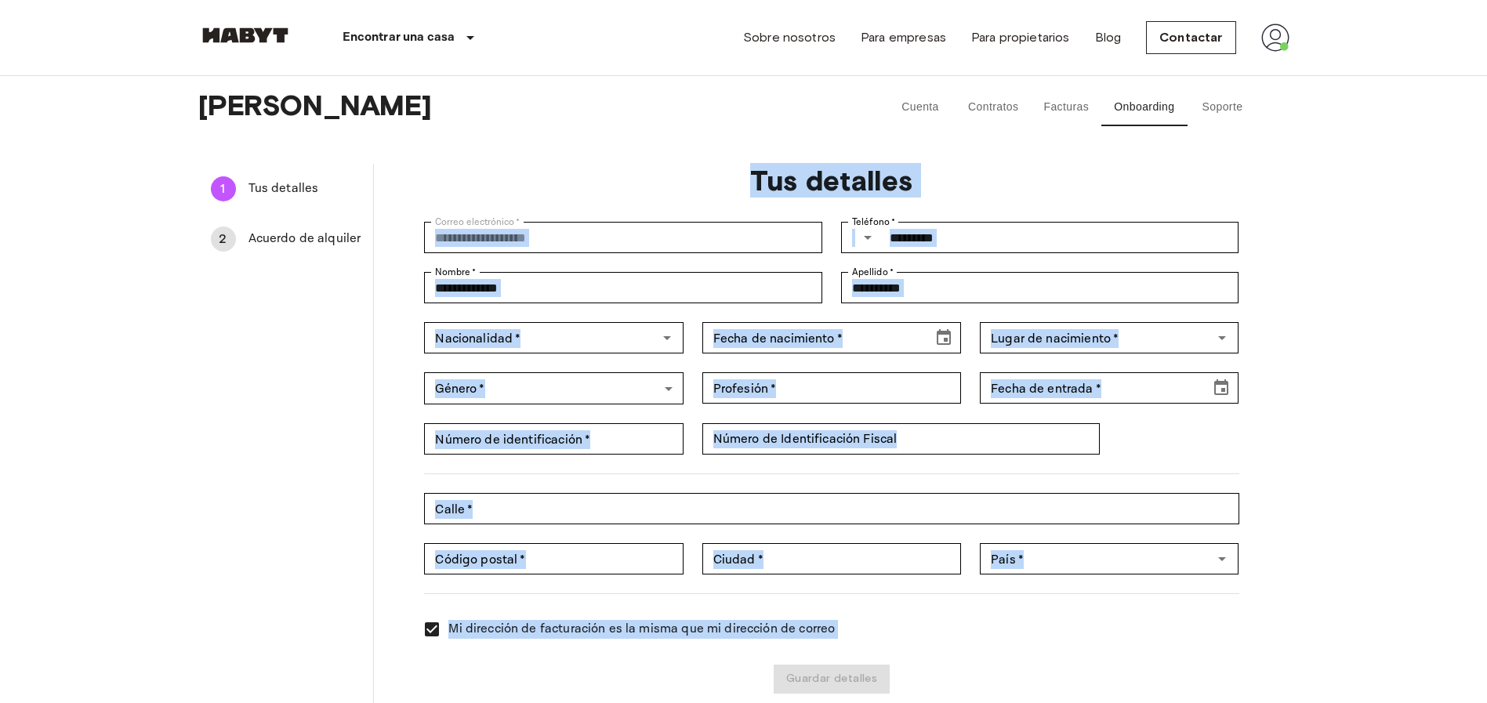
click at [1149, 430] on div "**********" at bounding box center [821, 448] width 833 height 491
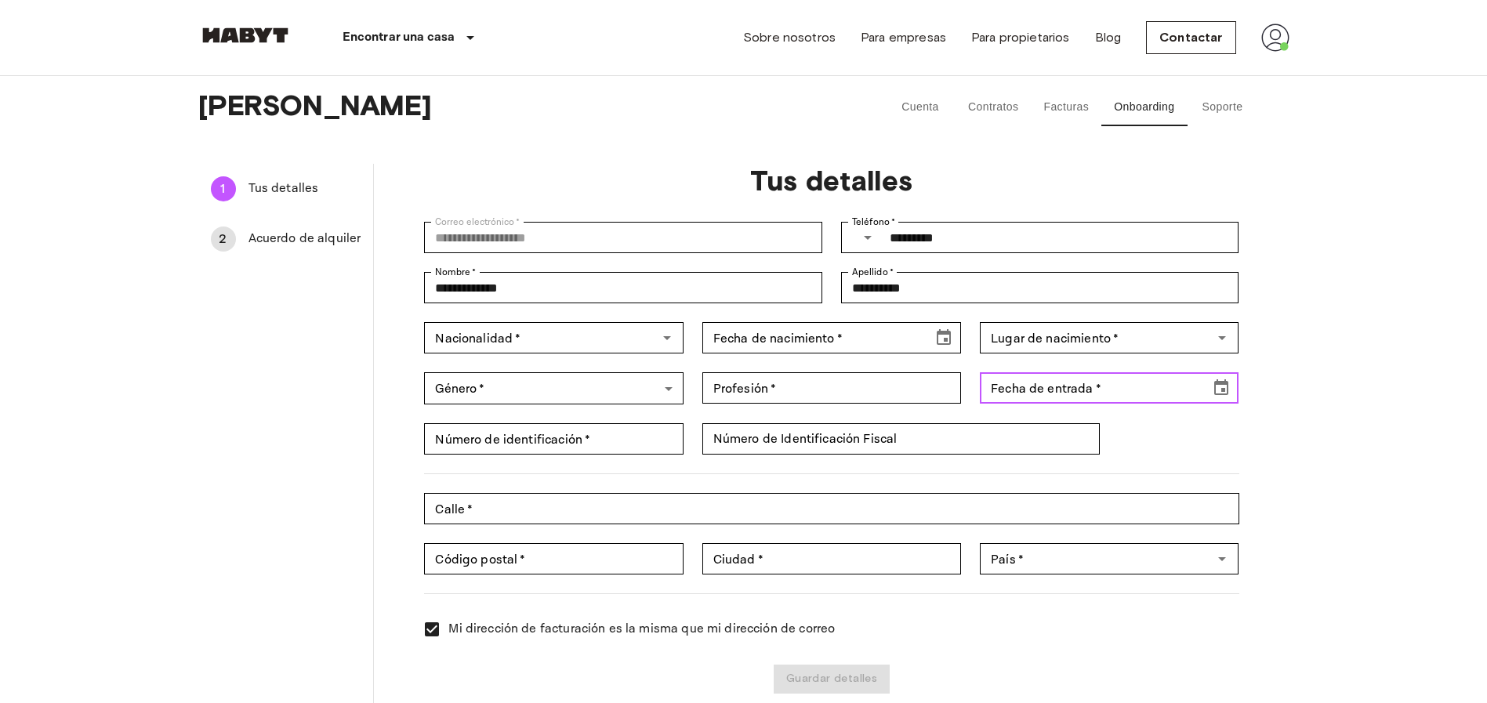
click at [1220, 389] on icon "Choose date" at bounding box center [1221, 388] width 19 height 19
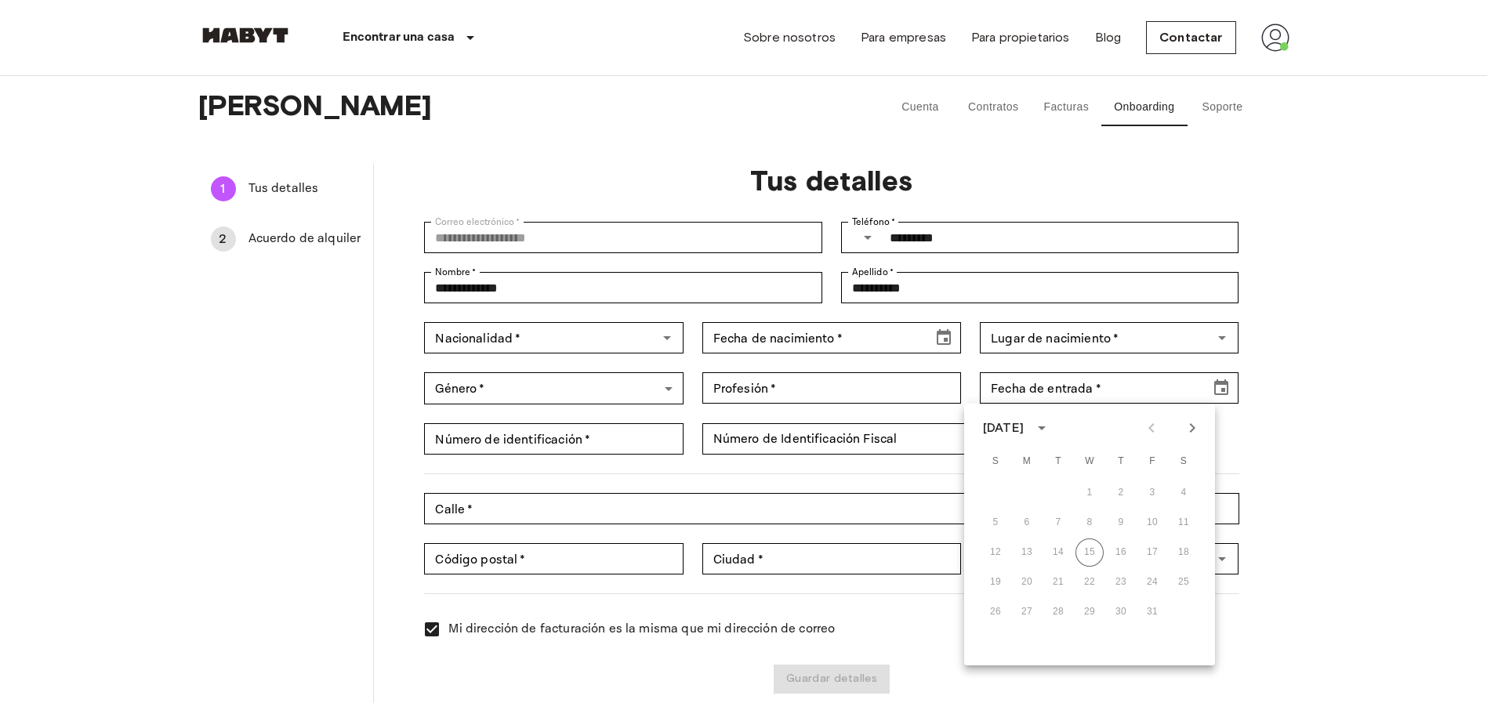
click at [1000, 611] on div "26 27 28 29 30 31" at bounding box center [1089, 612] width 251 height 28
click at [1192, 432] on icon "Next month" at bounding box center [1192, 428] width 19 height 19
